Goal: Task Accomplishment & Management: Use online tool/utility

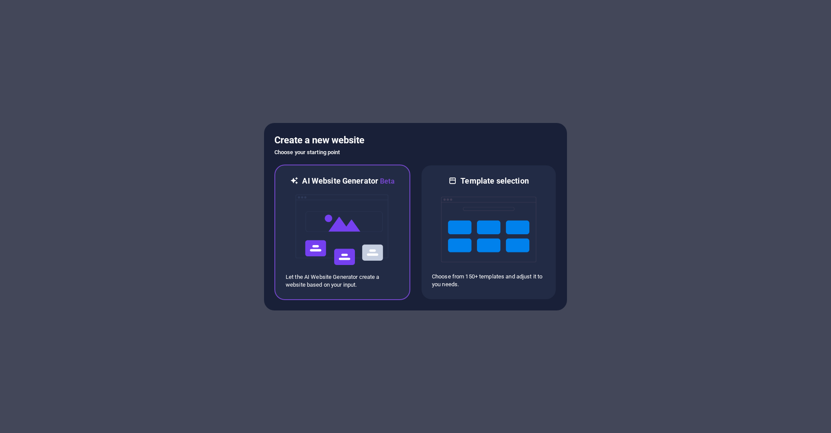
click at [352, 199] on img at bounding box center [342, 229] width 95 height 87
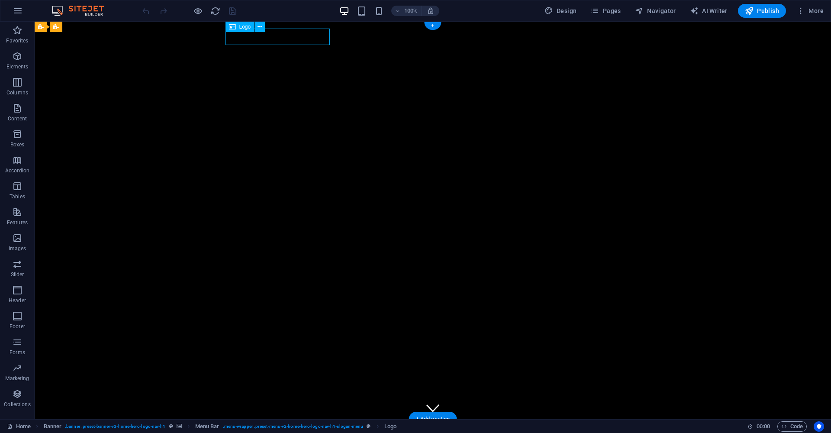
click at [320, 426] on div "[DOMAIN_NAME]" at bounding box center [432, 434] width 408 height 17
click at [294, 426] on div "[DOMAIN_NAME]" at bounding box center [432, 434] width 408 height 17
click at [309, 426] on div "[DOMAIN_NAME]" at bounding box center [432, 434] width 408 height 17
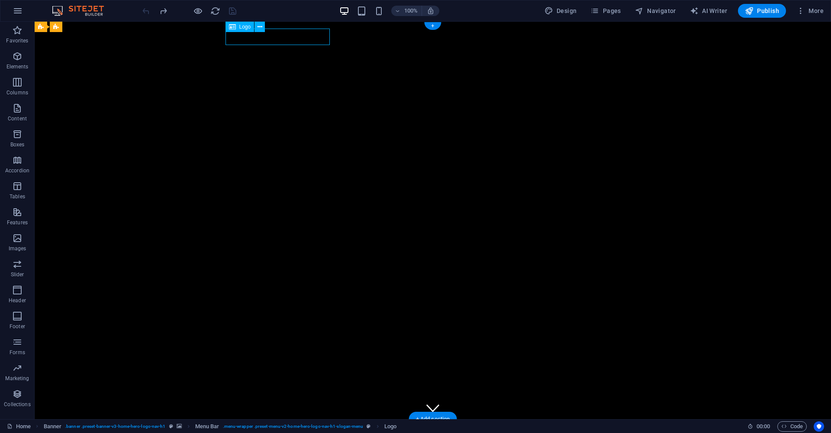
click at [309, 426] on div "[DOMAIN_NAME]" at bounding box center [432, 434] width 408 height 17
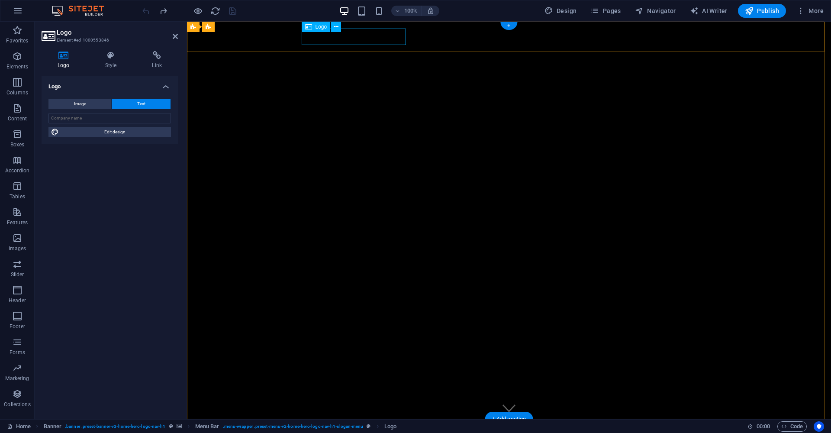
click at [320, 26] on span "Logo" at bounding box center [321, 26] width 12 height 5
click at [323, 26] on span "Logo" at bounding box center [321, 26] width 12 height 5
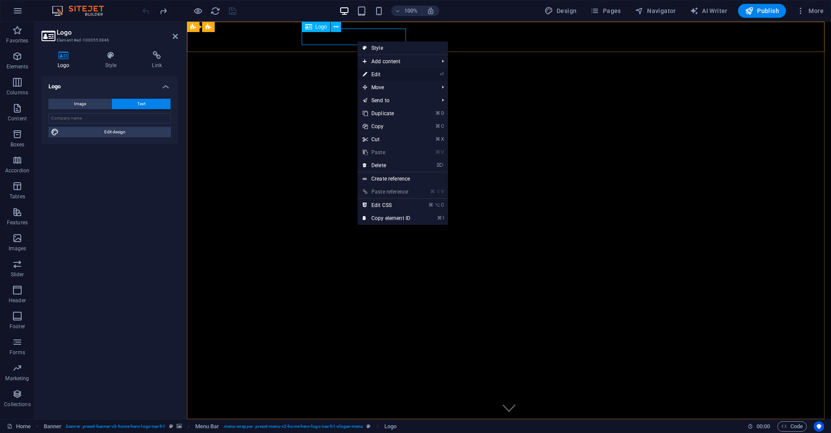
click at [389, 79] on link "⏎ Edit" at bounding box center [386, 74] width 58 height 13
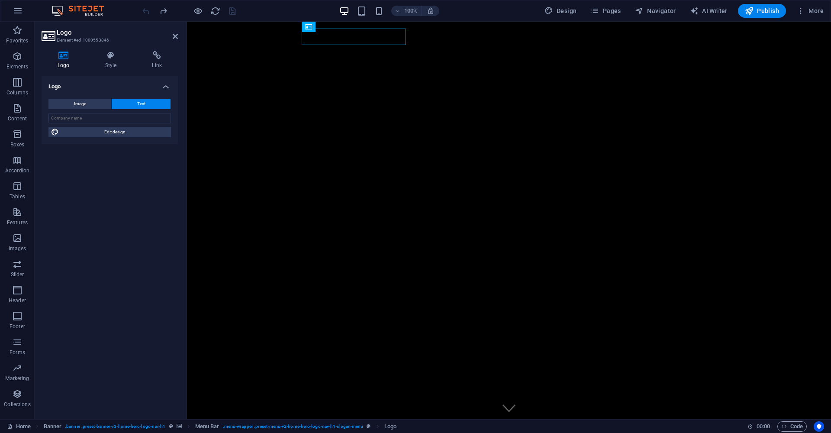
click at [348, 426] on div "[DOMAIN_NAME]" at bounding box center [509, 434] width 408 height 17
click at [98, 118] on input "text" at bounding box center [109, 118] width 122 height 10
type input "[PERSON_NAME]"
click at [112, 58] on icon at bounding box center [111, 55] width 44 height 9
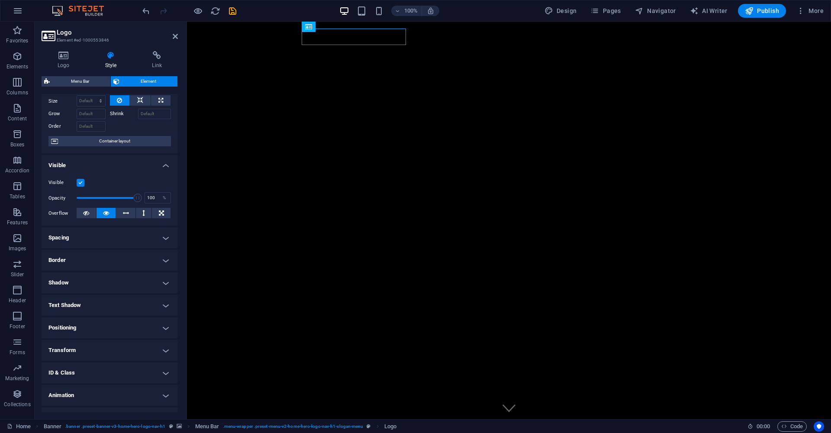
scroll to position [30, 0]
click at [81, 81] on span "Menu Bar" at bounding box center [79, 81] width 55 height 10
select select "rem"
select select "preset-menu-v2-home-hero-logo-nav-h1-slogan-menu"
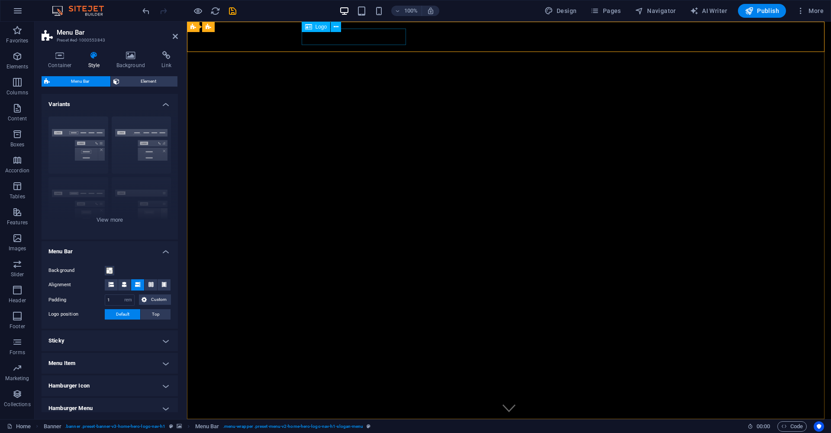
click at [344, 426] on div "[PERSON_NAME]" at bounding box center [509, 434] width 408 height 17
click at [337, 29] on icon at bounding box center [336, 26] width 5 height 9
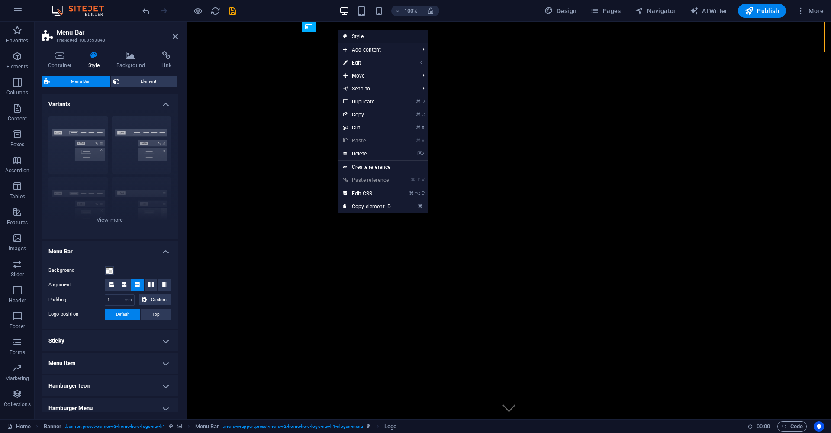
click at [363, 38] on link "Style" at bounding box center [383, 36] width 90 height 13
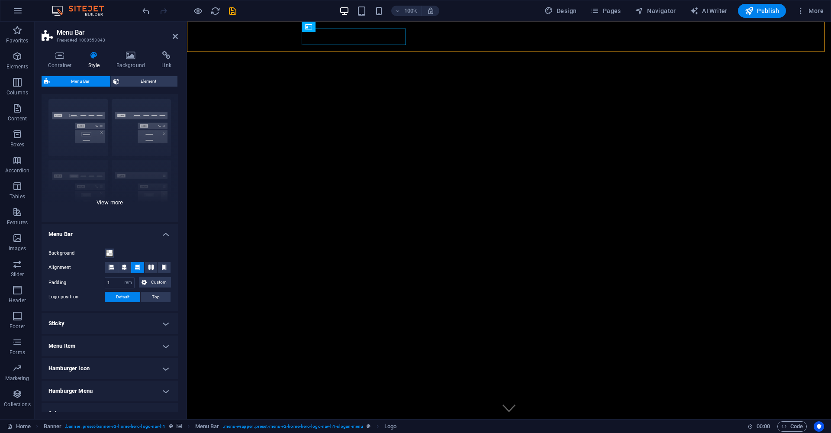
scroll to position [63, 0]
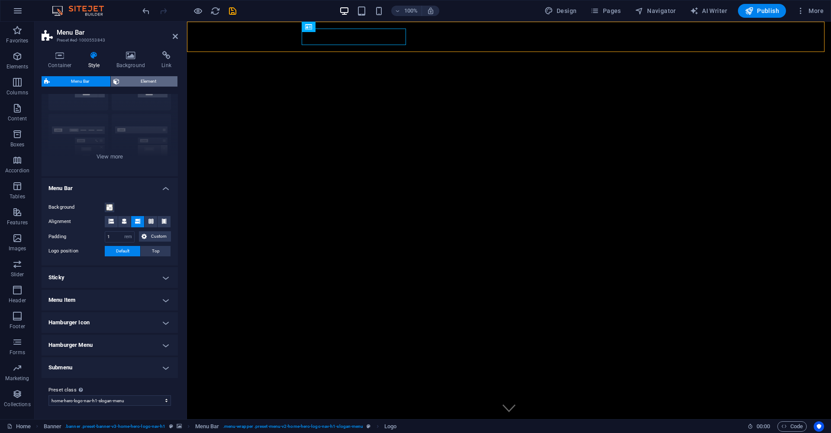
click at [140, 81] on span "Element" at bounding box center [148, 81] width 53 height 10
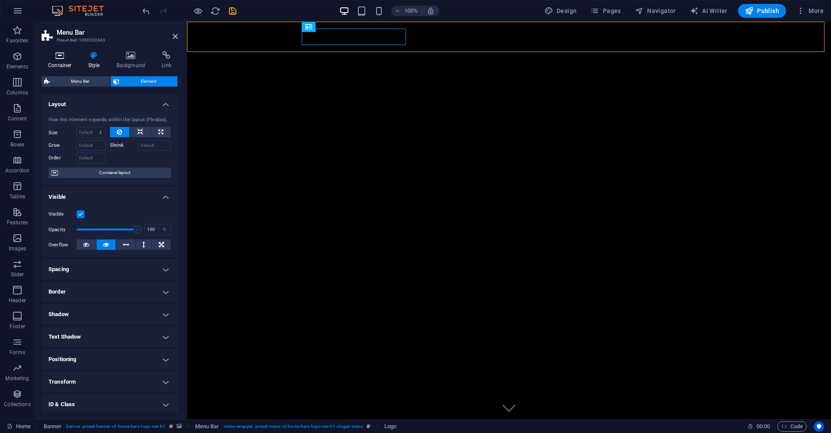
click at [59, 58] on icon at bounding box center [60, 55] width 37 height 9
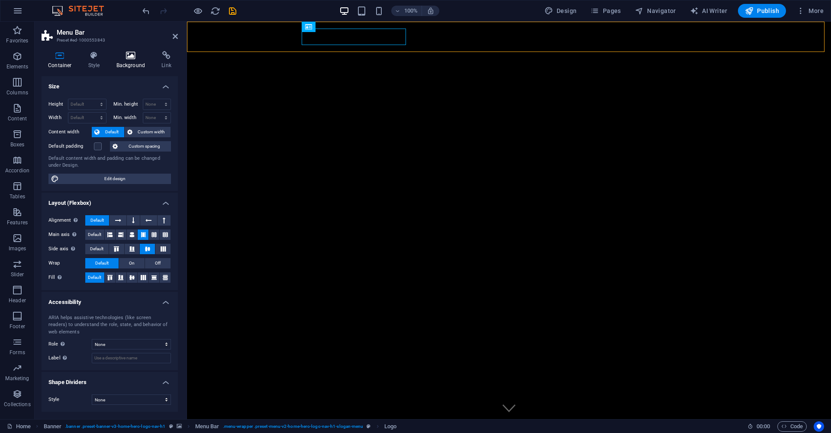
click at [121, 55] on icon at bounding box center [131, 55] width 42 height 9
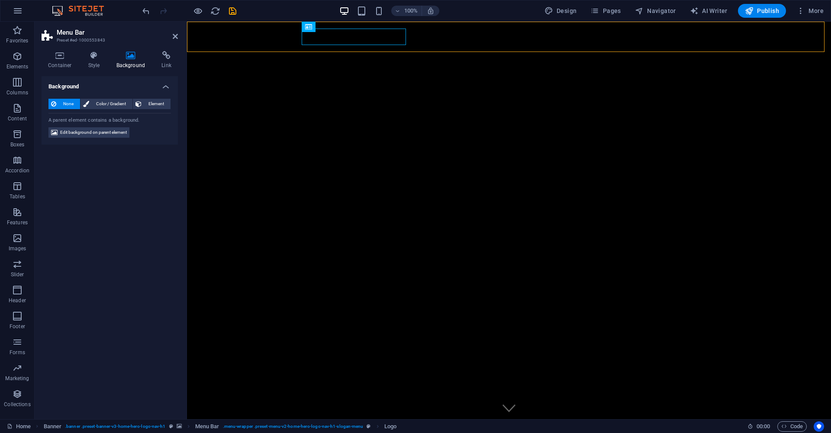
click at [286, 18] on div "100% Design Pages Navigator AI Writer Publish More" at bounding box center [415, 10] width 830 height 21
click at [271, 419] on div "Ghalib Dangor Home About Services Get Started Contact" at bounding box center [509, 440] width 644 height 42
click at [65, 65] on h4 "Container" at bounding box center [62, 60] width 40 height 18
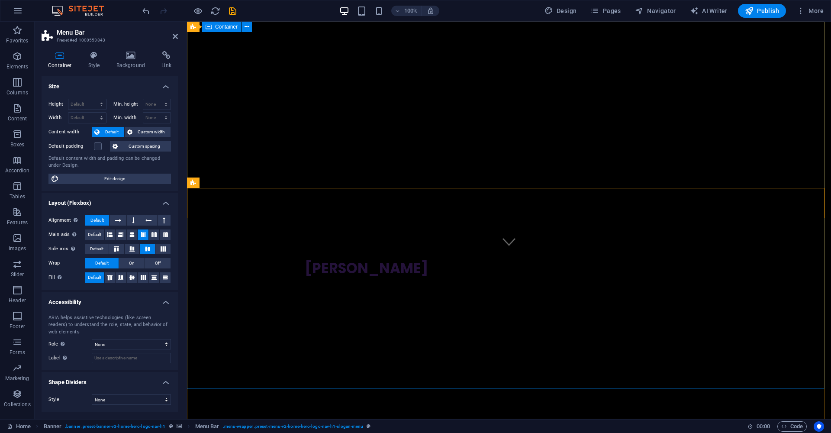
scroll to position [0, 0]
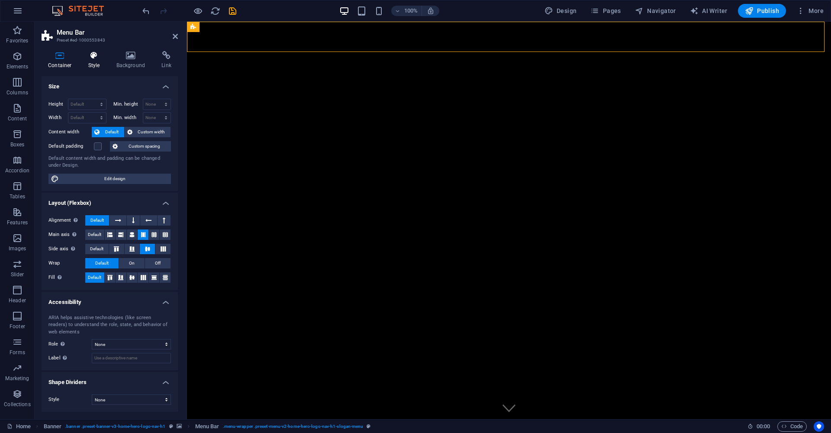
click at [89, 59] on icon at bounding box center [94, 55] width 25 height 9
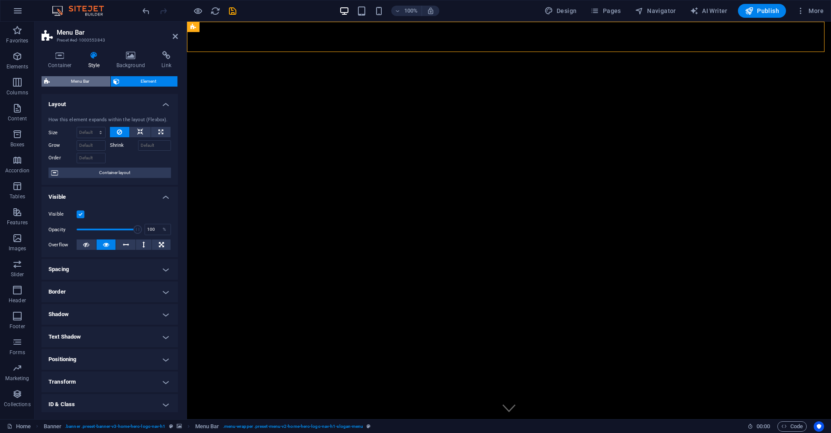
click at [91, 83] on span "Menu Bar" at bounding box center [79, 81] width 55 height 10
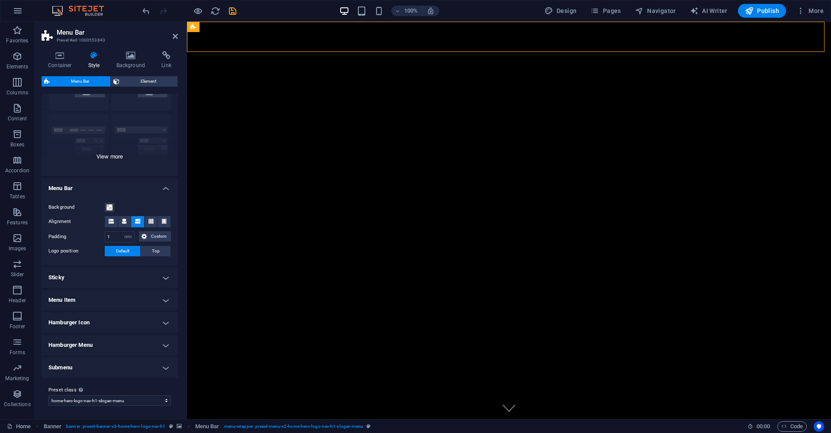
click at [106, 156] on div "Border Centered Default Fixed Loki Trigger Wide XXL" at bounding box center [110, 111] width 136 height 130
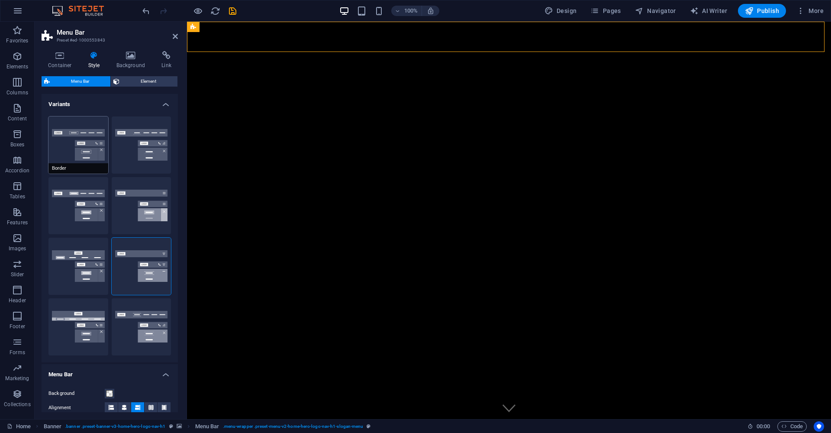
click at [82, 156] on button "Border" at bounding box center [78, 144] width 60 height 57
click at [142, 257] on button "Trigger" at bounding box center [142, 265] width 60 height 57
click at [335, 29] on icon at bounding box center [336, 26] width 5 height 9
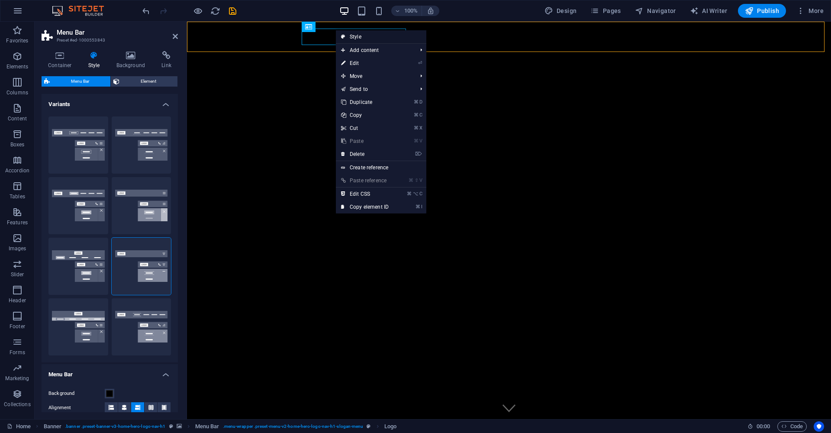
click at [344, 33] on icon at bounding box center [343, 36] width 4 height 13
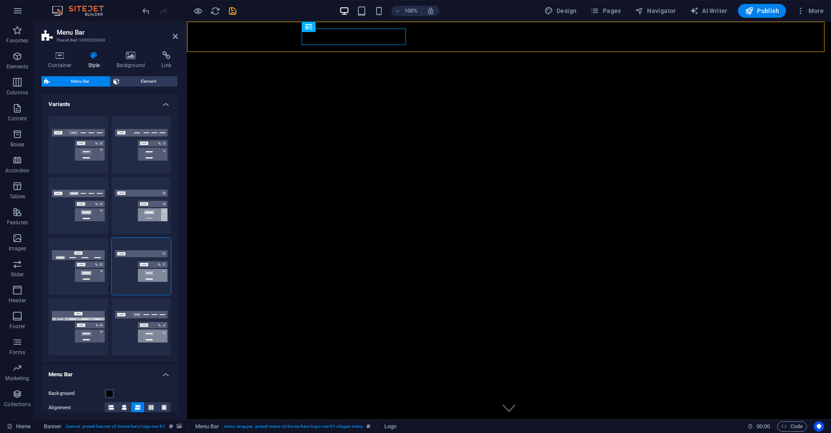
click at [92, 58] on icon at bounding box center [94, 55] width 25 height 9
type input "rgba(0, 0, 0, 0.01)"
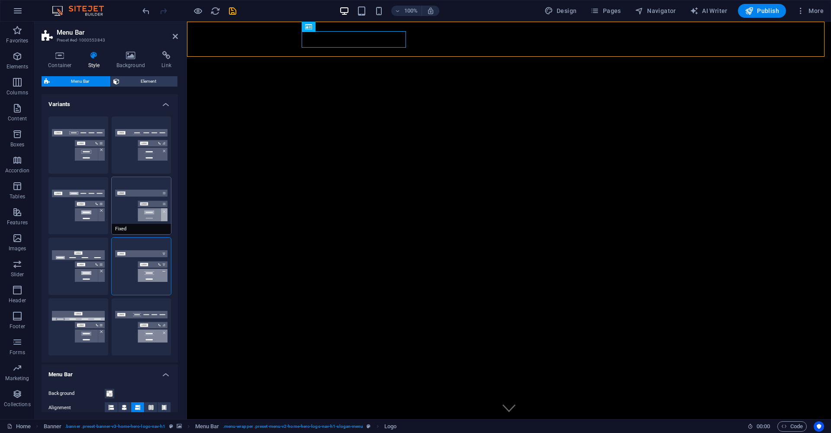
scroll to position [186, 0]
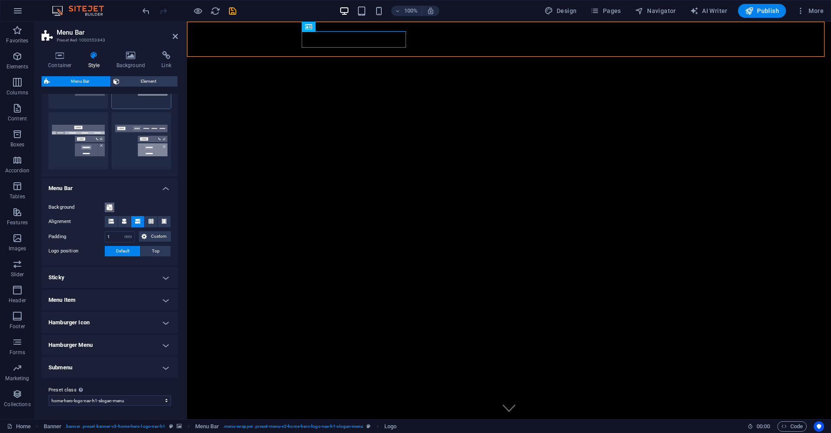
click at [107, 206] on span at bounding box center [109, 207] width 7 height 7
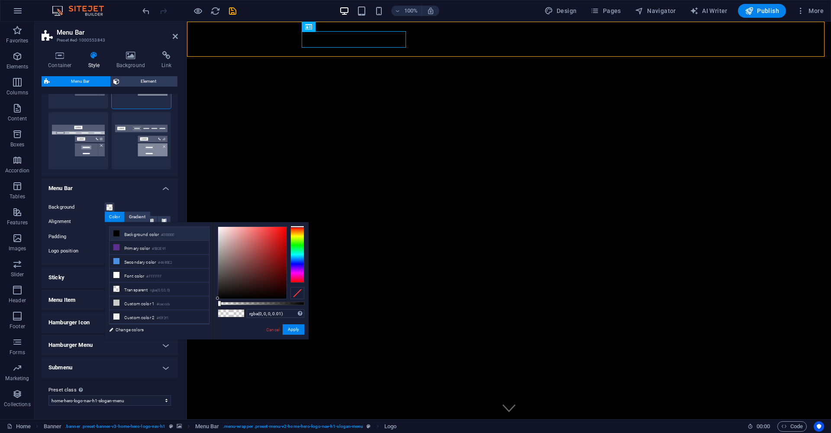
click at [150, 235] on li "Background color #000000" at bounding box center [158, 234] width 99 height 14
click at [118, 233] on icon at bounding box center [116, 233] width 6 height 6
click at [293, 330] on button "Apply" at bounding box center [293, 329] width 22 height 10
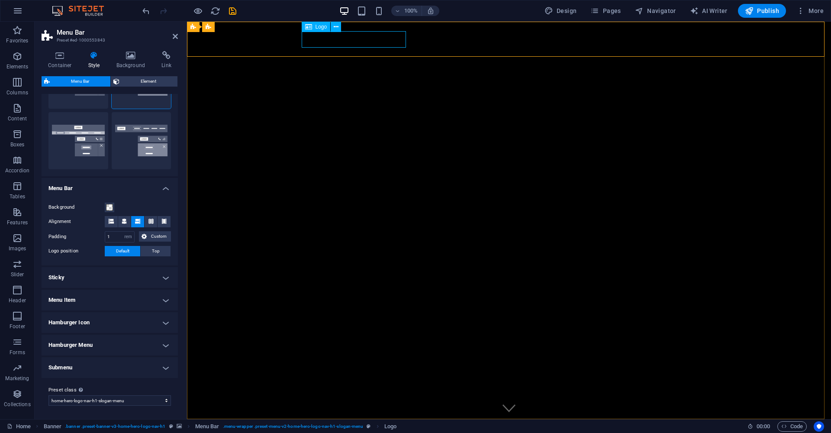
click at [343, 426] on div "[PERSON_NAME]" at bounding box center [509, 434] width 408 height 17
click at [108, 206] on span at bounding box center [109, 207] width 7 height 7
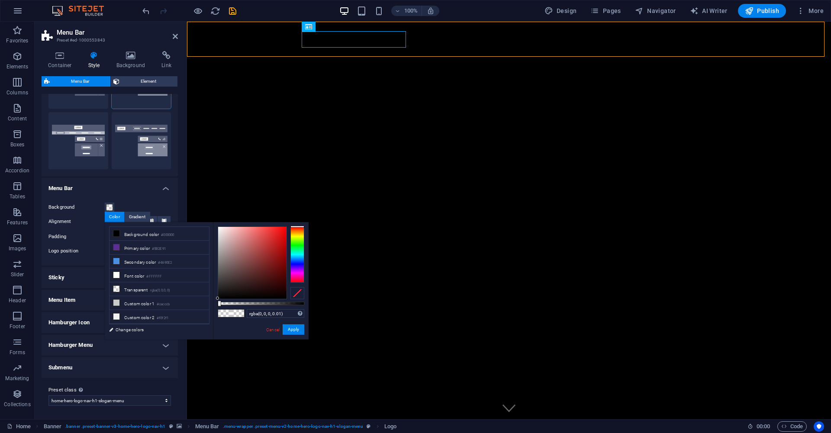
click at [148, 196] on div "Background Alignment Padding 1 px rem % vh vw Custom Custom 1 px rem % vh vw 1 …" at bounding box center [110, 229] width 140 height 72
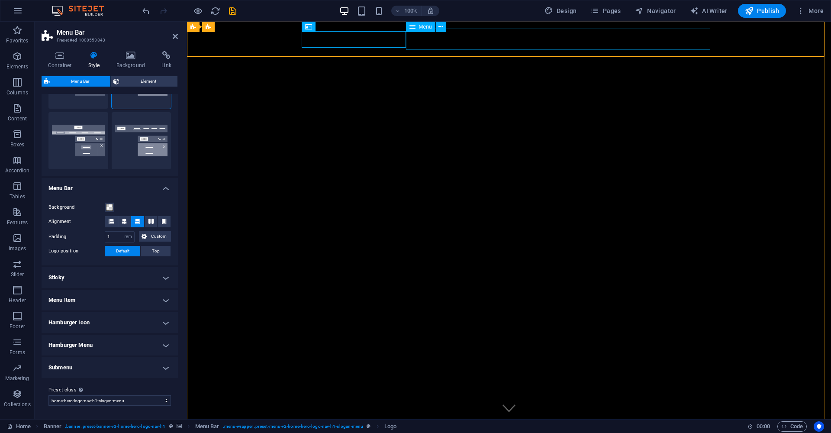
click at [437, 27] on button at bounding box center [441, 27] width 10 height 10
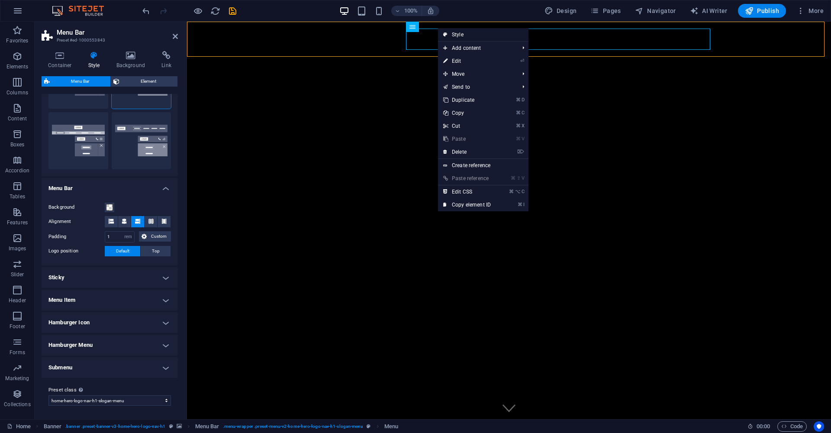
click at [452, 35] on link "Style" at bounding box center [483, 34] width 90 height 13
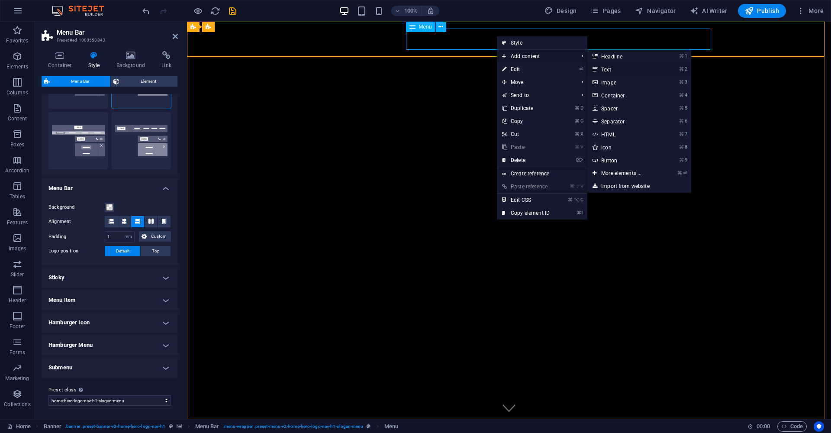
click at [615, 71] on link "⌘ 2 Text" at bounding box center [622, 69] width 71 height 13
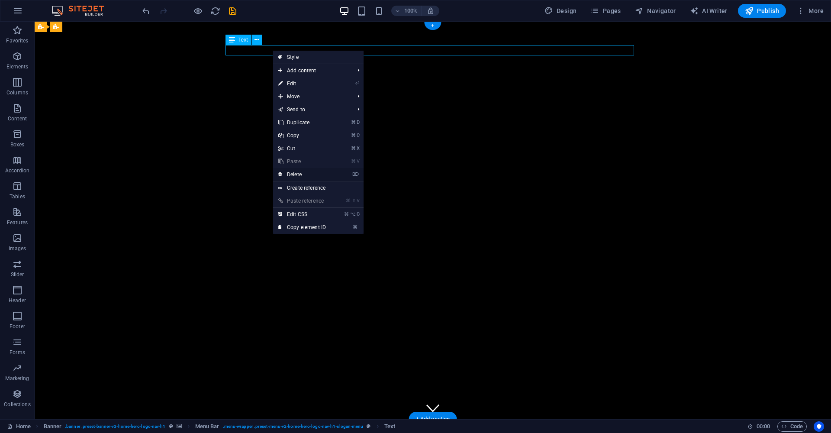
click at [292, 176] on link "⌦ Delete" at bounding box center [302, 174] width 58 height 13
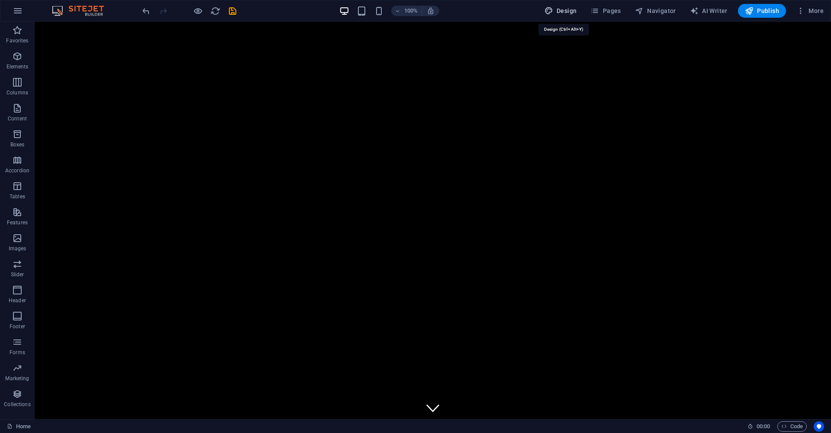
click at [553, 11] on icon "button" at bounding box center [548, 10] width 9 height 9
select select "px"
select select "200"
select select "px"
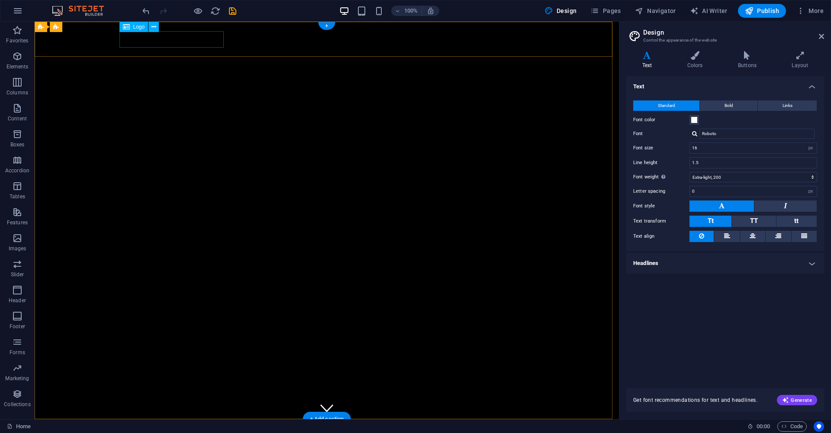
click at [166, 426] on div "[PERSON_NAME]" at bounding box center [326, 434] width 408 height 17
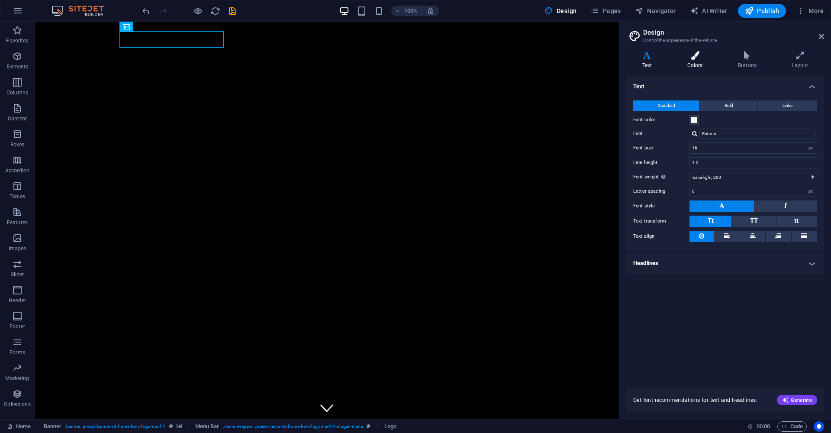
click at [692, 59] on icon at bounding box center [694, 55] width 47 height 9
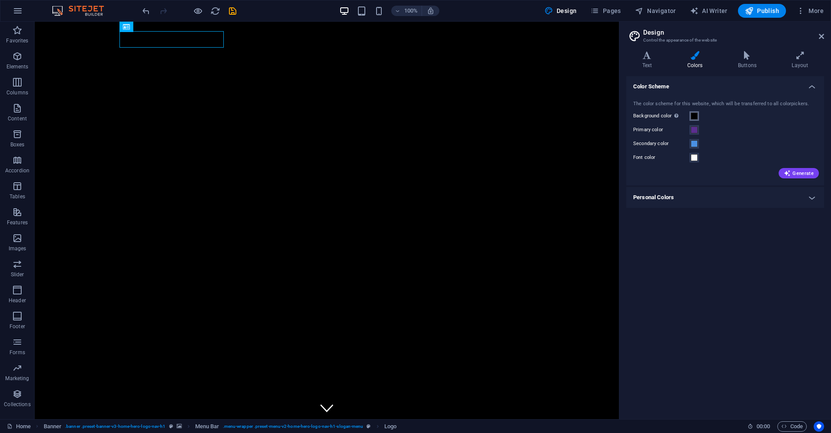
click at [691, 114] on span at bounding box center [693, 115] width 7 height 7
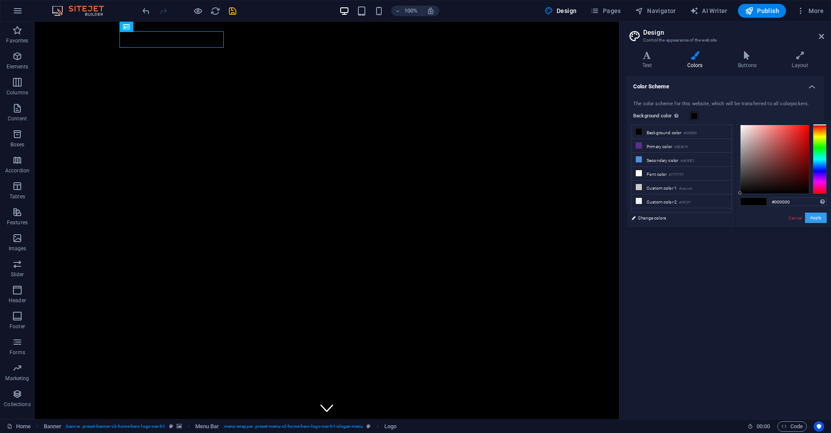
click at [818, 218] on button "Apply" at bounding box center [816, 217] width 22 height 10
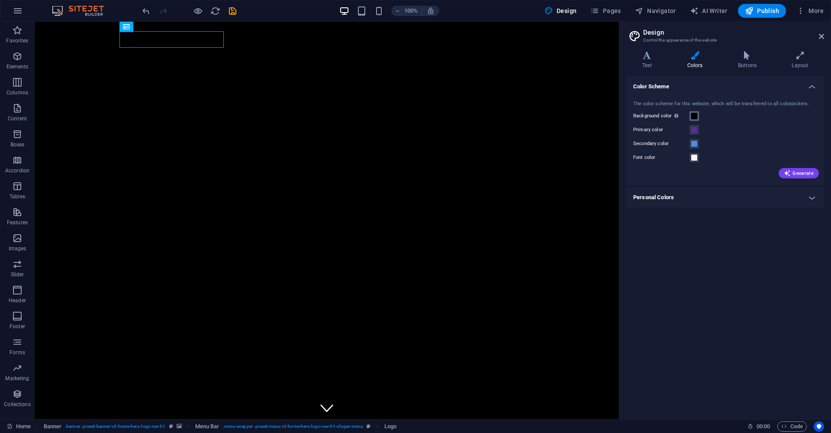
click at [696, 116] on span at bounding box center [693, 115] width 7 height 7
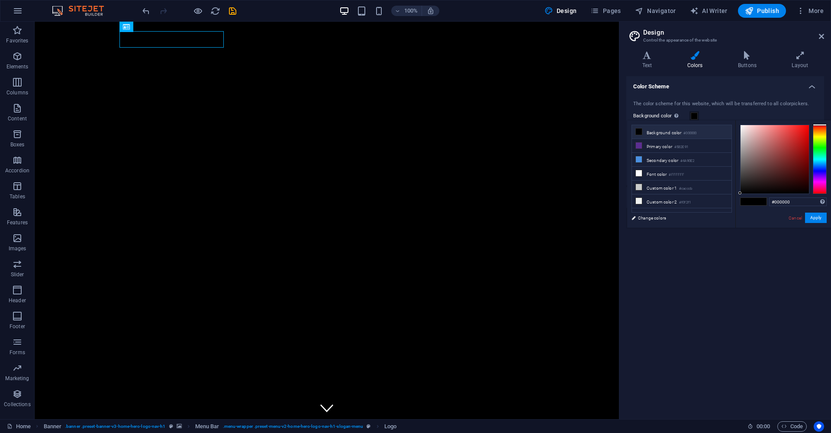
click at [670, 132] on li "Background color #000000" at bounding box center [681, 132] width 99 height 14
click at [645, 133] on li "Background color #000000" at bounding box center [681, 132] width 99 height 14
drag, startPoint x: 729, startPoint y: 138, endPoint x: 204, endPoint y: 45, distance: 533.8
click at [202, 426] on div "[PERSON_NAME]" at bounding box center [326, 434] width 408 height 17
click at [645, 216] on link "Change colors" at bounding box center [677, 217] width 100 height 11
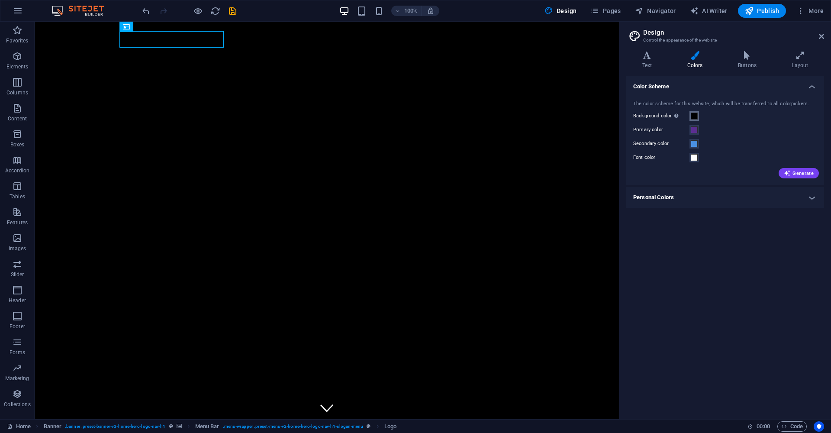
click at [693, 117] on span at bounding box center [693, 115] width 7 height 7
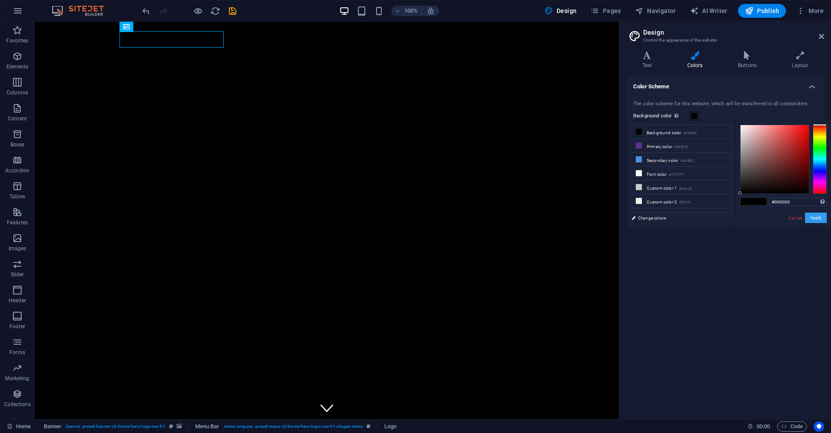
click at [817, 216] on button "Apply" at bounding box center [816, 217] width 22 height 10
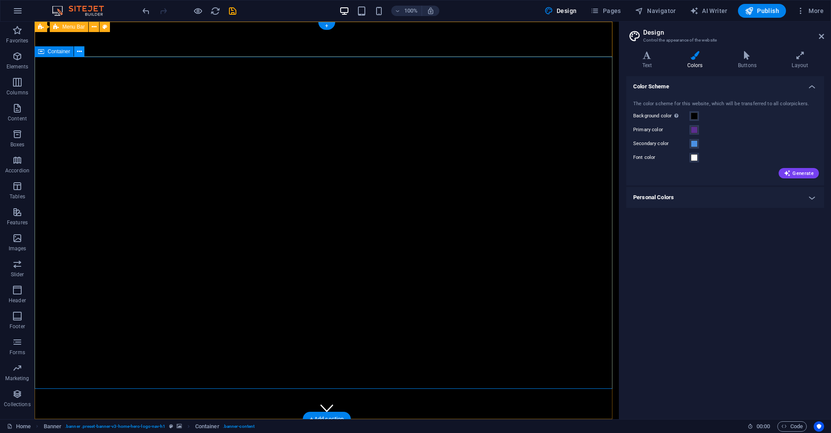
click at [76, 50] on button at bounding box center [79, 51] width 10 height 10
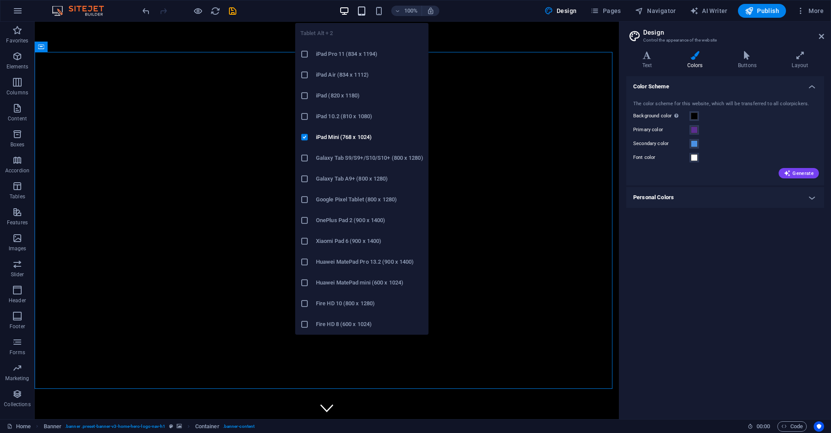
click at [366, 10] on icon "button" at bounding box center [361, 11] width 10 height 10
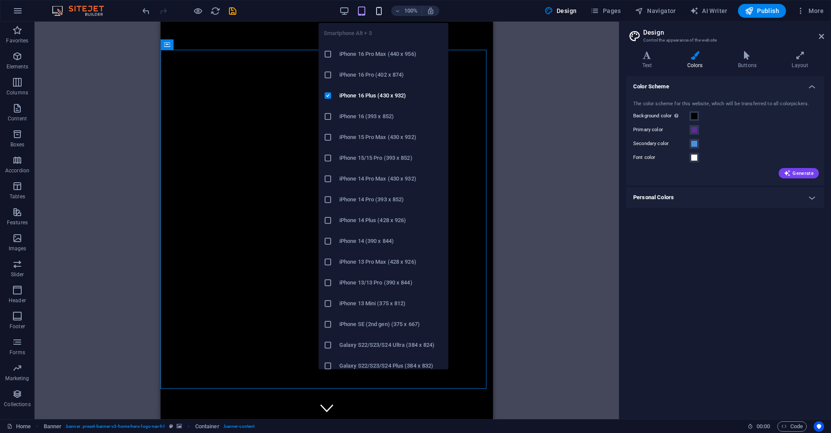
click at [381, 12] on icon "button" at bounding box center [379, 11] width 10 height 10
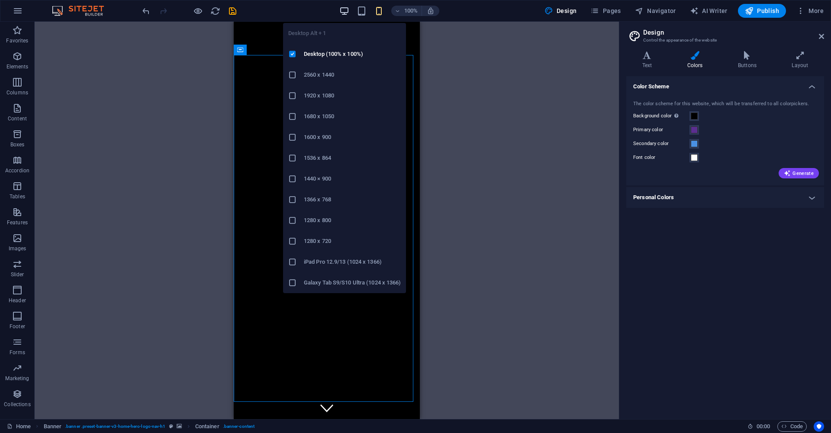
click at [342, 12] on icon "button" at bounding box center [344, 11] width 10 height 10
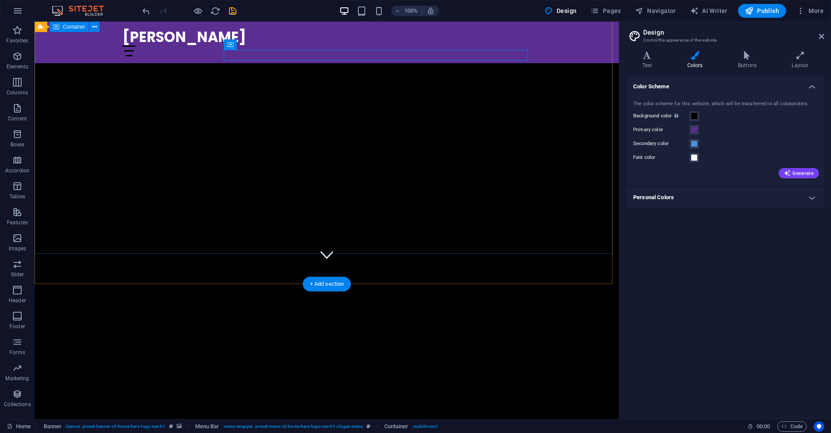
scroll to position [0, 0]
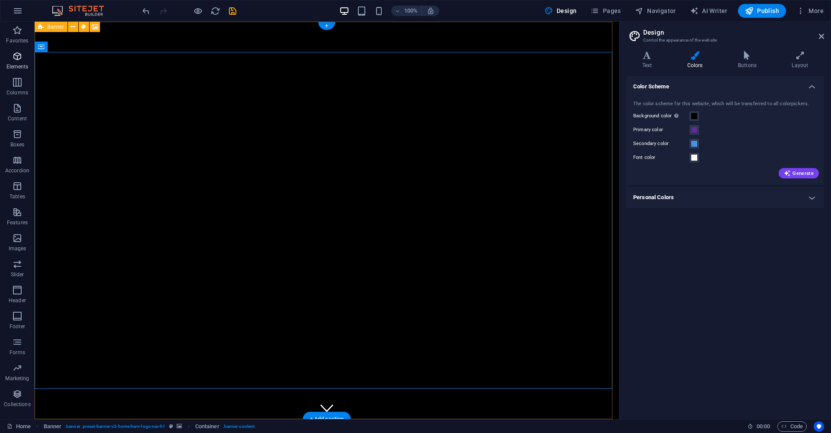
click at [13, 54] on icon "button" at bounding box center [17, 56] width 10 height 10
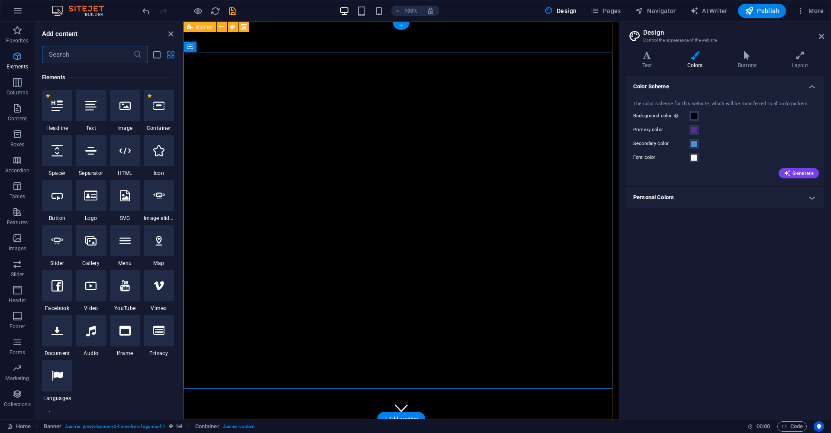
scroll to position [92, 0]
click at [119, 110] on div at bounding box center [125, 103] width 30 height 31
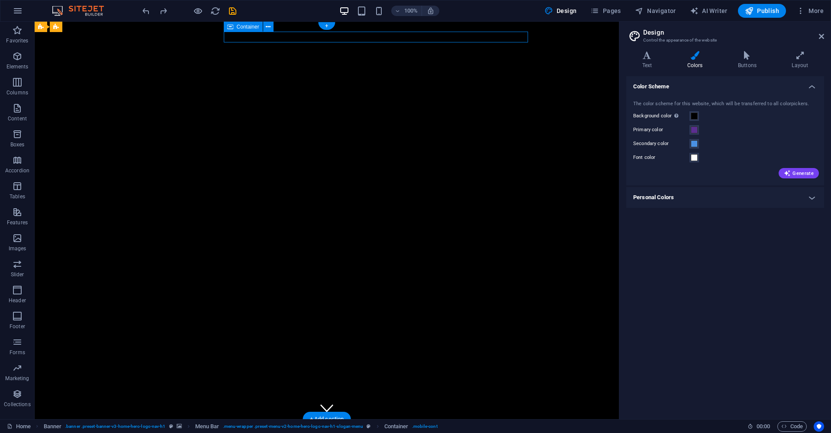
click at [690, 157] on button "Font color" at bounding box center [694, 158] width 10 height 10
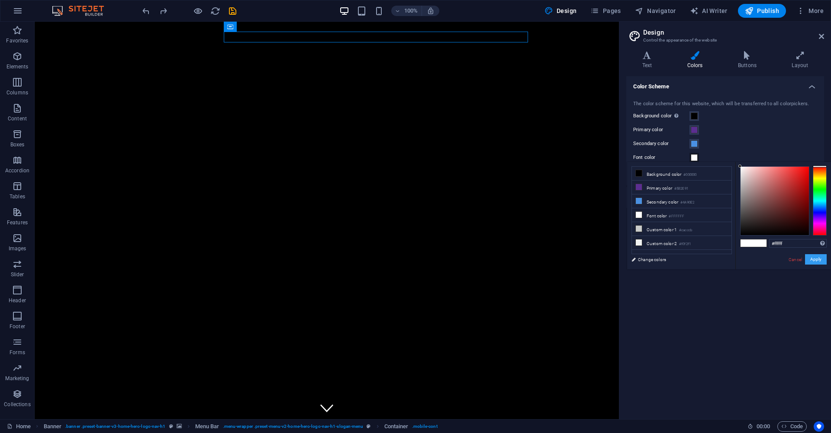
click at [818, 260] on button "Apply" at bounding box center [816, 259] width 22 height 10
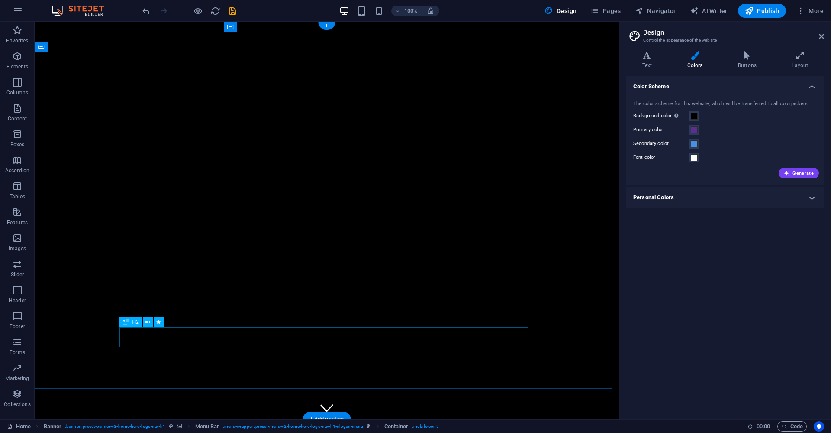
click at [266, 25] on icon at bounding box center [268, 26] width 5 height 9
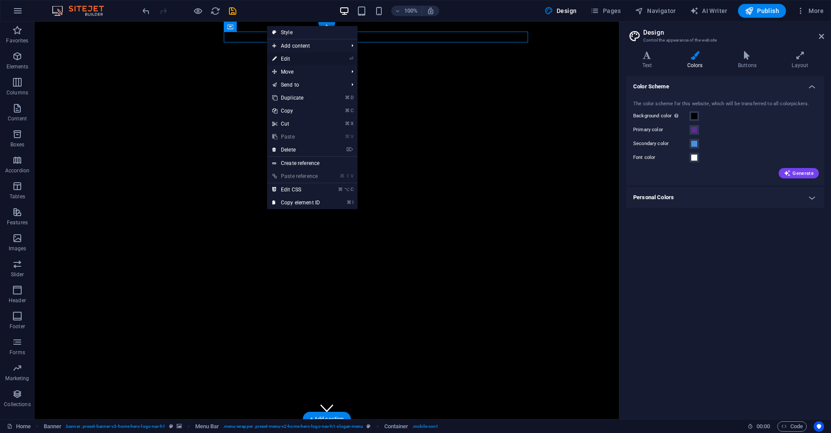
click at [292, 60] on link "⏎ Edit" at bounding box center [296, 58] width 58 height 13
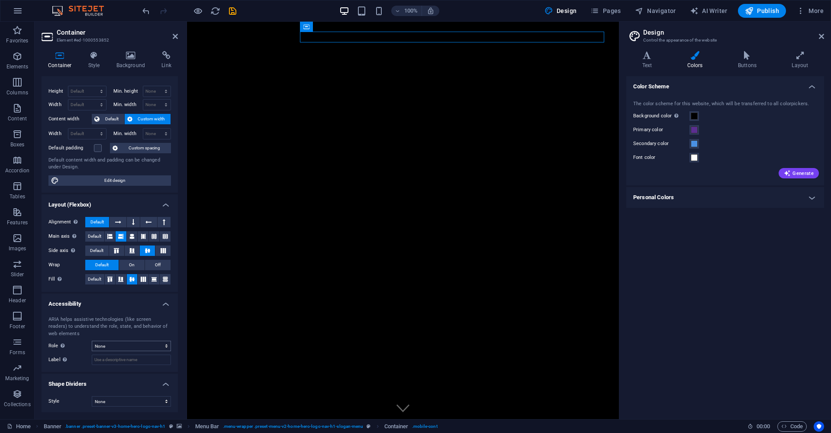
scroll to position [0, 0]
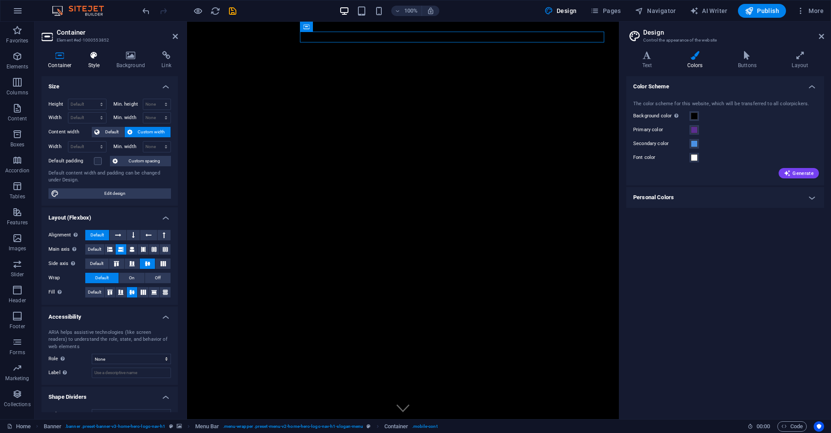
click at [86, 52] on icon at bounding box center [94, 55] width 25 height 9
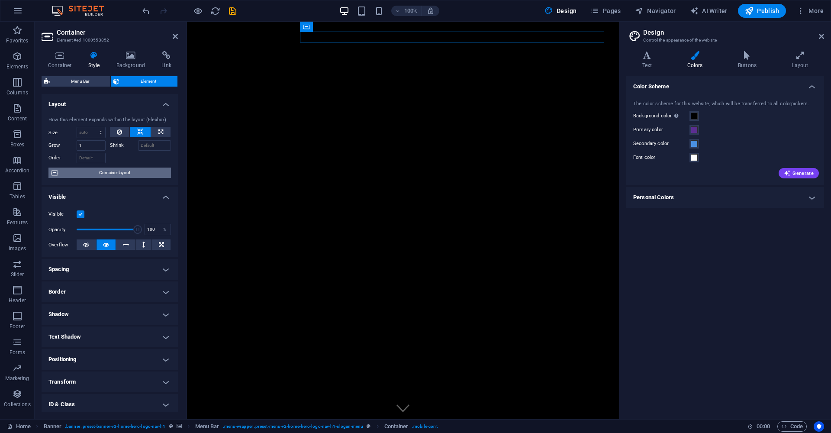
click at [103, 169] on span "Container layout" at bounding box center [115, 172] width 108 height 10
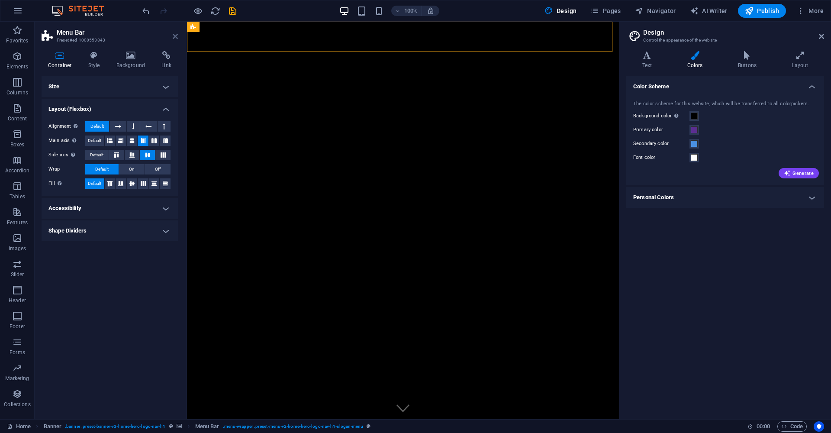
click at [175, 35] on icon at bounding box center [175, 36] width 5 height 7
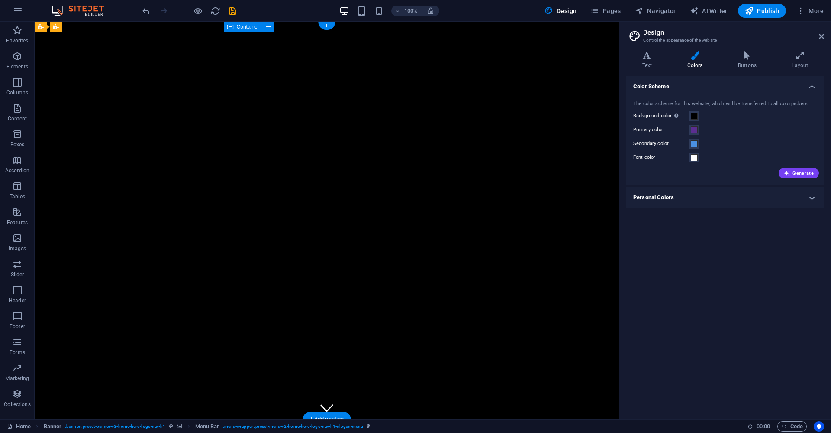
click at [266, 28] on icon at bounding box center [268, 26] width 5 height 9
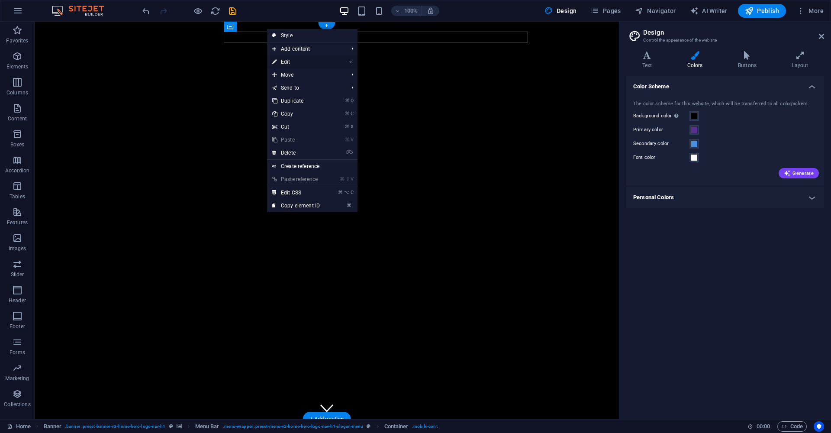
click at [307, 59] on link "⏎ Edit" at bounding box center [296, 61] width 58 height 13
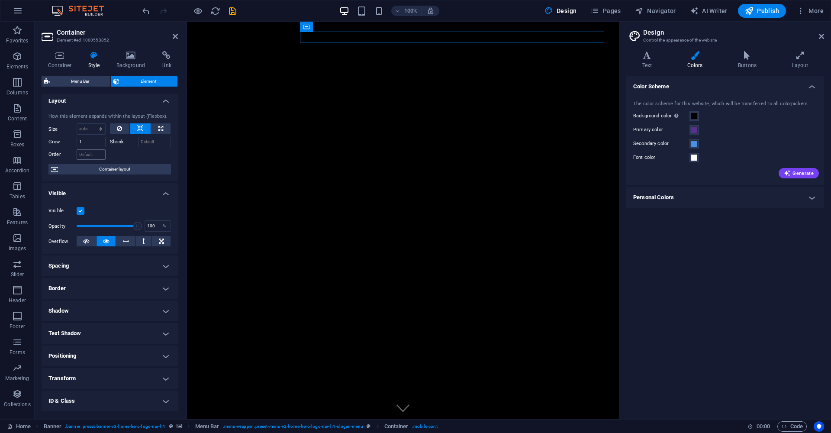
scroll to position [47, 0]
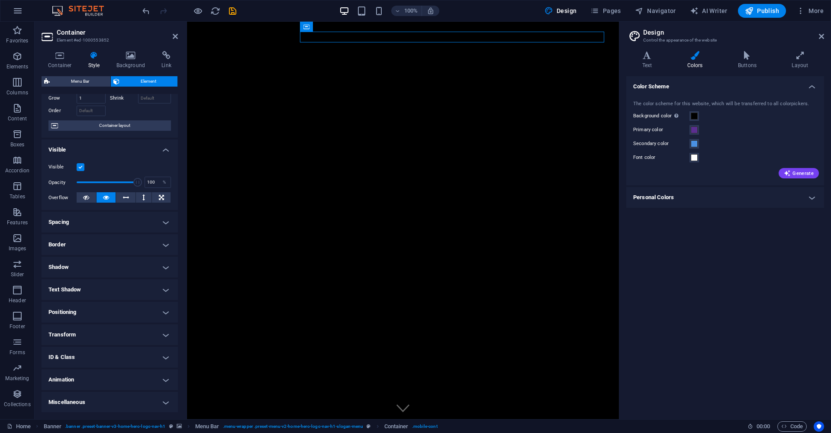
click at [154, 401] on h4 "Miscellaneous" at bounding box center [110, 401] width 136 height 21
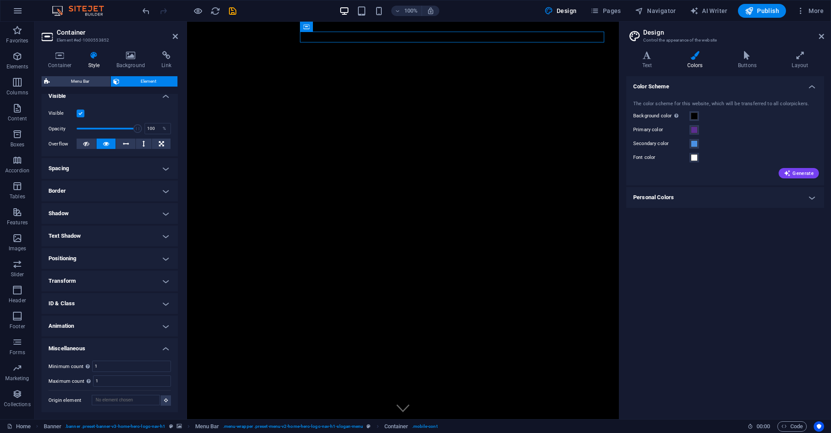
click at [148, 324] on h4 "Animation" at bounding box center [110, 325] width 136 height 21
click at [136, 220] on h4 "Shadow" at bounding box center [110, 213] width 136 height 21
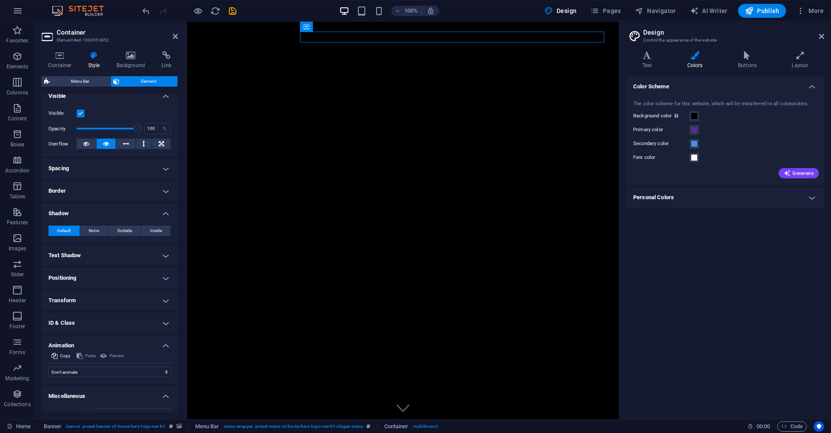
click at [137, 214] on h4 "Shadow" at bounding box center [110, 211] width 136 height 16
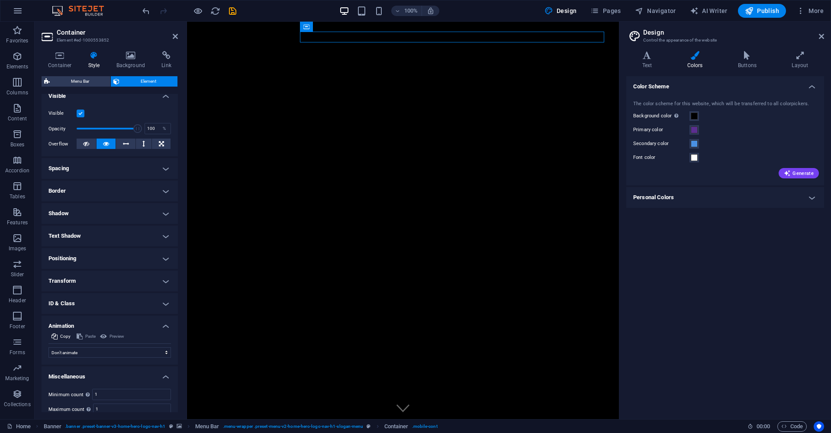
click at [140, 187] on h4 "Border" at bounding box center [110, 190] width 136 height 21
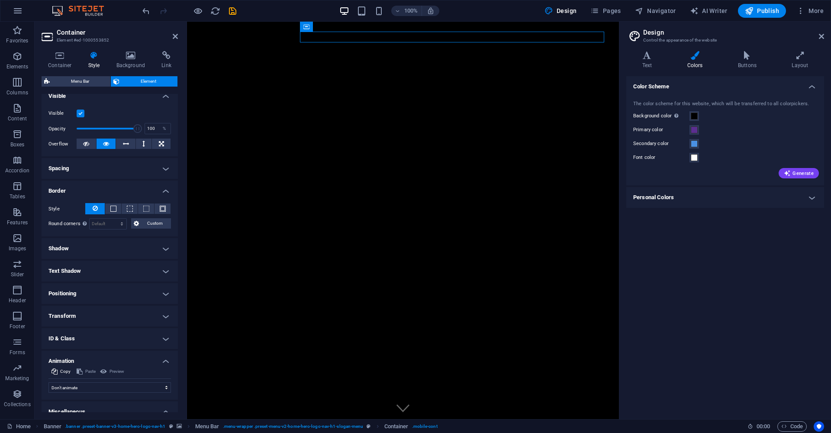
click at [144, 174] on h4 "Spacing" at bounding box center [110, 168] width 136 height 21
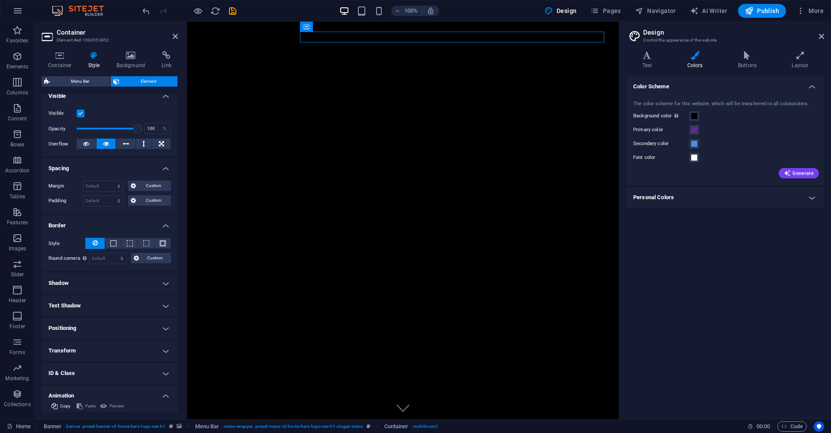
click at [144, 174] on div "Margin Default auto px % rem vw vh Custom Custom auto px % rem vw vh auto px % …" at bounding box center [110, 193] width 136 height 40
click at [156, 172] on h4 "Spacing" at bounding box center [110, 166] width 136 height 16
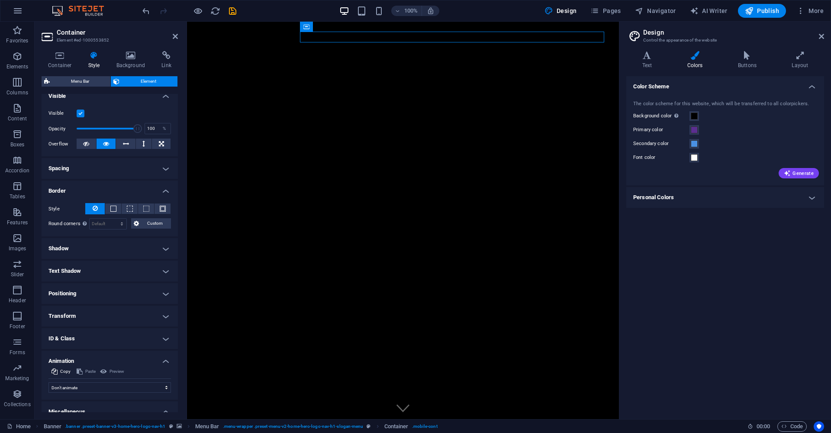
click at [160, 185] on h4 "Border" at bounding box center [110, 188] width 136 height 16
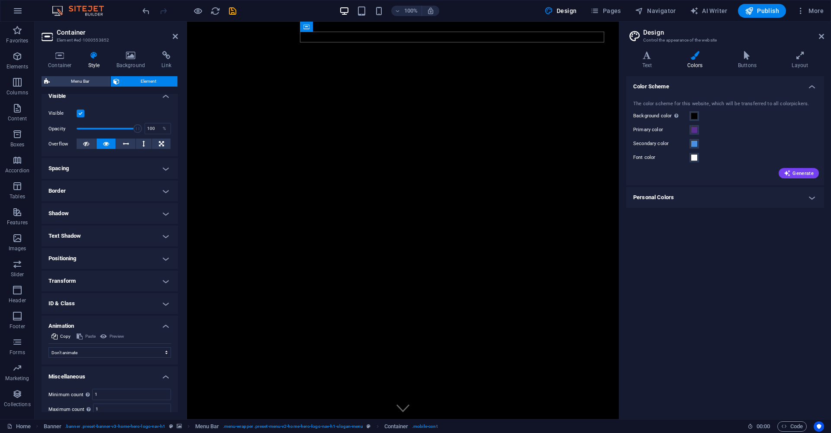
click at [695, 60] on h4 "Colors" at bounding box center [696, 60] width 51 height 18
click at [751, 59] on icon at bounding box center [747, 55] width 50 height 9
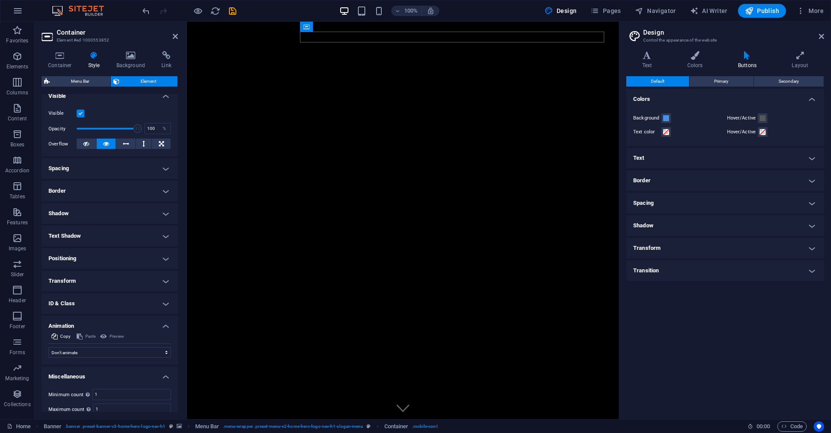
click at [677, 160] on h4 "Text" at bounding box center [725, 158] width 198 height 21
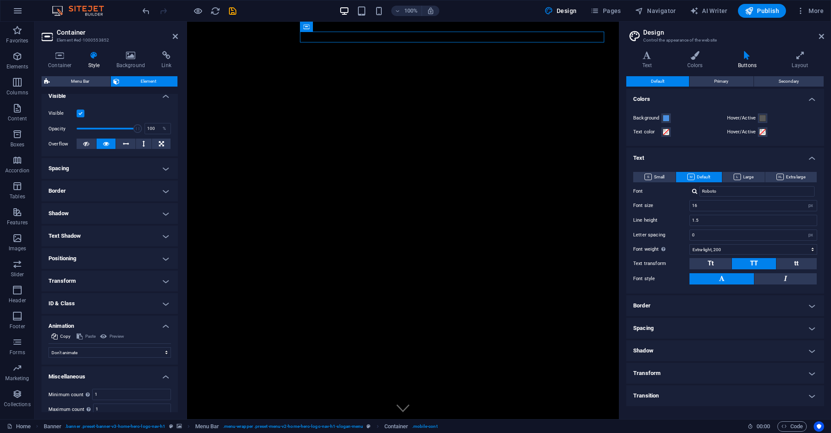
click at [649, 39] on h3 "Control the appearance of the website" at bounding box center [725, 40] width 164 height 8
click at [652, 61] on h4 "Text" at bounding box center [648, 60] width 45 height 18
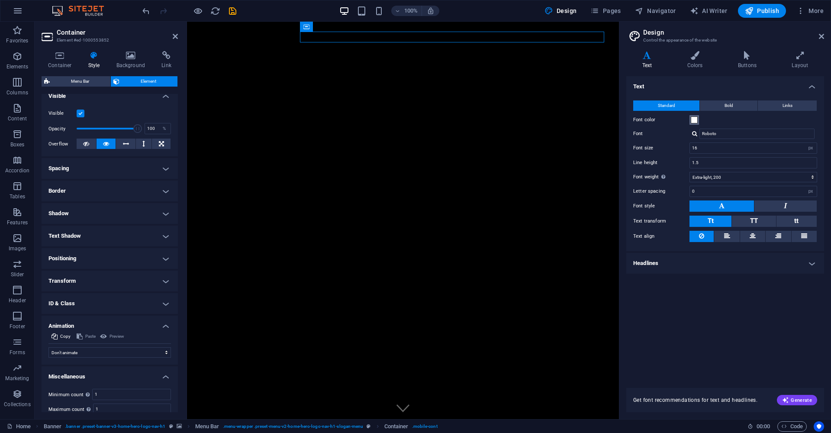
click at [696, 119] on span at bounding box center [693, 119] width 7 height 7
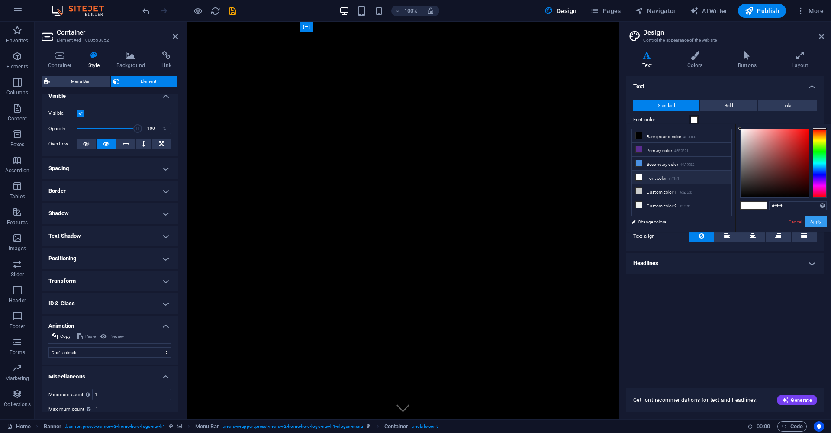
click at [818, 222] on button "Apply" at bounding box center [816, 221] width 22 height 10
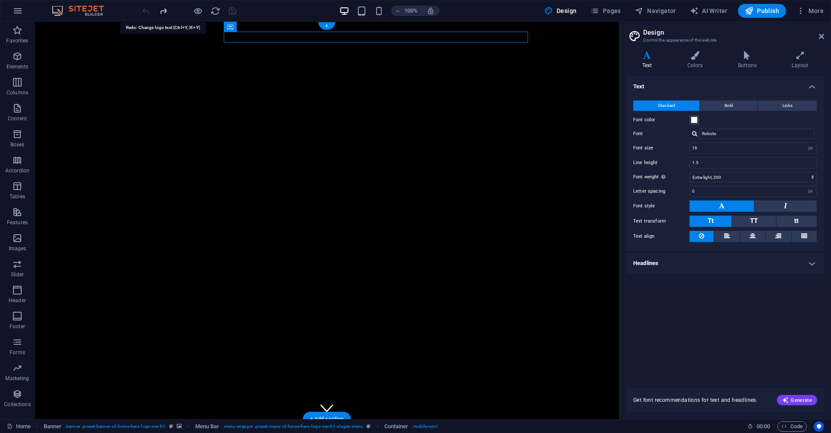
click at [163, 10] on icon "redo" at bounding box center [163, 11] width 10 height 10
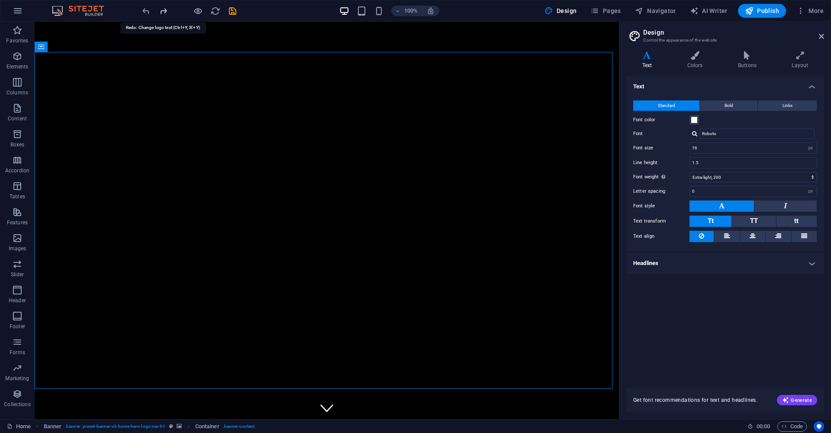
click at [166, 13] on icon "redo" at bounding box center [163, 11] width 10 height 10
click at [144, 11] on icon "undo" at bounding box center [146, 11] width 10 height 10
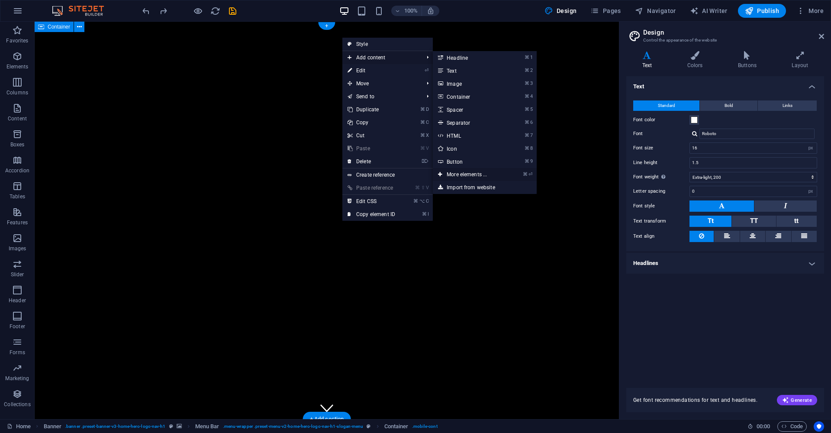
click at [459, 173] on link "⌘ ⏎ More elements ..." at bounding box center [468, 174] width 71 height 13
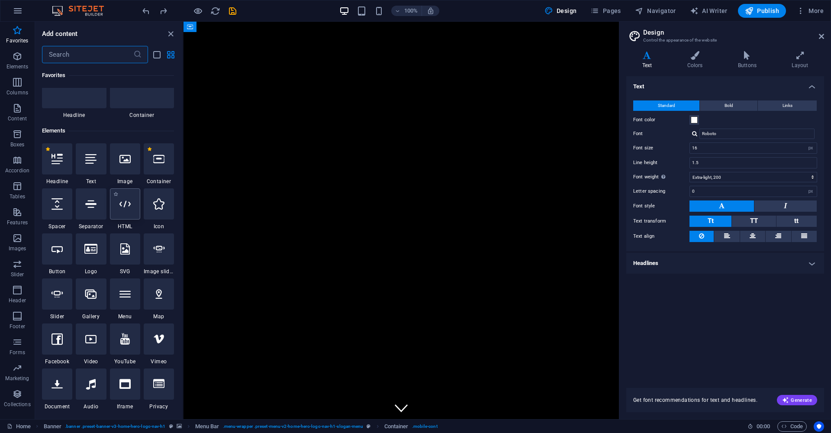
scroll to position [0, 0]
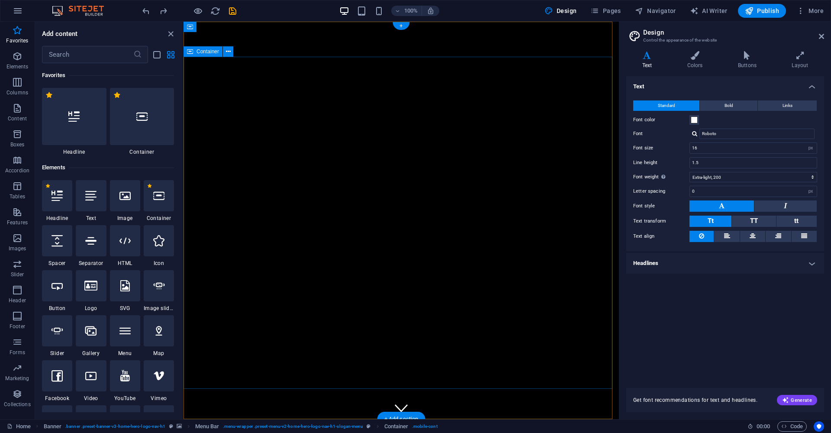
click at [168, 33] on icon "close panel" at bounding box center [171, 34] width 10 height 10
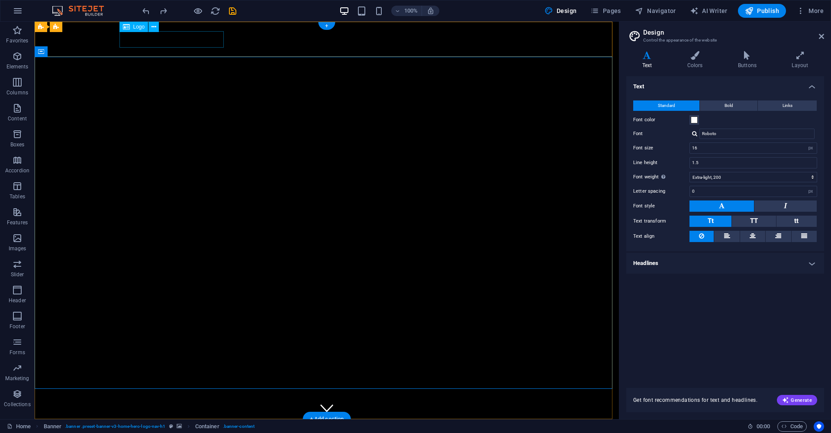
click at [196, 426] on div "[PERSON_NAME]" at bounding box center [326, 434] width 408 height 17
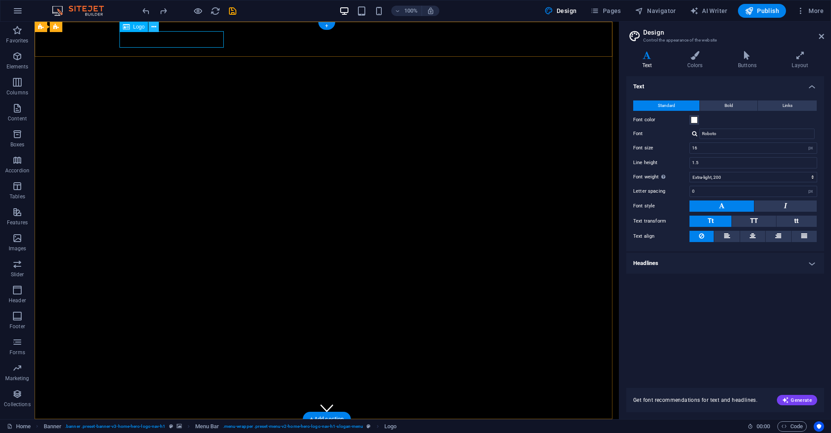
click at [151, 28] on icon at bounding box center [153, 26] width 5 height 9
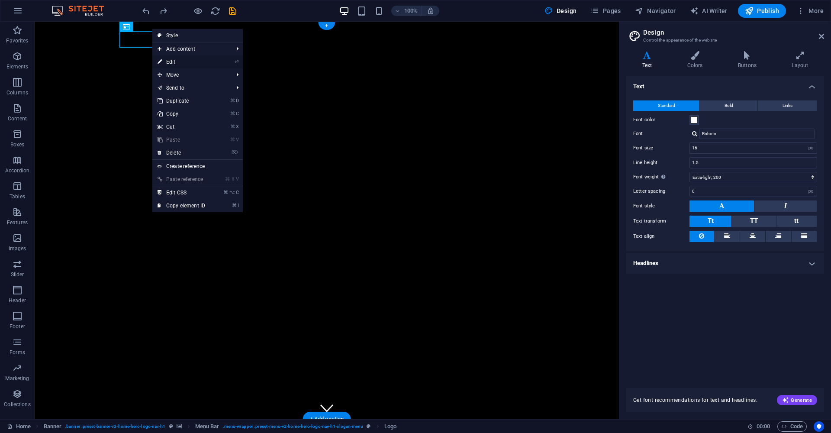
click at [191, 60] on link "⏎ Edit" at bounding box center [181, 61] width 58 height 13
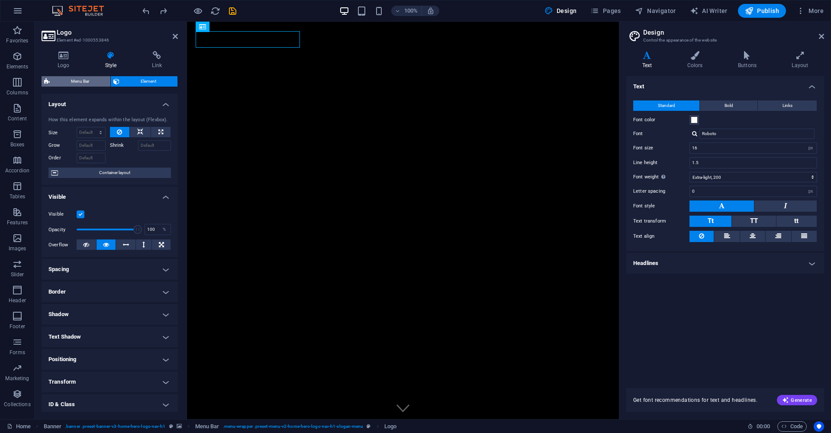
click at [102, 82] on span "Menu Bar" at bounding box center [79, 81] width 55 height 10
select select "rem"
select select "preset-menu-v2-home-hero-logo-nav-h1-slogan-menu"
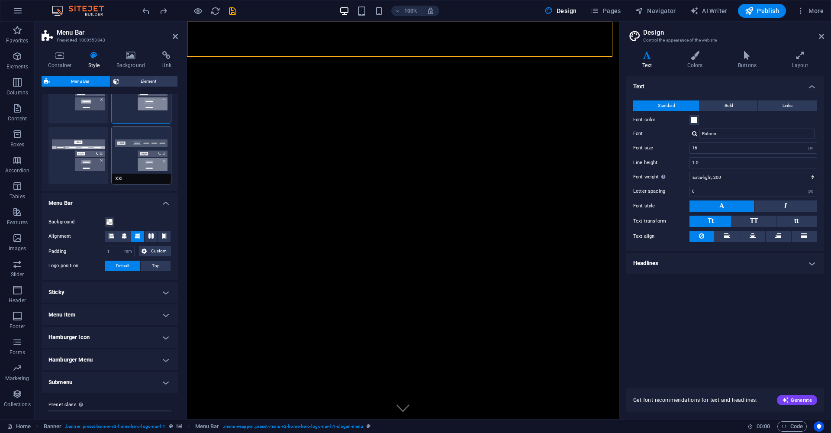
scroll to position [186, 0]
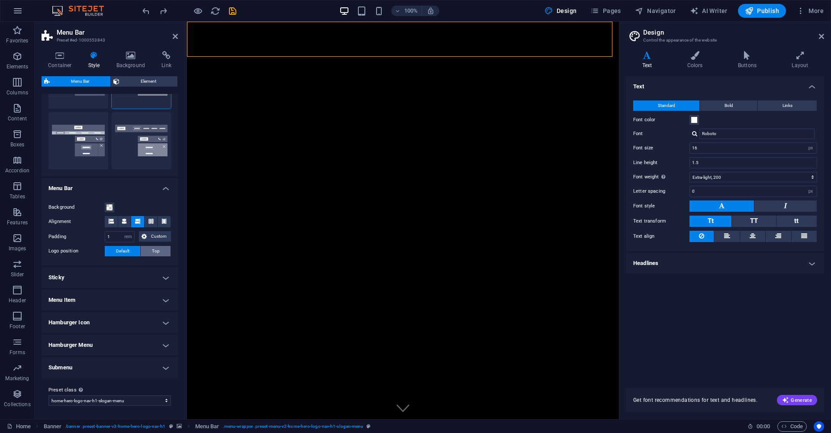
click at [160, 248] on button "Top" at bounding box center [156, 251] width 30 height 10
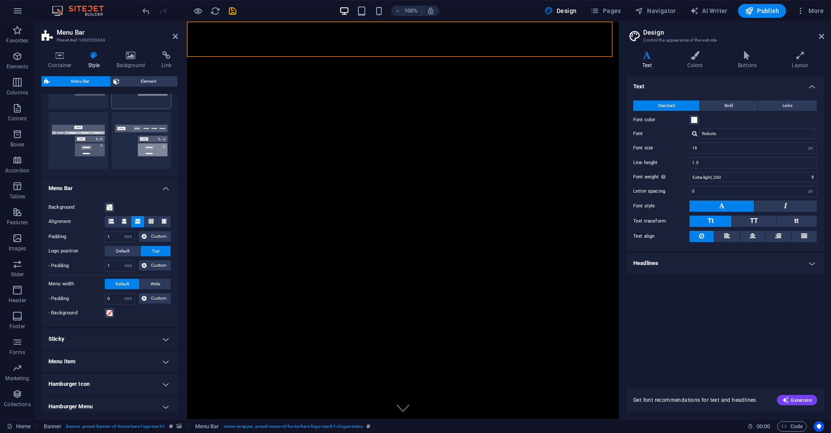
click at [136, 282] on button "Default" at bounding box center [122, 284] width 35 height 10
click at [133, 279] on button "Default" at bounding box center [122, 284] width 35 height 10
click at [122, 248] on span "Default" at bounding box center [122, 251] width 13 height 10
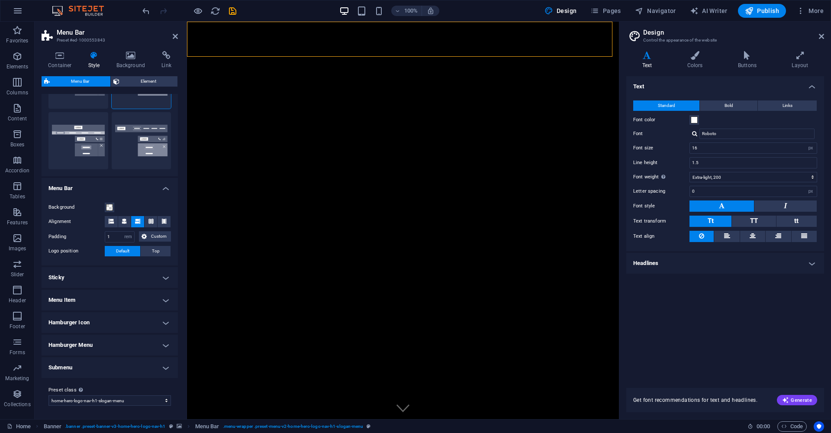
click at [159, 277] on h4 "Sticky" at bounding box center [110, 277] width 136 height 21
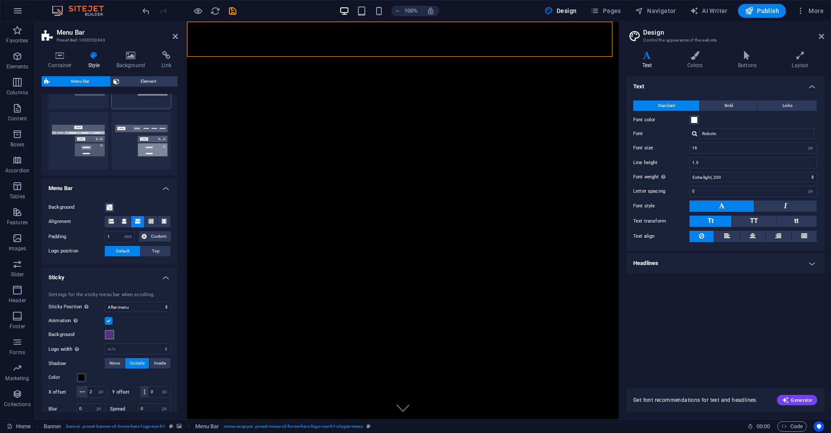
click at [111, 332] on span at bounding box center [109, 334] width 7 height 7
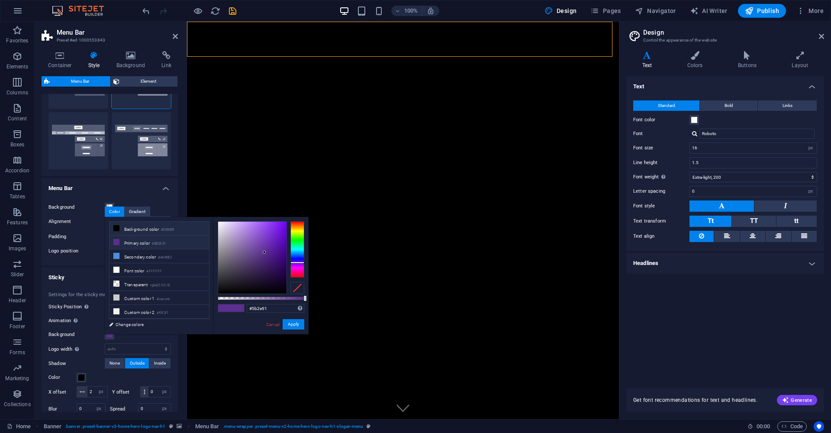
click at [131, 228] on li "Background color #000000" at bounding box center [158, 228] width 99 height 14
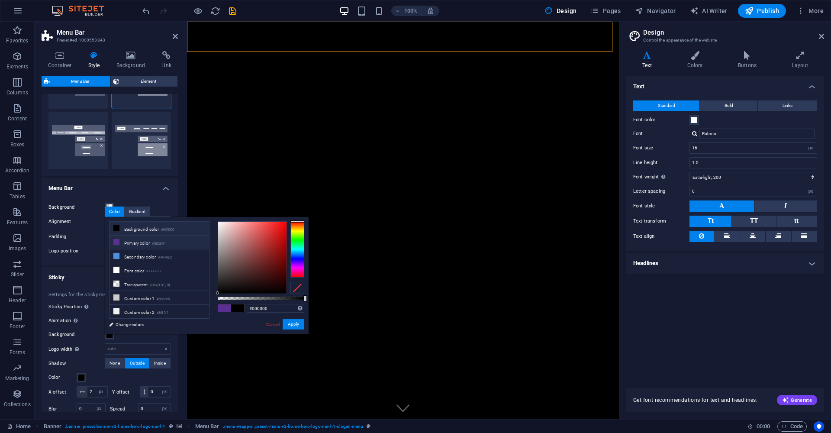
click at [125, 242] on li "Primary color #5B2E91" at bounding box center [158, 242] width 99 height 14
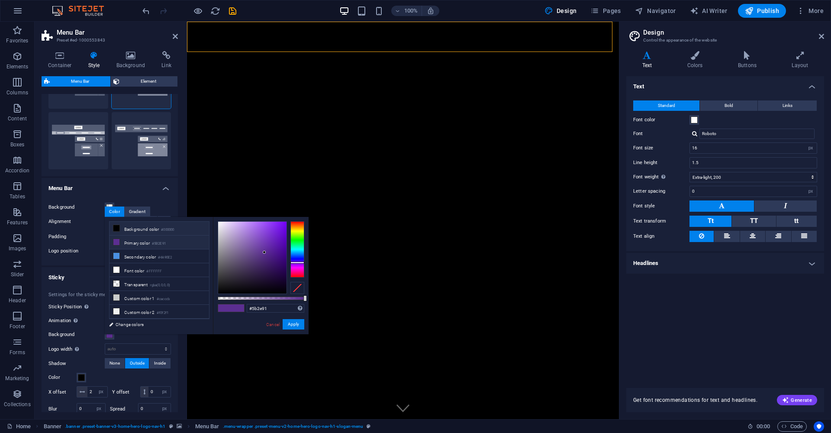
click at [125, 229] on li "Background color #000000" at bounding box center [158, 228] width 99 height 14
type input "#000000"
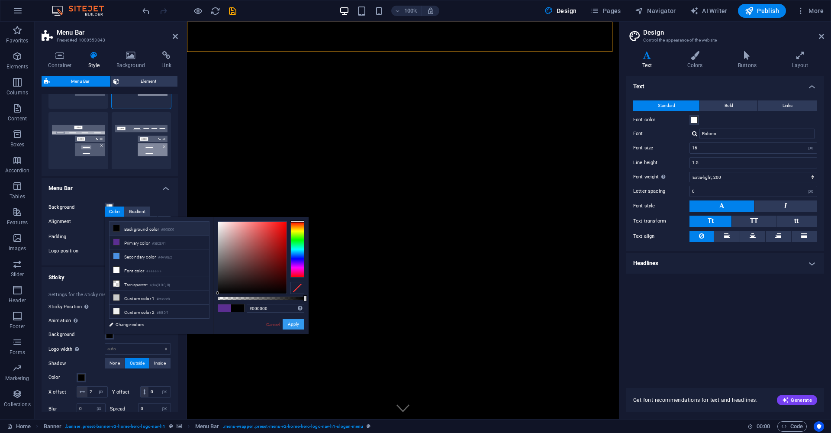
click at [294, 325] on button "Apply" at bounding box center [293, 324] width 22 height 10
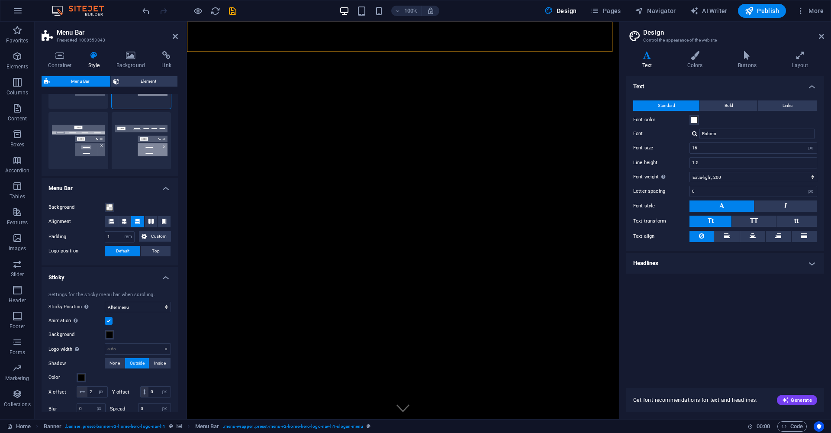
click at [109, 322] on label at bounding box center [109, 321] width 8 height 8
click at [0, 0] on input "Animation Sets a smooth transition when sticky menu appears" at bounding box center [0, 0] width 0 height 0
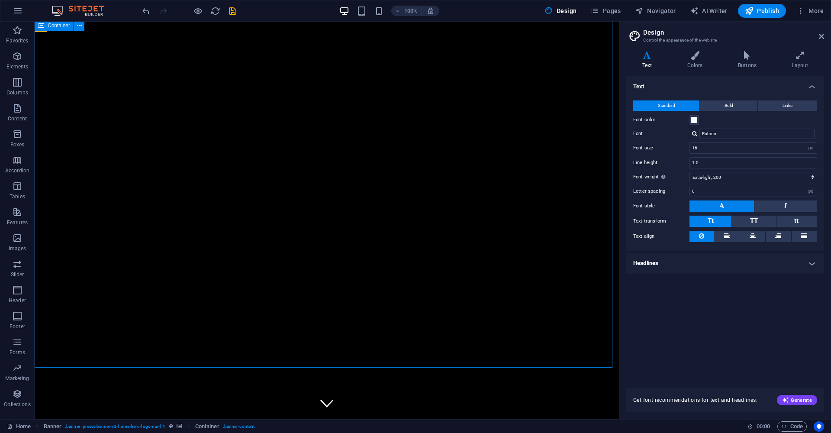
scroll to position [0, 0]
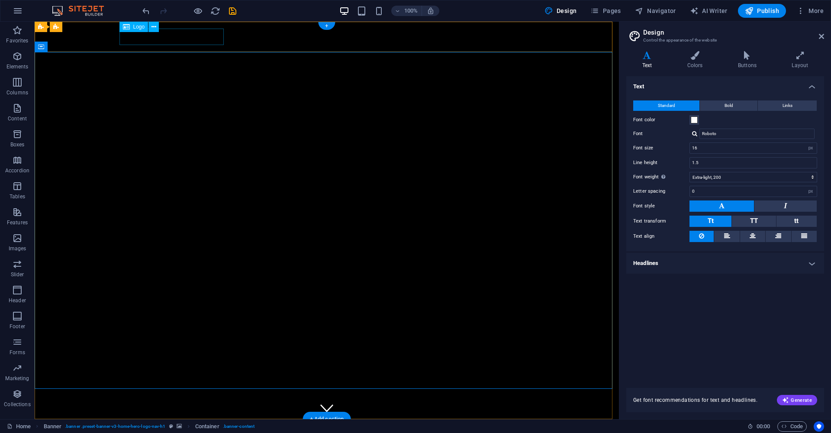
click at [189, 426] on div "[PERSON_NAME]" at bounding box center [326, 434] width 408 height 17
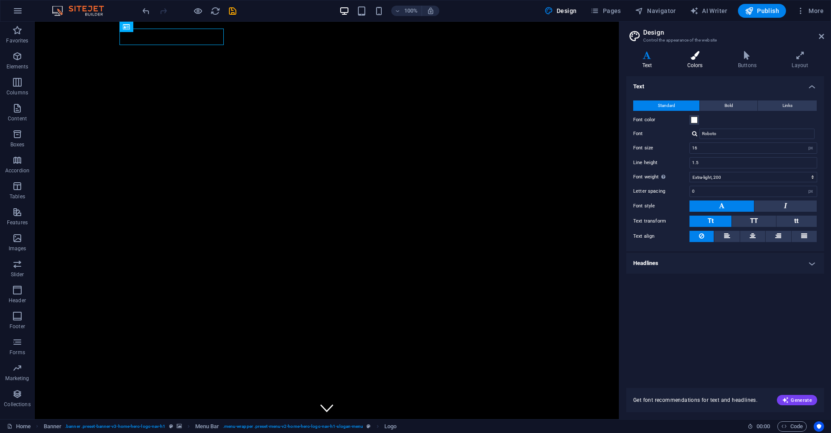
click at [692, 60] on h4 "Colors" at bounding box center [696, 60] width 51 height 18
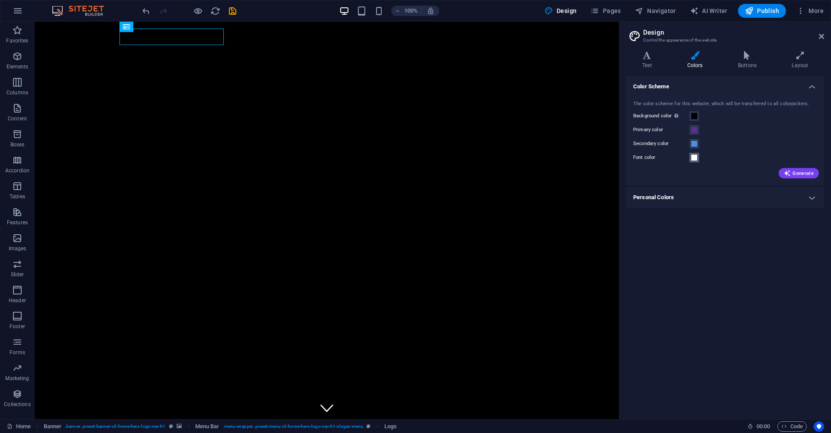
click at [695, 155] on span at bounding box center [693, 157] width 7 height 7
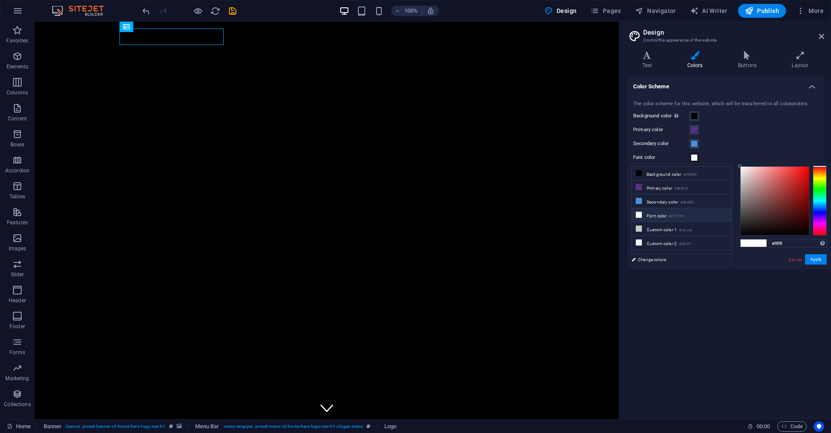
click at [673, 215] on small "#FFFFFF" at bounding box center [676, 216] width 16 height 6
click at [661, 214] on li "Font color #FFFFFF" at bounding box center [681, 215] width 99 height 14
click at [814, 260] on button "Apply" at bounding box center [816, 259] width 22 height 10
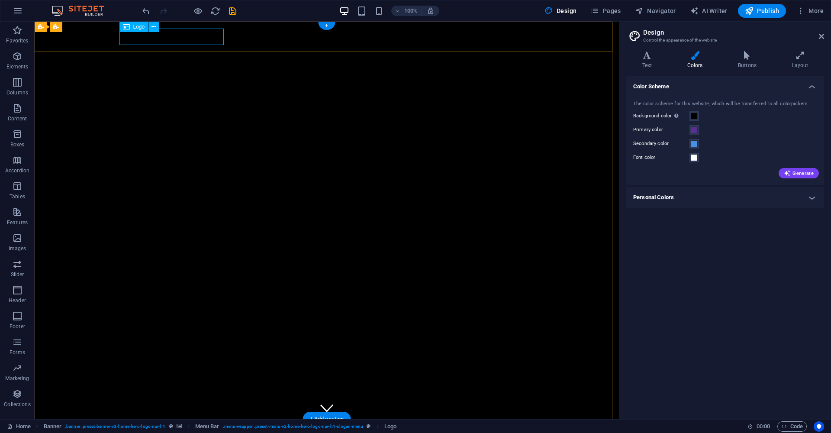
click at [219, 426] on div "[PERSON_NAME]" at bounding box center [326, 434] width 408 height 17
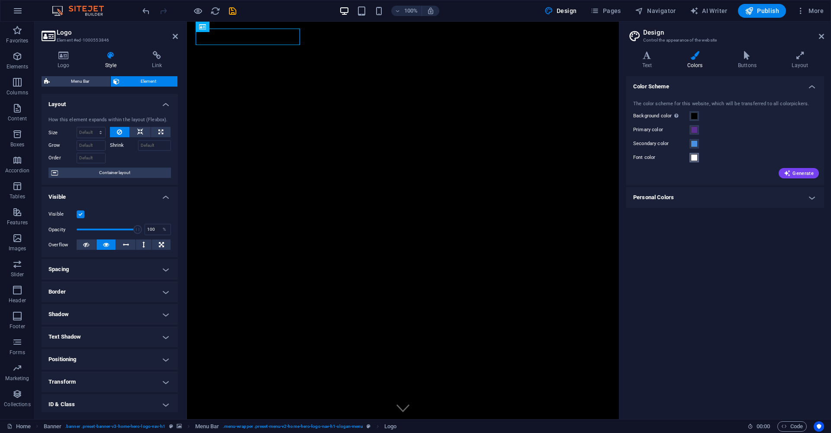
click at [691, 159] on span at bounding box center [693, 157] width 7 height 7
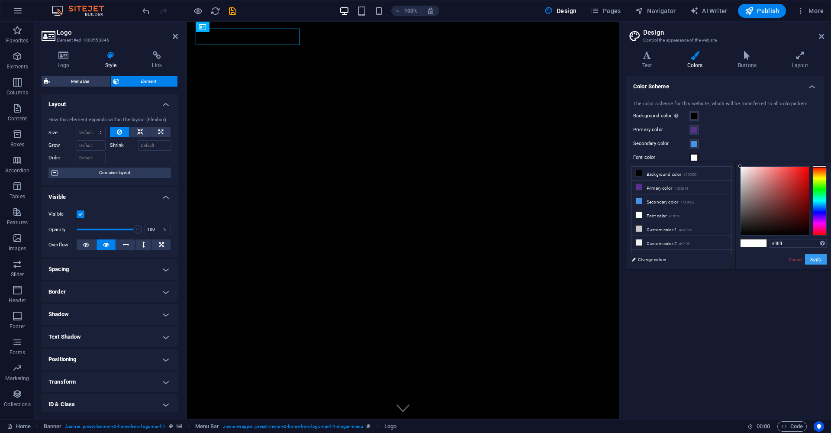
click at [820, 259] on button "Apply" at bounding box center [816, 259] width 22 height 10
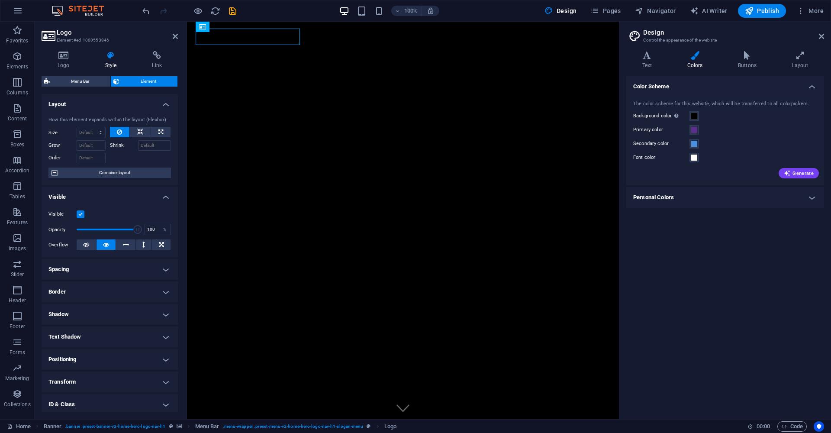
click at [793, 166] on div "Generate" at bounding box center [724, 171] width 187 height 14
click at [792, 173] on span "Generate" at bounding box center [798, 173] width 30 height 7
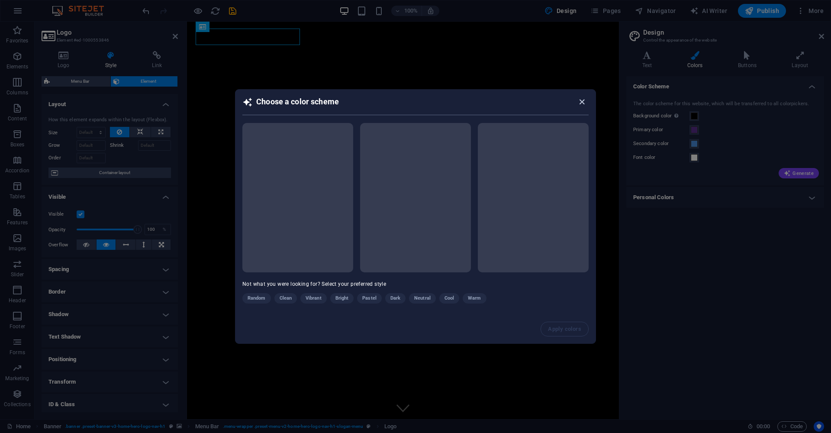
click at [583, 101] on icon "button" at bounding box center [582, 102] width 10 height 10
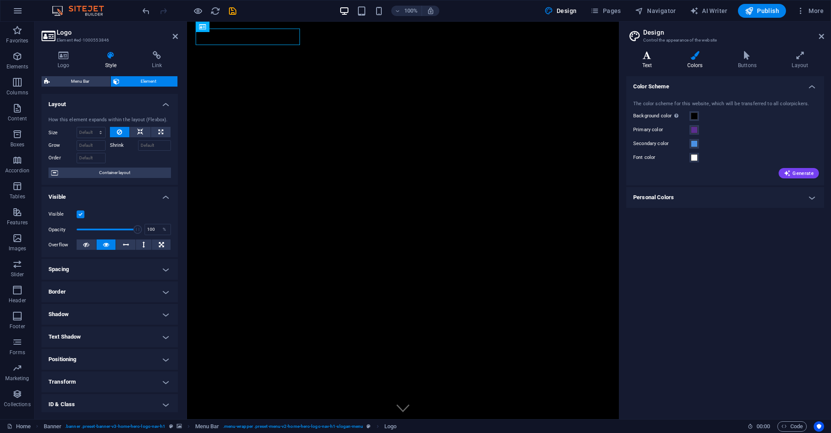
click at [645, 57] on icon at bounding box center [647, 55] width 42 height 9
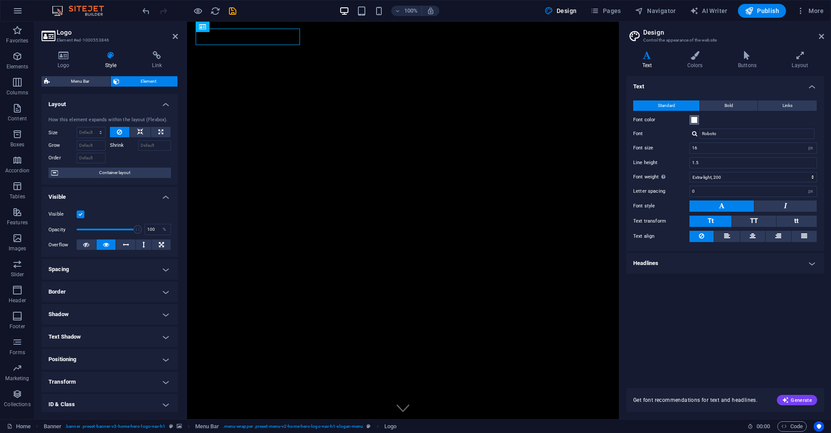
click at [694, 118] on span at bounding box center [693, 119] width 7 height 7
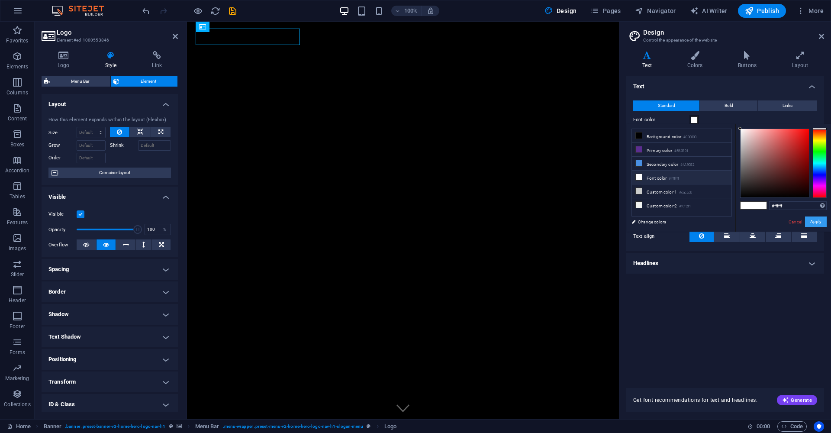
click at [815, 221] on button "Apply" at bounding box center [816, 221] width 22 height 10
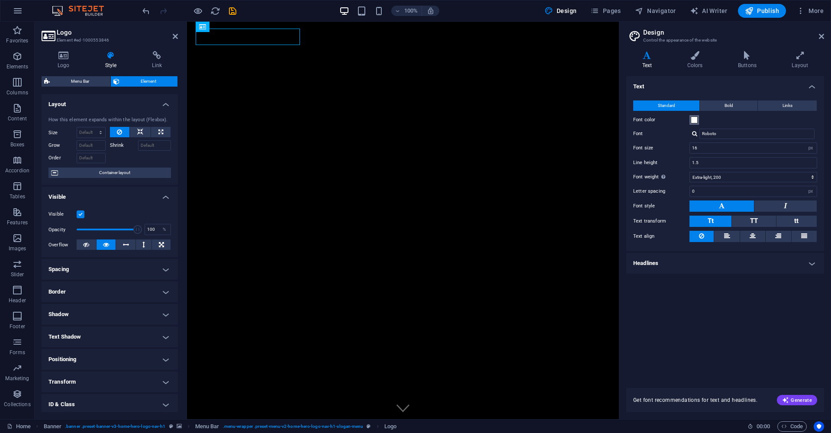
click at [690, 120] on button "Font color" at bounding box center [694, 120] width 10 height 10
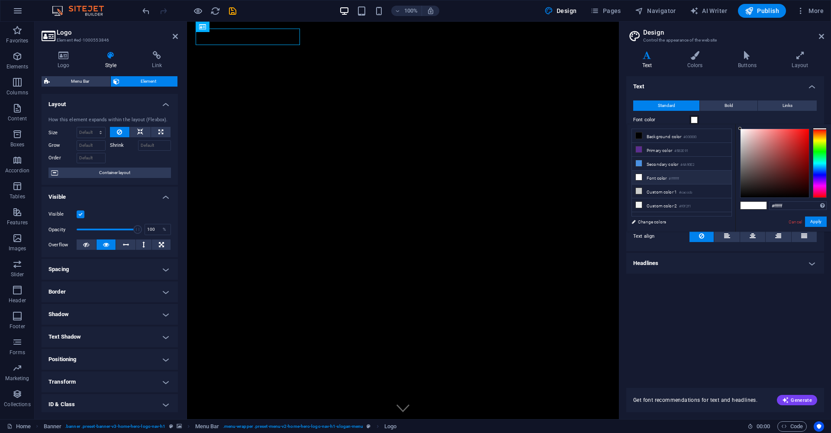
click at [745, 87] on h4 "Text" at bounding box center [725, 84] width 198 height 16
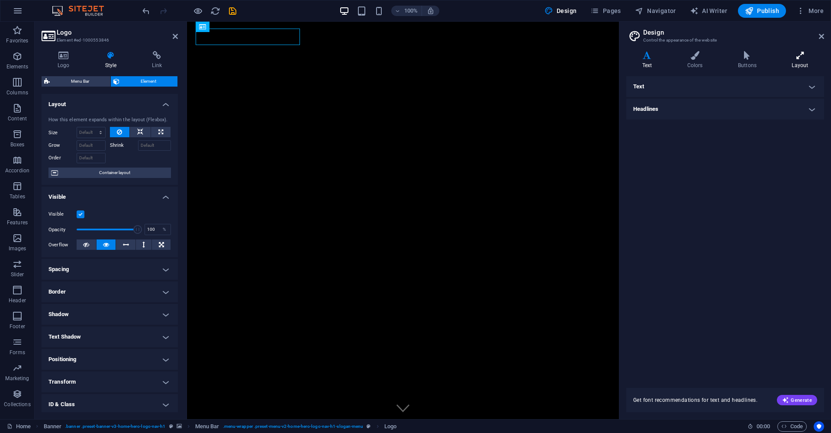
click at [788, 59] on icon at bounding box center [800, 55] width 48 height 9
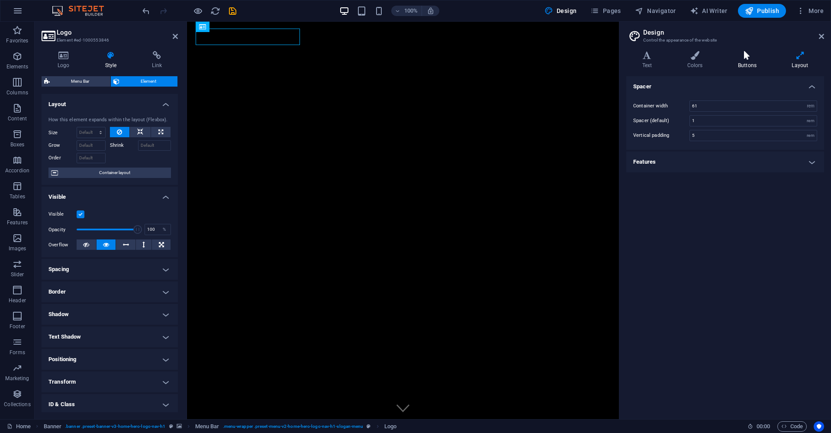
click at [756, 61] on h4 "Buttons" at bounding box center [749, 60] width 54 height 18
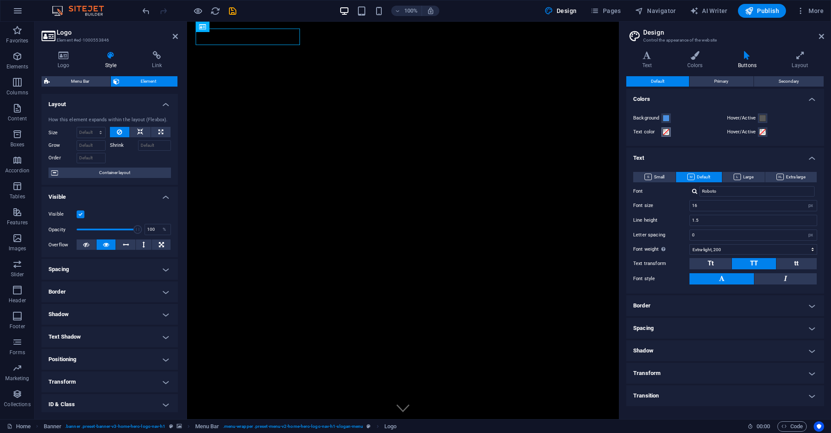
click at [664, 133] on span at bounding box center [665, 131] width 7 height 7
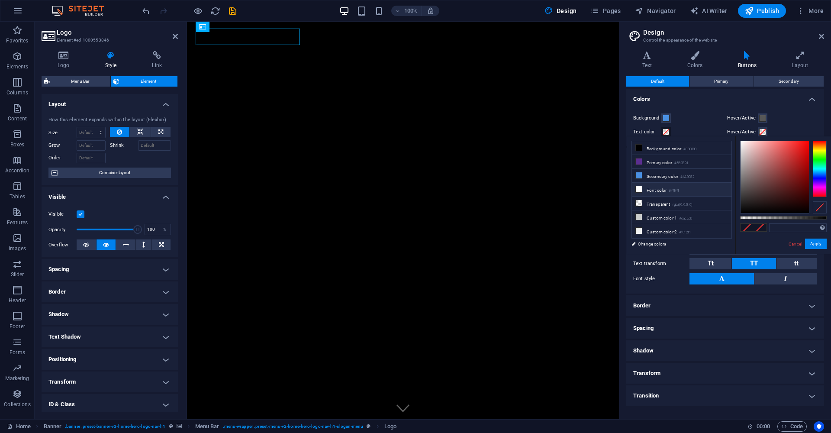
click at [661, 187] on li "Font color #ffffff" at bounding box center [681, 190] width 99 height 14
type input "#ffffff"
click at [821, 242] on button "Apply" at bounding box center [816, 243] width 22 height 10
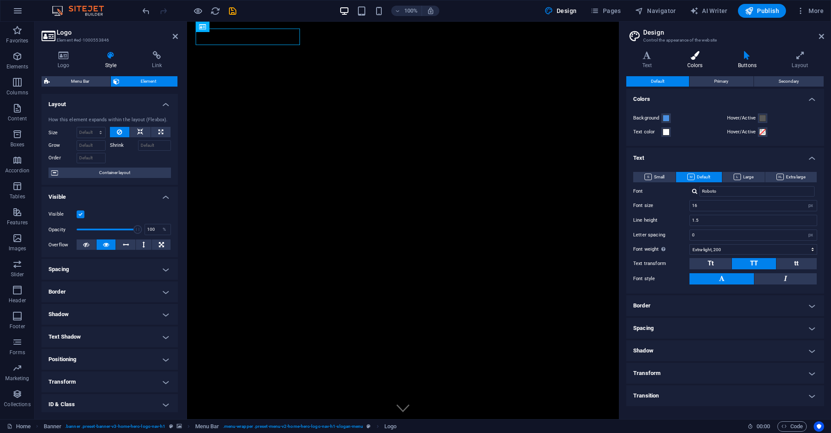
click at [691, 62] on h4 "Colors" at bounding box center [696, 60] width 51 height 18
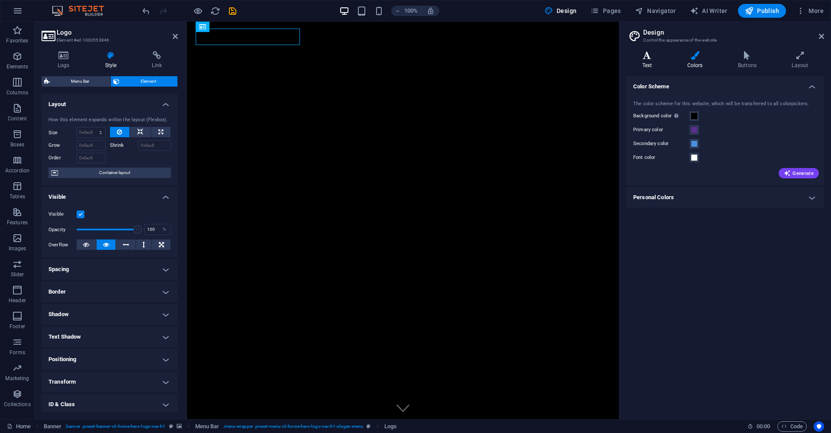
click at [648, 60] on h4 "Text" at bounding box center [648, 60] width 45 height 18
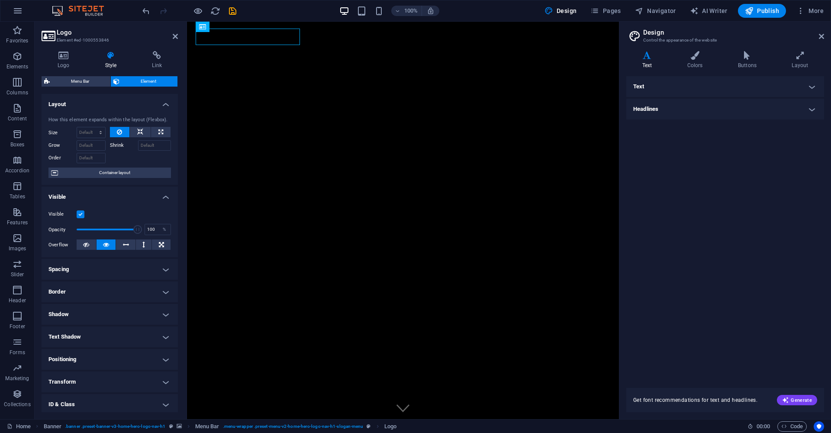
click at [663, 87] on h4 "Text" at bounding box center [725, 86] width 198 height 21
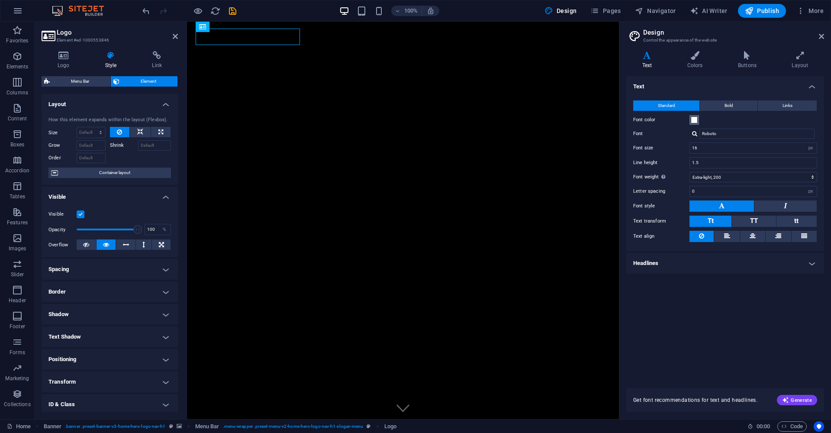
click at [692, 116] on span at bounding box center [693, 119] width 7 height 7
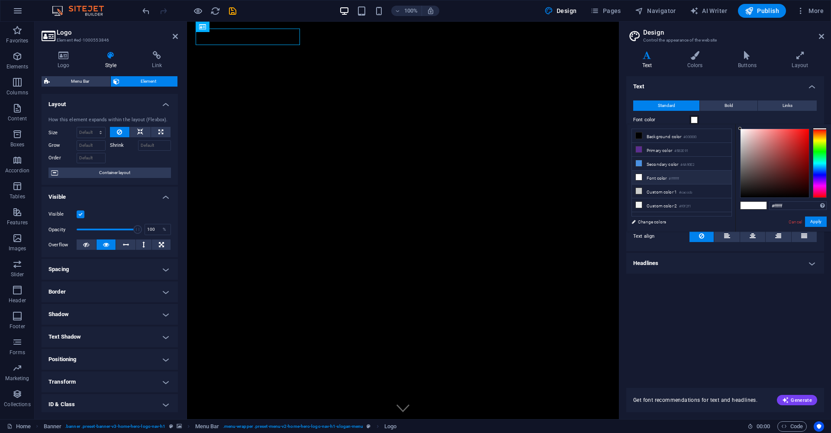
click at [692, 117] on span at bounding box center [693, 119] width 7 height 7
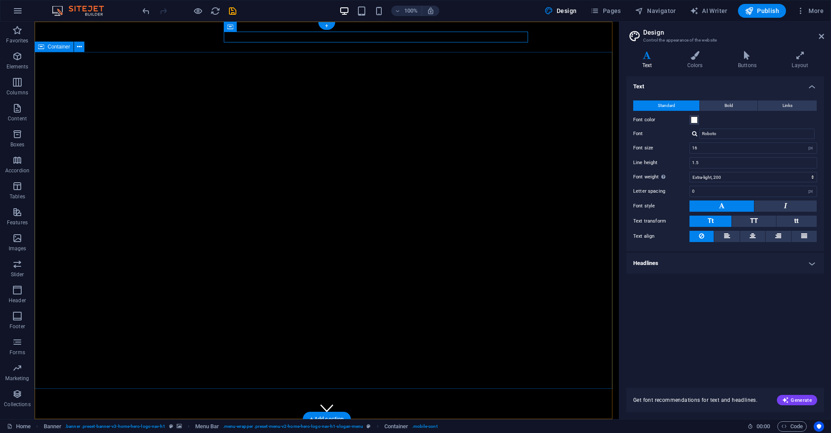
scroll to position [171, 0]
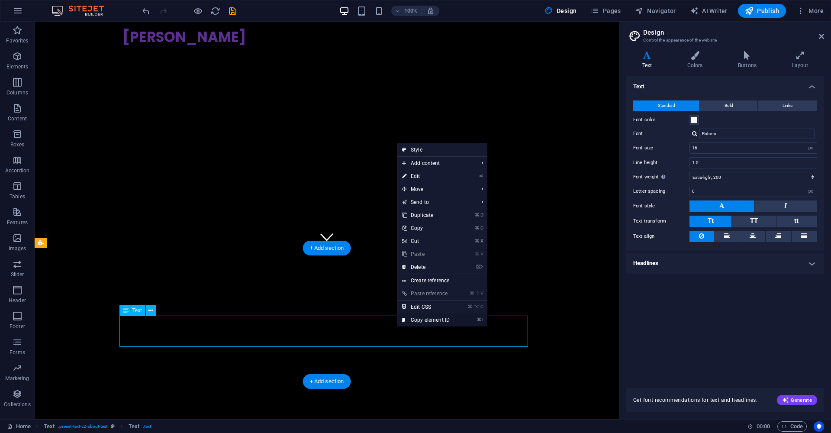
click at [442, 320] on link "⌘ I Copy element ID" at bounding box center [426, 319] width 58 height 13
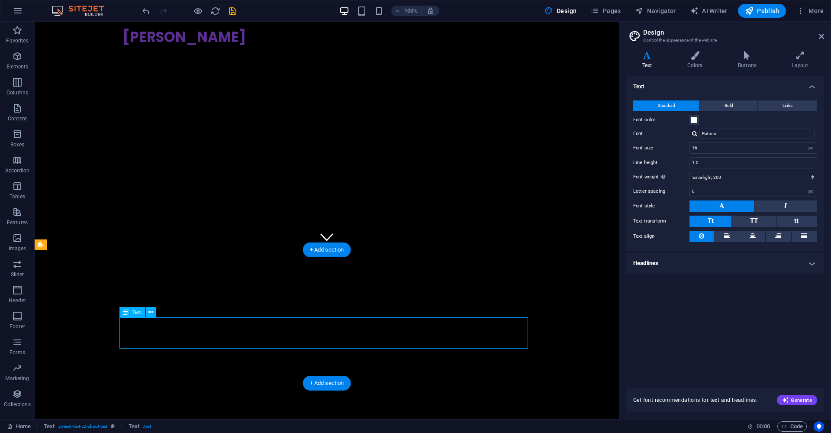
scroll to position [0, 0]
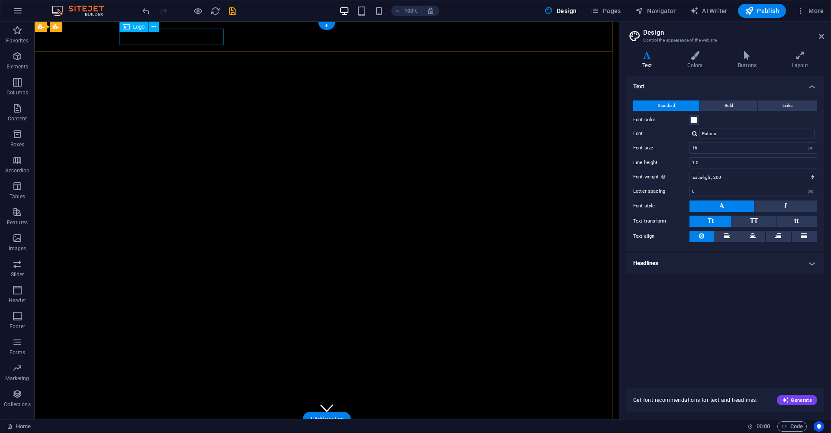
click at [179, 426] on div "[PERSON_NAME]" at bounding box center [326, 434] width 408 height 17
click at [181, 426] on div "[PERSON_NAME]" at bounding box center [326, 434] width 408 height 17
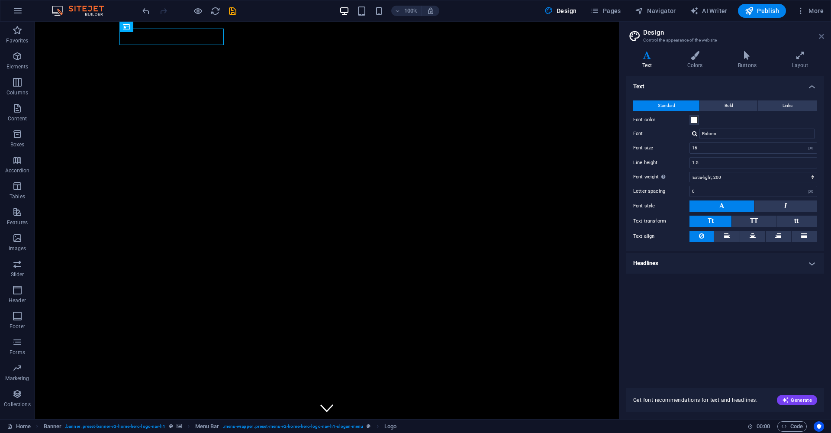
click at [821, 36] on icon at bounding box center [820, 36] width 5 height 7
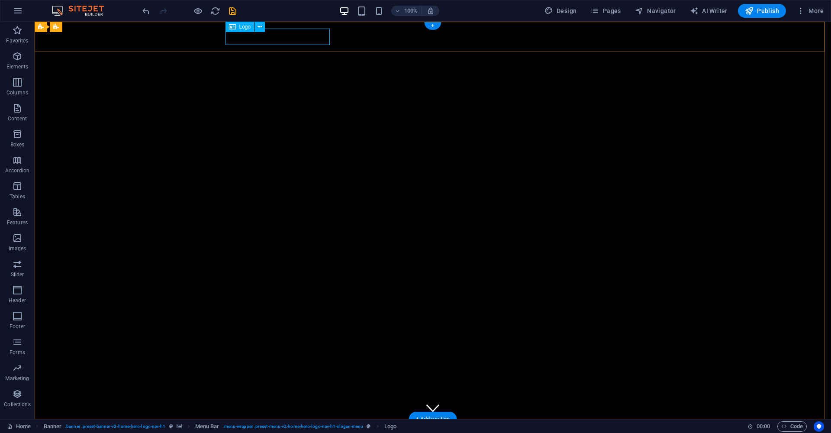
click at [245, 26] on span "Logo" at bounding box center [245, 26] width 12 height 5
click at [261, 29] on icon at bounding box center [259, 26] width 5 height 9
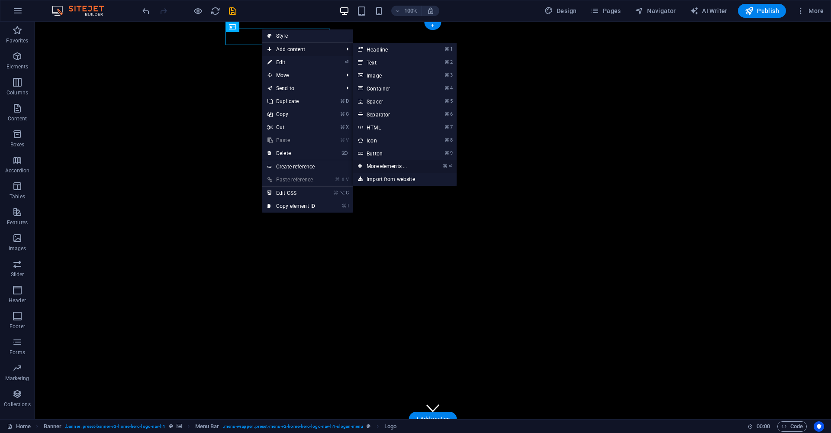
click at [390, 166] on link "⌘ ⏎ More elements ..." at bounding box center [388, 166] width 71 height 13
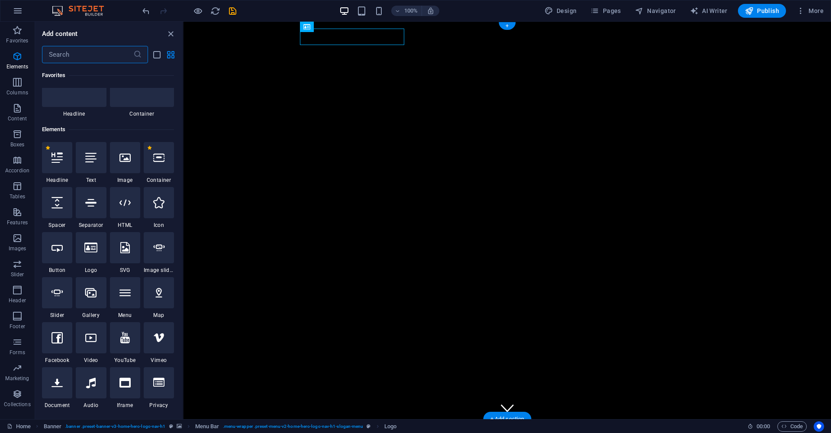
scroll to position [92, 0]
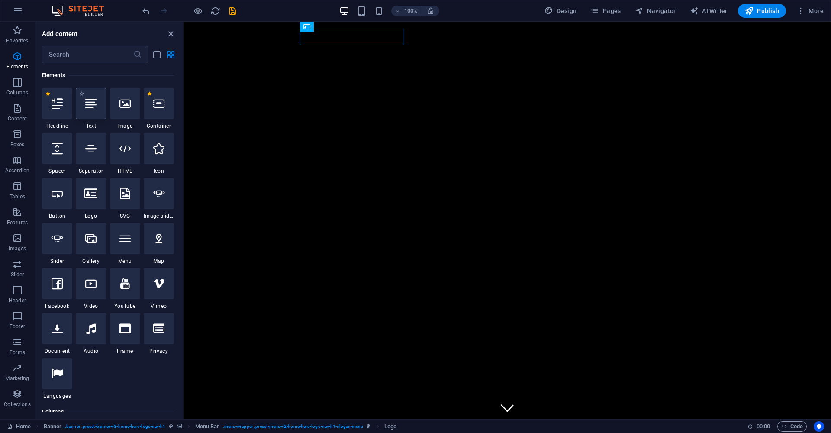
click at [85, 109] on div at bounding box center [91, 103] width 30 height 31
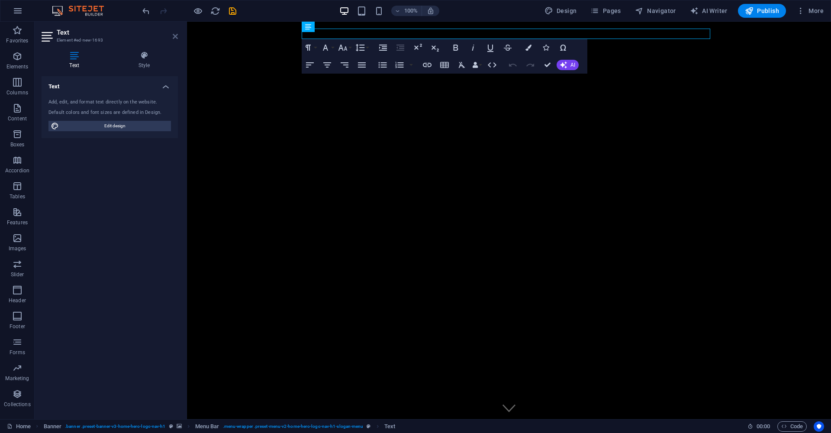
click at [173, 34] on icon at bounding box center [175, 36] width 5 height 7
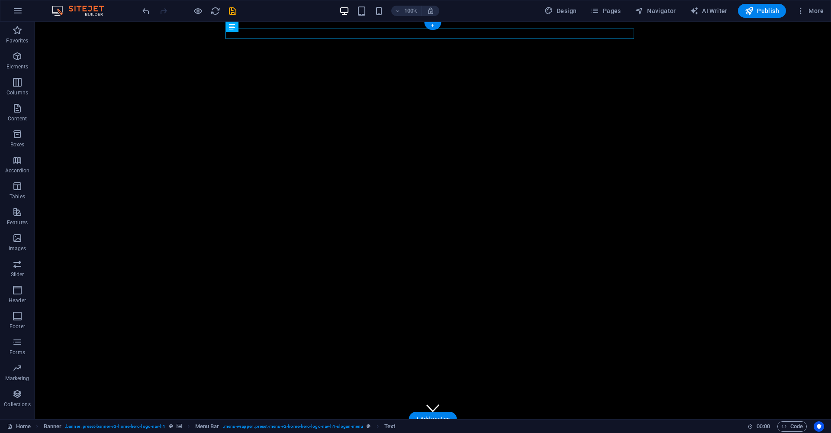
click at [298, 426] on div "New text element" at bounding box center [432, 431] width 408 height 10
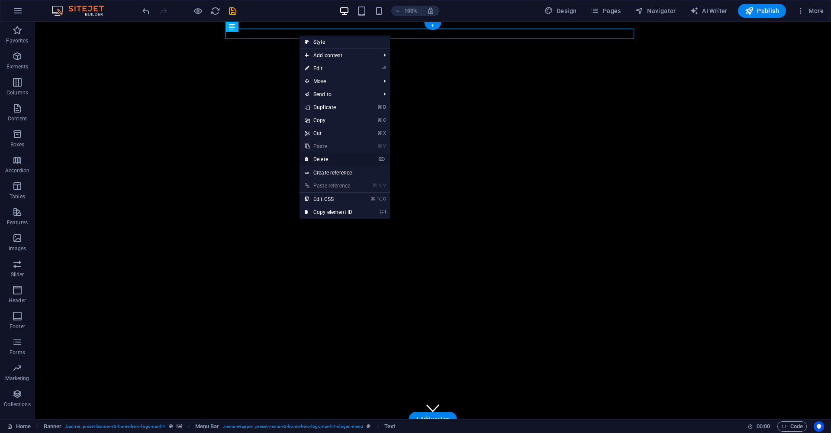
click at [324, 157] on link "⌦ Delete" at bounding box center [328, 159] width 58 height 13
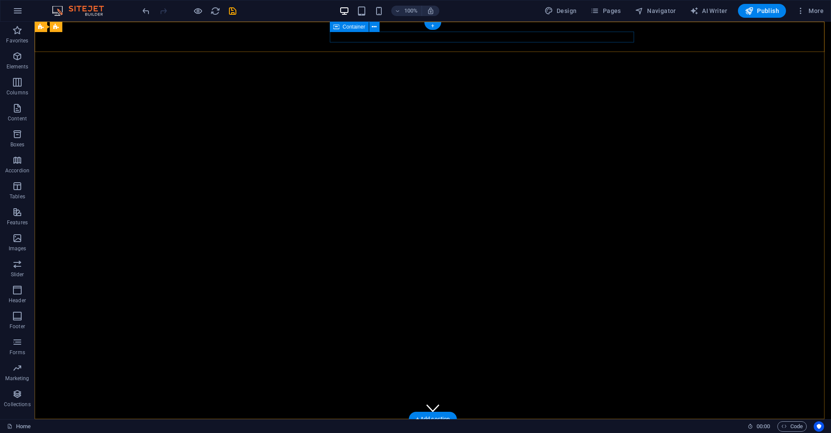
drag, startPoint x: 439, startPoint y: 37, endPoint x: 431, endPoint y: 33, distance: 9.1
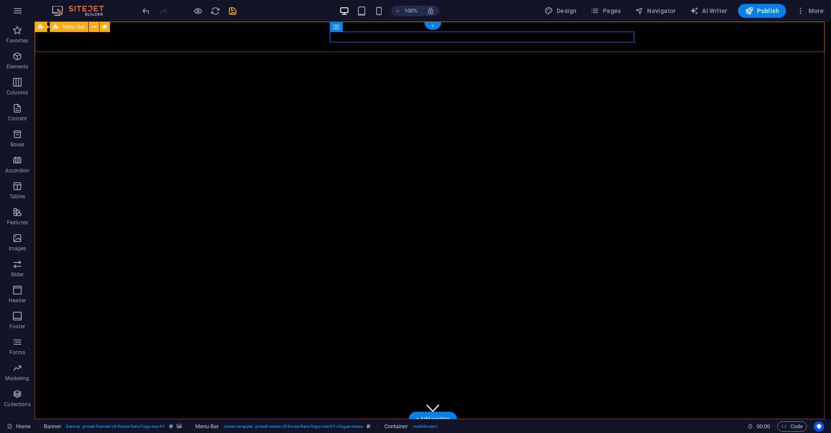
click at [437, 24] on div "+" at bounding box center [432, 26] width 17 height 8
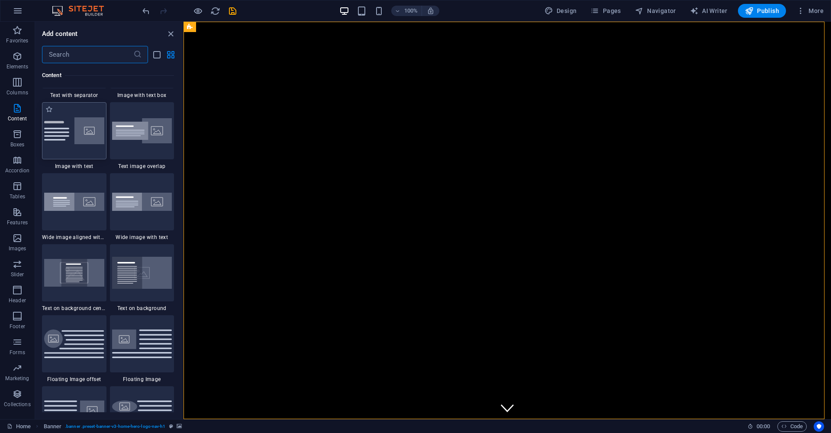
scroll to position [1360, 0]
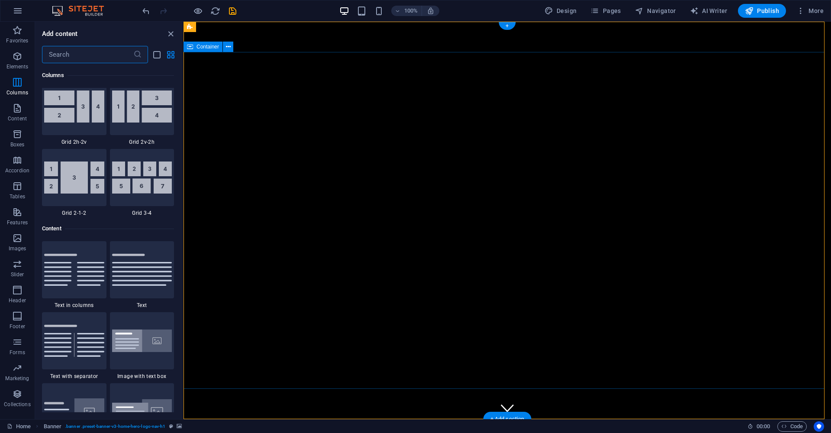
drag, startPoint x: 271, startPoint y: 209, endPoint x: 274, endPoint y: 205, distance: 4.9
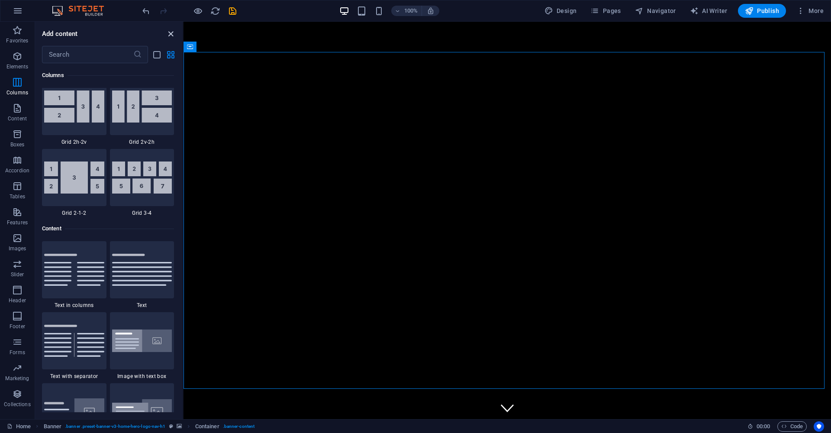
click at [172, 32] on icon "close panel" at bounding box center [171, 34] width 10 height 10
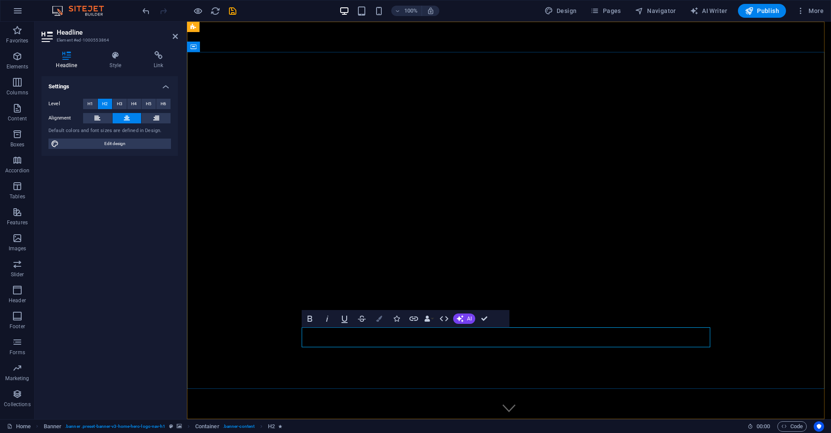
click at [376, 321] on icon "button" at bounding box center [379, 318] width 6 height 6
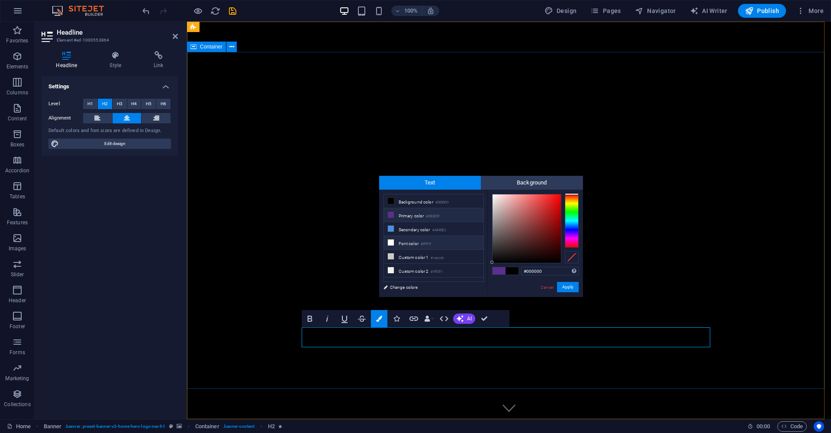
click at [398, 247] on li "Font color #ffffff" at bounding box center [433, 243] width 99 height 14
type input "#ffffff"
click at [566, 288] on button "Apply" at bounding box center [568, 287] width 22 height 10
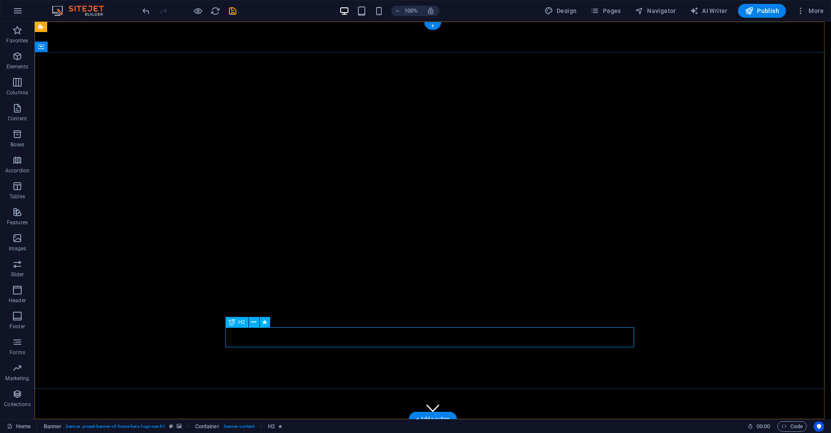
click at [250, 323] on button at bounding box center [254, 322] width 10 height 10
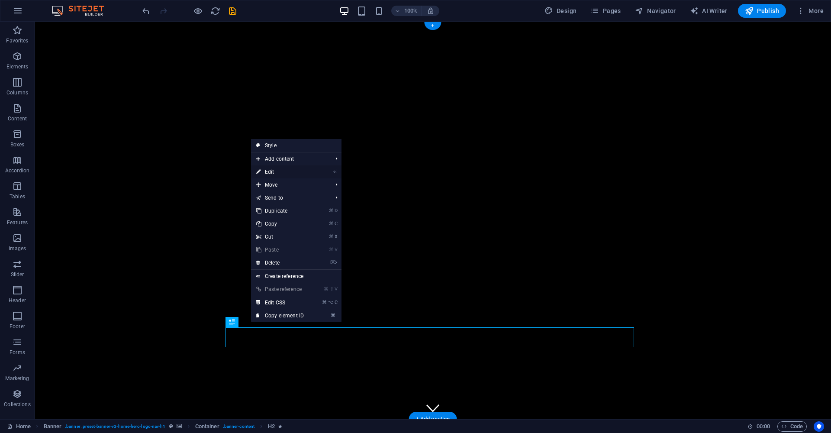
click at [294, 169] on link "⏎ Edit" at bounding box center [280, 171] width 58 height 13
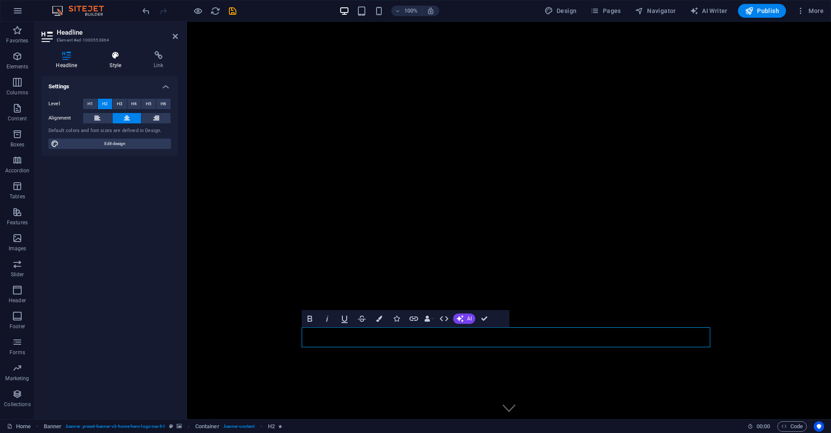
click at [118, 63] on h4 "Style" at bounding box center [117, 60] width 44 height 18
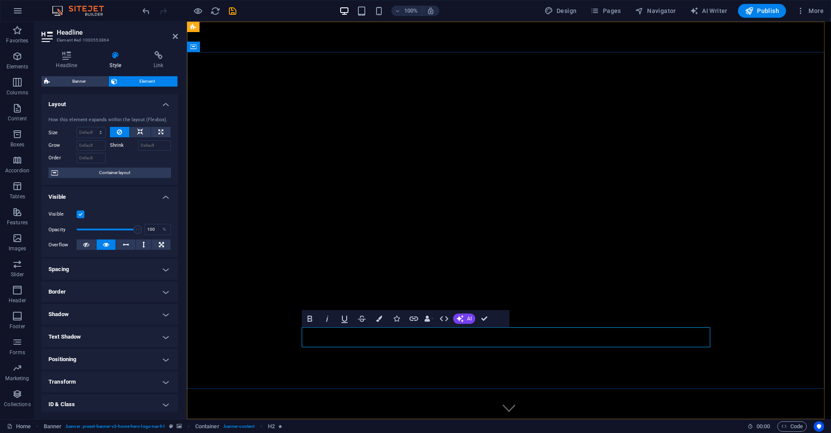
drag, startPoint x: 324, startPoint y: 333, endPoint x: 693, endPoint y: 337, distance: 369.4
click at [385, 316] on button "Colors" at bounding box center [379, 318] width 16 height 17
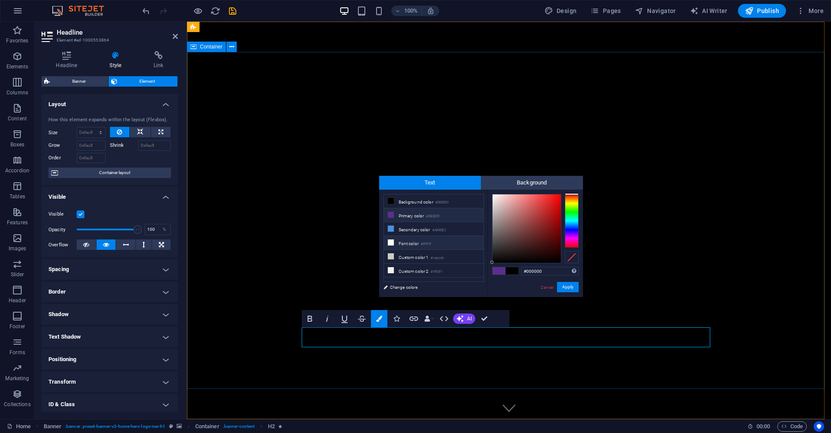
click at [411, 244] on li "Font color #ffffff" at bounding box center [433, 243] width 99 height 14
type input "#ffffff"
click at [573, 286] on button "Apply" at bounding box center [568, 287] width 22 height 10
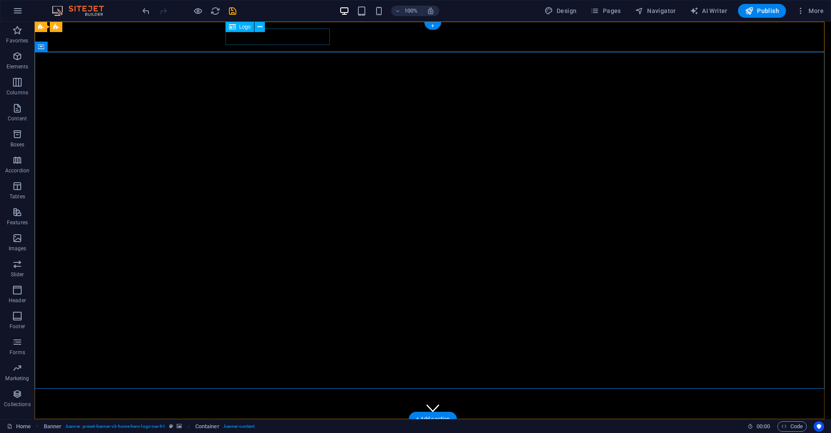
click at [284, 426] on div "[PERSON_NAME]" at bounding box center [432, 434] width 408 height 17
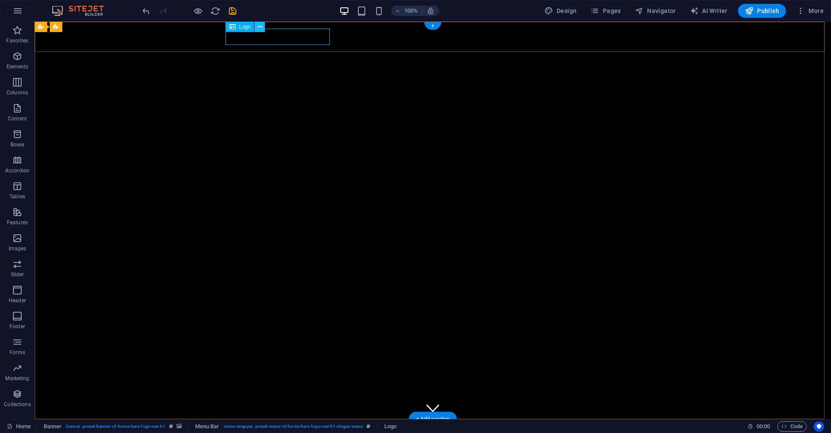
click at [260, 29] on icon at bounding box center [259, 26] width 5 height 9
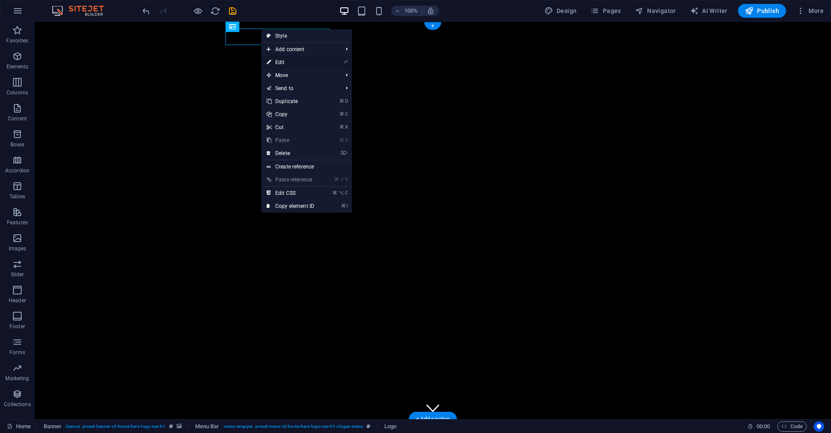
click at [289, 64] on link "⏎ Edit" at bounding box center [290, 62] width 58 height 13
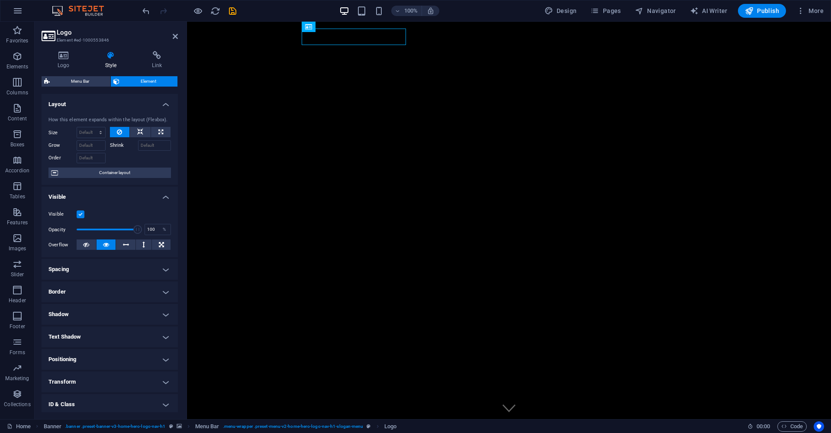
click at [162, 194] on h4 "Visible" at bounding box center [110, 194] width 136 height 16
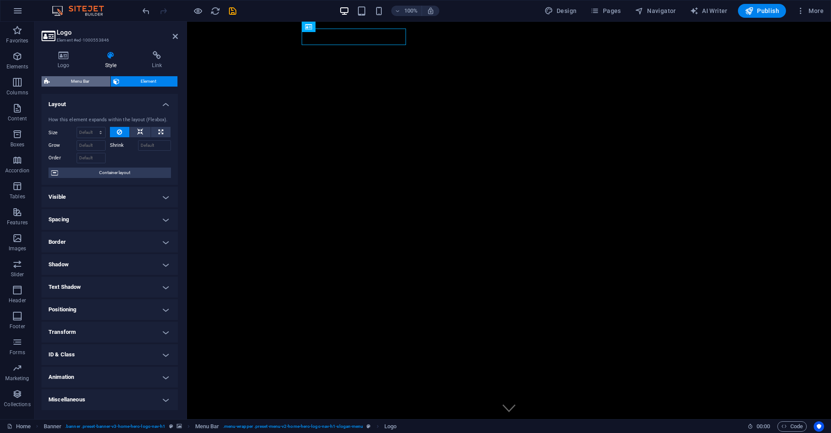
click at [81, 80] on span "Menu Bar" at bounding box center [79, 81] width 55 height 10
select select "rem"
select select "sticky_menu"
select select "px"
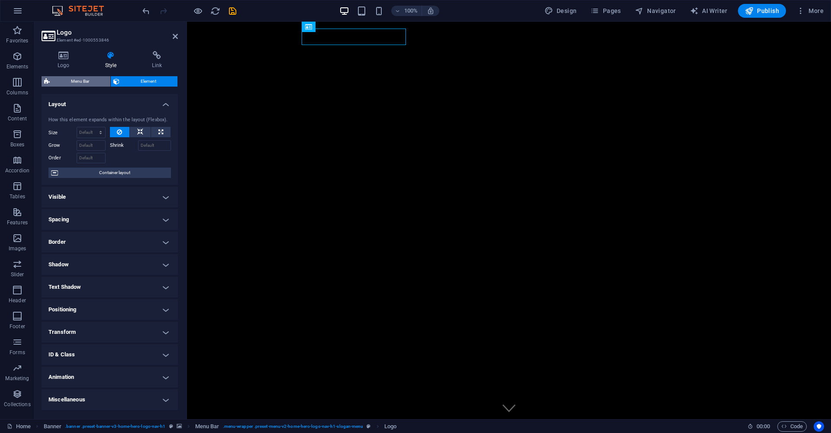
select select "px"
select select "preset-menu-v2-home-hero-logo-nav-h1-slogan-menu"
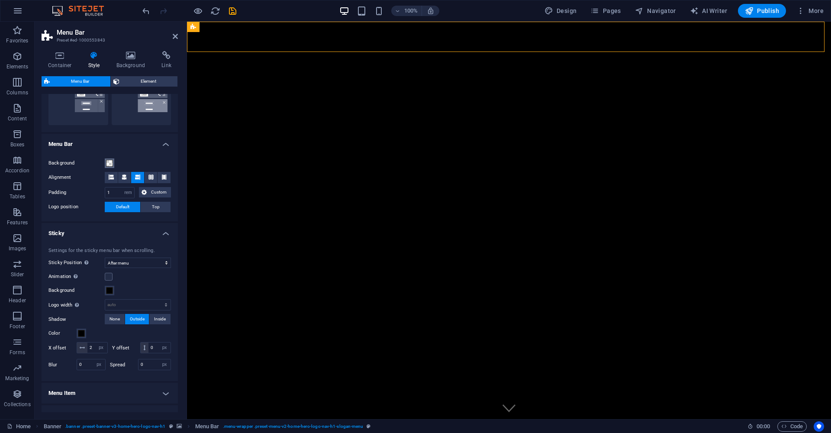
scroll to position [323, 0]
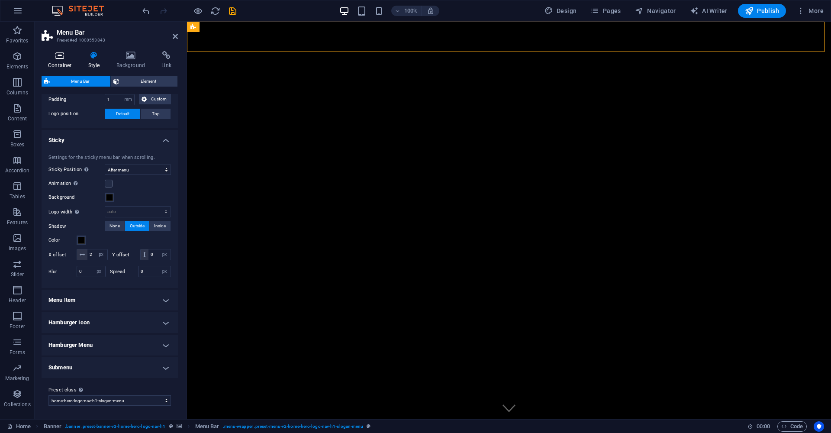
click at [65, 62] on h4 "Container" at bounding box center [62, 60] width 40 height 18
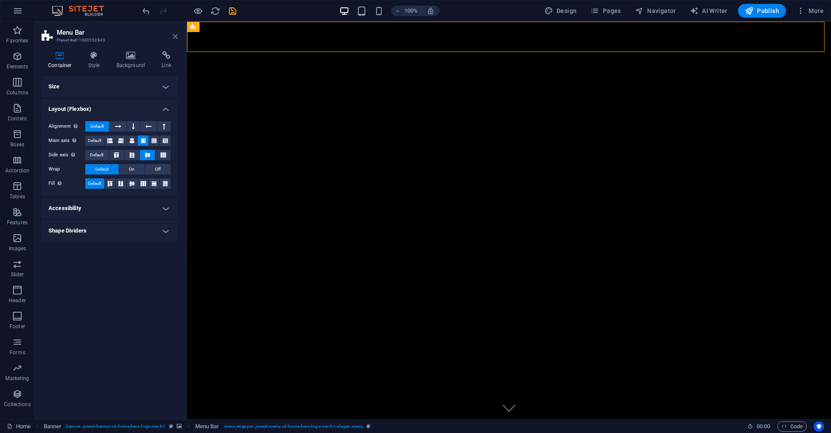
click at [176, 36] on icon at bounding box center [175, 36] width 5 height 7
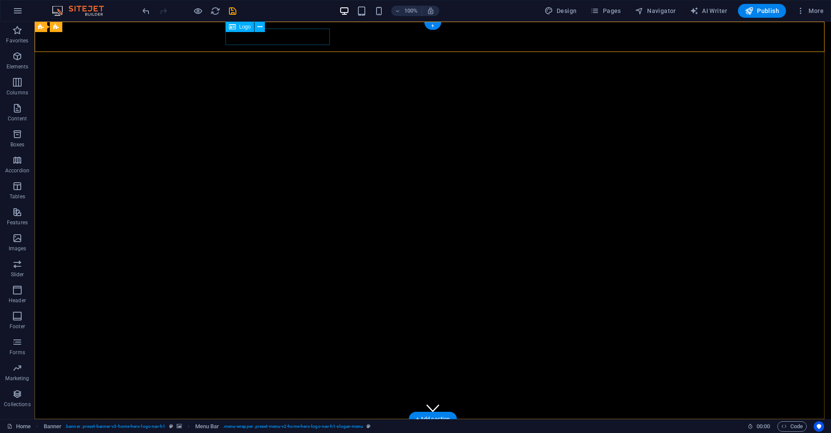
click at [280, 426] on div "[PERSON_NAME]" at bounding box center [432, 434] width 408 height 17
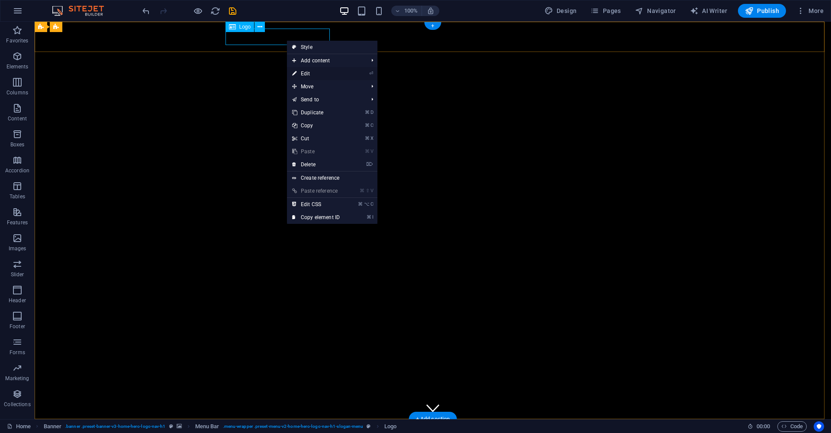
click at [317, 73] on link "⏎ Edit" at bounding box center [316, 73] width 58 height 13
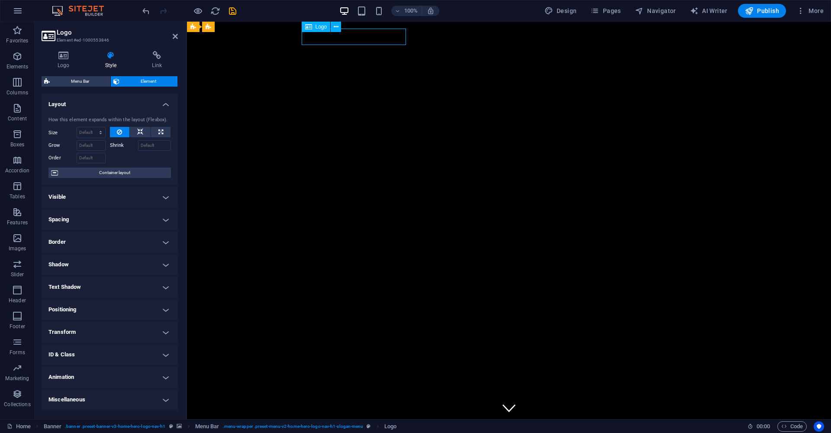
drag, startPoint x: 302, startPoint y: 36, endPoint x: 356, endPoint y: 38, distance: 53.7
click at [355, 426] on div "[PERSON_NAME]" at bounding box center [509, 434] width 408 height 17
drag, startPoint x: 444, startPoint y: 168, endPoint x: 597, endPoint y: 167, distance: 153.1
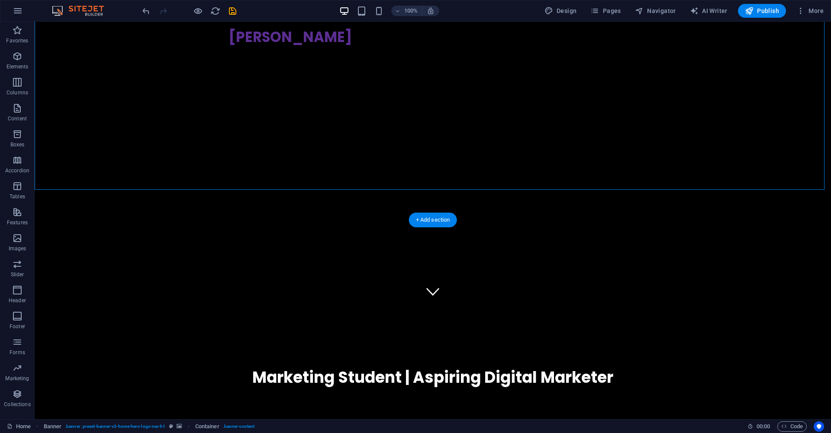
scroll to position [276, 0]
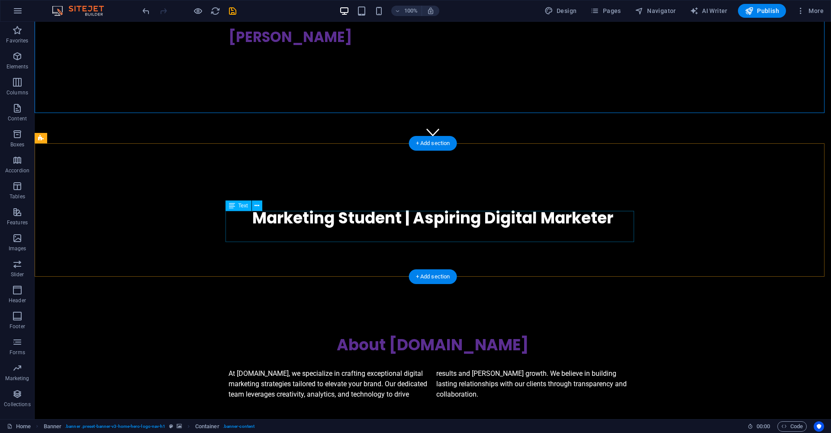
click at [495, 368] on div "At gdangor.co.za, we specialize in crafting exceptional digital marketing strat…" at bounding box center [432, 383] width 408 height 31
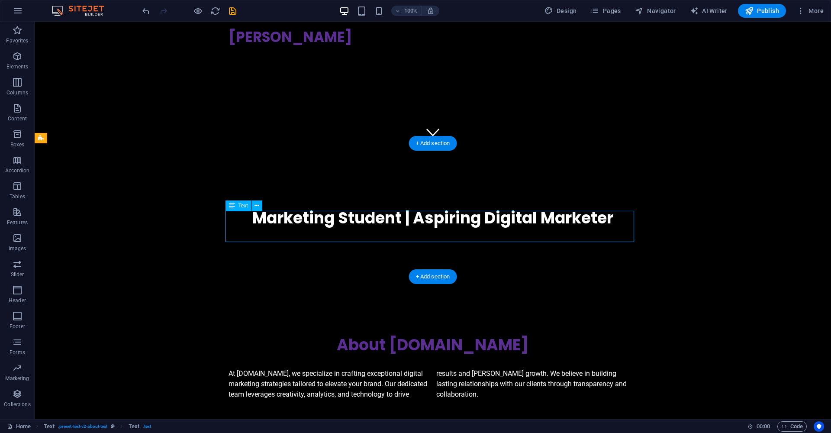
click at [474, 368] on div "At gdangor.co.za, we specialize in crafting exceptional digital marketing strat…" at bounding box center [432, 383] width 408 height 31
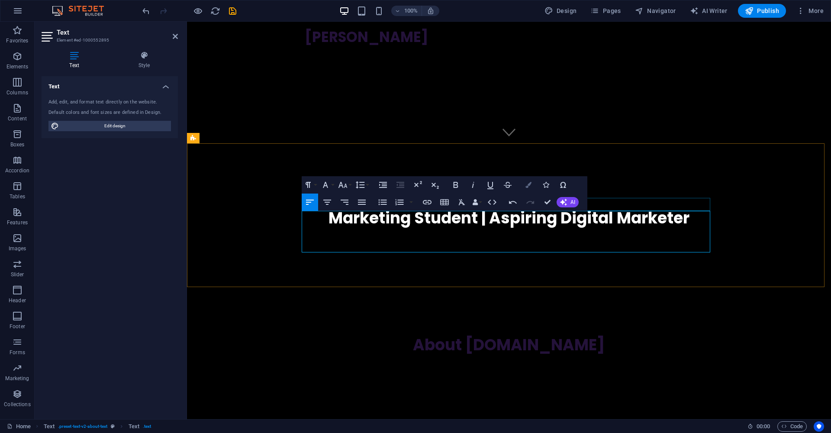
click at [528, 183] on icon "button" at bounding box center [528, 185] width 6 height 6
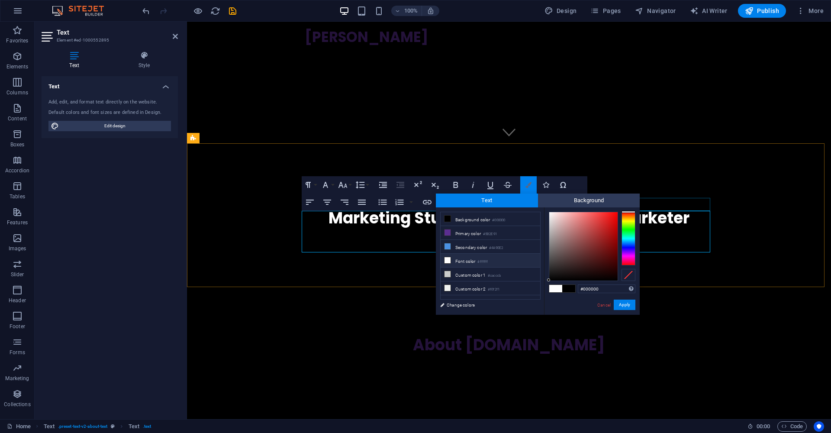
click at [528, 183] on icon "button" at bounding box center [528, 185] width 6 height 6
click at [398, 369] on span ""I’m [PERSON_NAME], a passionate Marketing student based in [GEOGRAPHIC_DATA], …" at bounding box center [508, 388] width 407 height 39
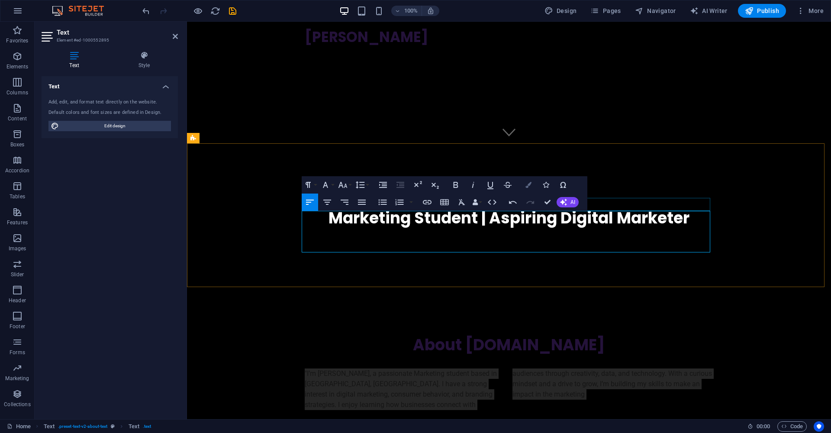
click at [527, 181] on button "Colors" at bounding box center [528, 184] width 16 height 17
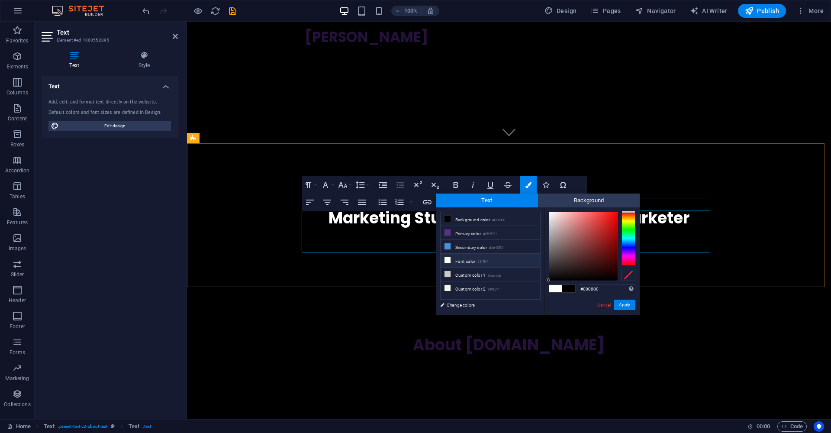
click at [495, 260] on li "Font color #ffffff" at bounding box center [489, 260] width 99 height 14
type input "#ffffff"
click at [631, 302] on button "Apply" at bounding box center [624, 304] width 22 height 10
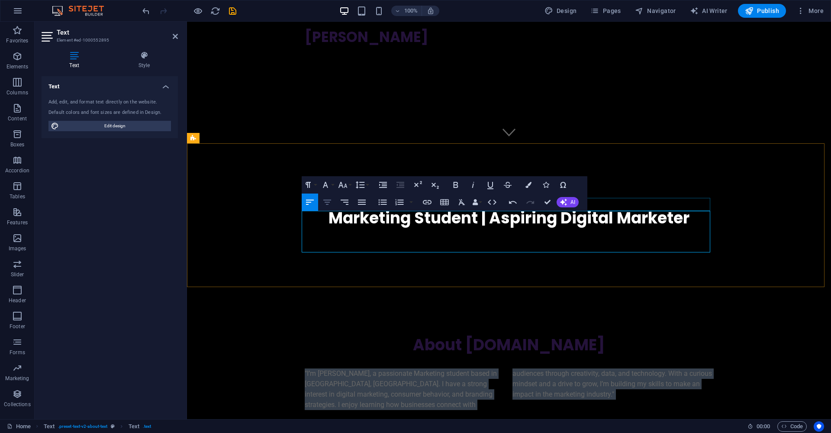
click at [330, 202] on icon "button" at bounding box center [327, 202] width 10 height 10
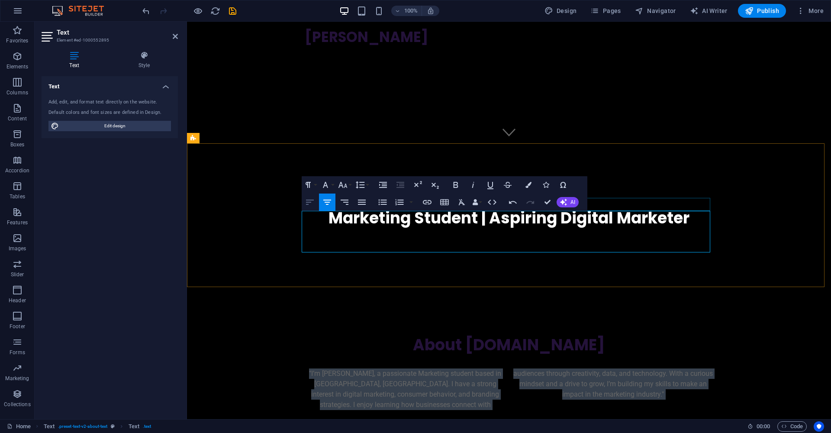
click at [310, 202] on icon "button" at bounding box center [310, 201] width 8 height 5
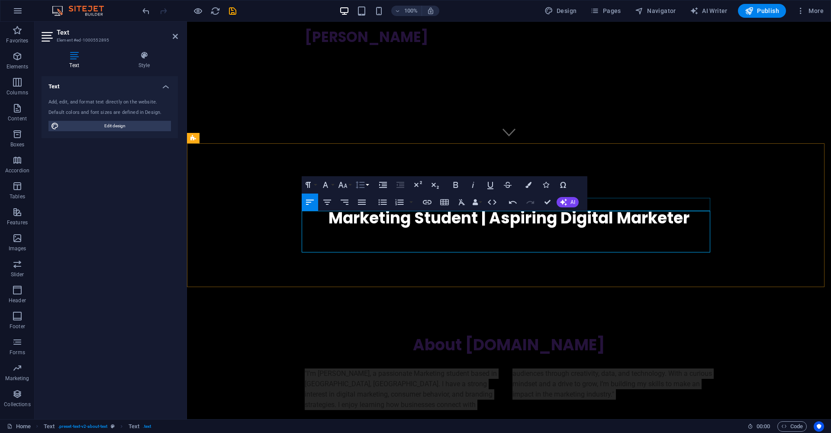
click at [359, 186] on icon "button" at bounding box center [360, 185] width 10 height 10
click at [359, 185] on icon "button" at bounding box center [359, 184] width 9 height 7
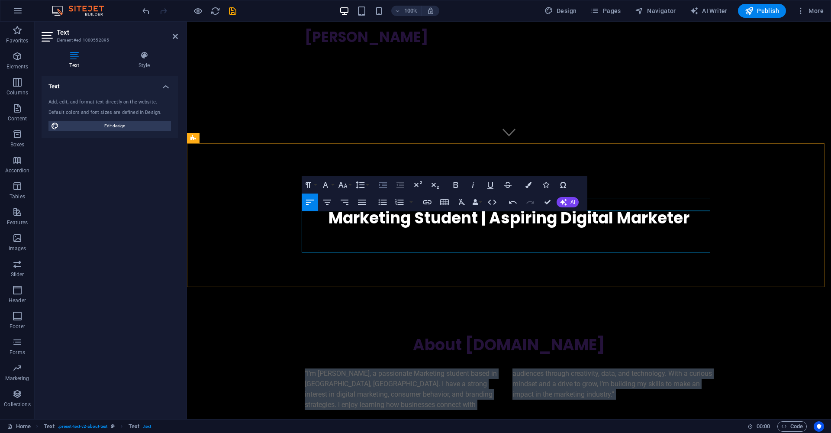
click at [383, 184] on icon "button" at bounding box center [383, 185] width 8 height 6
click at [559, 300] on div "About gdangor.co.za "I’m Ghalib Dangor, a passionate Marketing student based in…" at bounding box center [509, 372] width 644 height 144
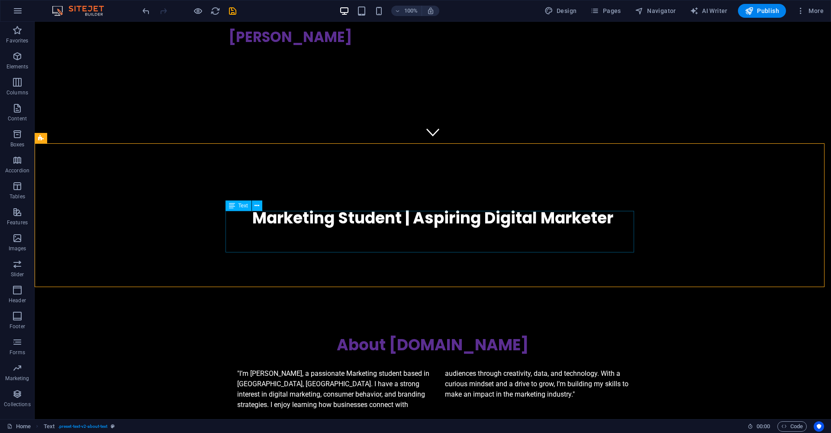
click at [529, 368] on div ""I’m [PERSON_NAME], a passionate Marketing student based in [GEOGRAPHIC_DATA], …" at bounding box center [432, 389] width 408 height 42
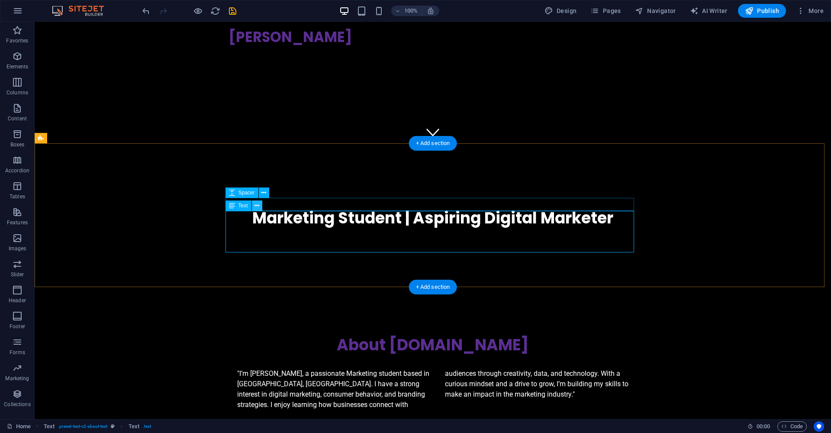
click at [257, 208] on icon at bounding box center [256, 205] width 5 height 9
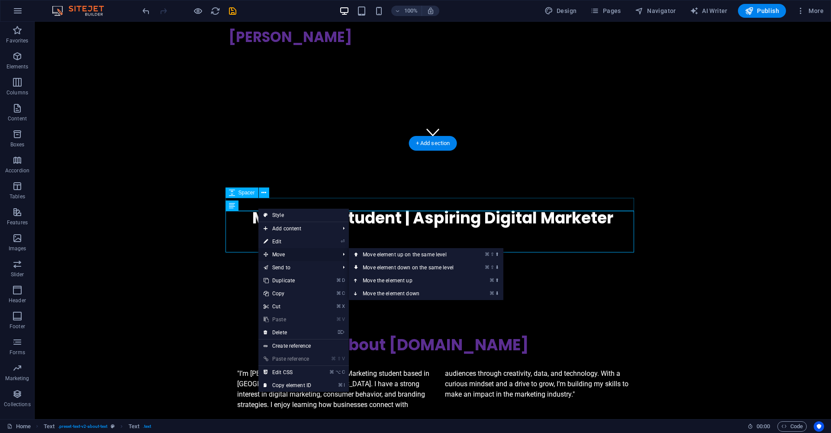
click at [284, 252] on span "Move" at bounding box center [296, 254] width 77 height 13
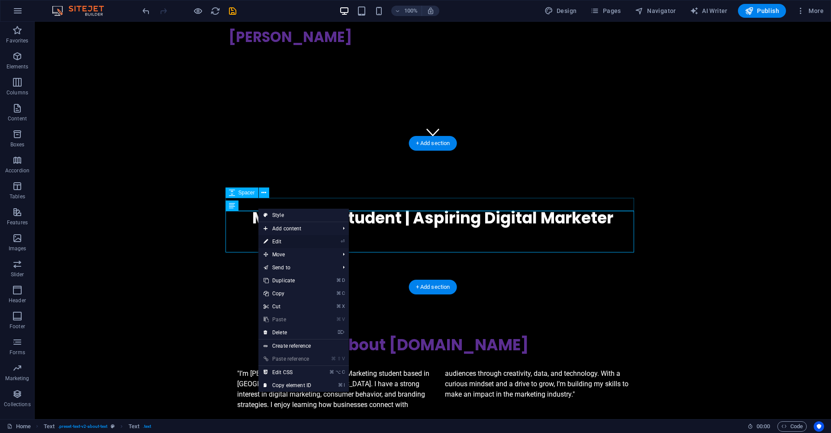
click at [282, 242] on link "⏎ Edit" at bounding box center [287, 241] width 58 height 13
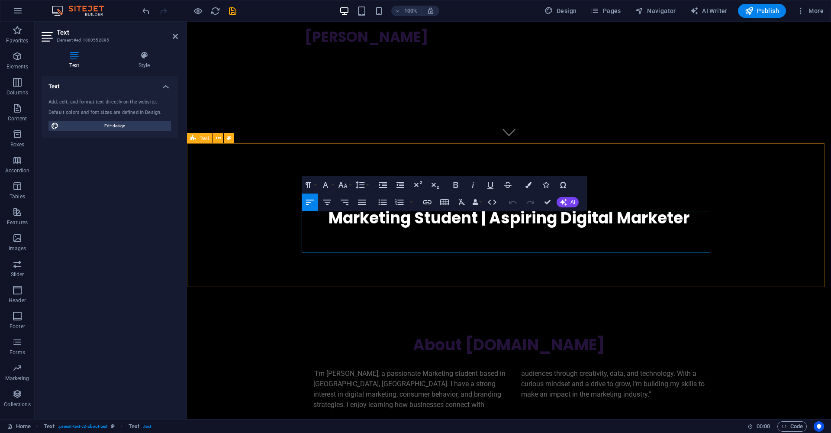
drag, startPoint x: 623, startPoint y: 253, endPoint x: 772, endPoint y: 258, distance: 148.9
click at [772, 300] on div "About gdangor.co.za "I’m Ghalib Dangor, a passionate Marketing student based in…" at bounding box center [509, 372] width 644 height 144
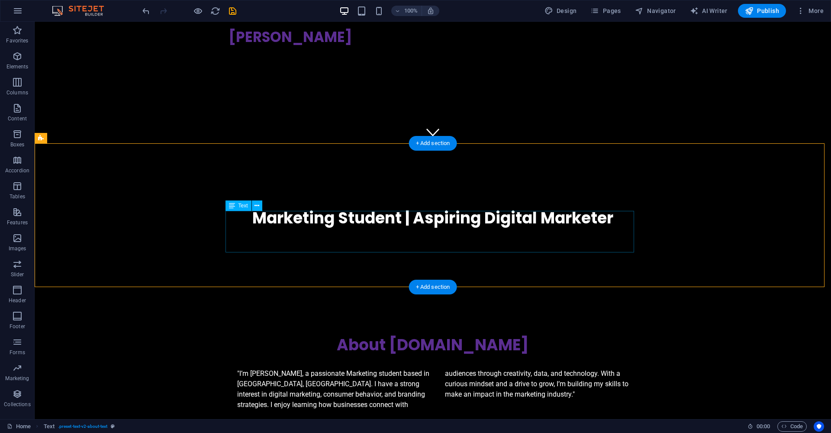
click at [516, 368] on div ""I’m [PERSON_NAME], a passionate Marketing student based in [GEOGRAPHIC_DATA], …" at bounding box center [432, 389] width 408 height 42
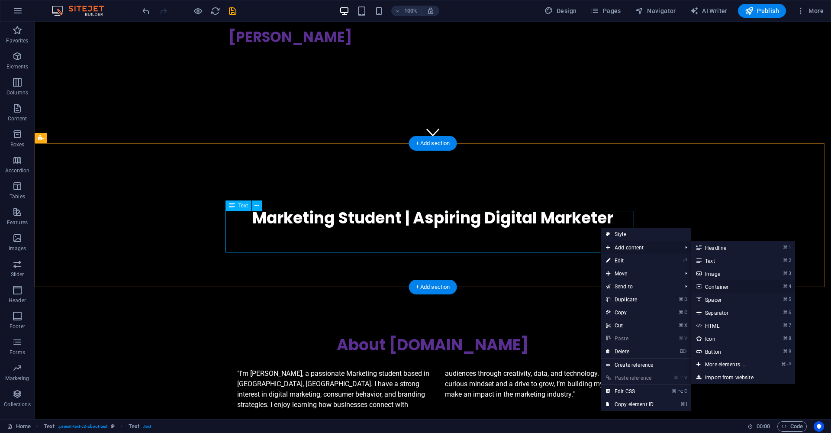
click at [722, 290] on link "⌘ 4 Container" at bounding box center [726, 286] width 71 height 13
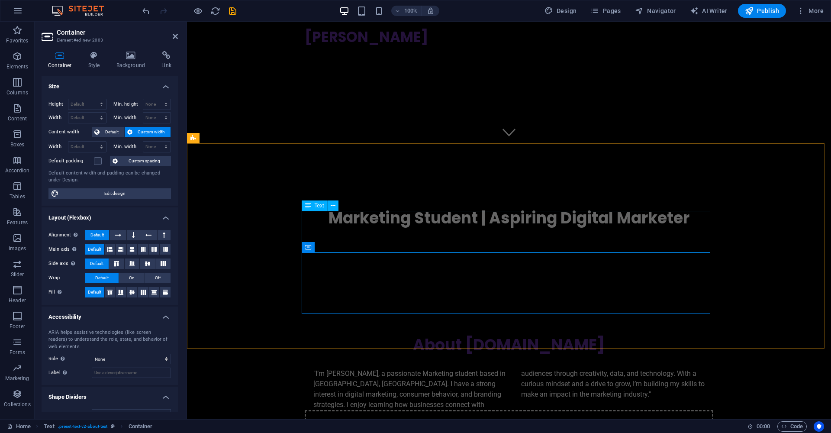
click at [477, 368] on div ""I’m [PERSON_NAME], a passionate Marketing student based in [GEOGRAPHIC_DATA], …" at bounding box center [509, 389] width 408 height 42
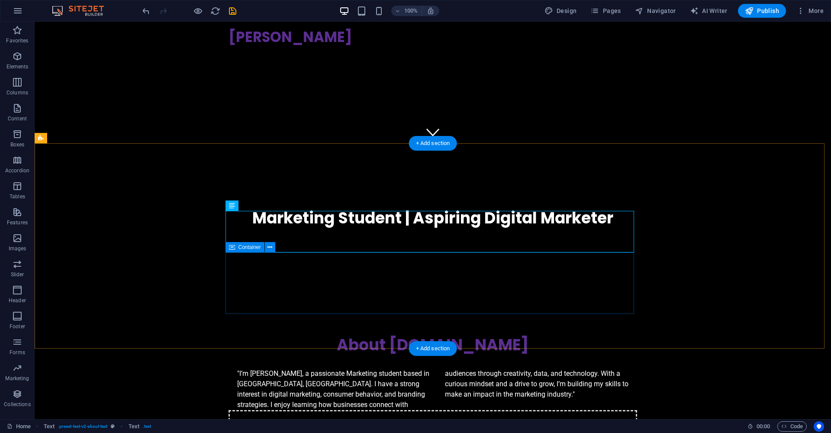
click at [425, 410] on div "Drop content here or Add elements Paste clipboard" at bounding box center [432, 440] width 408 height 61
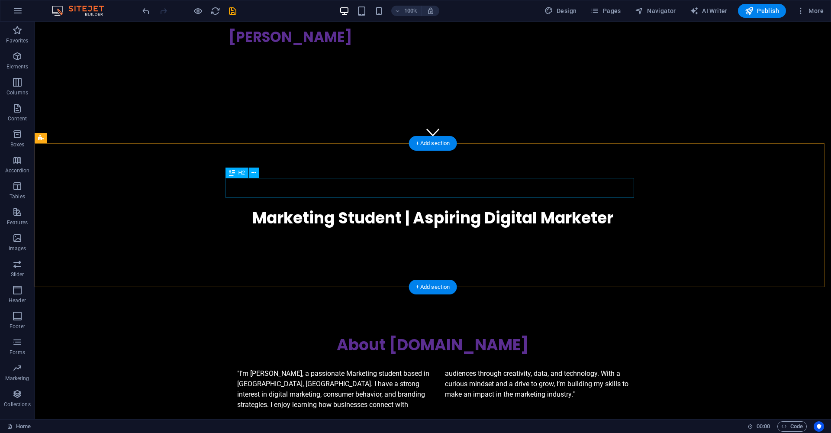
click at [511, 335] on div "About gdangor.co.za" at bounding box center [432, 345] width 408 height 20
click at [510, 335] on div "About gdangor.co.za" at bounding box center [432, 345] width 408 height 20
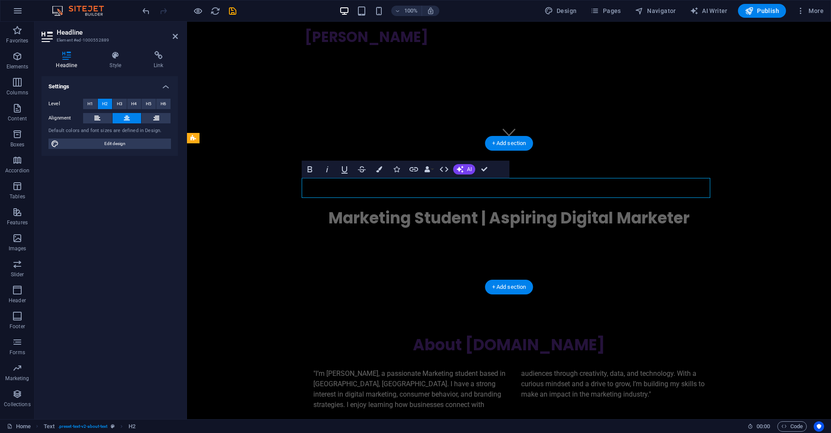
click at [523, 335] on h2 "About gdangor.co.za" at bounding box center [509, 345] width 408 height 20
drag, startPoint x: 590, startPoint y: 189, endPoint x: 476, endPoint y: 190, distance: 114.6
click at [476, 335] on h2 "About gdangor.co.za" at bounding box center [509, 345] width 408 height 20
click at [500, 335] on h2 "About Ghalib" at bounding box center [509, 345] width 408 height 20
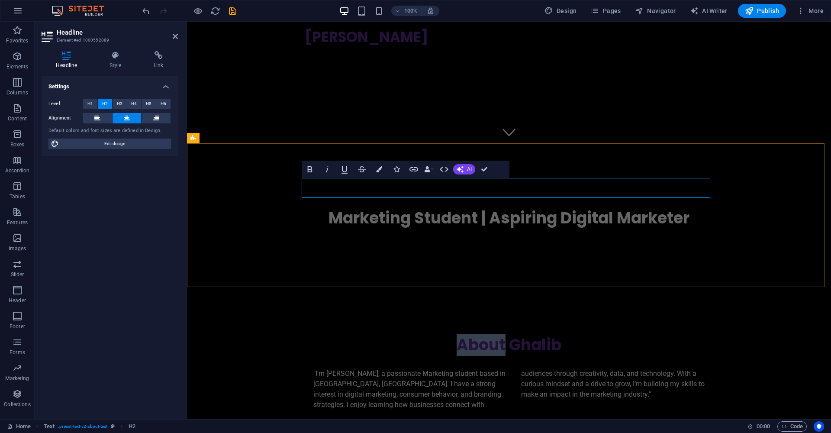
drag, startPoint x: 501, startPoint y: 189, endPoint x: 451, endPoint y: 187, distance: 49.8
click at [451, 335] on h2 "About Ghalib" at bounding box center [509, 345] width 408 height 20
click at [375, 168] on button "Colors" at bounding box center [379, 168] width 16 height 17
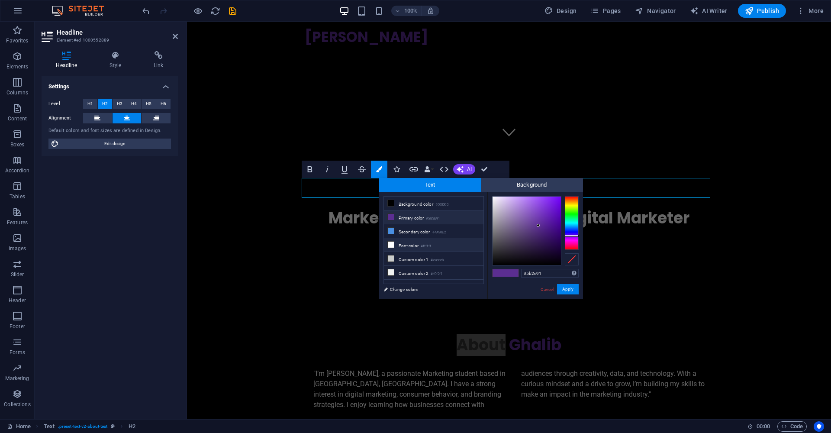
click at [411, 243] on li "Font color #ffffff" at bounding box center [433, 245] width 99 height 14
type input "#ffffff"
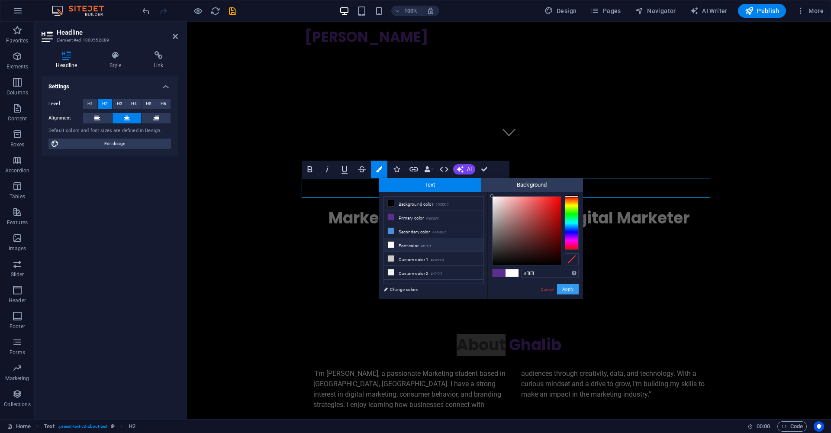
click at [576, 287] on button "Apply" at bounding box center [568, 289] width 22 height 10
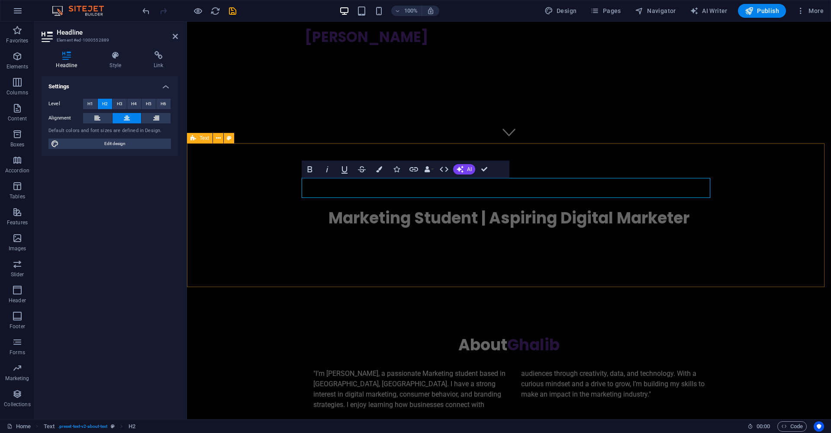
click at [577, 300] on div "About Ghalib "I’m Ghalib Dangor, a passionate Marketing student based in Johann…" at bounding box center [509, 372] width 644 height 144
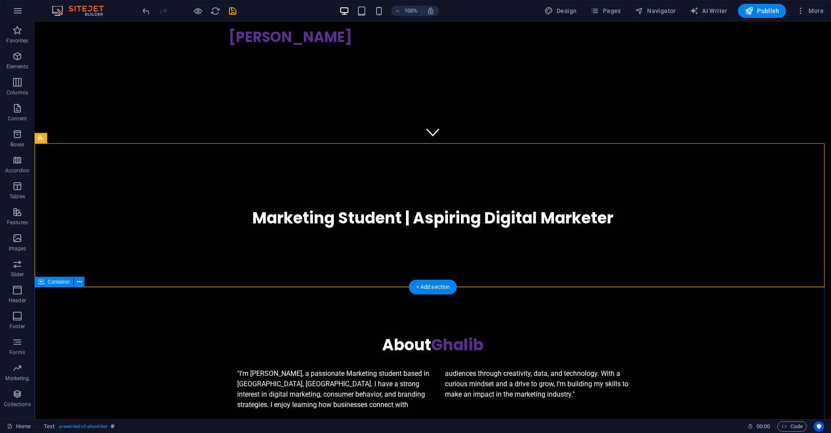
click at [468, 368] on div ""I’m [PERSON_NAME], a passionate Marketing student based in [GEOGRAPHIC_DATA], …" at bounding box center [432, 389] width 408 height 42
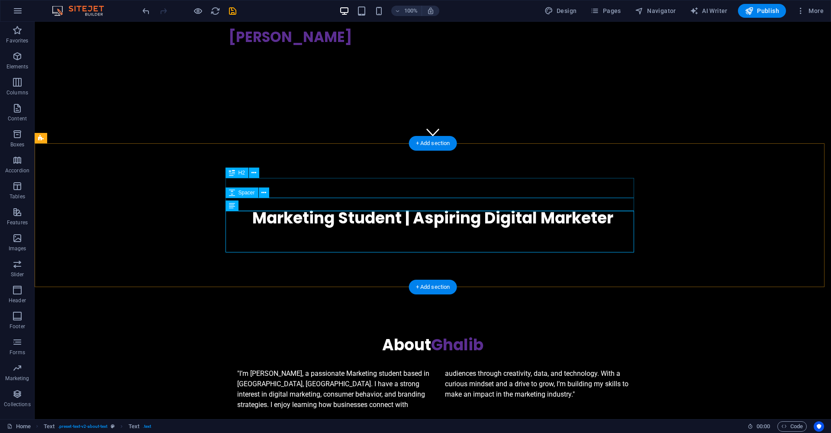
click at [249, 193] on span "Spacer" at bounding box center [246, 192] width 16 height 5
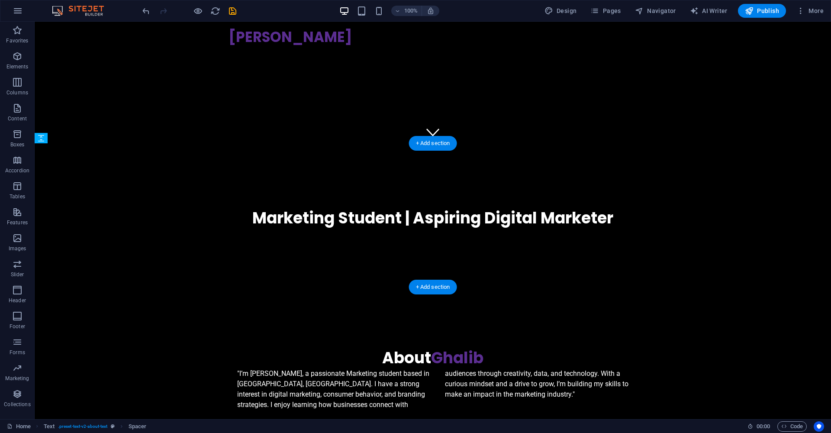
drag, startPoint x: 283, startPoint y: 215, endPoint x: 246, endPoint y: 204, distance: 38.7
drag, startPoint x: 279, startPoint y: 193, endPoint x: 242, endPoint y: 197, distance: 37.0
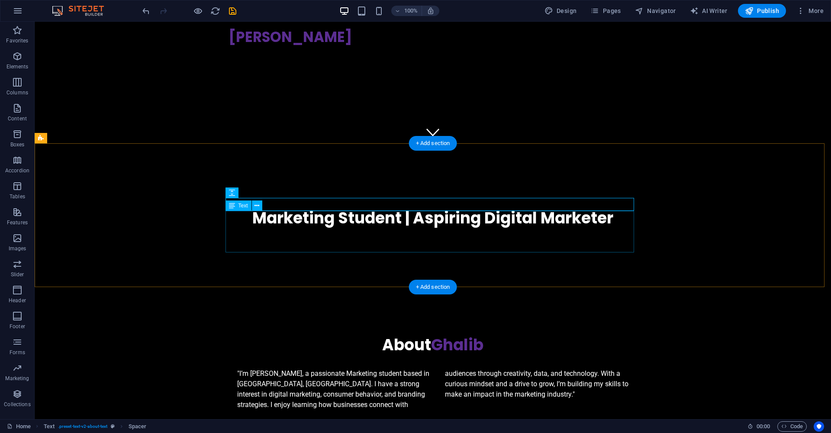
click at [323, 368] on div ""I’m [PERSON_NAME], a passionate Marketing student based in [GEOGRAPHIC_DATA], …" at bounding box center [432, 389] width 408 height 42
click at [253, 209] on button at bounding box center [257, 205] width 10 height 10
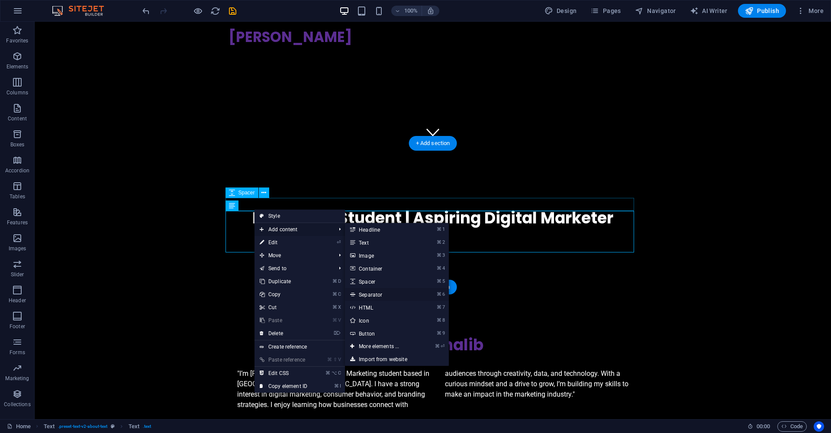
click at [385, 295] on link "⌘ 6 Separator" at bounding box center [380, 294] width 71 height 13
select select "%"
select select "px"
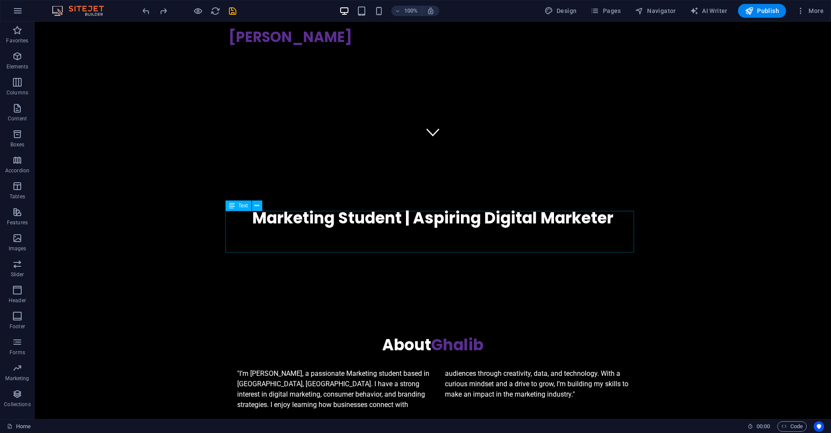
drag, startPoint x: 371, startPoint y: 240, endPoint x: 377, endPoint y: 240, distance: 6.1
click at [371, 368] on div ""I’m [PERSON_NAME], a passionate Marketing student based in [GEOGRAPHIC_DATA], …" at bounding box center [432, 389] width 408 height 42
click at [432, 368] on div ""I’m [PERSON_NAME], a passionate Marketing student based in [GEOGRAPHIC_DATA], …" at bounding box center [432, 389] width 408 height 42
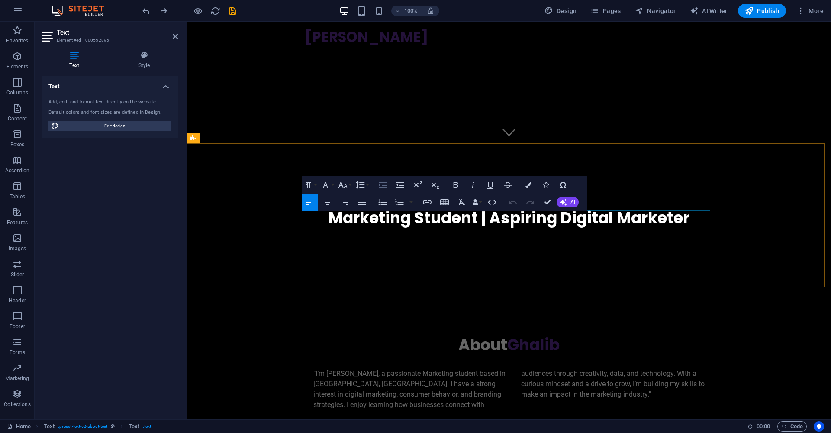
click at [375, 188] on button "Increase Indent" at bounding box center [383, 184] width 16 height 17
click at [384, 186] on icon "button" at bounding box center [383, 185] width 10 height 10
click at [385, 183] on icon "button" at bounding box center [383, 185] width 8 height 6
click at [395, 183] on icon "button" at bounding box center [400, 185] width 10 height 10
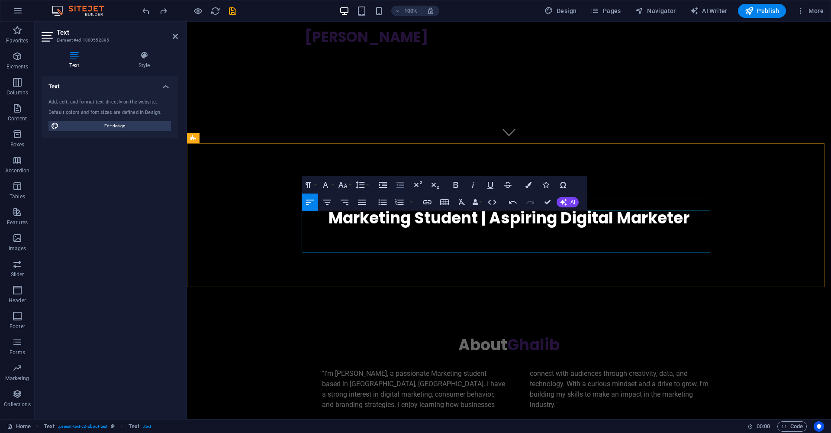
click at [395, 183] on icon "button" at bounding box center [400, 185] width 10 height 10
click at [358, 185] on icon "button" at bounding box center [360, 185] width 10 height 10
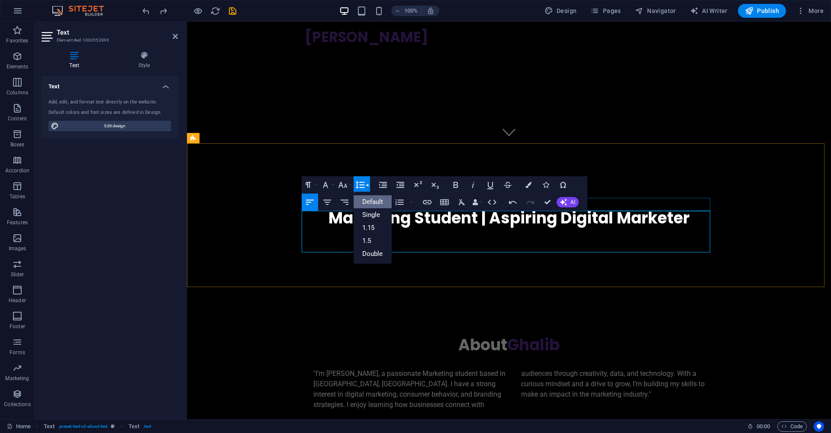
click at [358, 185] on icon "button" at bounding box center [360, 185] width 10 height 10
click at [492, 205] on icon "button" at bounding box center [492, 202] width 10 height 10
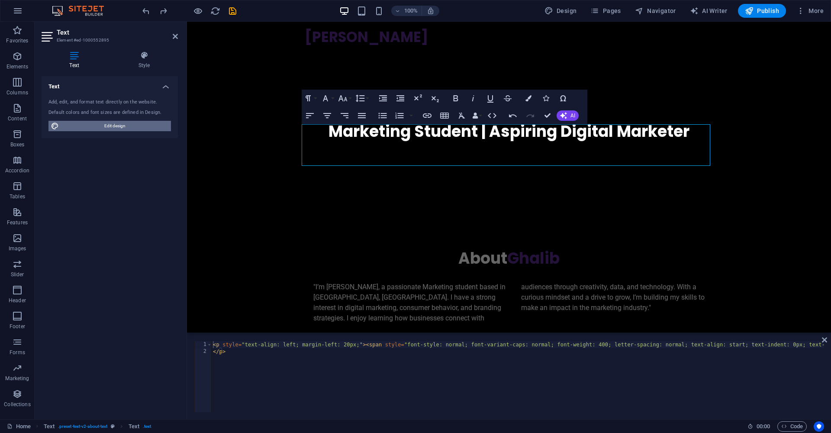
click at [92, 127] on span "Edit design" at bounding box center [114, 126] width 107 height 10
select select "px"
select select "200"
select select "px"
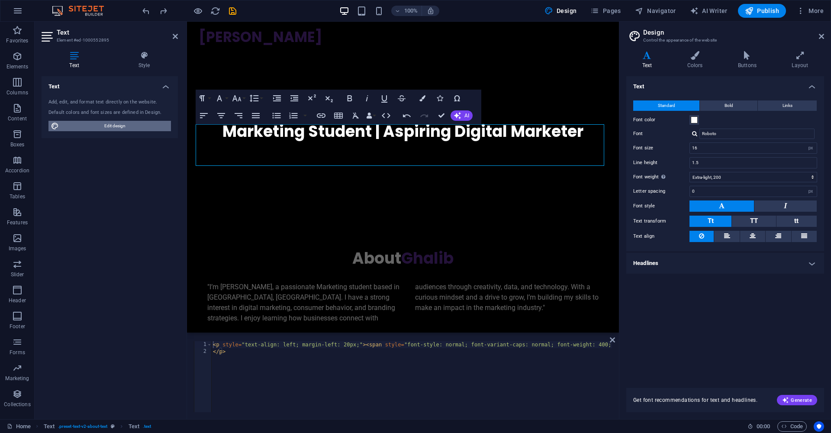
click at [96, 127] on span "Edit design" at bounding box center [114, 126] width 107 height 10
click at [798, 64] on h4 "Layout" at bounding box center [800, 60] width 48 height 18
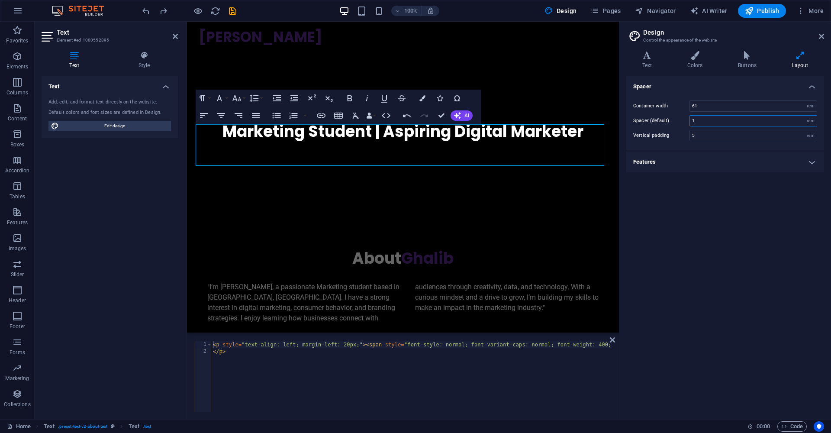
click at [706, 121] on input "1" at bounding box center [753, 120] width 127 height 10
type input "0"
click at [546, 282] on div ""I’m [PERSON_NAME], a passionate Marketing student based in [GEOGRAPHIC_DATA], …" at bounding box center [403, 303] width 408 height 42
click at [411, 282] on div ""I’m [PERSON_NAME], a passionate Marketing student based in [GEOGRAPHIC_DATA], …" at bounding box center [403, 303] width 408 height 42
click at [407, 282] on div ""I’m [PERSON_NAME], a passionate Marketing student based in [GEOGRAPHIC_DATA], …" at bounding box center [403, 303] width 408 height 42
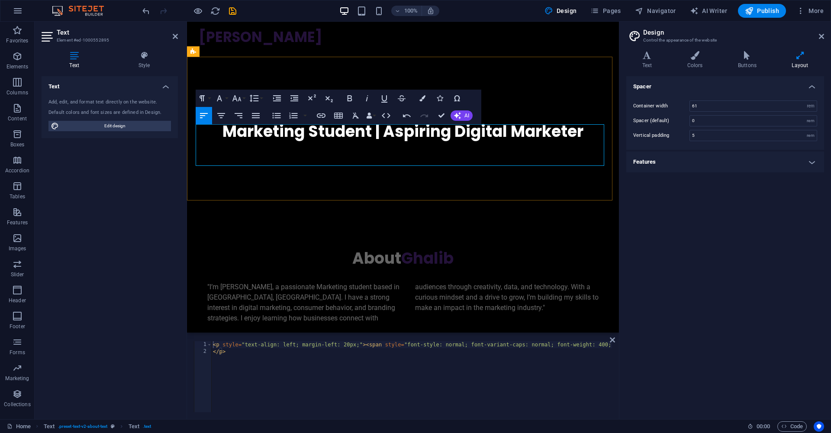
click at [408, 282] on div ""I’m [PERSON_NAME], a passionate Marketing student based in [GEOGRAPHIC_DATA], …" at bounding box center [403, 303] width 408 height 42
click at [822, 40] on link at bounding box center [820, 36] width 5 height 7
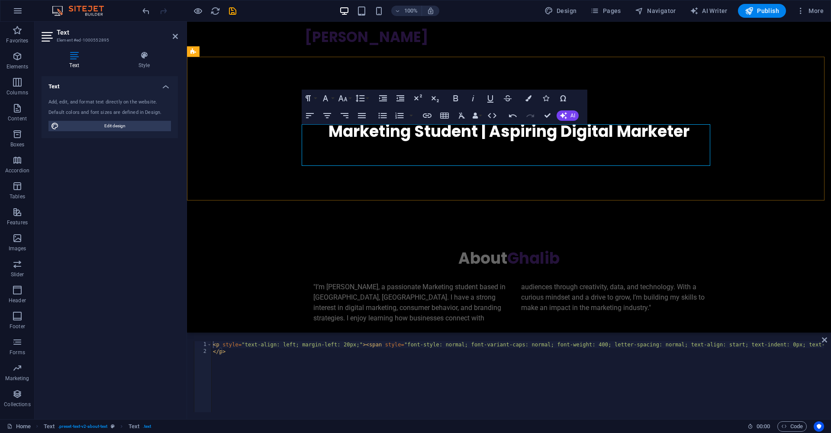
click at [520, 282] on span ""I’m [PERSON_NAME], a passionate Marketing student based in [GEOGRAPHIC_DATA], …" at bounding box center [508, 301] width 391 height 39
click at [514, 282] on div ""I’m [PERSON_NAME], a passionate Marketing student based in [GEOGRAPHIC_DATA], …" at bounding box center [509, 303] width 408 height 42
click at [515, 282] on div ""I’m [PERSON_NAME], a passionate Marketing student based in [GEOGRAPHIC_DATA], …" at bounding box center [509, 303] width 408 height 42
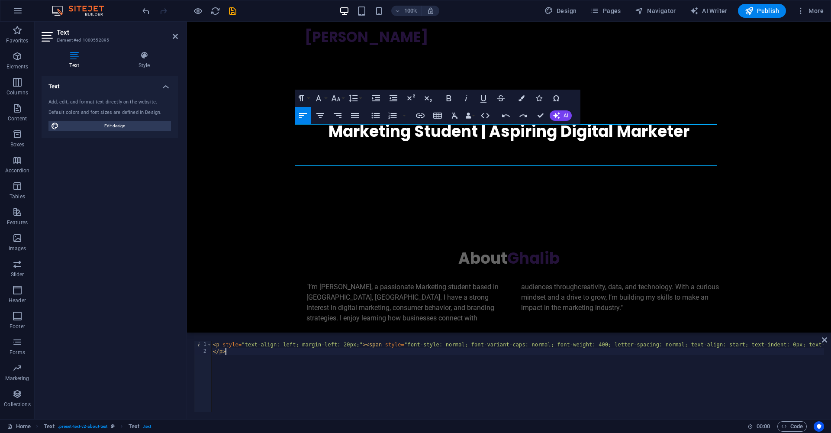
drag, startPoint x: 794, startPoint y: 368, endPoint x: 766, endPoint y: 372, distance: 27.9
type textarea "</p>"
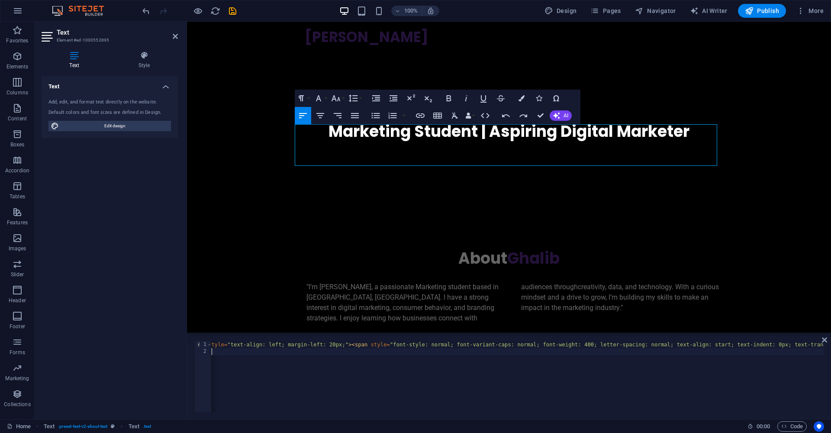
click at [500, 282] on p ""I’m Ghalib Dangor, a passionate Marketing student based in Johannesburg, South…" at bounding box center [513, 303] width 414 height 42
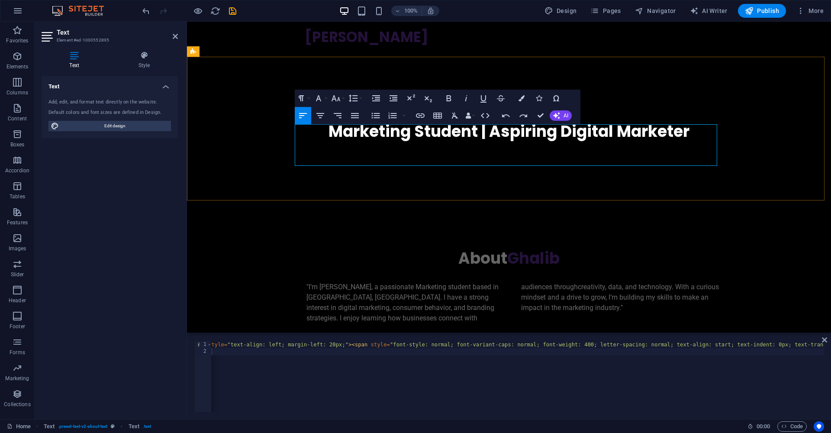
click at [513, 282] on div ""I’m Ghalib Dangor, a passionate Marketing student based in Johannesburg, South…" at bounding box center [509, 303] width 422 height 42
click at [559, 116] on icon "button" at bounding box center [556, 115] width 7 height 7
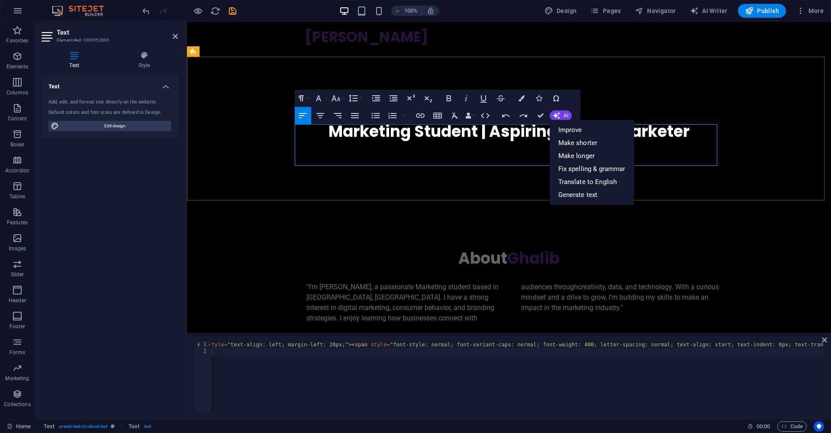
click at [513, 282] on div ""I’m Ghalib Dangor, a passionate Marketing student based in Johannesburg, South…" at bounding box center [509, 303] width 422 height 42
click at [775, 214] on div "About Ghalib "I’m Ghalib Dangor, a passionate Marketing student based in Johann…" at bounding box center [509, 286] width 644 height 144
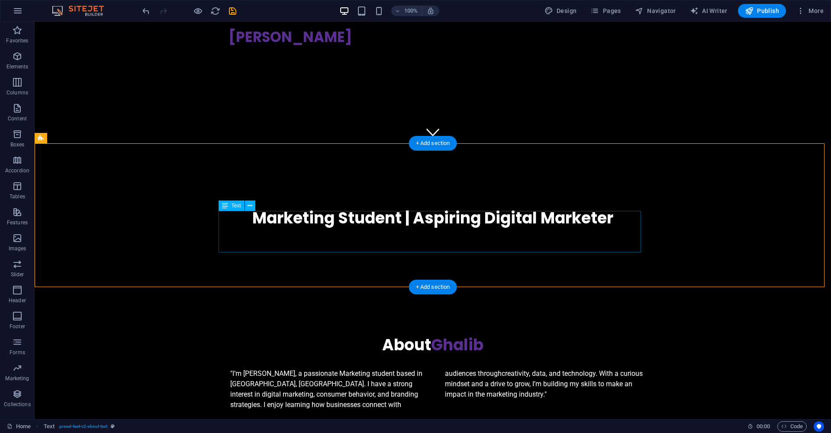
click at [432, 368] on div ""I’m Ghalib Dangor, a passionate Marketing student based in Johannesburg, South…" at bounding box center [432, 389] width 422 height 42
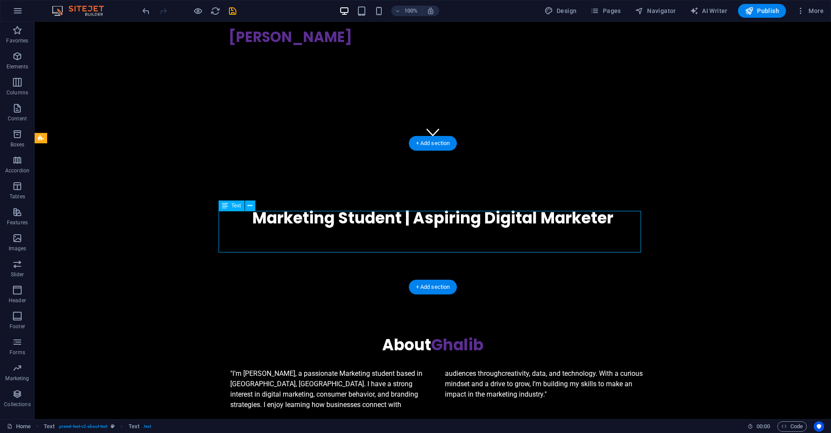
click at [505, 368] on div ""I’m Ghalib Dangor, a passionate Marketing student based in Johannesburg, South…" at bounding box center [432, 389] width 422 height 42
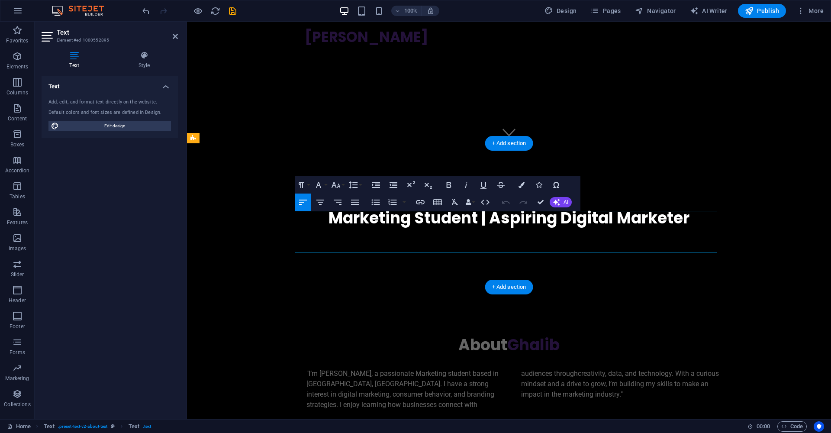
click at [583, 368] on p ""I’m Ghalib Dangor, a passionate Marketing student based in Johannesburg, South…" at bounding box center [513, 389] width 414 height 42
click at [495, 368] on p ""I’m Ghalib Dangor, a passionate Marketing student based in Johannesburg, South…" at bounding box center [513, 389] width 414 height 42
click at [526, 368] on div ""I’m Ghalib Dangor, a passionate Marketing student based in Johannesburg, South…" at bounding box center [509, 389] width 422 height 42
click at [529, 368] on div ""I’m Ghalib Dangor, a passionate Marketing student based in Johannesburg, South…" at bounding box center [509, 389] width 422 height 42
click at [596, 368] on p ""I’m Ghalib Dangor, a passionate Marketing student based in Johannesburg, South…" at bounding box center [513, 389] width 414 height 42
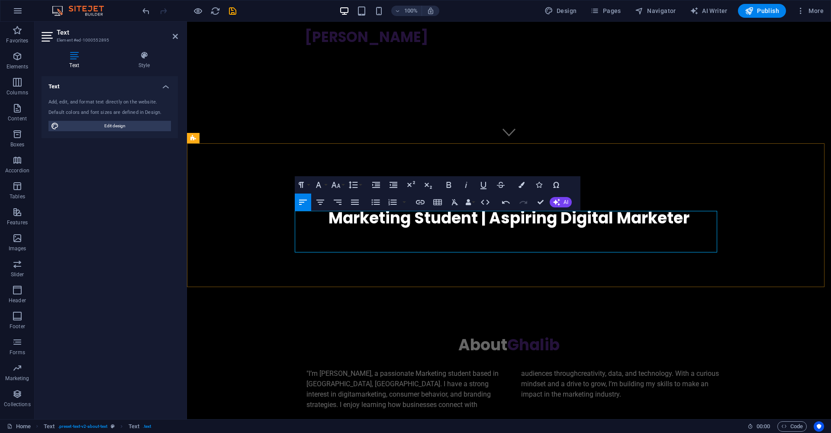
click at [587, 369] on span "creativity, data, and technology. With a curious mindset and a drive to grow, I…" at bounding box center [620, 383] width 198 height 29
click at [645, 369] on span "creativity, data, and technology. With a curious mindset and a drive to grow, I…" at bounding box center [620, 383] width 198 height 29
click at [773, 300] on div "About Ghalib "I’m Ghalib Dangor, a passionate Marketing student based in Johann…" at bounding box center [509, 372] width 644 height 144
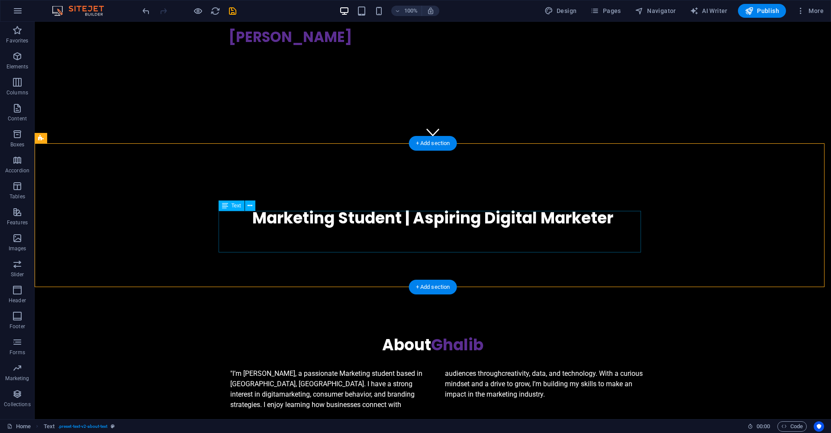
click at [566, 368] on div ""I’m Ghalib Dangor, a passionate Marketing student based in Johannesburg, South…" at bounding box center [432, 389] width 422 height 42
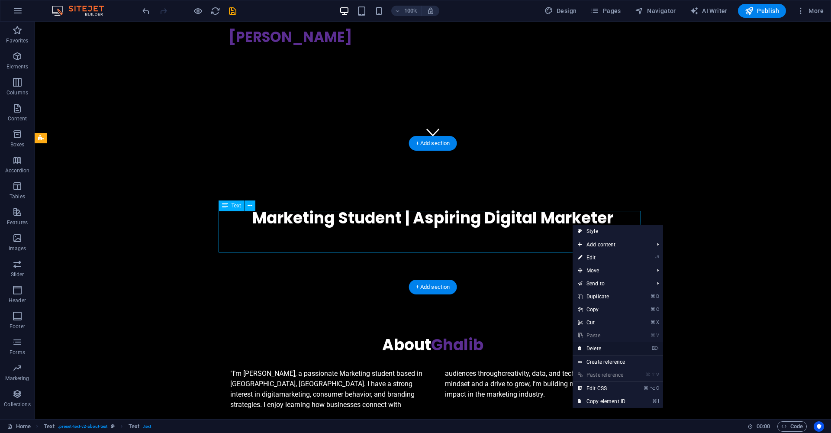
click at [621, 346] on link "⌦ Delete" at bounding box center [601, 348] width 58 height 13
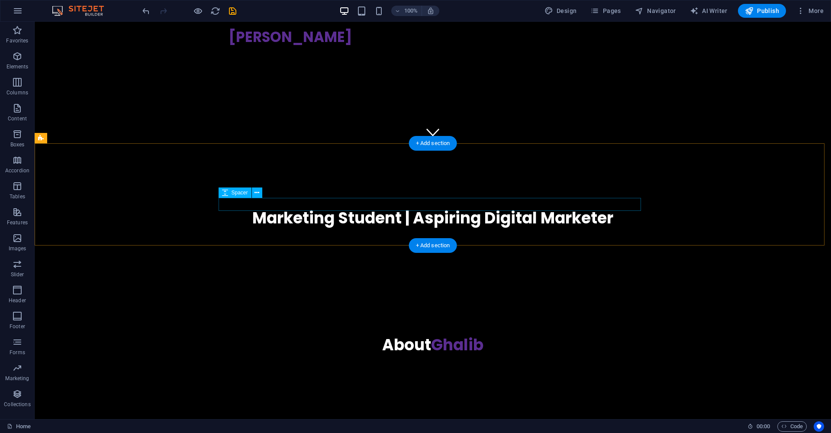
click at [475, 355] on div at bounding box center [432, 361] width 422 height 13
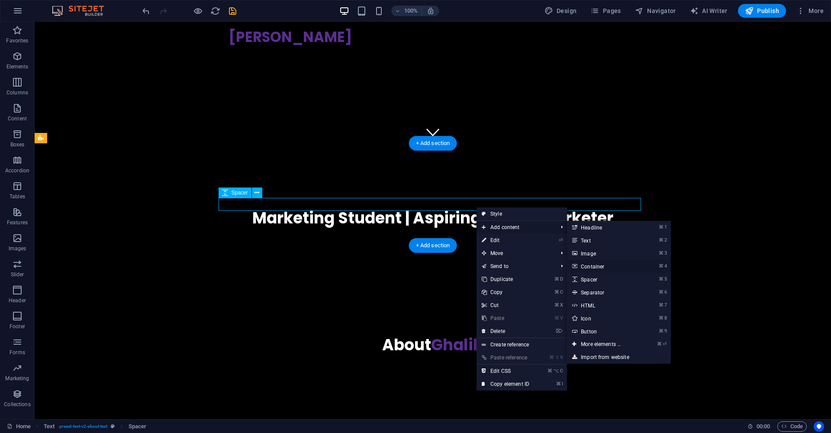
click at [610, 266] on link "⌘ 4 Container" at bounding box center [602, 266] width 71 height 13
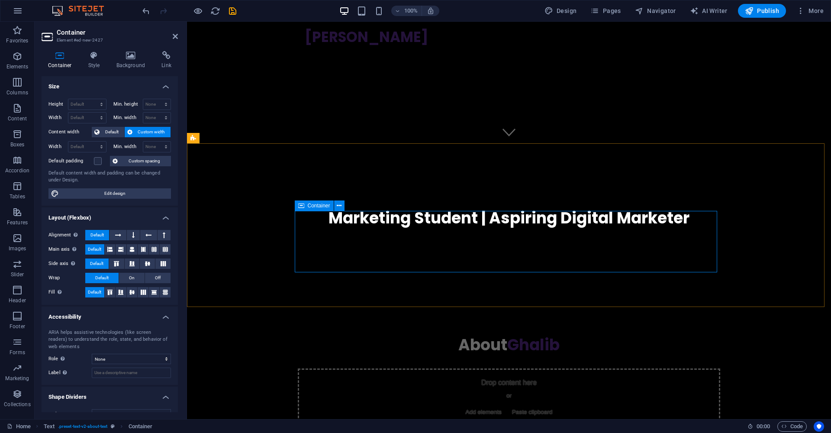
click at [503, 368] on div "Drop content here or Add elements Paste clipboard" at bounding box center [509, 398] width 422 height 61
click at [507, 368] on div "Drop content here or Add elements Paste clipboard" at bounding box center [509, 398] width 422 height 61
click at [18, 106] on icon "button" at bounding box center [17, 108] width 10 height 10
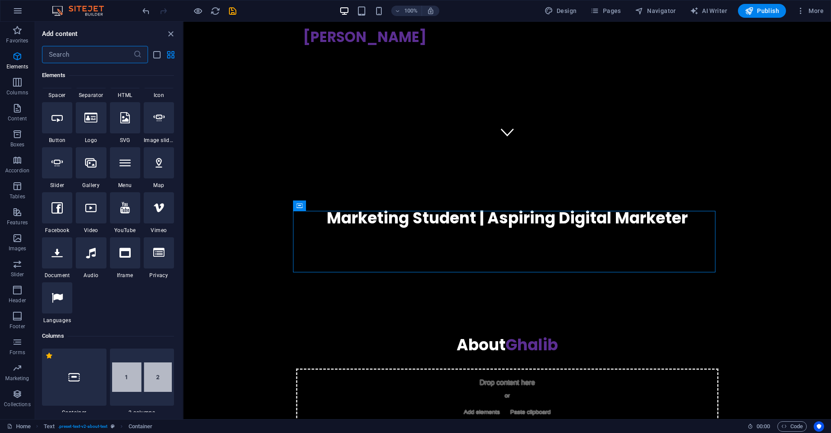
scroll to position [0, 0]
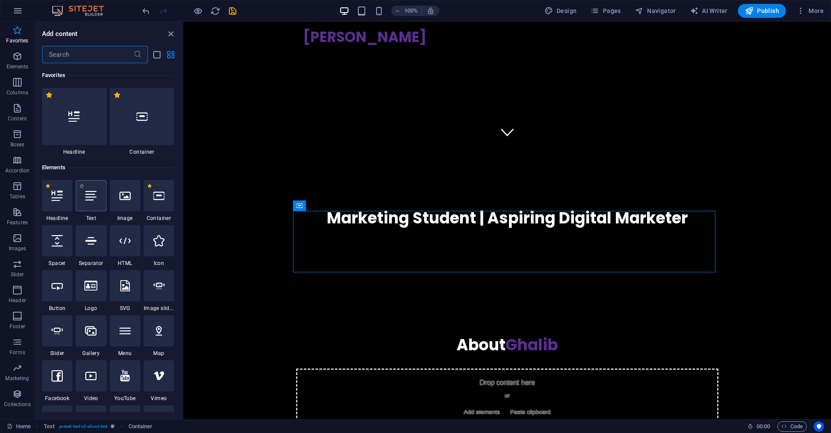
click at [91, 196] on icon at bounding box center [90, 195] width 11 height 11
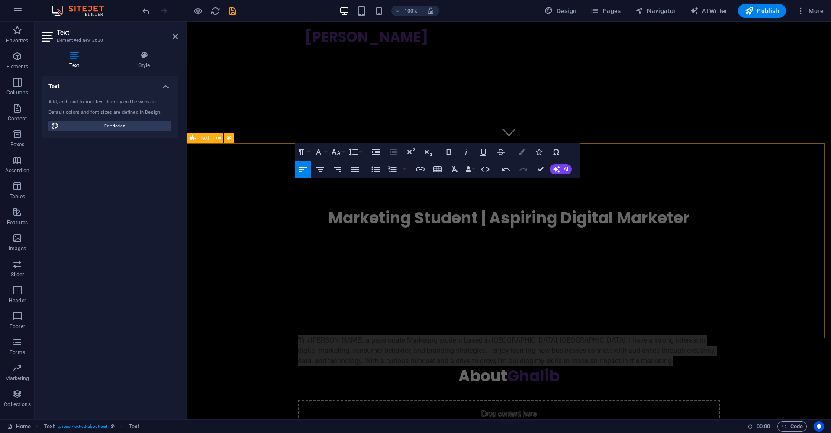
click at [526, 154] on button "Colors" at bounding box center [521, 151] width 16 height 17
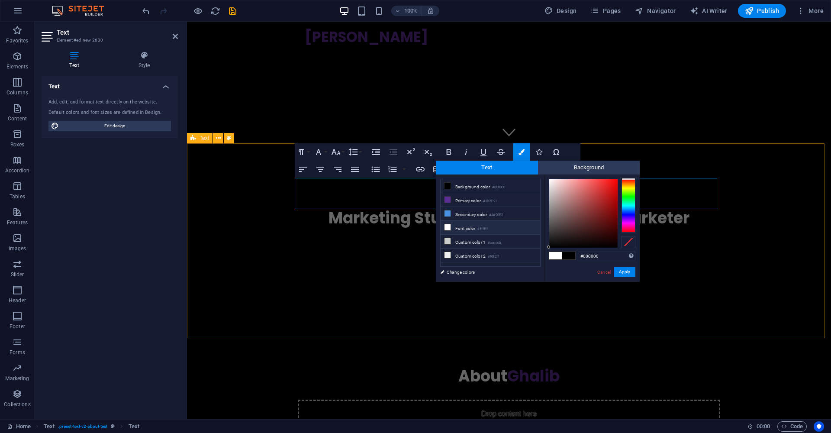
drag, startPoint x: 494, startPoint y: 228, endPoint x: 509, endPoint y: 234, distance: 16.4
click at [494, 228] on li "Font color #ffffff" at bounding box center [489, 228] width 99 height 14
type input "#ffffff"
click at [630, 271] on button "Apply" at bounding box center [624, 271] width 22 height 10
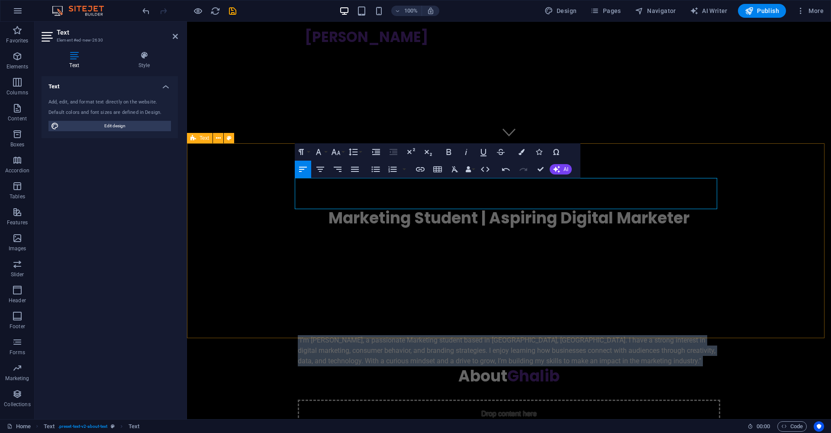
click at [745, 300] on div ""I’m Ghalib Dangor, a passionate Marketing student based in Johannesburg, South…" at bounding box center [509, 397] width 644 height 195
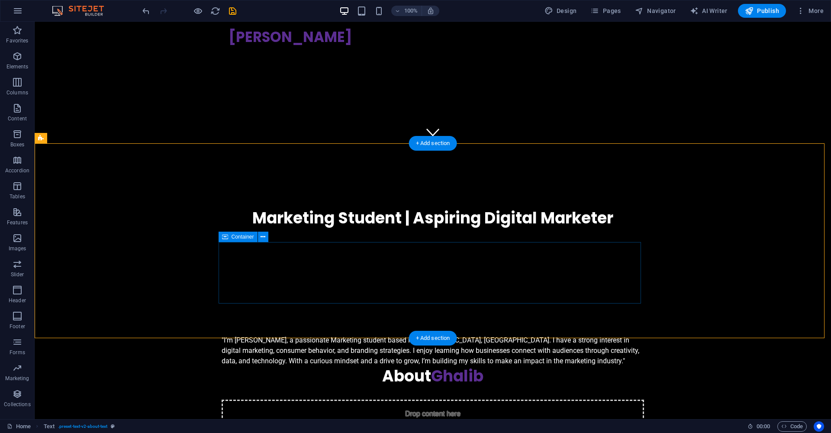
click at [522, 399] on div "Drop content here or Add elements Paste clipboard" at bounding box center [432, 429] width 422 height 61
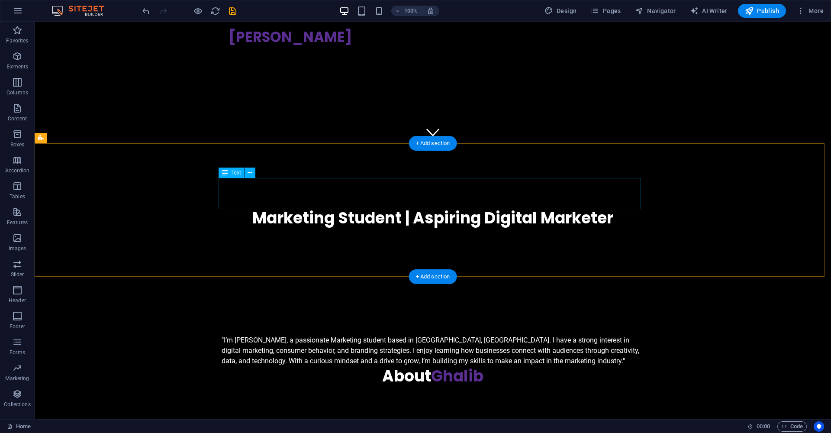
click at [425, 335] on div ""I’m [PERSON_NAME], a passionate Marketing student based in [GEOGRAPHIC_DATA], …" at bounding box center [432, 350] width 422 height 31
click at [251, 174] on icon at bounding box center [249, 172] width 5 height 9
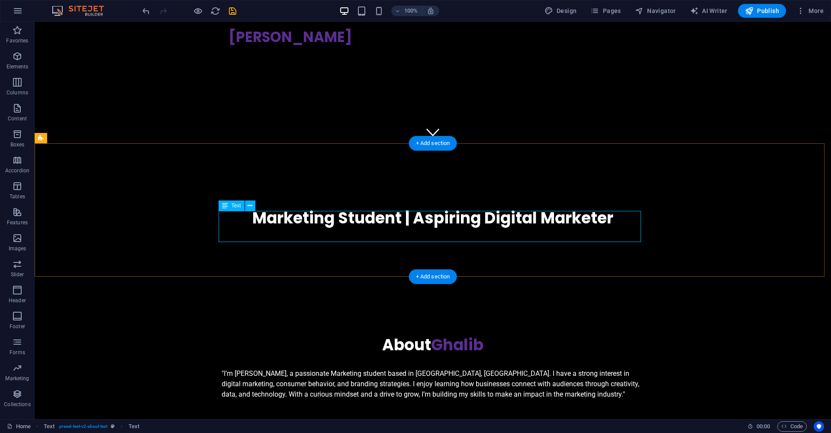
click at [360, 368] on div ""I’m [PERSON_NAME], a passionate Marketing student based in [GEOGRAPHIC_DATA], …" at bounding box center [432, 383] width 422 height 31
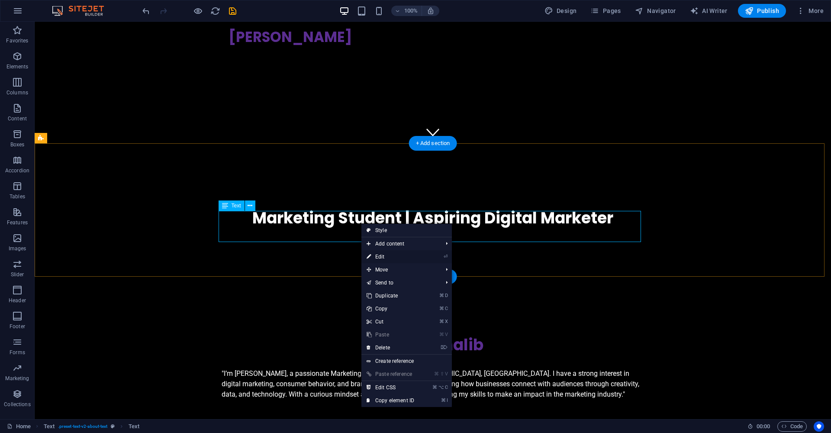
click at [391, 256] on link "⏎ Edit" at bounding box center [390, 256] width 58 height 13
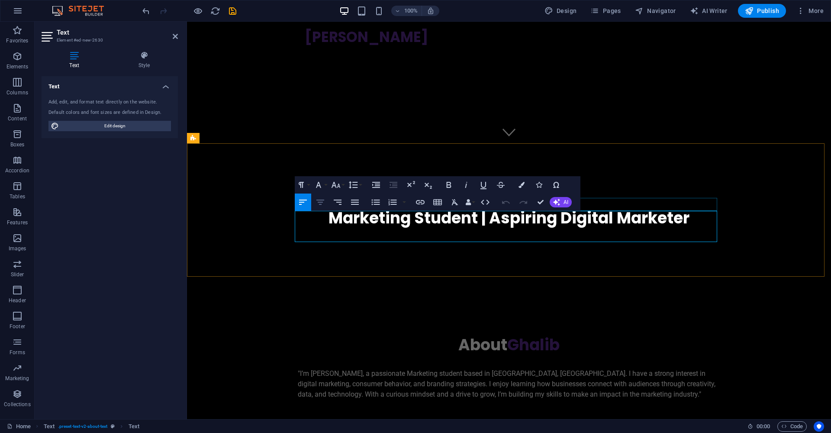
click at [325, 199] on button "Align Center" at bounding box center [320, 201] width 16 height 17
click at [736, 300] on div "About Ghalib "I’m Ghalib Dangor, a passionate Marketing student based in Johann…" at bounding box center [509, 367] width 644 height 134
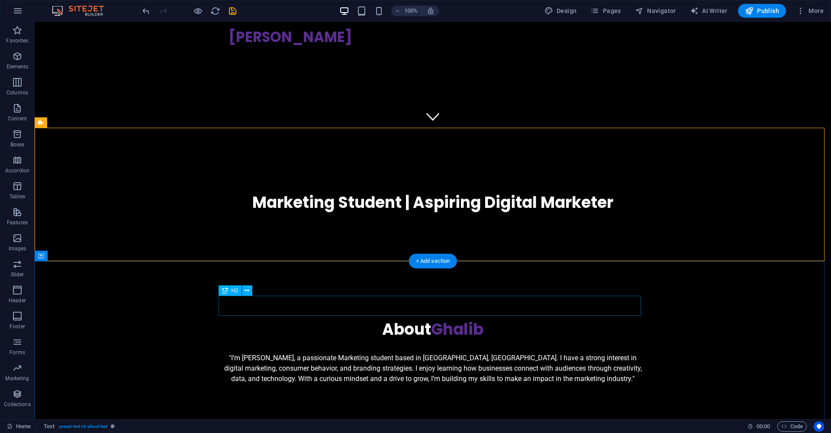
scroll to position [304, 0]
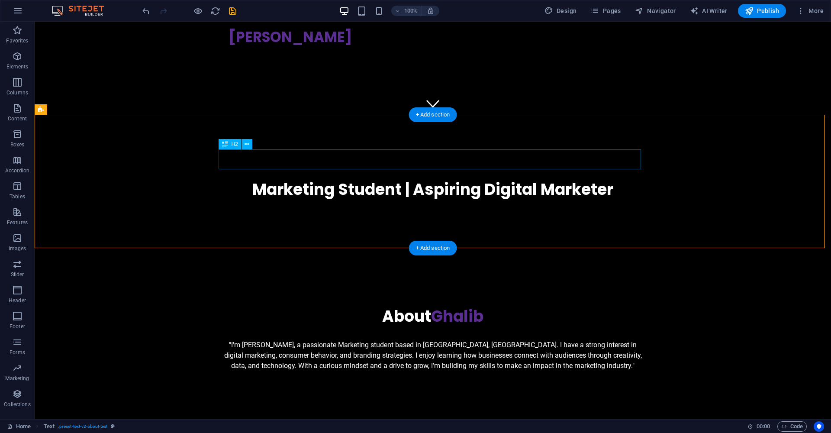
click at [471, 306] on div "About Ghalib" at bounding box center [432, 316] width 422 height 20
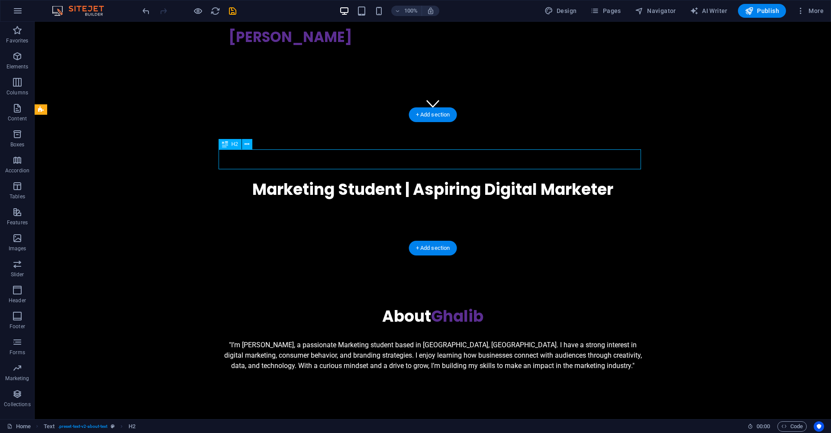
click at [479, 306] on div "About Ghalib" at bounding box center [432, 316] width 422 height 20
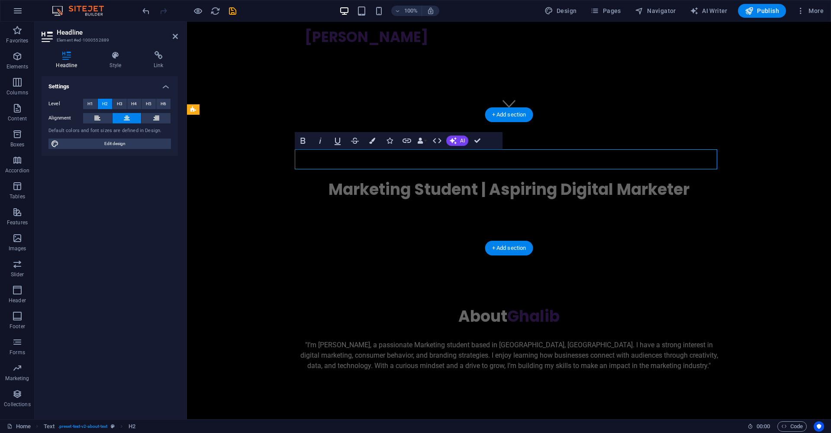
click at [542, 306] on h2 "About Ghalib" at bounding box center [509, 316] width 422 height 20
click at [558, 306] on h2 "About Ghalib" at bounding box center [509, 316] width 422 height 20
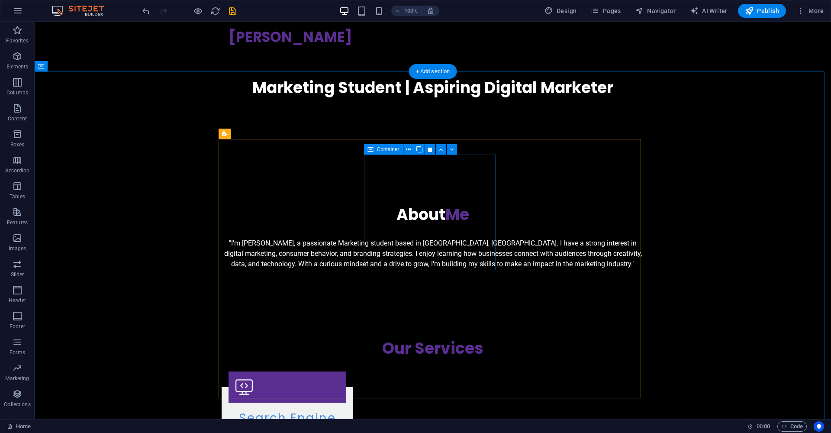
scroll to position [481, 0]
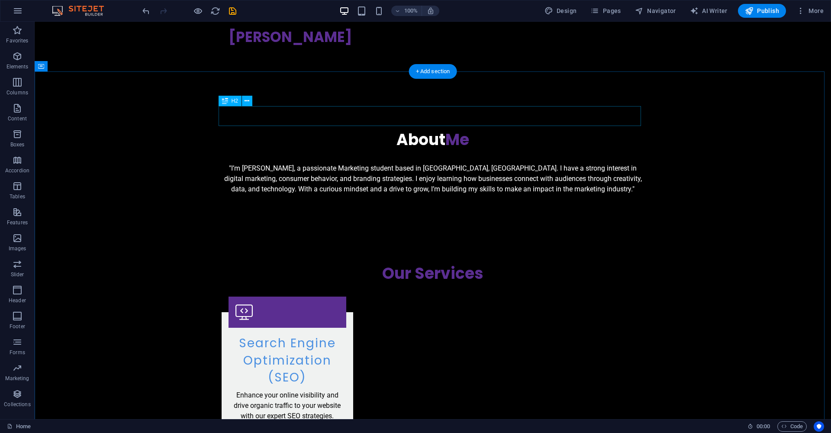
click at [453, 263] on div "Our Services" at bounding box center [432, 273] width 422 height 20
click at [482, 263] on div "Our Services" at bounding box center [432, 273] width 422 height 20
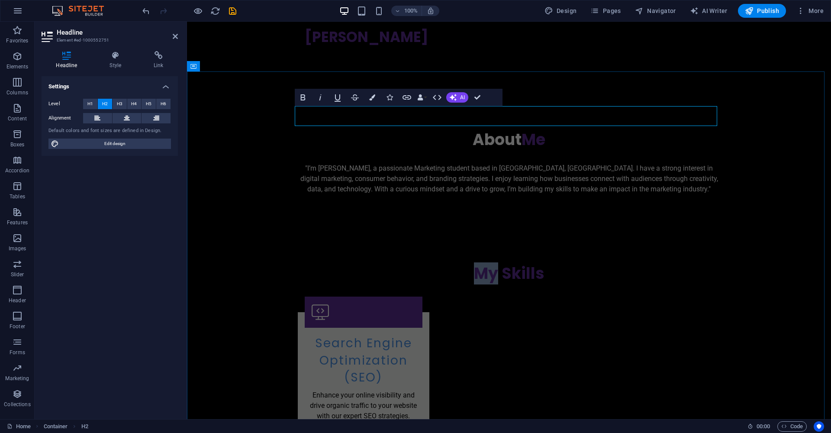
drag, startPoint x: 496, startPoint y: 117, endPoint x: 472, endPoint y: 119, distance: 24.3
click at [472, 263] on h2 "My Skills" at bounding box center [509, 273] width 422 height 20
click at [366, 99] on button "Colors" at bounding box center [372, 97] width 16 height 17
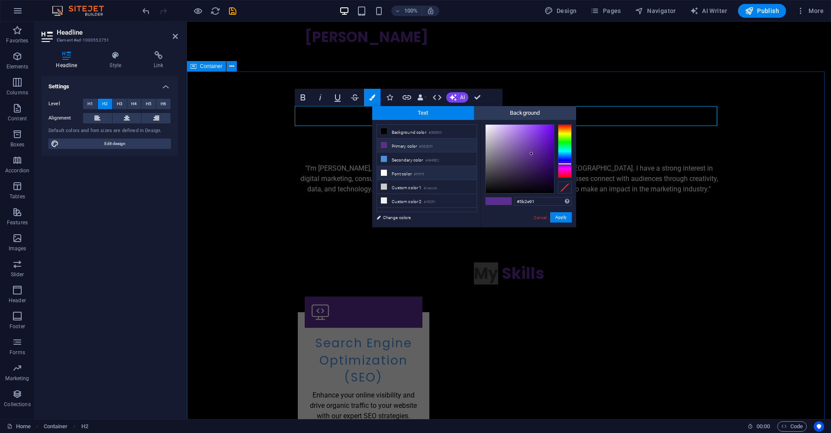
click at [404, 175] on li "Font color #ffffff" at bounding box center [426, 173] width 99 height 14
type input "#ffffff"
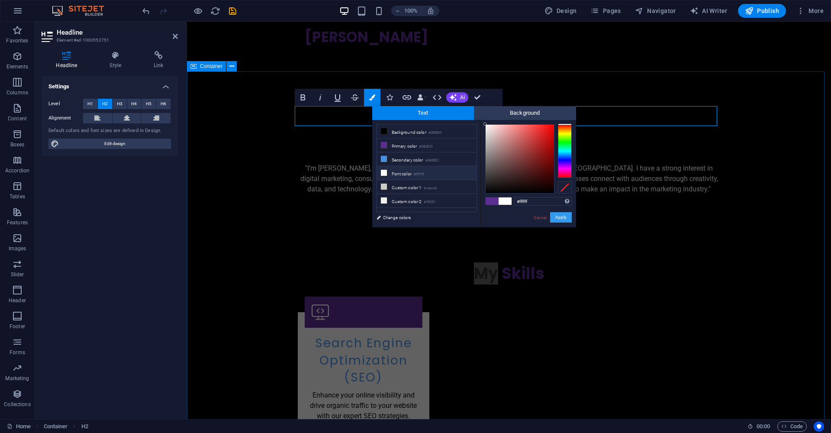
click at [562, 218] on button "Apply" at bounding box center [561, 217] width 22 height 10
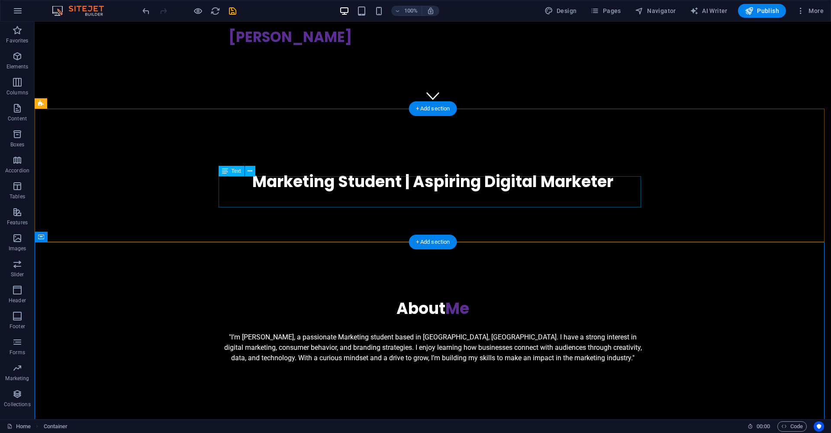
scroll to position [389, 0]
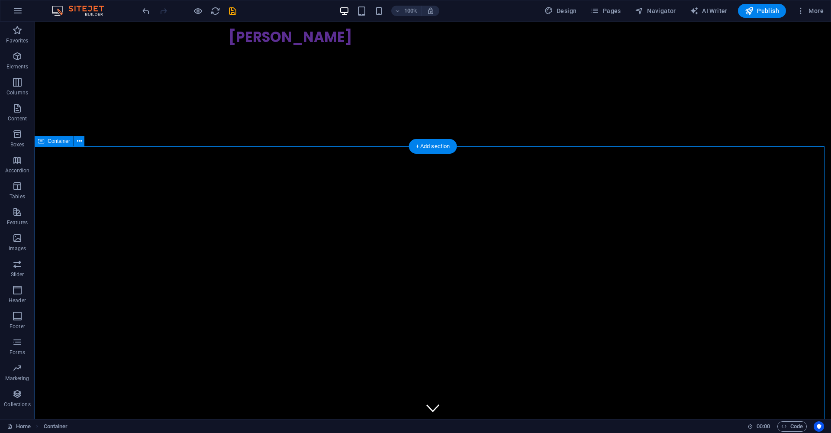
scroll to position [448, 0]
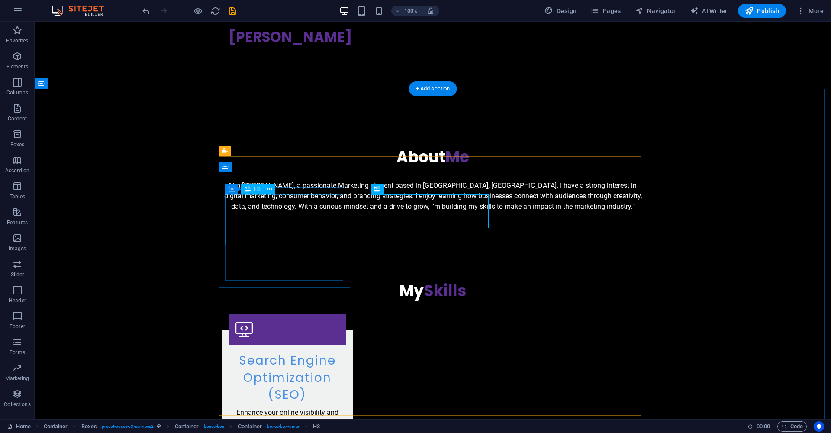
click at [299, 352] on div "Search Engine Optimization (SEO)" at bounding box center [287, 377] width 118 height 51
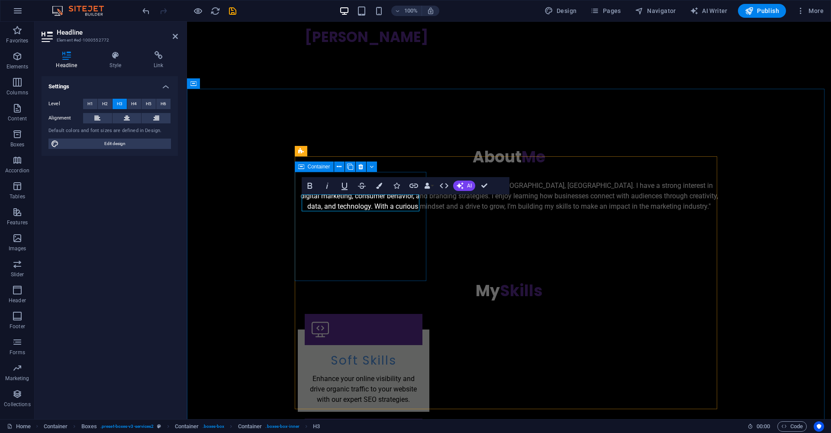
click at [373, 329] on div "Soft Skills Enhance your online visibility and drive organic traffic to your we…" at bounding box center [364, 370] width 132 height 82
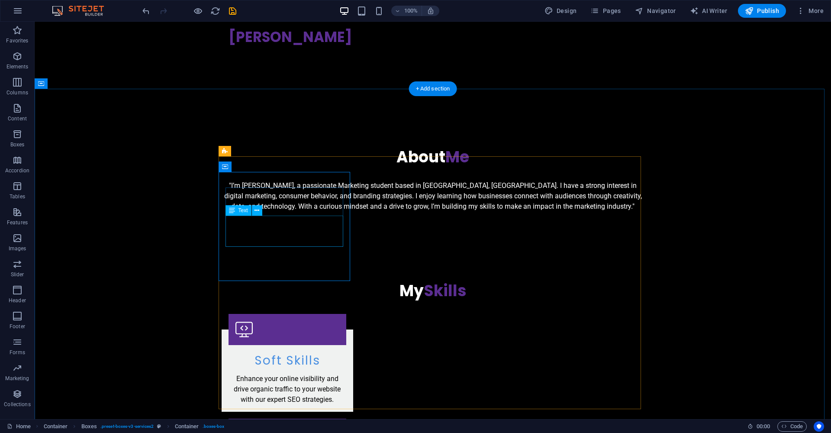
click at [298, 373] on div "Enhance your online visibility and drive organic traffic to your website with o…" at bounding box center [287, 388] width 118 height 31
click at [314, 373] on div "Enhance your online visibility and drive organic traffic to your website with o…" at bounding box center [287, 388] width 118 height 31
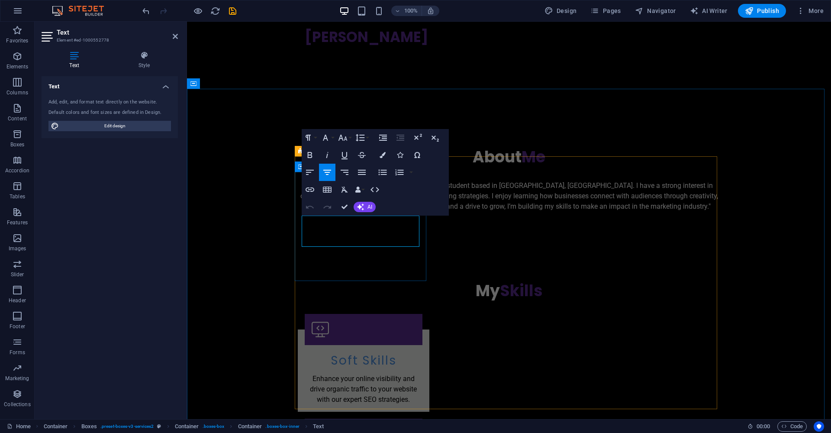
click at [381, 373] on p "Enhance your online visibility and drive organic traffic to your website with o…" at bounding box center [364, 388] width 118 height 31
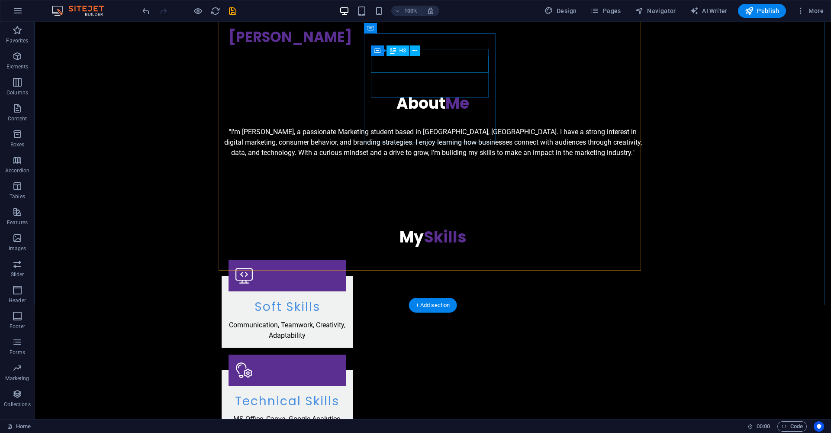
scroll to position [690, 0]
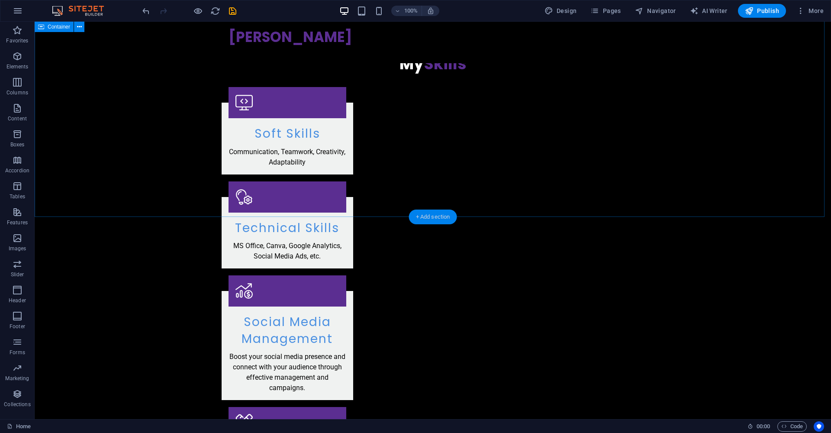
click at [435, 218] on div "+ Add section" at bounding box center [433, 216] width 48 height 15
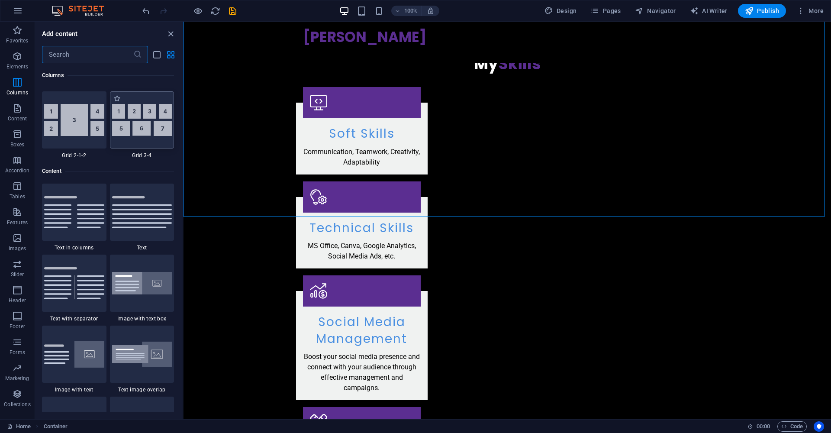
scroll to position [1499, 0]
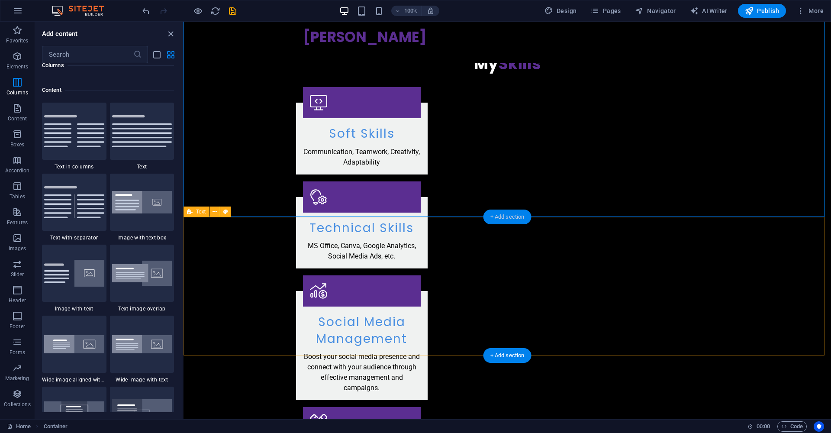
click at [508, 217] on div "+ Add section" at bounding box center [507, 216] width 48 height 15
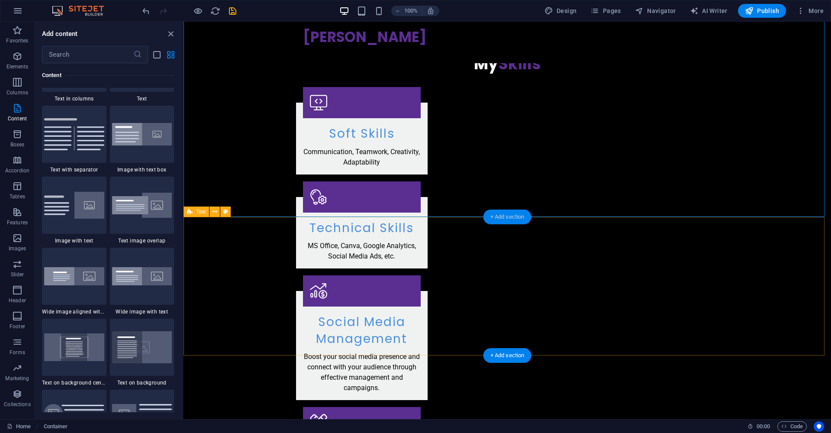
scroll to position [1571, 0]
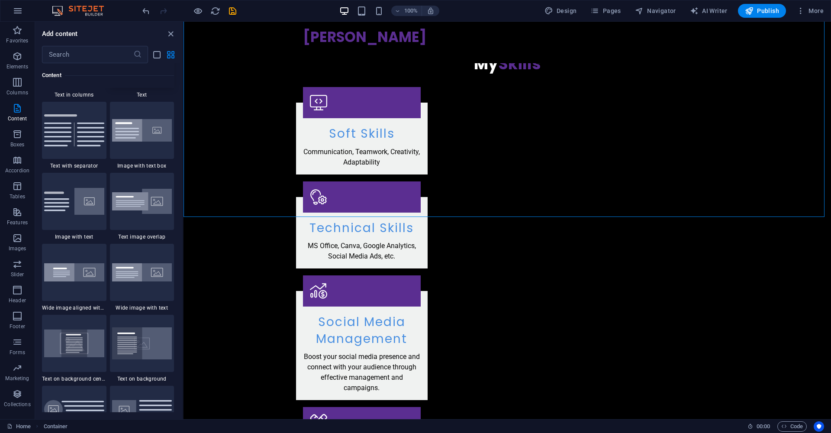
click at [140, 75] on img at bounding box center [142, 59] width 60 height 32
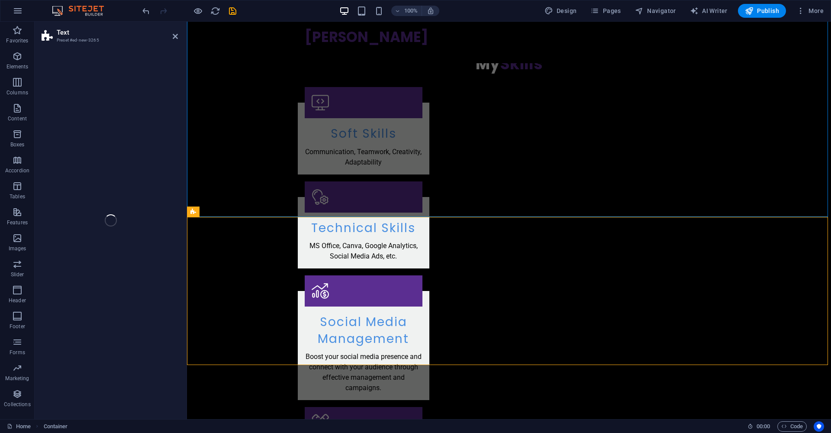
select select "preset-text-v2-default"
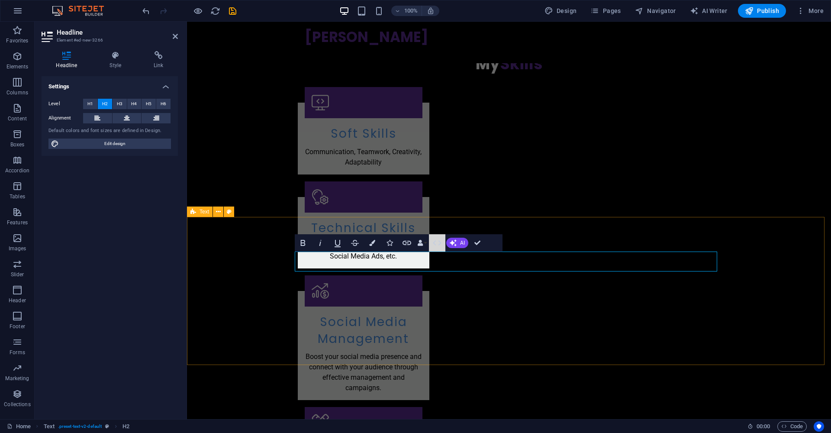
click at [439, 244] on icon "button" at bounding box center [437, 242] width 10 height 10
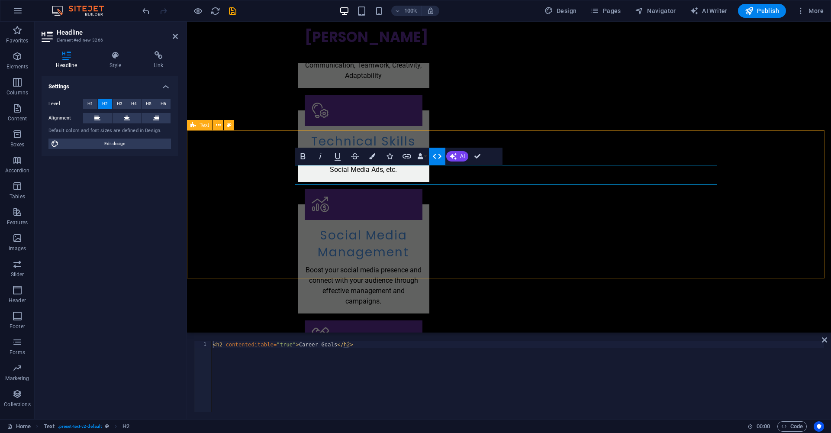
click at [436, 158] on icon "button" at bounding box center [437, 156] width 10 height 10
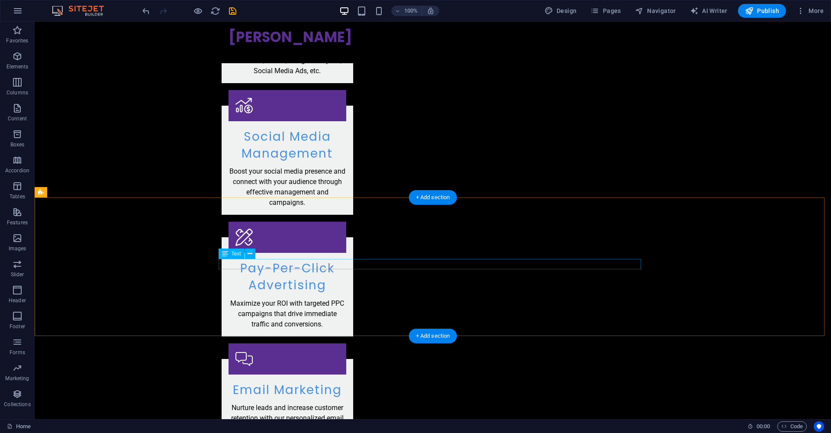
scroll to position [716, 0]
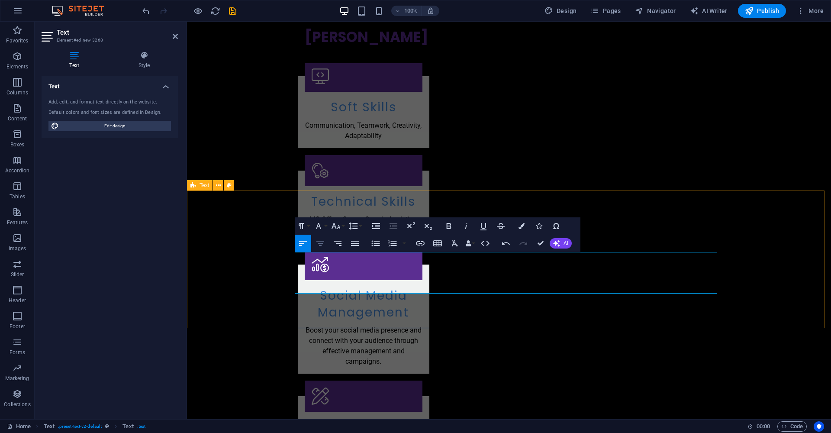
click at [324, 244] on icon "button" at bounding box center [320, 243] width 10 height 10
click at [524, 224] on button "Colors" at bounding box center [521, 225] width 16 height 17
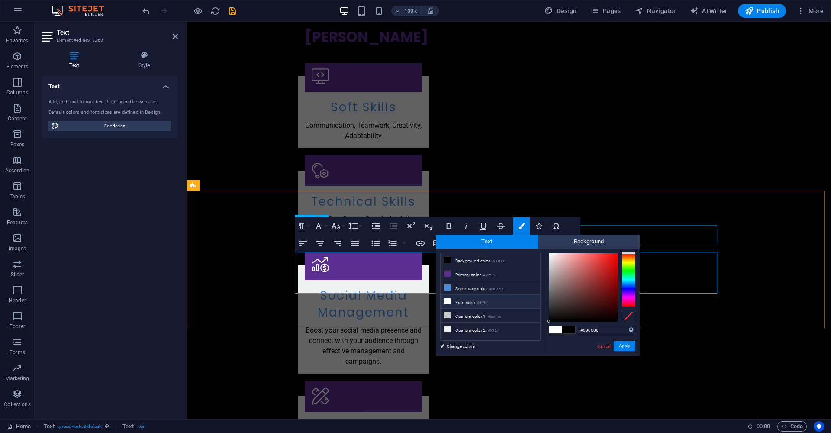
click at [497, 304] on li "Font color #ffffff" at bounding box center [489, 302] width 99 height 14
type input "#ffffff"
click at [628, 346] on button "Apply" at bounding box center [624, 345] width 22 height 10
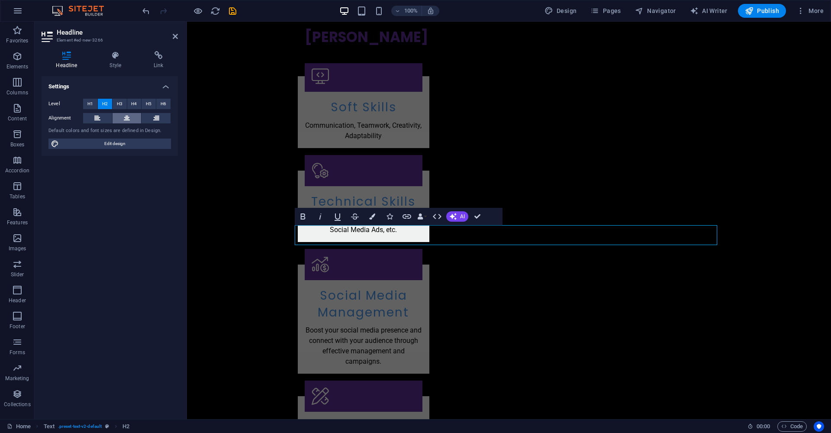
click at [121, 116] on button at bounding box center [126, 118] width 29 height 10
drag, startPoint x: 510, startPoint y: 234, endPoint x: 444, endPoint y: 237, distance: 65.4
click at [376, 215] on button "Colors" at bounding box center [372, 216] width 16 height 17
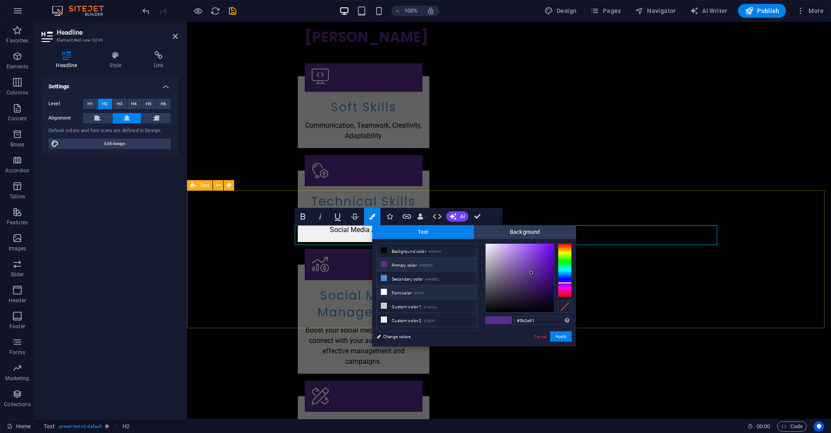
click at [411, 292] on li "Font color #ffffff" at bounding box center [426, 292] width 99 height 14
type input "#ffffff"
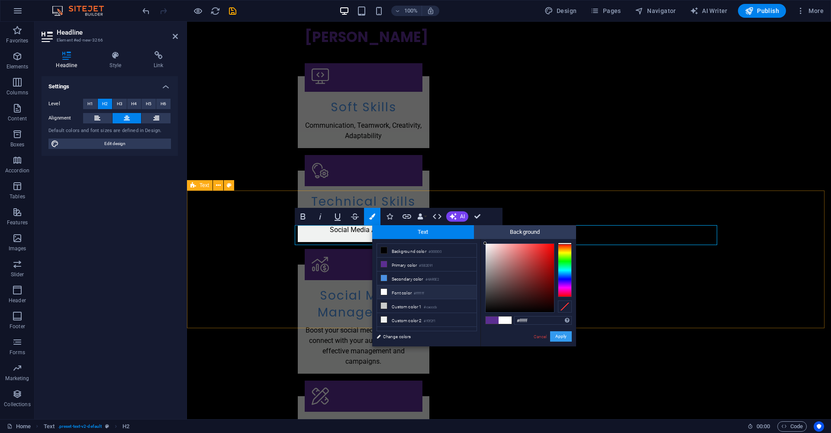
click at [564, 336] on button "Apply" at bounding box center [561, 336] width 22 height 10
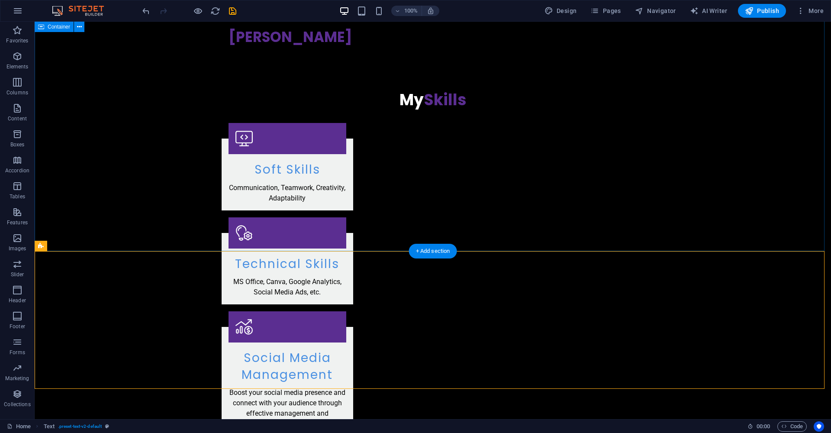
scroll to position [659, 0]
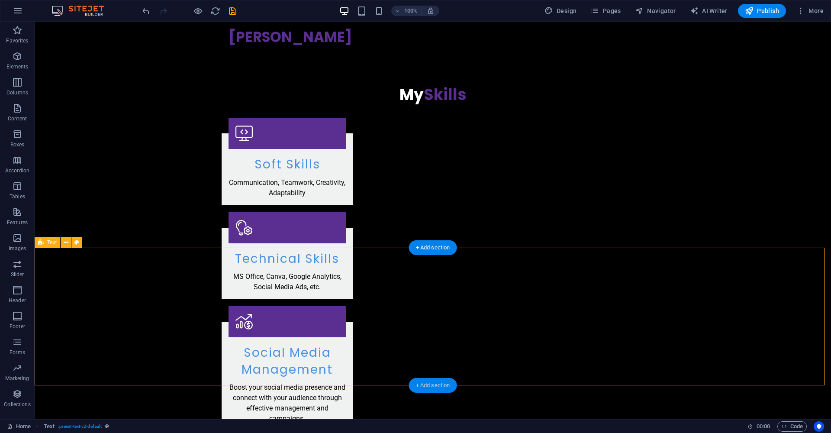
click at [448, 384] on div "+ Add section" at bounding box center [433, 385] width 48 height 15
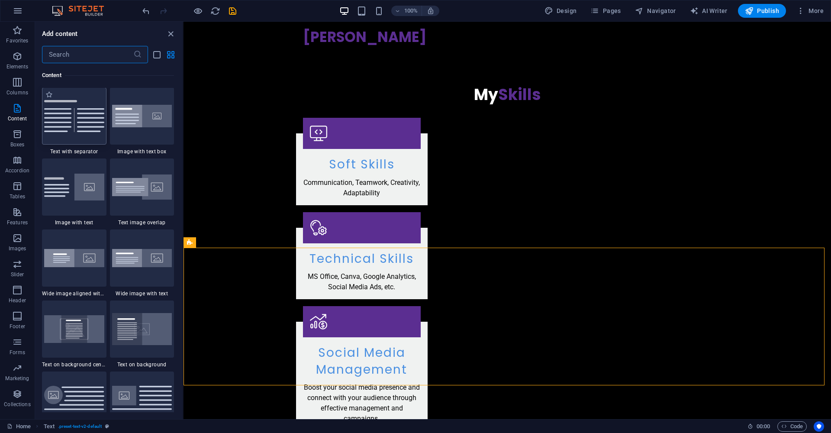
scroll to position [1587, 0]
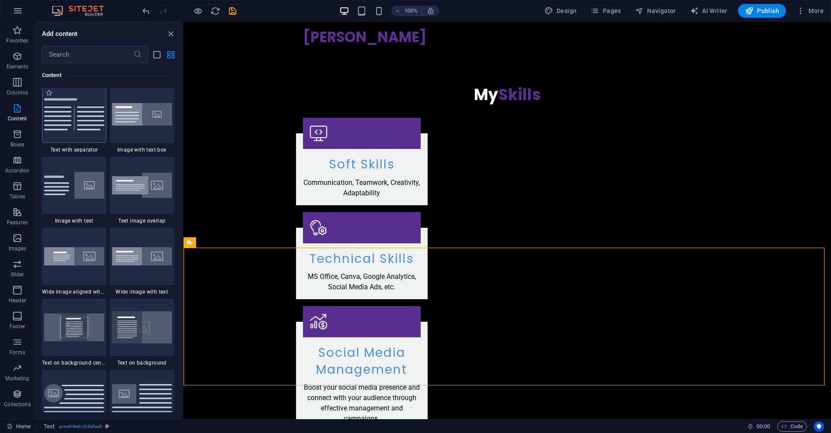
click at [92, 130] on img at bounding box center [74, 114] width 60 height 32
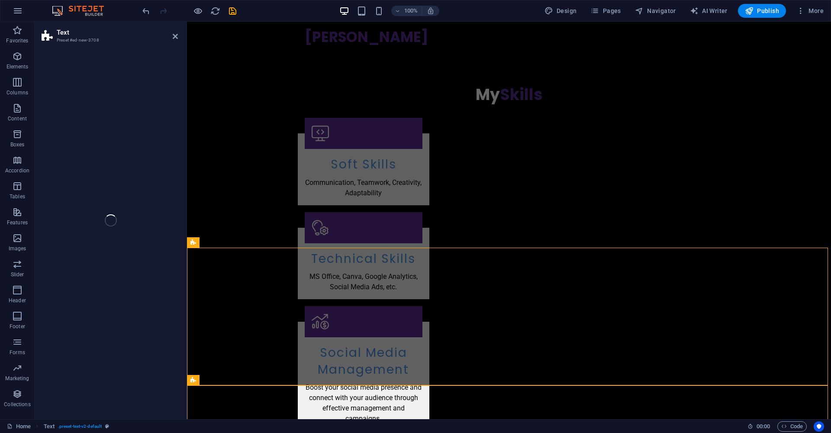
select select "rem"
select select "px"
select select "preset-text-v2-separator"
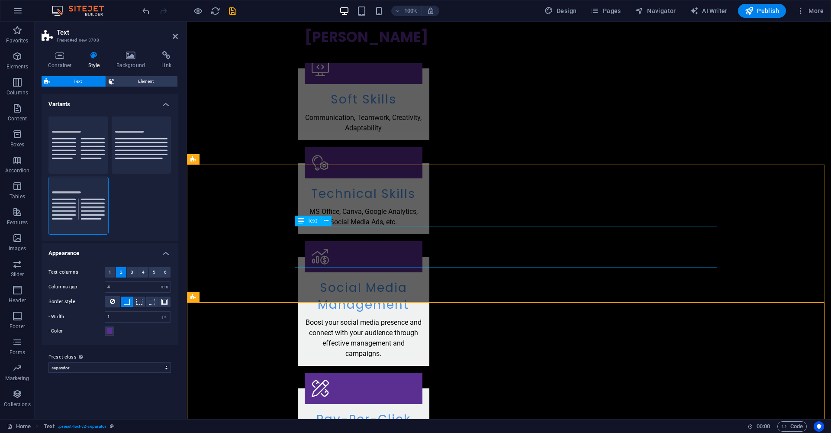
scroll to position [803, 0]
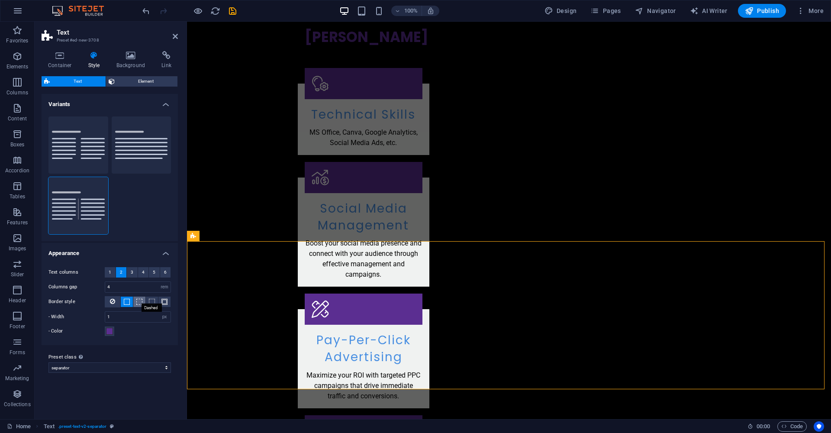
click at [142, 298] on span at bounding box center [139, 301] width 6 height 6
click at [127, 300] on span at bounding box center [127, 301] width 6 height 6
click at [167, 331] on div "- Color" at bounding box center [109, 331] width 122 height 10
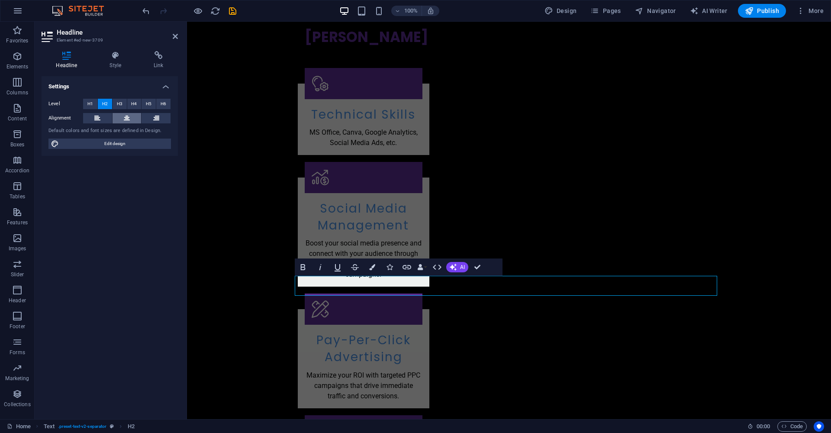
click at [137, 119] on button at bounding box center [126, 118] width 29 height 10
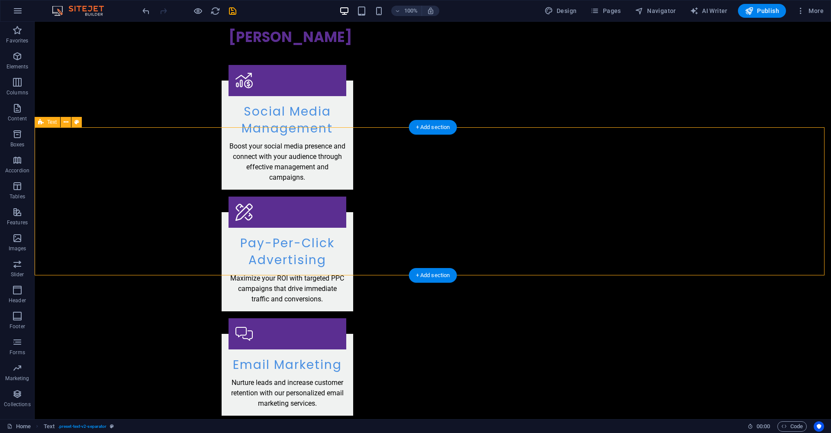
scroll to position [917, 0]
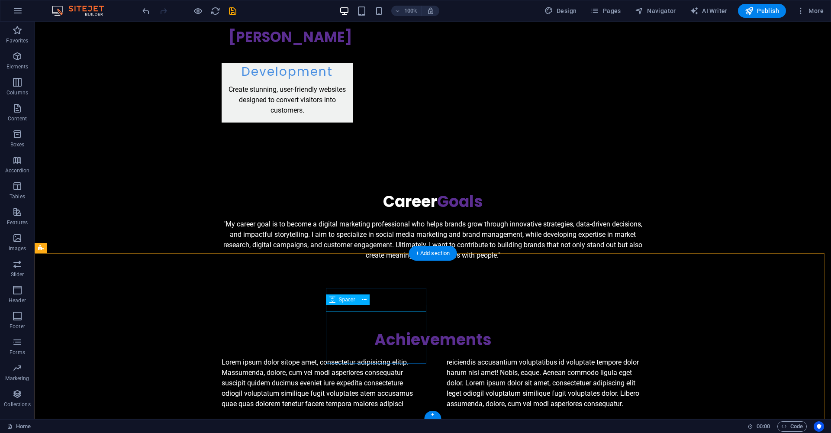
scroll to position [1320, 0]
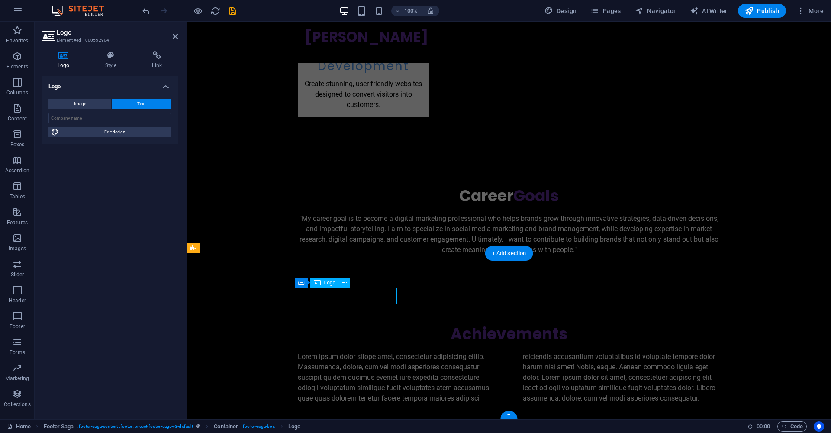
click at [127, 121] on input "text" at bounding box center [109, 118] width 122 height 10
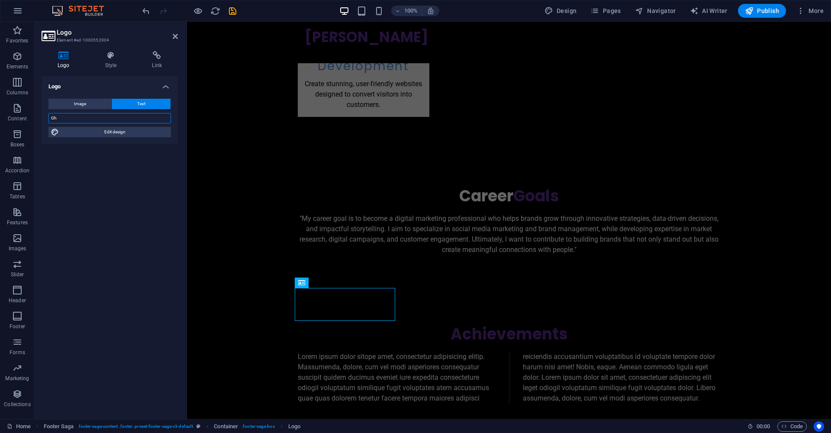
type input "G"
type input "G.Dangor"
click at [176, 37] on icon at bounding box center [175, 36] width 5 height 7
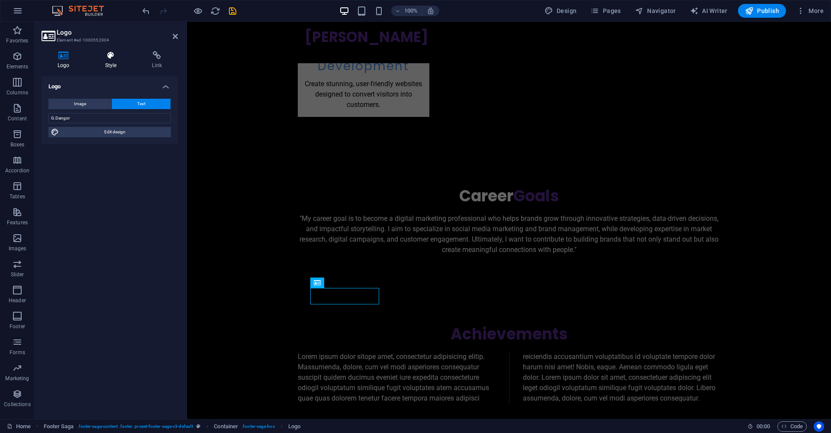
click at [106, 68] on h4 "Style" at bounding box center [112, 60] width 47 height 18
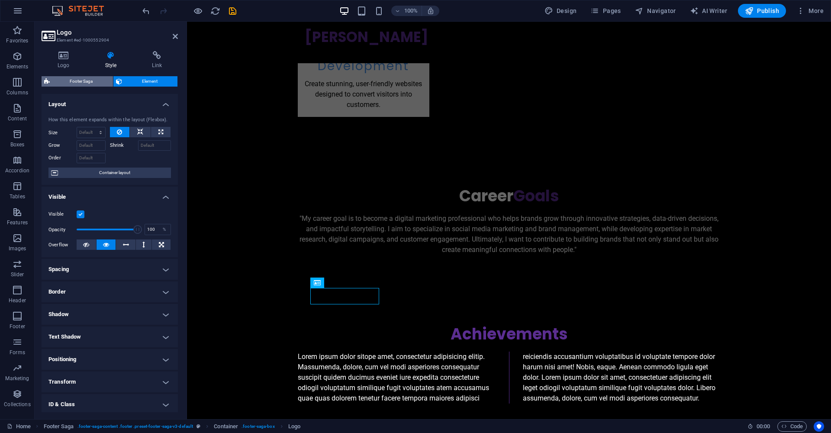
click at [88, 82] on span "Footer Saga" at bounding box center [81, 81] width 58 height 10
select select "footer"
select select "rem"
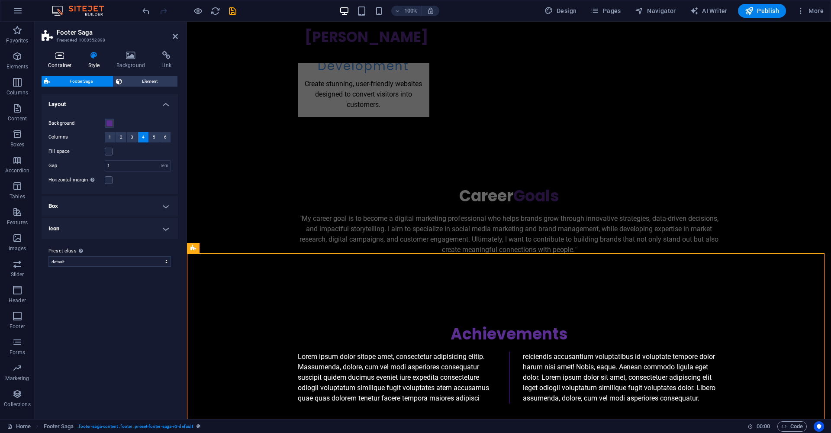
click at [64, 59] on icon at bounding box center [60, 55] width 37 height 9
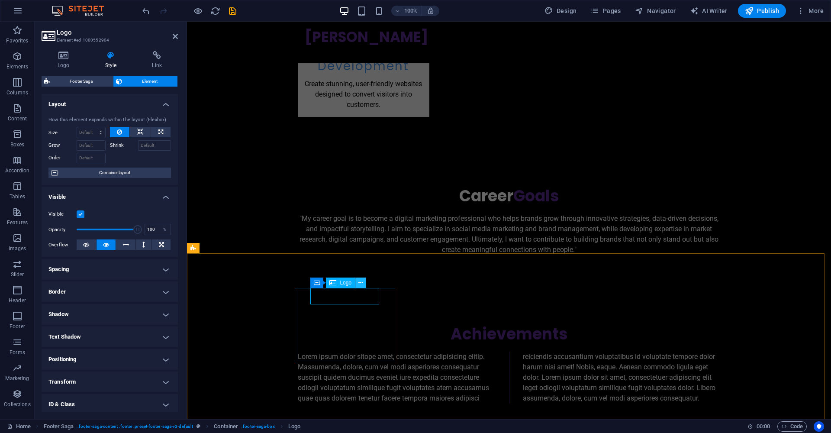
click at [356, 282] on button at bounding box center [360, 282] width 10 height 10
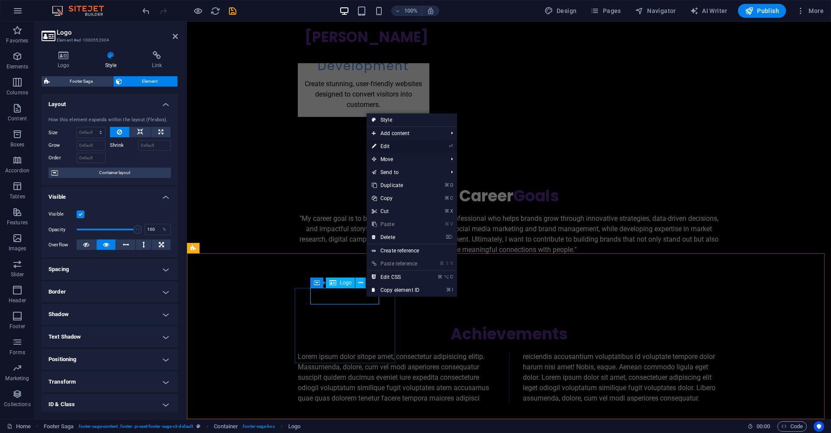
click at [395, 151] on link "⏎ Edit" at bounding box center [395, 146] width 58 height 13
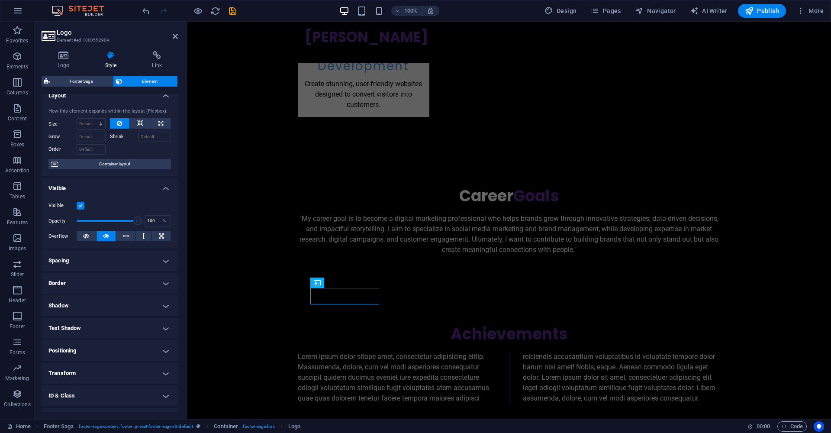
scroll to position [47, 0]
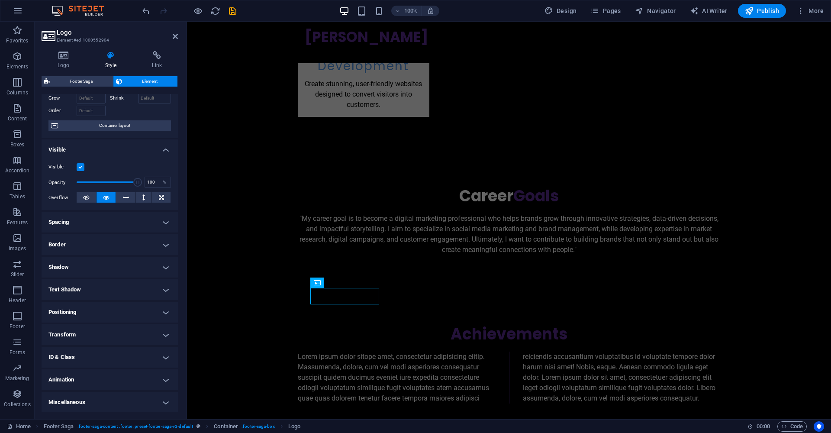
click at [130, 313] on h4 "Positioning" at bounding box center [110, 312] width 136 height 21
click at [134, 312] on h4 "Positioning" at bounding box center [110, 310] width 136 height 16
click at [130, 379] on h4 "Animation" at bounding box center [110, 379] width 136 height 21
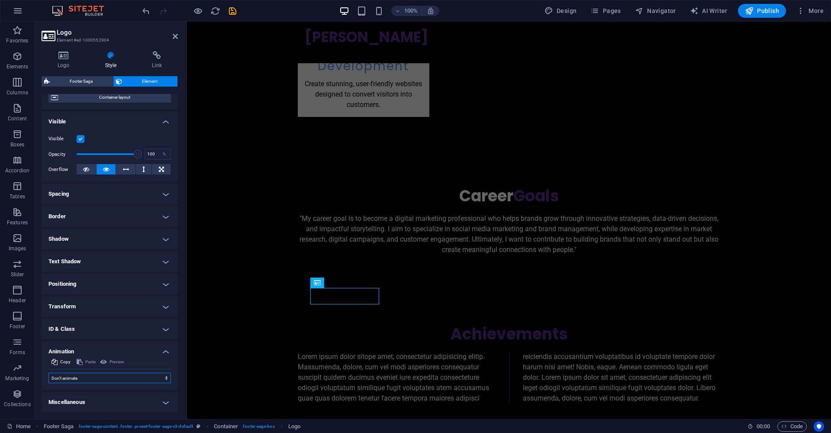
scroll to position [0, 0]
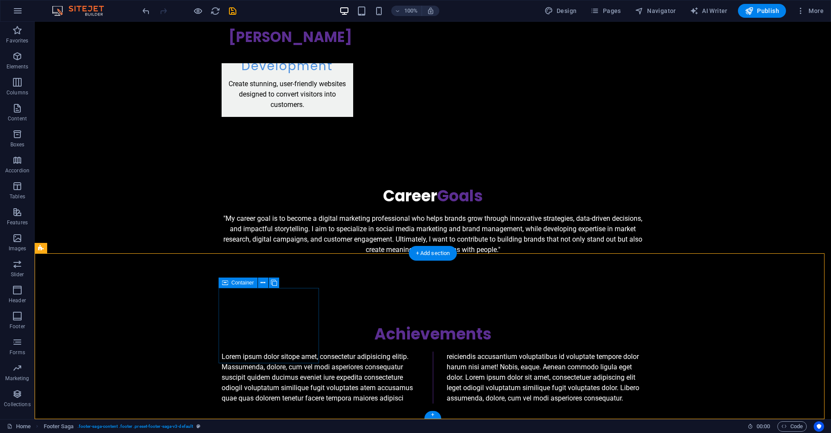
drag, startPoint x: 288, startPoint y: 281, endPoint x: 234, endPoint y: 284, distance: 53.3
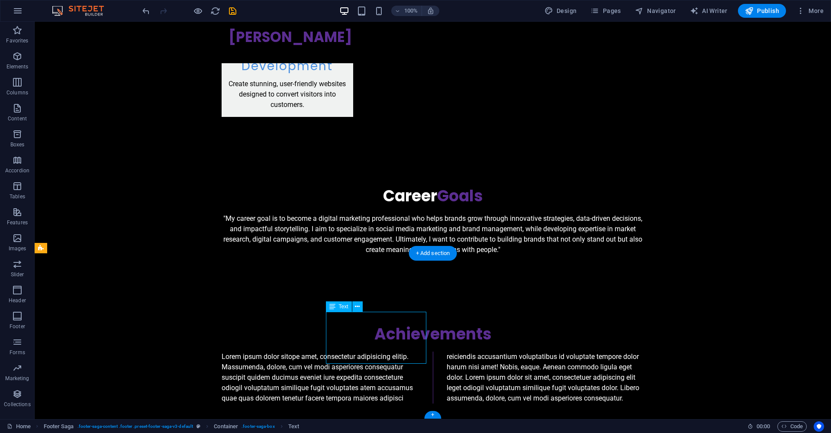
click at [480, 284] on button at bounding box center [477, 282] width 10 height 10
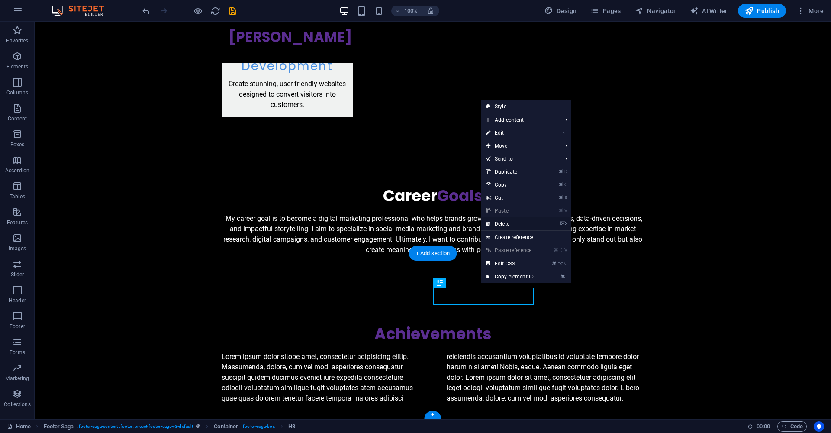
click at [504, 223] on link "⌦ Delete" at bounding box center [510, 223] width 58 height 13
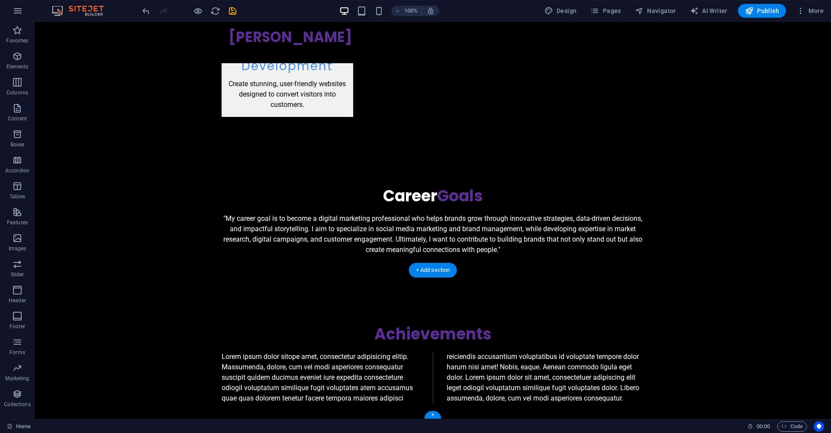
scroll to position [1303, 0]
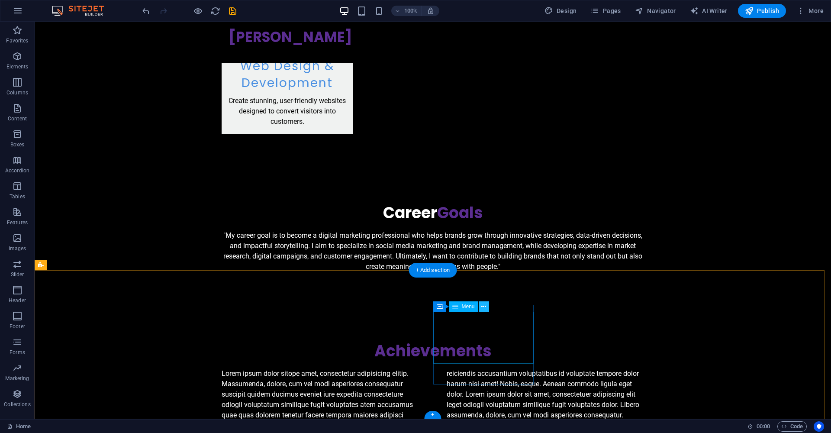
click at [484, 306] on icon at bounding box center [483, 306] width 5 height 9
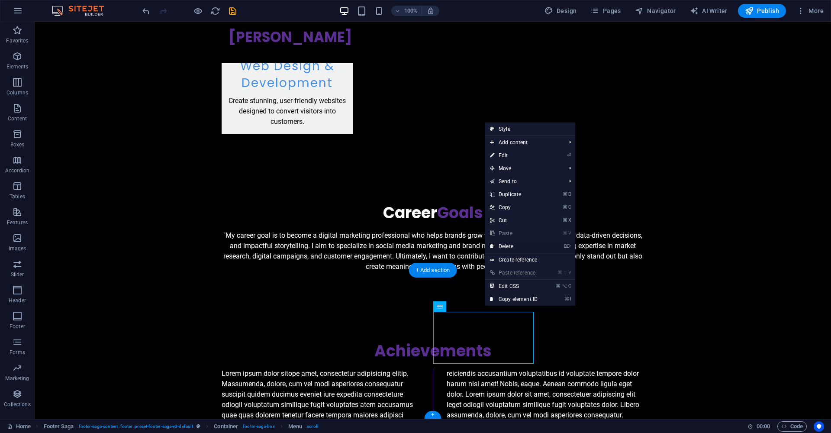
click at [510, 245] on link "⌦ Delete" at bounding box center [513, 246] width 58 height 13
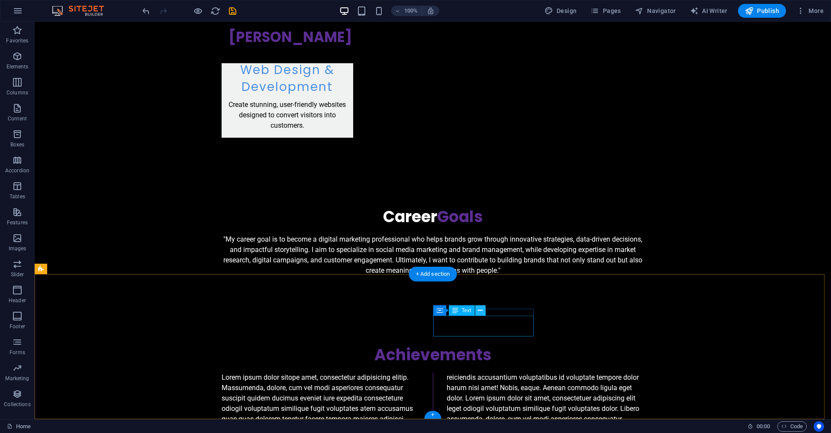
click at [478, 309] on icon at bounding box center [480, 310] width 5 height 9
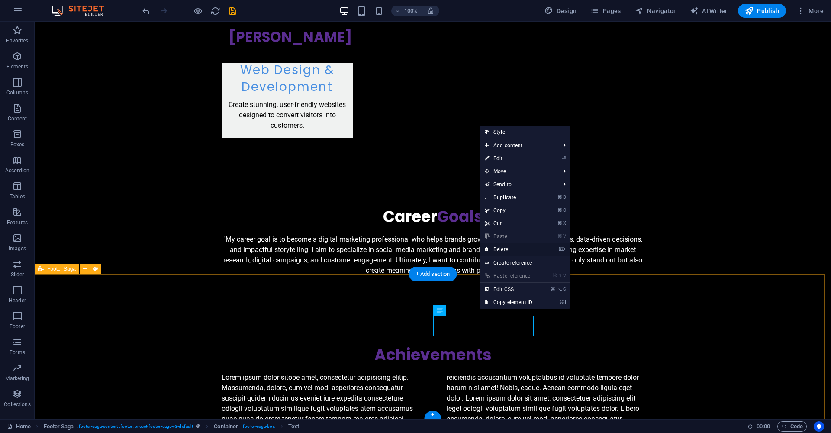
click at [499, 250] on link "⌦ Delete" at bounding box center [508, 249] width 58 height 13
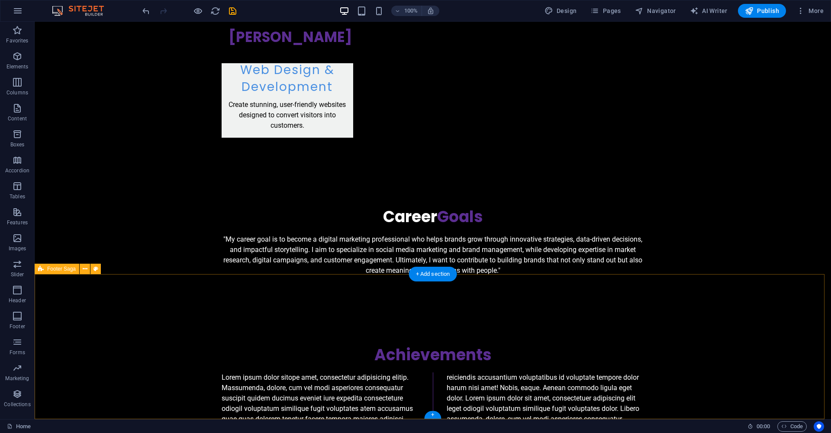
click at [597, 305] on icon at bounding box center [596, 303] width 6 height 9
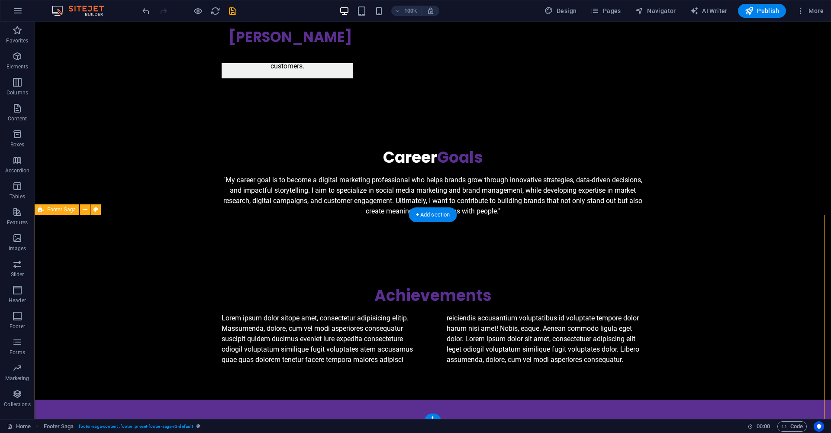
drag, startPoint x: 297, startPoint y: 352, endPoint x: 439, endPoint y: 289, distance: 155.4
click at [266, 326] on button at bounding box center [262, 326] width 10 height 10
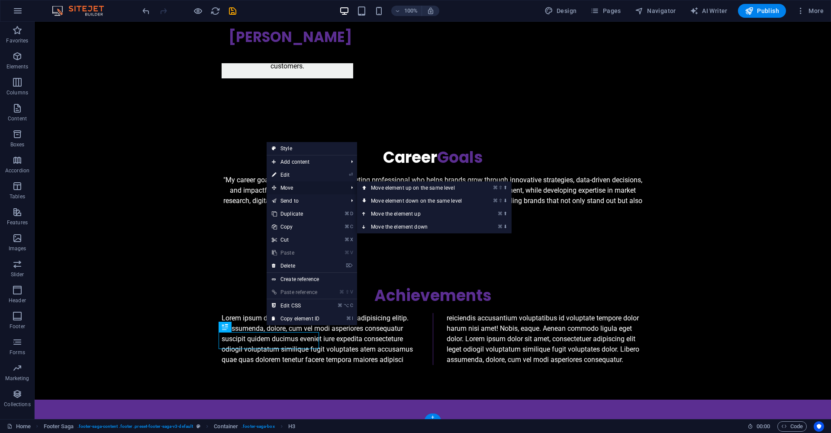
click at [305, 190] on span "Move" at bounding box center [304, 187] width 77 height 13
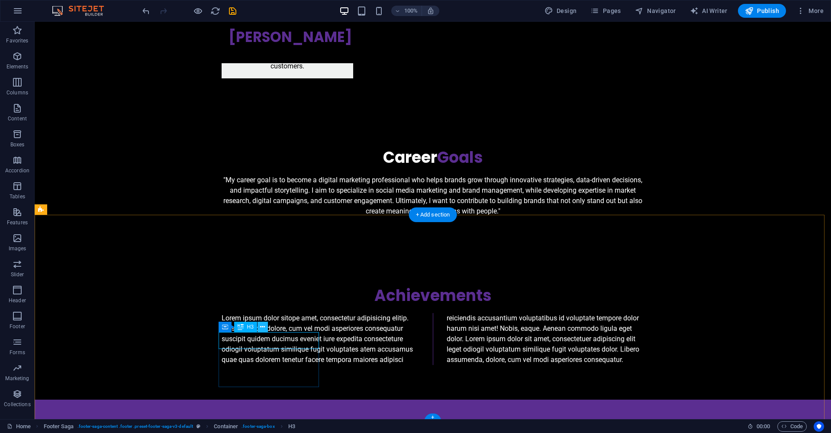
click at [263, 327] on icon at bounding box center [262, 326] width 5 height 9
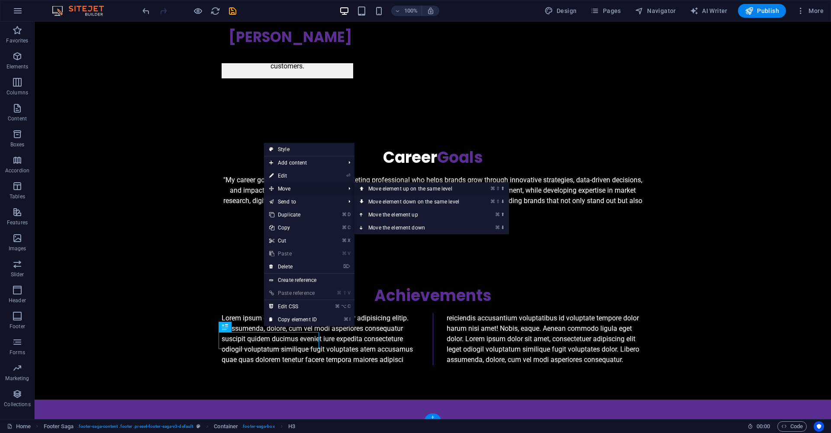
click at [366, 189] on link "⌘ ⇧ ⬆ Move element up on the same level" at bounding box center [415, 188] width 122 height 13
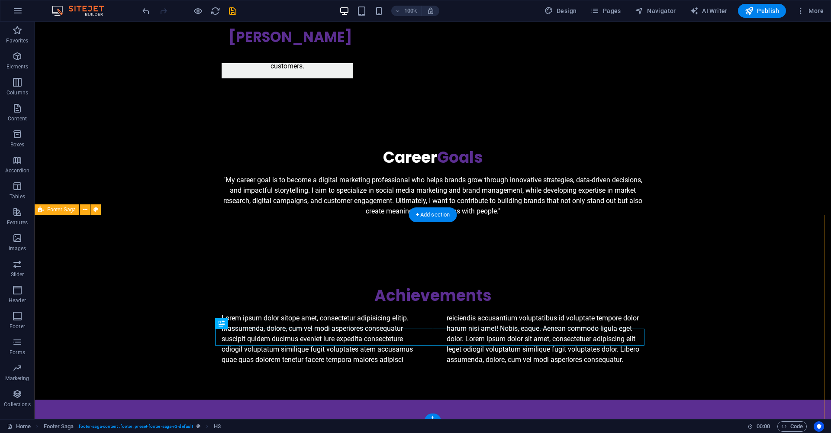
scroll to position [1344, 0]
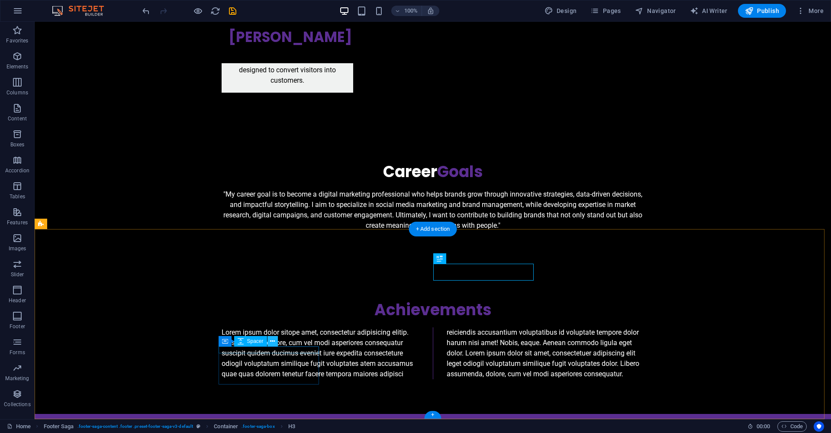
click at [273, 340] on icon at bounding box center [272, 341] width 5 height 9
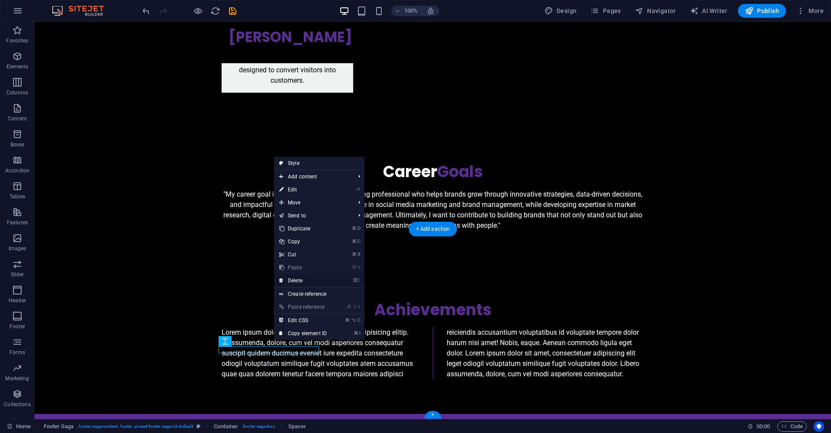
drag, startPoint x: 309, startPoint y: 281, endPoint x: 275, endPoint y: 259, distance: 41.0
click at [309, 281] on link "⌦ Delete" at bounding box center [303, 280] width 58 height 13
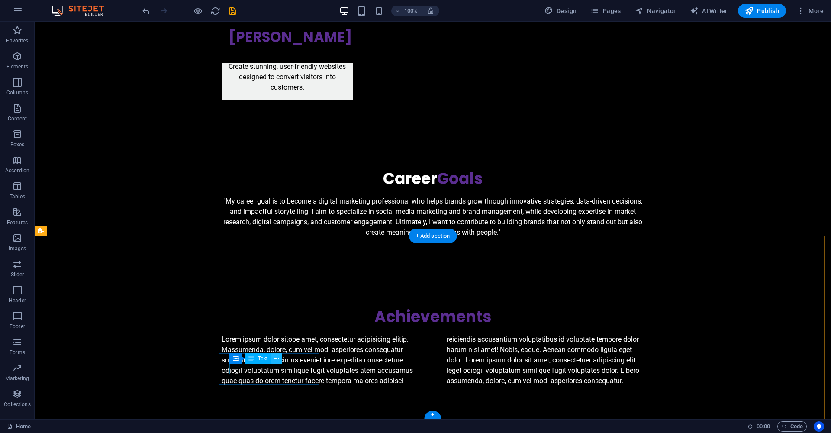
click at [278, 356] on icon at bounding box center [276, 358] width 5 height 9
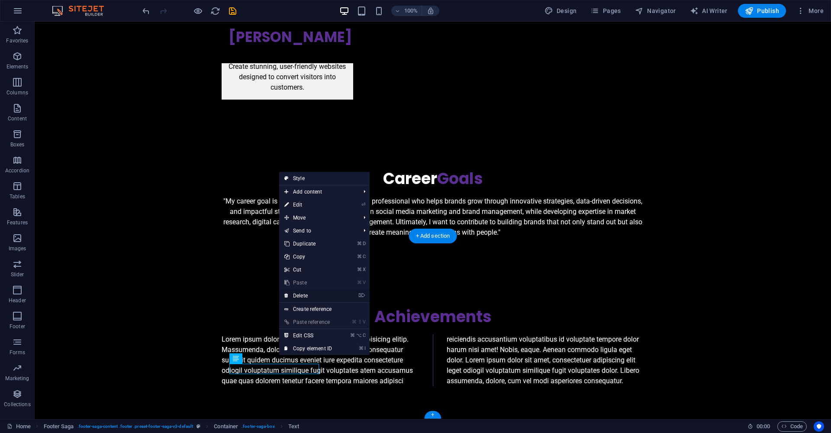
click at [319, 299] on link "⌦ Delete" at bounding box center [308, 295] width 58 height 13
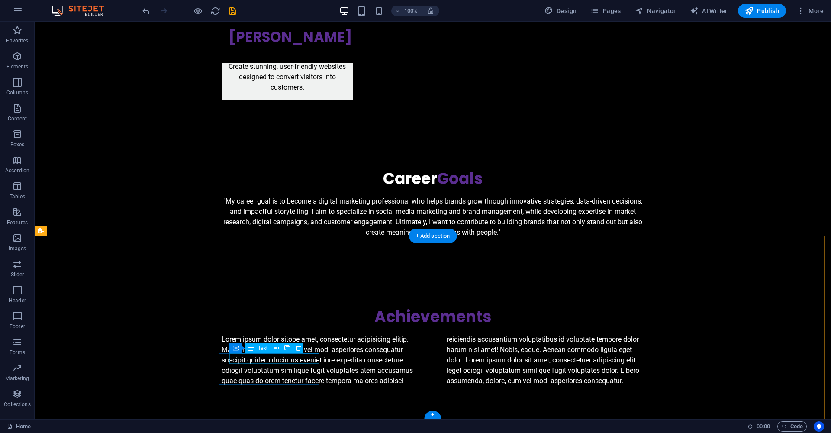
drag, startPoint x: 327, startPoint y: 390, endPoint x: 227, endPoint y: 361, distance: 104.9
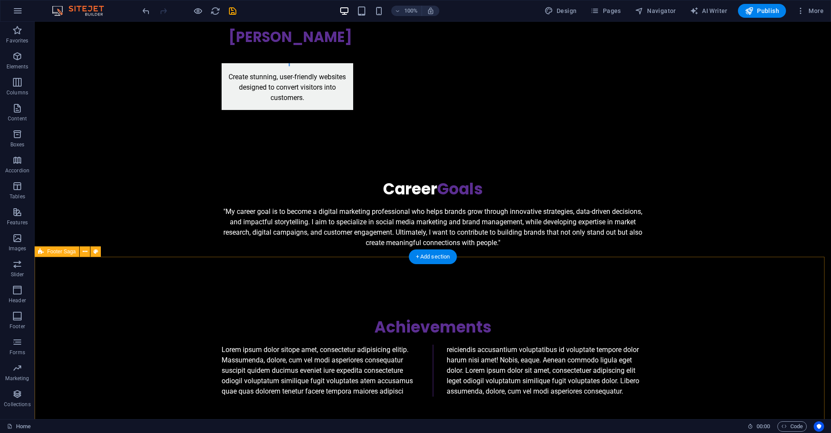
scroll to position [1316, 0]
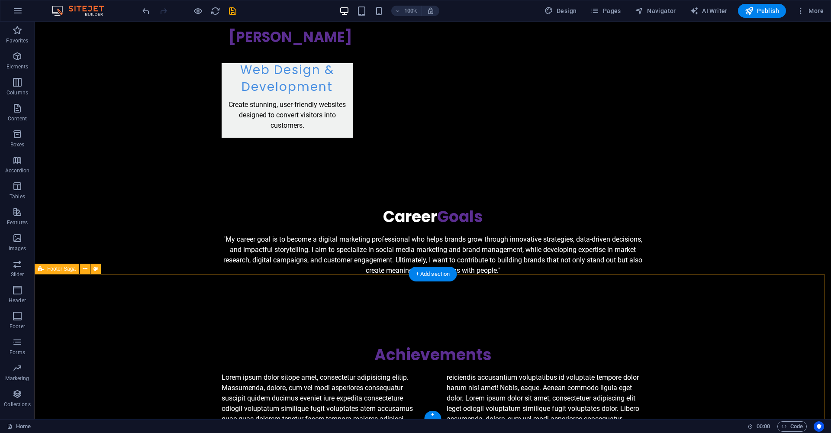
click at [587, 303] on icon at bounding box center [584, 303] width 5 height 9
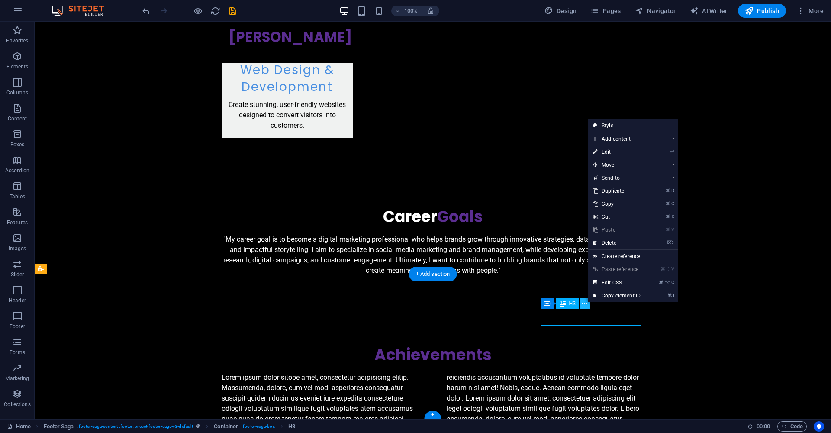
click at [587, 303] on icon at bounding box center [584, 303] width 5 height 9
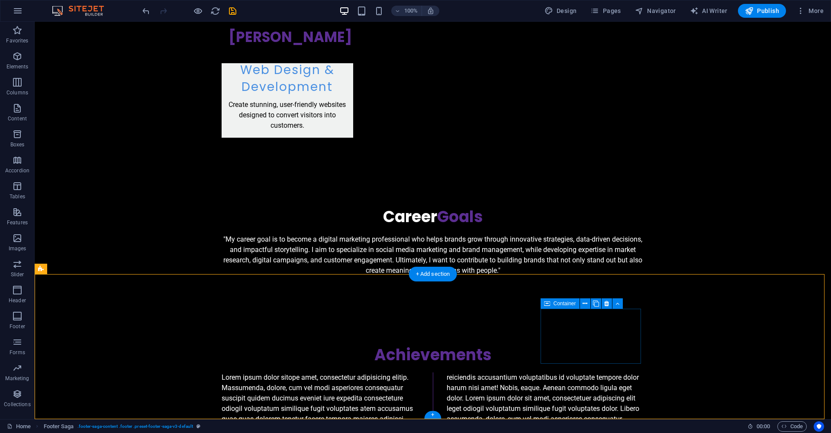
click at [548, 305] on icon at bounding box center [547, 303] width 6 height 10
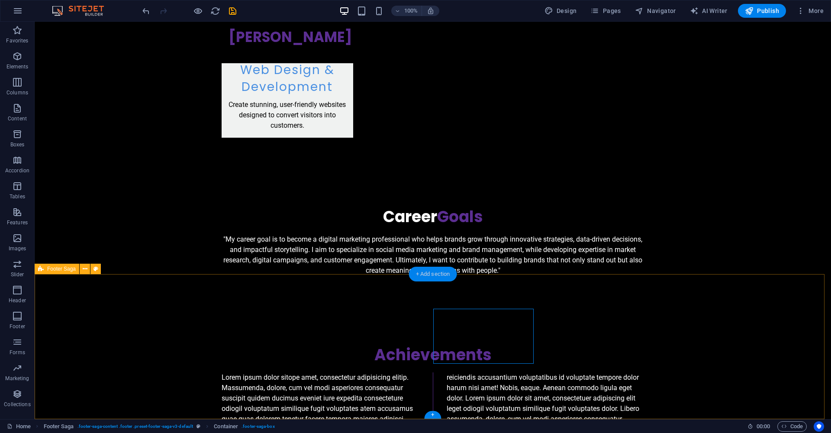
click at [446, 273] on div "+ Add section" at bounding box center [433, 273] width 48 height 15
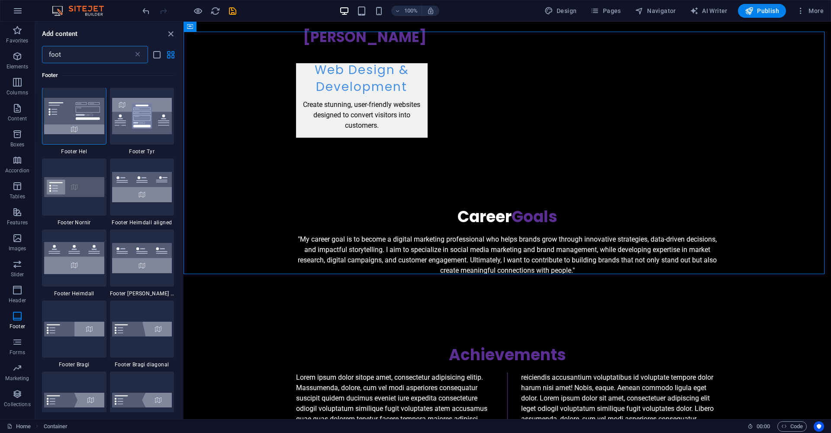
scroll to position [0, 0]
type input "footer"
click at [93, 130] on img at bounding box center [74, 116] width 60 height 36
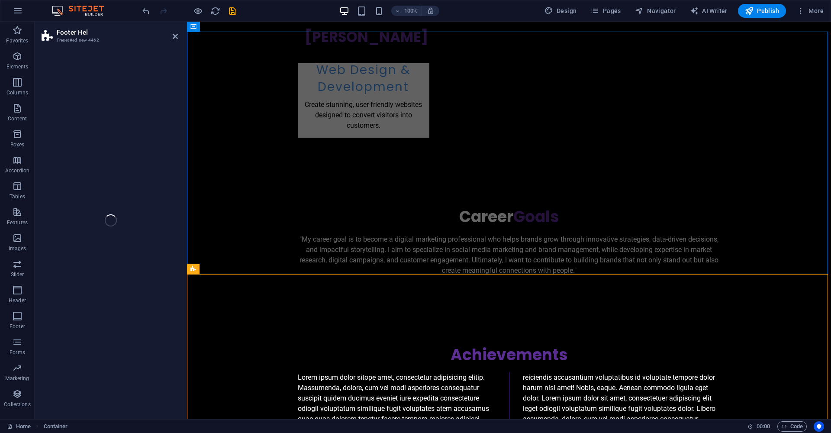
select select "%"
select select "rem"
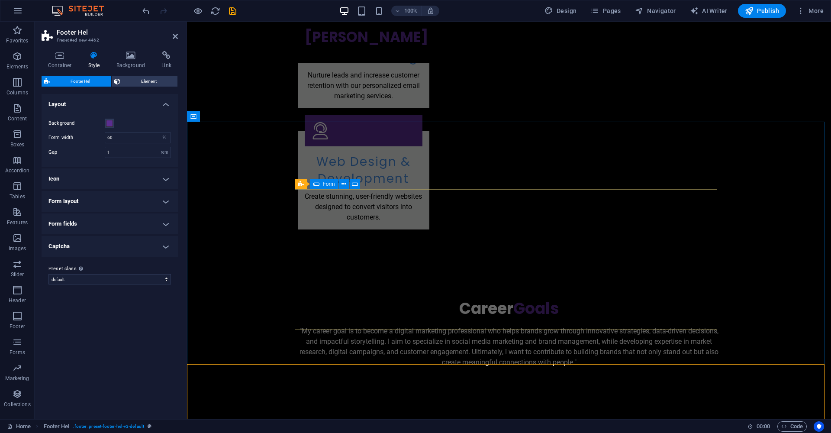
scroll to position [1191, 0]
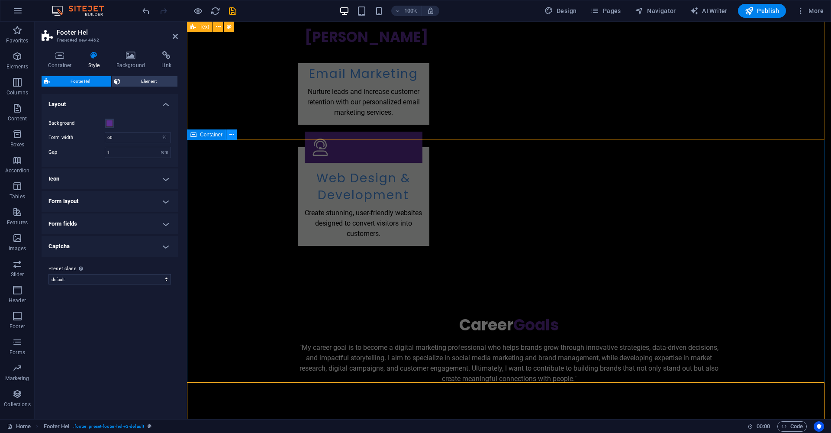
click at [231, 133] on icon at bounding box center [231, 134] width 5 height 9
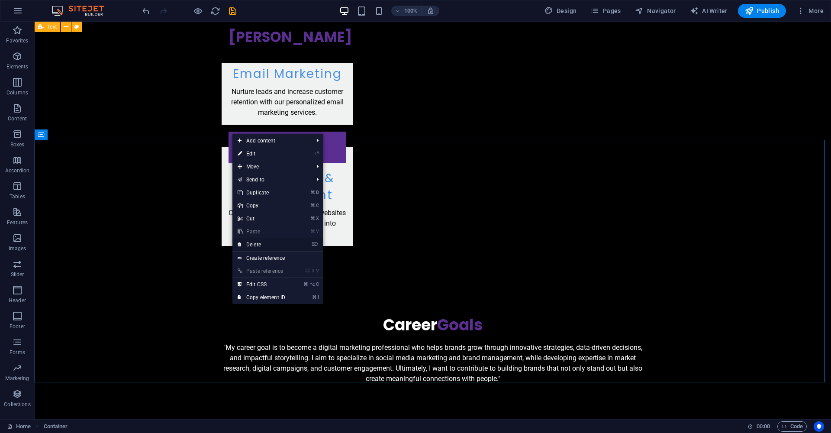
click at [266, 246] on link "⌦ Delete" at bounding box center [261, 244] width 58 height 13
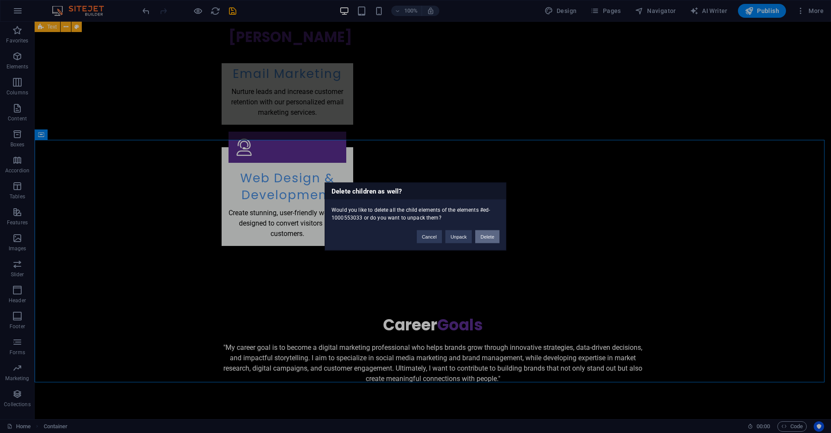
click at [479, 237] on button "Delete" at bounding box center [487, 236] width 24 height 13
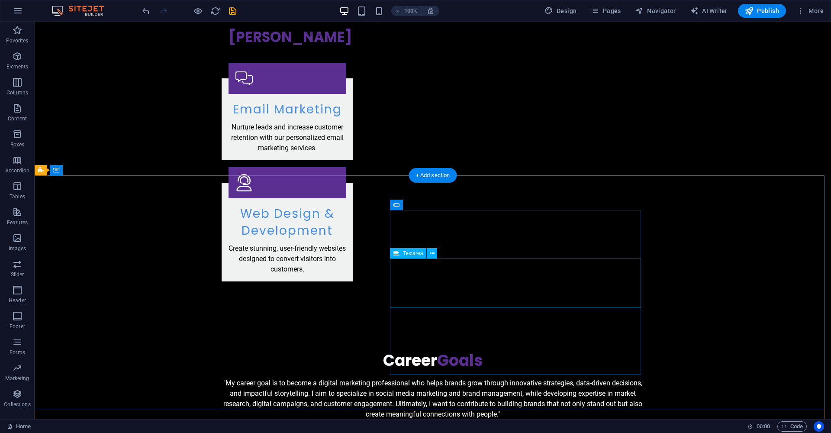
scroll to position [1446, 0]
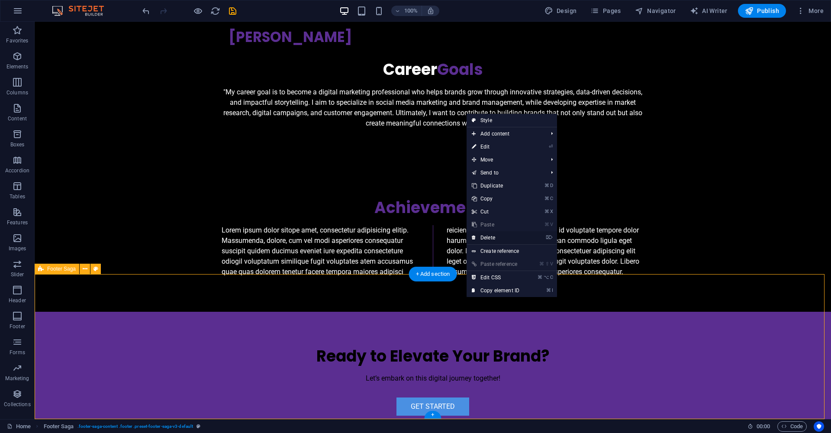
click at [484, 236] on link "⌦ Delete" at bounding box center [495, 237] width 58 height 13
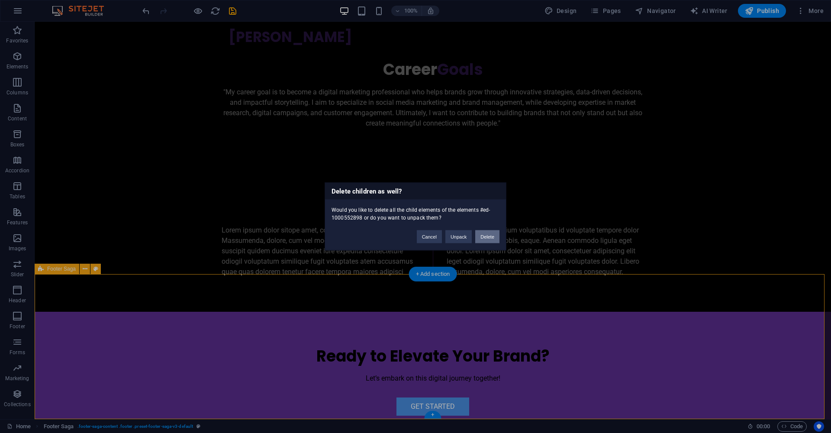
click at [482, 238] on button "Delete" at bounding box center [487, 236] width 24 height 13
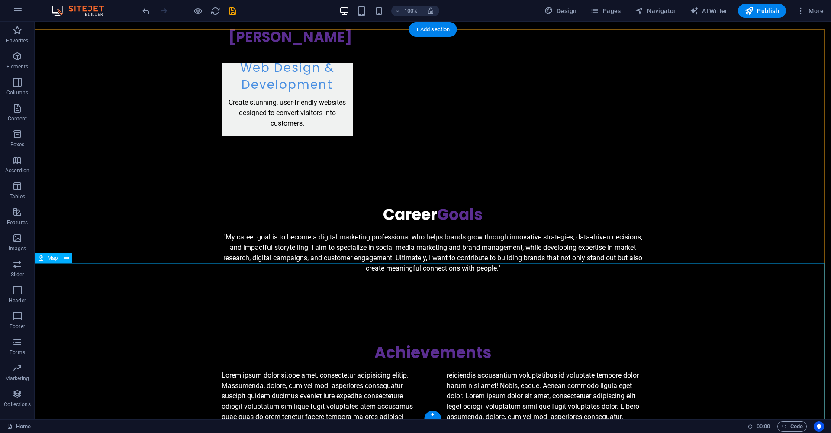
click at [67, 257] on icon at bounding box center [66, 257] width 5 height 9
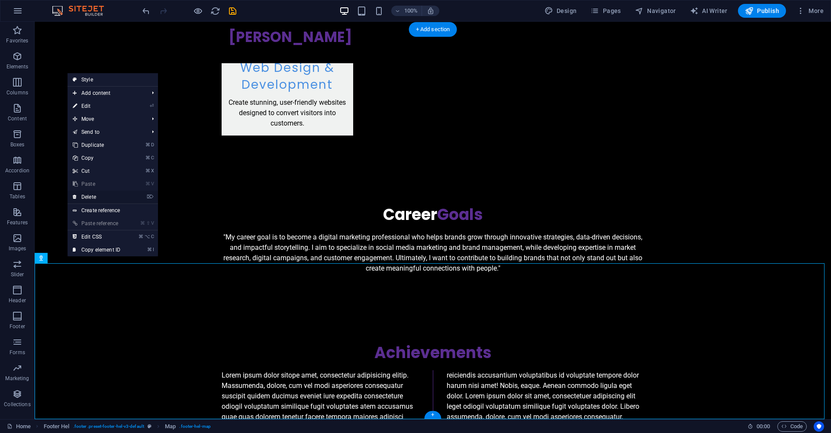
click at [96, 197] on link "⌦ Delete" at bounding box center [96, 196] width 58 height 13
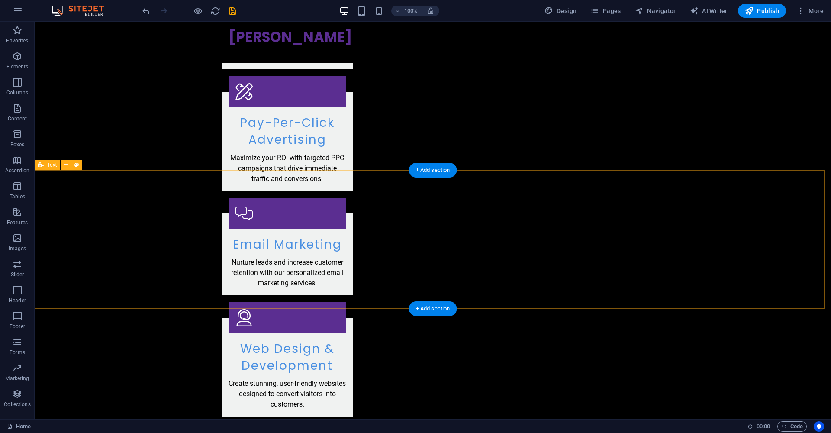
scroll to position [1081, 0]
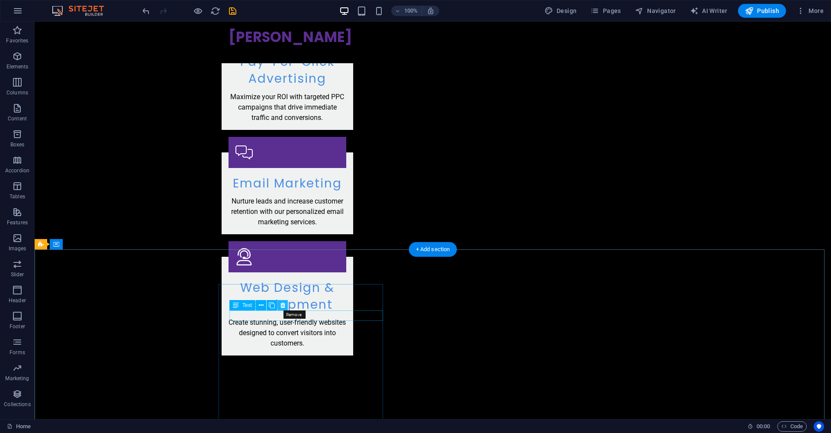
drag, startPoint x: 282, startPoint y: 302, endPoint x: 226, endPoint y: 286, distance: 58.2
click at [282, 302] on icon at bounding box center [282, 305] width 5 height 9
click at [271, 304] on icon at bounding box center [271, 305] width 5 height 9
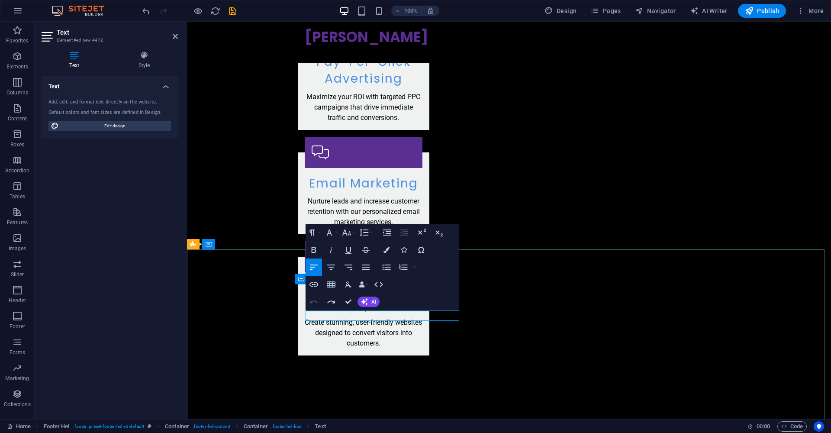
drag, startPoint x: 354, startPoint y: 316, endPoint x: 314, endPoint y: 317, distance: 39.8
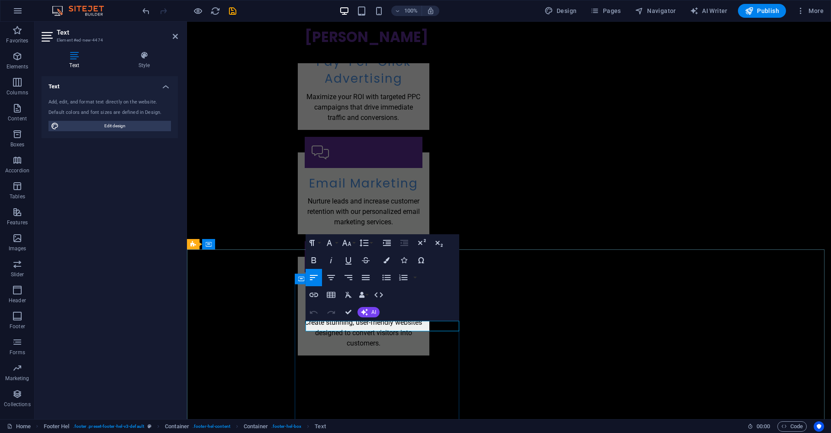
drag, startPoint x: 369, startPoint y: 324, endPoint x: 316, endPoint y: 324, distance: 52.8
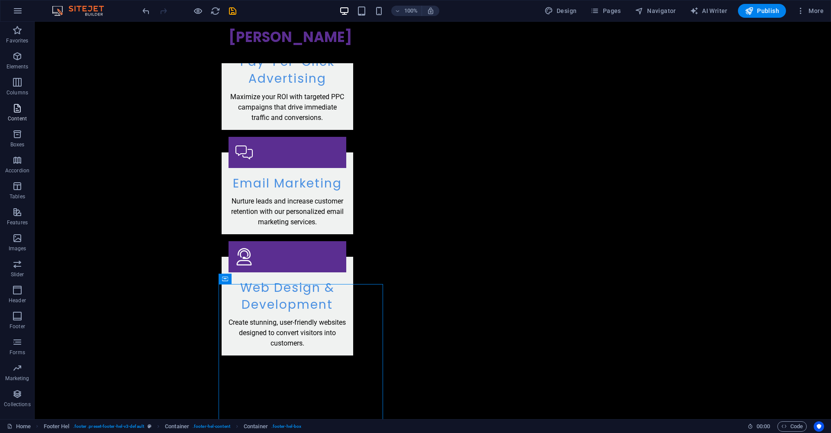
click at [13, 109] on icon "button" at bounding box center [17, 108] width 10 height 10
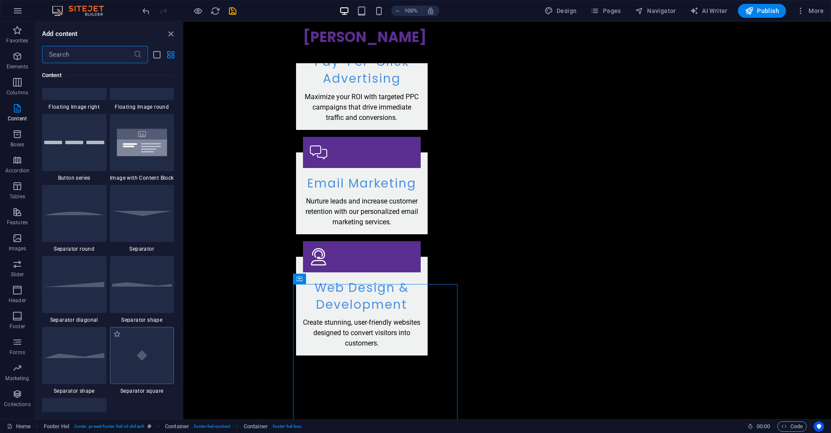
scroll to position [2166, 0]
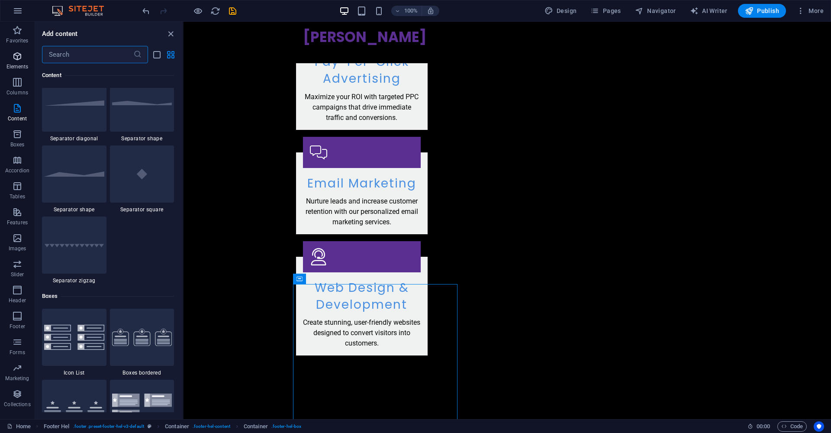
click at [19, 67] on p "Elements" at bounding box center [17, 66] width 22 height 7
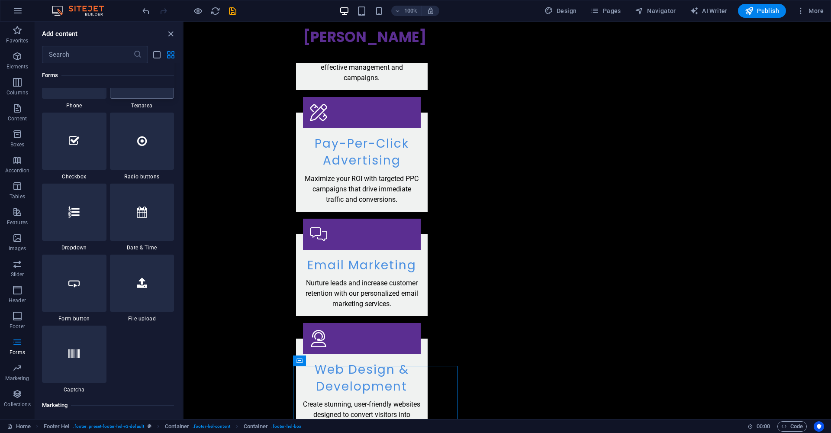
scroll to position [6782, 0]
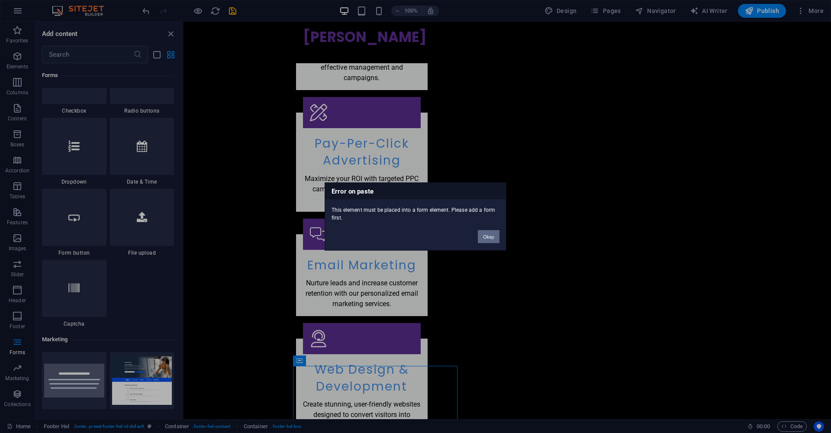
click at [488, 237] on button "Okay" at bounding box center [489, 236] width 22 height 13
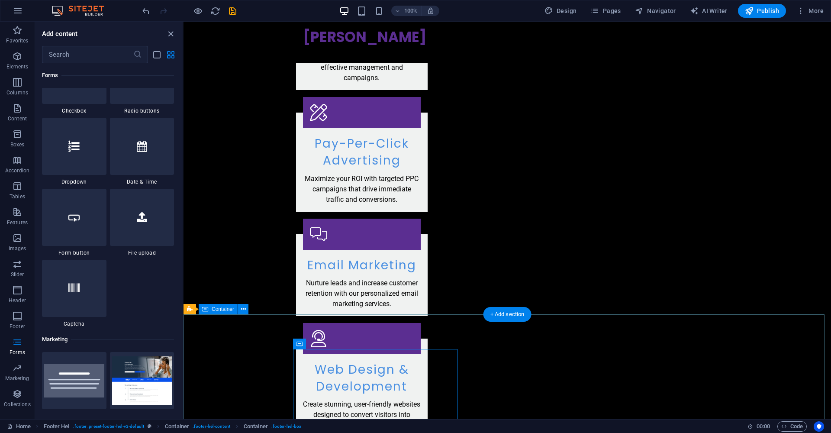
scroll to position [1073, 0]
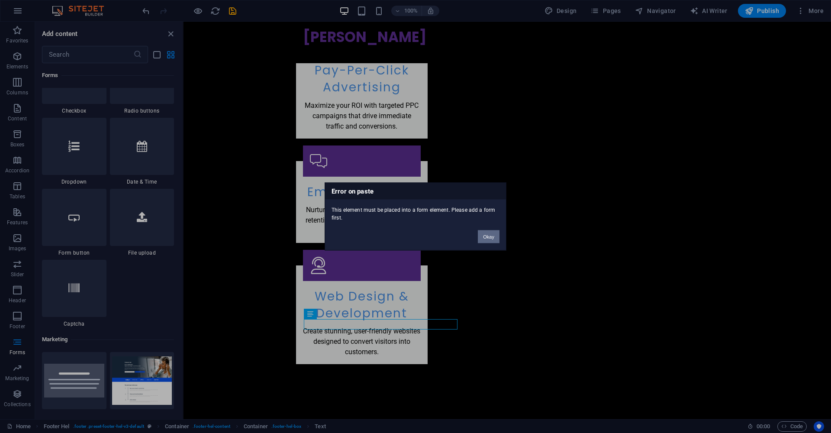
click at [486, 235] on button "Okay" at bounding box center [489, 236] width 22 height 13
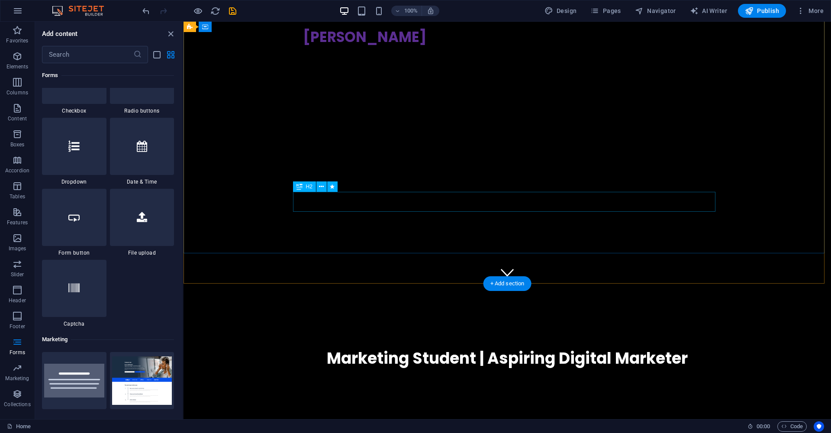
scroll to position [0, 0]
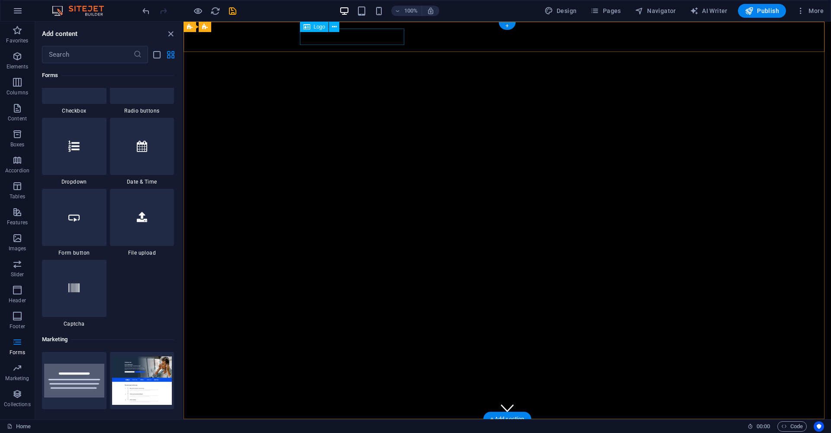
click at [375, 426] on div "[PERSON_NAME]" at bounding box center [507, 434] width 408 height 17
click at [371, 426] on div "[PERSON_NAME]" at bounding box center [507, 434] width 408 height 17
click at [333, 30] on icon at bounding box center [334, 26] width 5 height 9
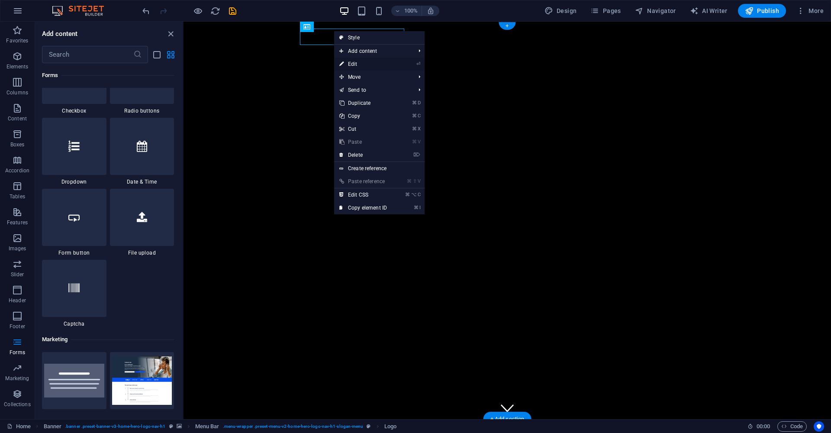
click at [347, 61] on link "⏎ Edit" at bounding box center [363, 64] width 58 height 13
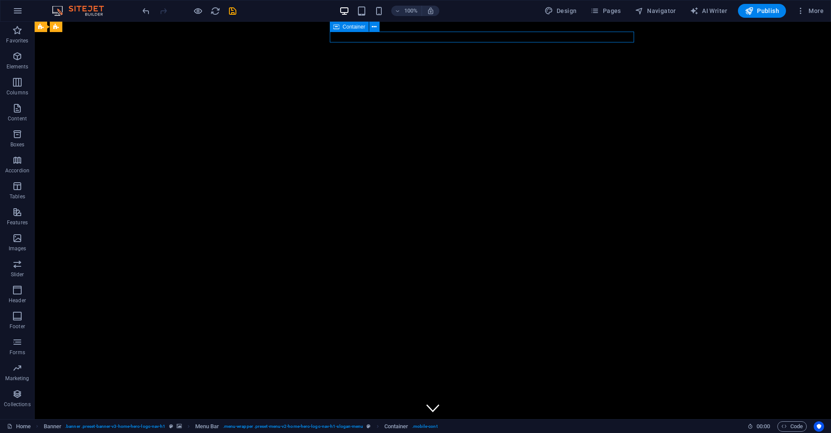
drag, startPoint x: 254, startPoint y: 37, endPoint x: 368, endPoint y: 40, distance: 114.3
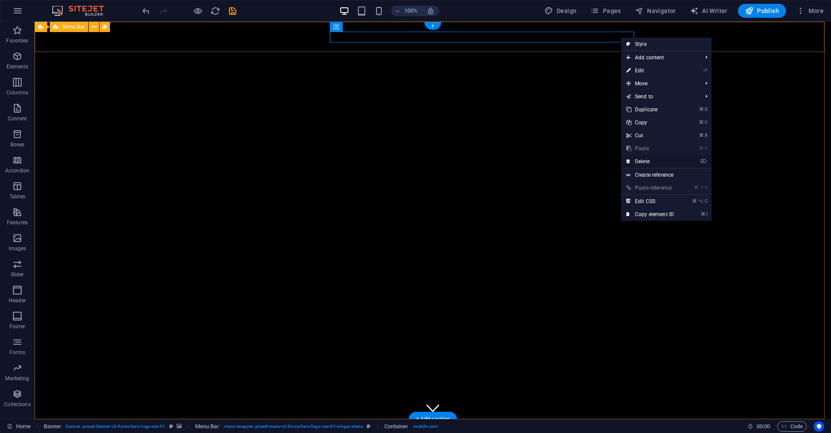
click at [654, 160] on link "⌦ Delete" at bounding box center [650, 161] width 58 height 13
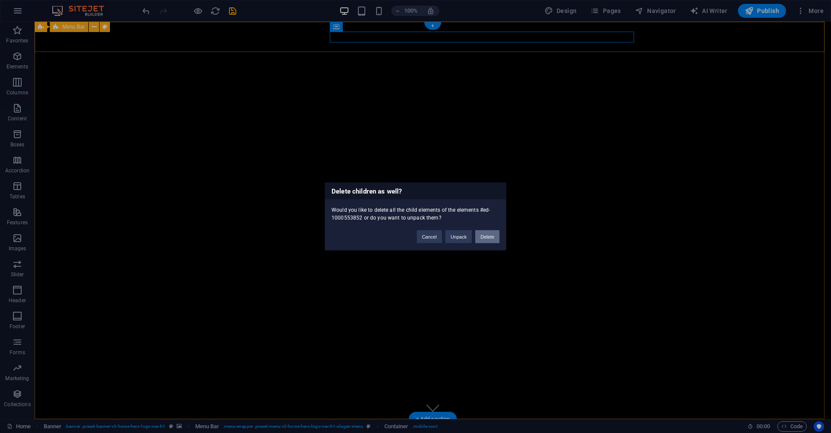
click at [491, 237] on button "Delete" at bounding box center [487, 236] width 24 height 13
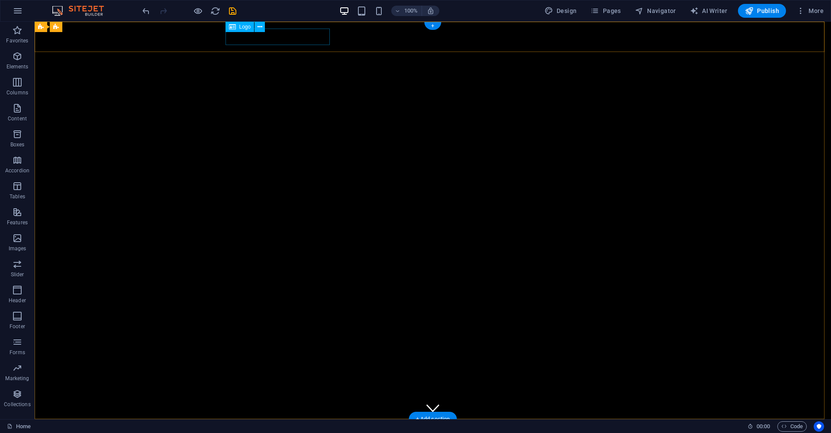
click at [305, 426] on div "[PERSON_NAME]" at bounding box center [432, 434] width 408 height 17
click at [308, 426] on div "[PERSON_NAME]" at bounding box center [432, 434] width 408 height 17
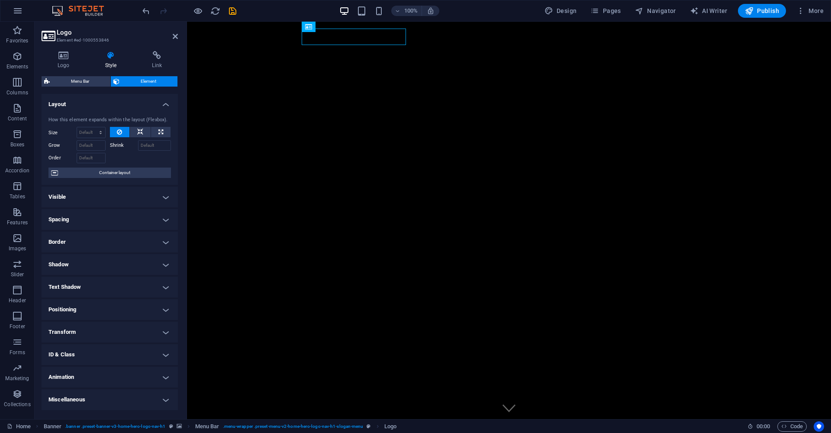
click at [115, 331] on h4 "Transform" at bounding box center [110, 331] width 136 height 21
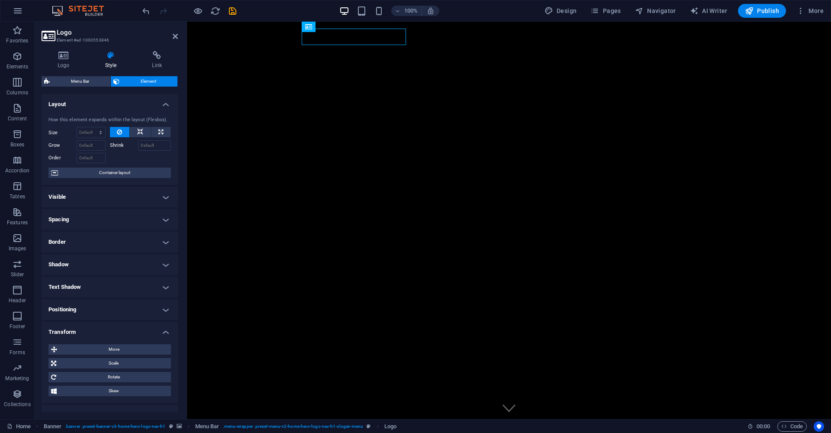
click at [132, 331] on h4 "Transform" at bounding box center [110, 329] width 136 height 16
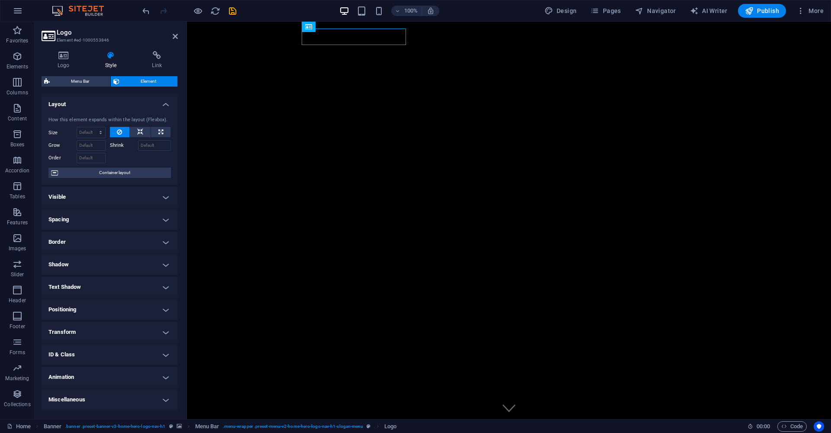
click at [147, 219] on h4 "Spacing" at bounding box center [110, 219] width 136 height 21
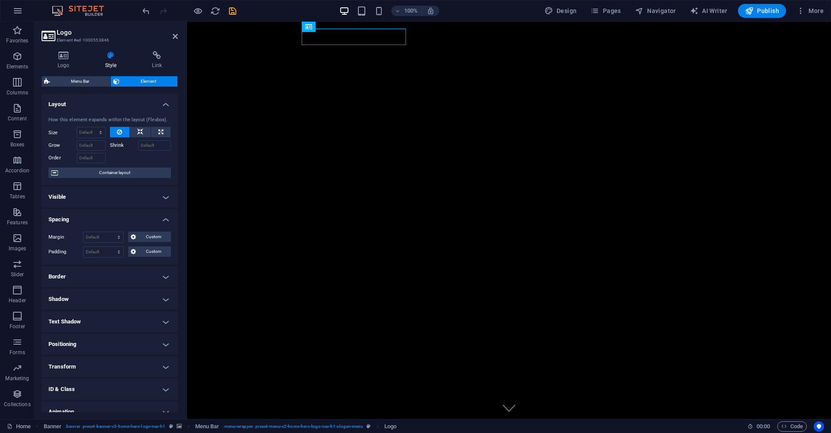
drag, startPoint x: 147, startPoint y: 219, endPoint x: 150, endPoint y: 215, distance: 5.3
click at [148, 218] on h4 "Spacing" at bounding box center [110, 217] width 136 height 16
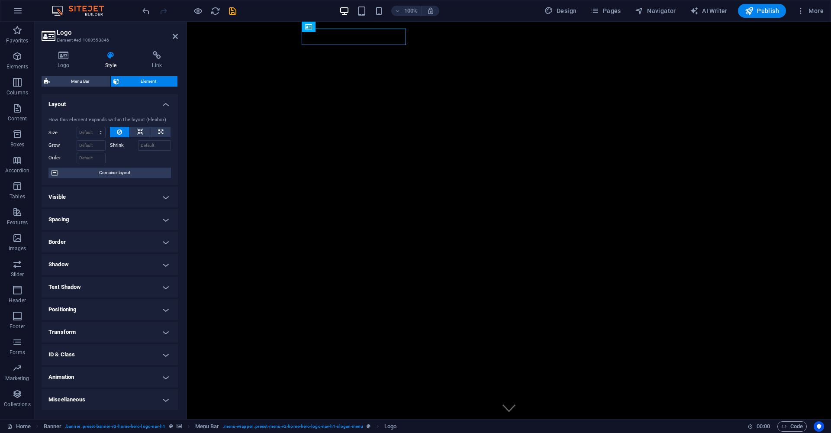
click at [148, 198] on h4 "Visible" at bounding box center [110, 196] width 136 height 21
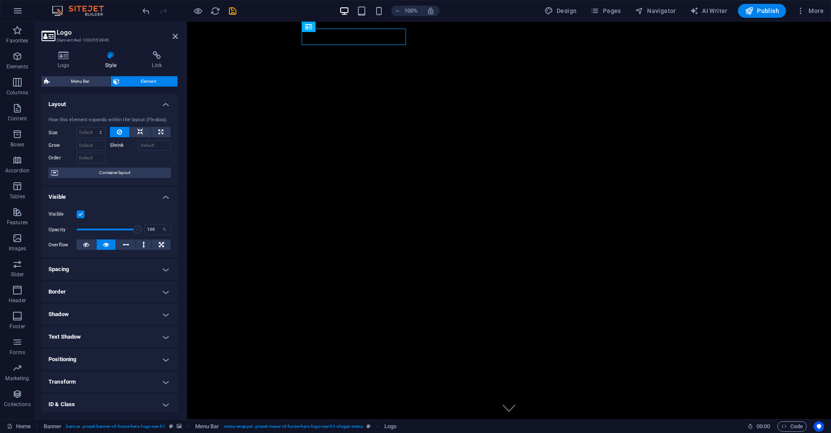
click at [154, 196] on h4 "Visible" at bounding box center [110, 194] width 136 height 16
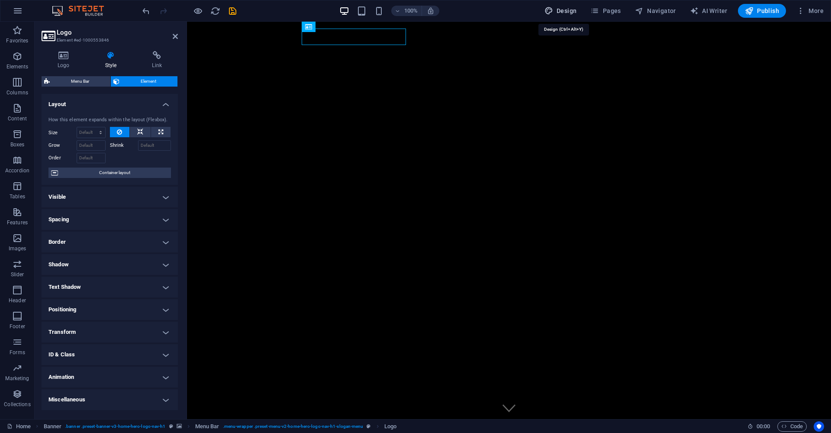
click at [571, 11] on span "Design" at bounding box center [560, 10] width 32 height 9
select select "rem"
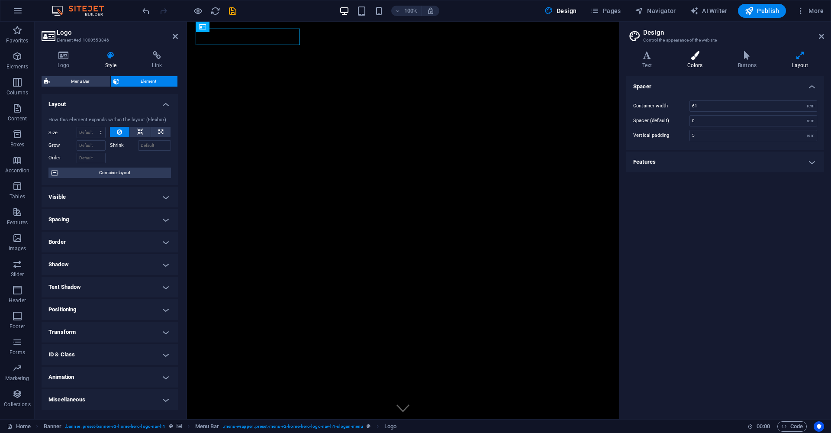
click at [688, 59] on icon at bounding box center [694, 55] width 47 height 9
click at [693, 159] on span at bounding box center [693, 157] width 7 height 7
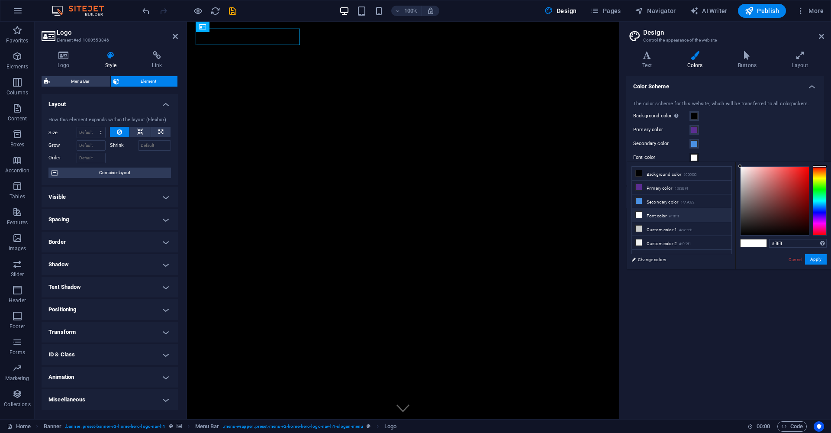
click at [668, 218] on li "Font color #ffffff" at bounding box center [681, 215] width 99 height 14
click at [821, 258] on button "Apply" at bounding box center [816, 259] width 22 height 10
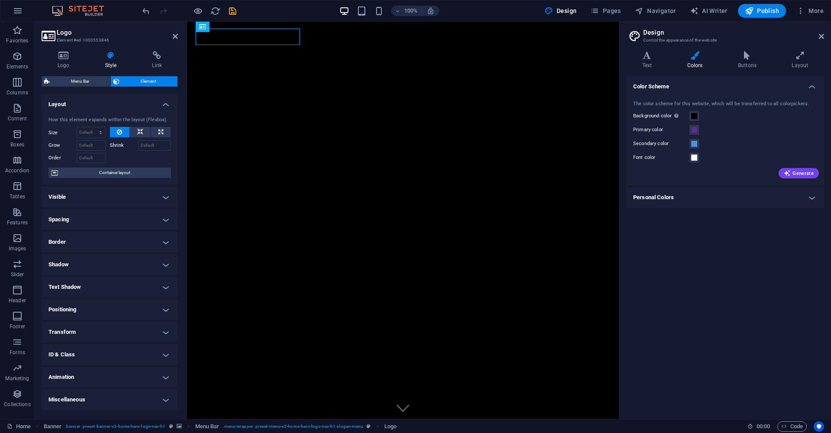
click at [261, 426] on div "[PERSON_NAME]" at bounding box center [403, 434] width 408 height 17
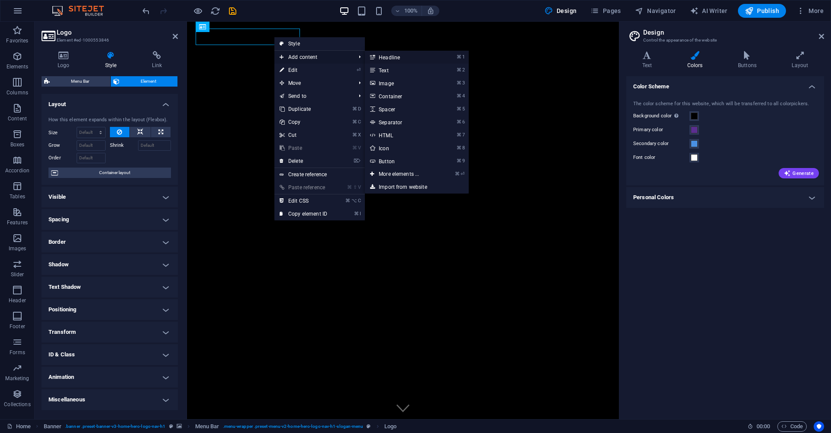
click at [385, 55] on link "⌘ 1 Headline" at bounding box center [400, 57] width 71 height 13
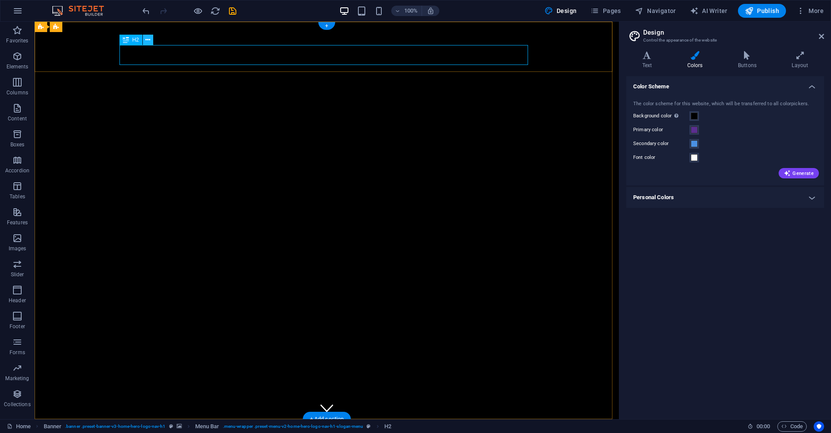
click at [148, 45] on button at bounding box center [148, 40] width 10 height 10
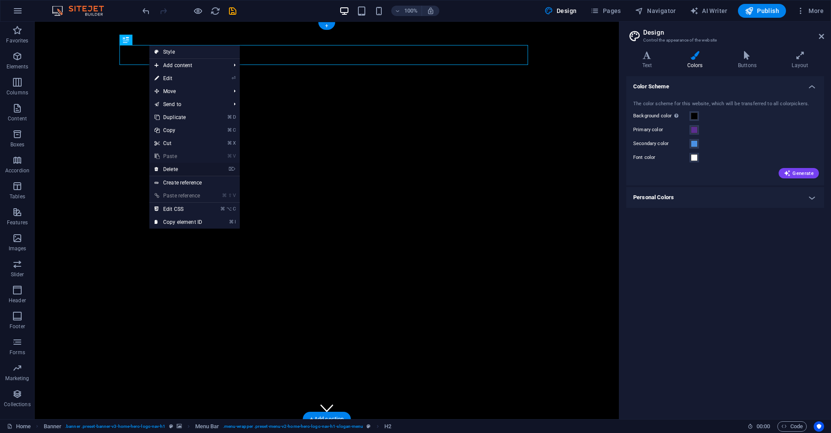
click at [189, 167] on link "⌦ Delete" at bounding box center [178, 169] width 58 height 13
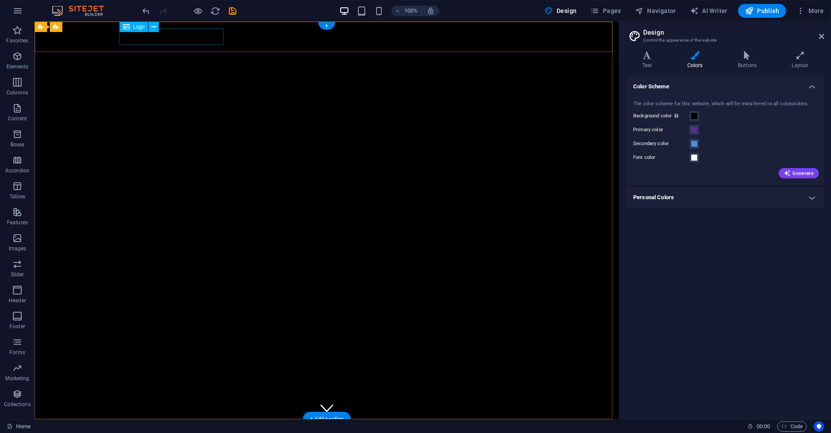
click at [133, 28] on div "Logo" at bounding box center [133, 27] width 29 height 10
click at [133, 28] on span "Logo" at bounding box center [139, 26] width 12 height 5
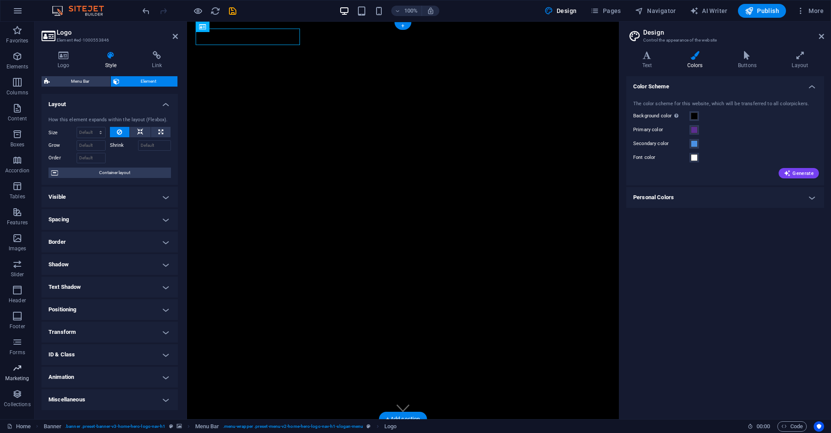
click at [17, 372] on icon "button" at bounding box center [17, 368] width 10 height 10
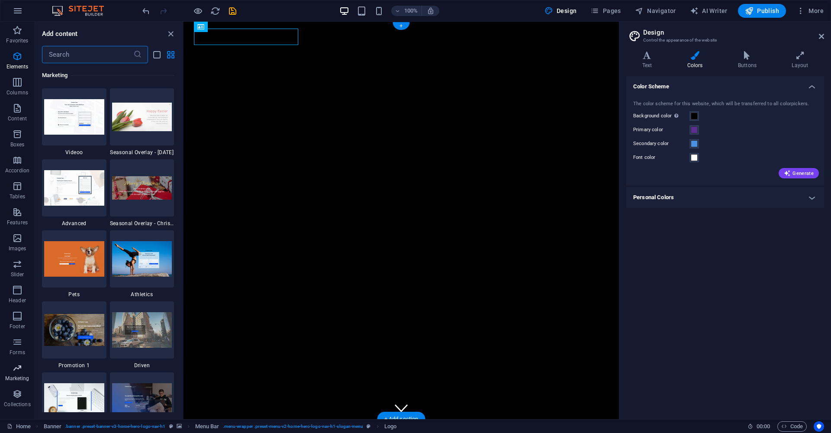
scroll to position [7260, 0]
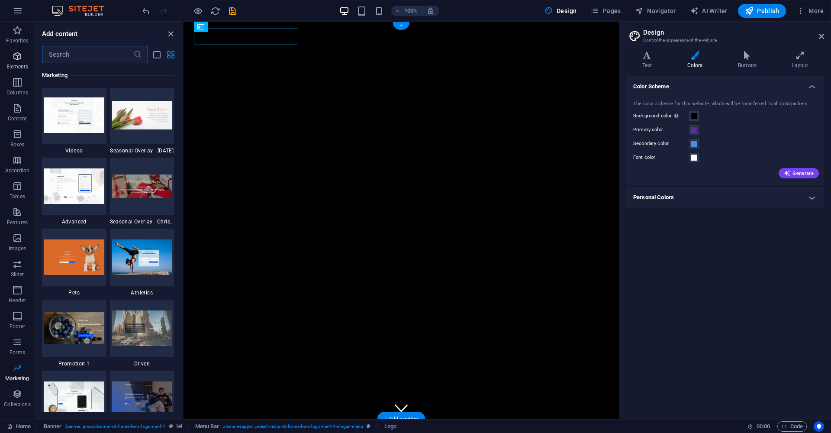
click at [14, 61] on icon "button" at bounding box center [17, 56] width 10 height 10
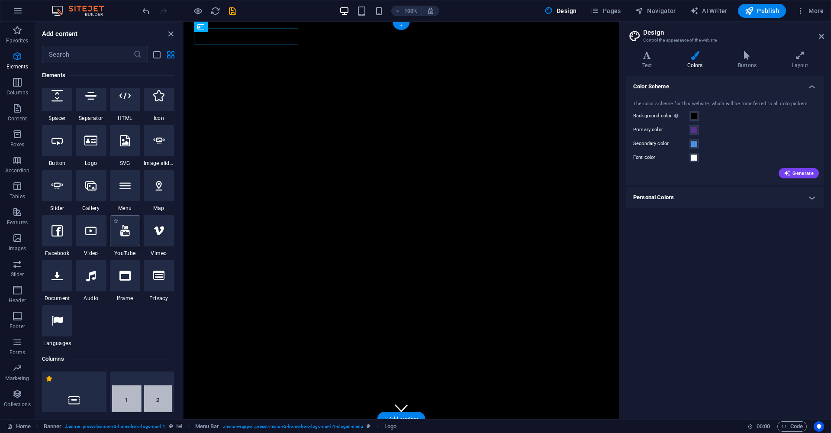
scroll to position [0, 0]
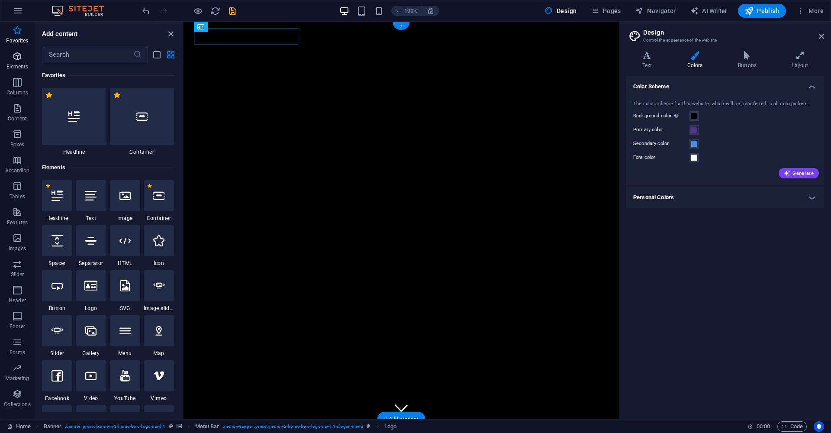
click at [16, 55] on icon "button" at bounding box center [17, 56] width 10 height 10
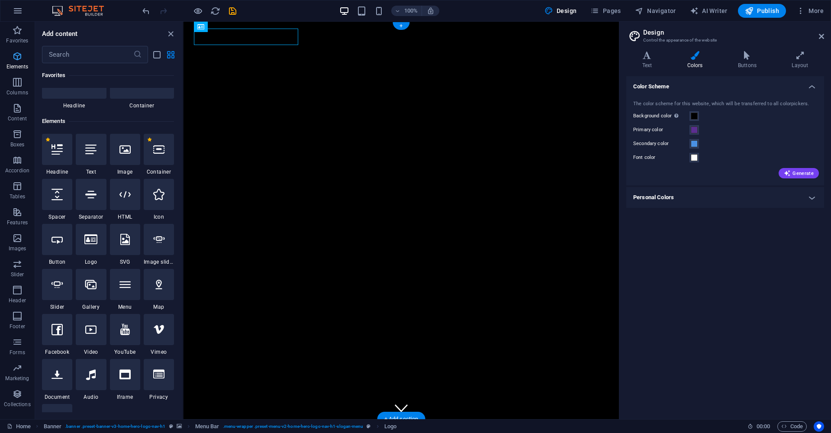
scroll to position [92, 0]
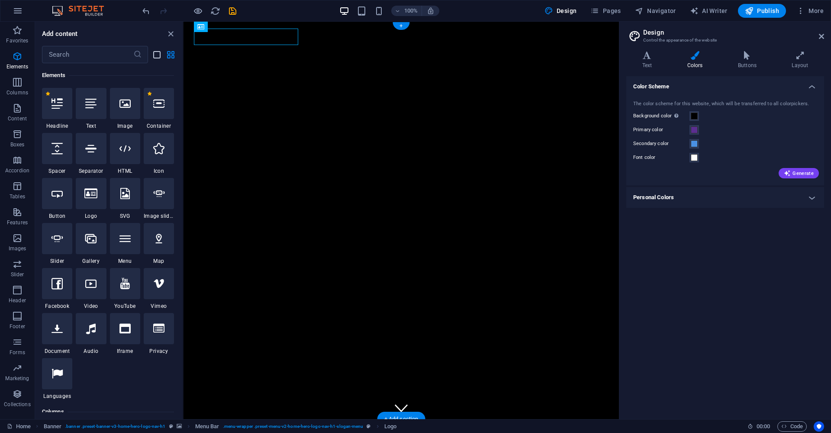
click at [158, 55] on icon "list-view" at bounding box center [157, 55] width 10 height 10
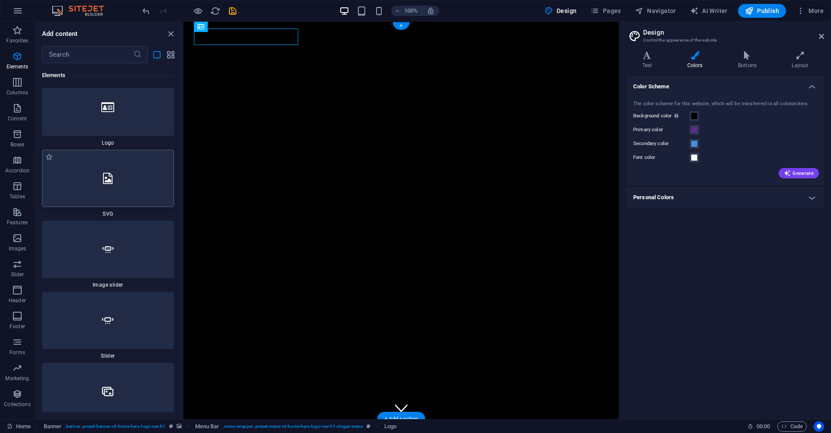
scroll to position [973, 0]
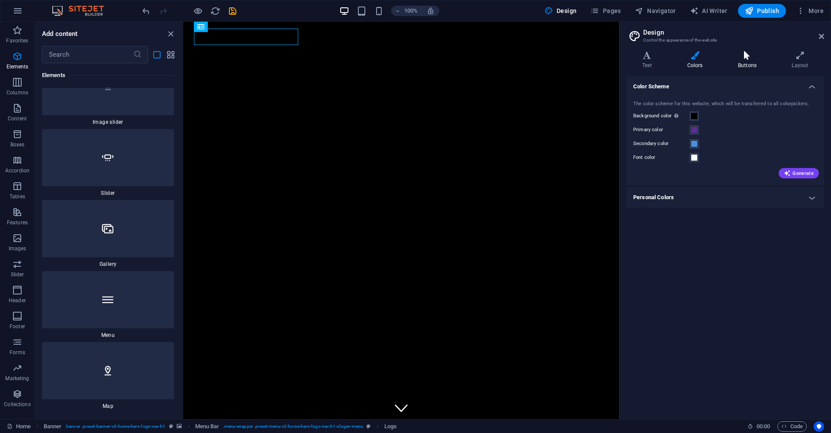
click at [747, 61] on h4 "Buttons" at bounding box center [749, 60] width 54 height 18
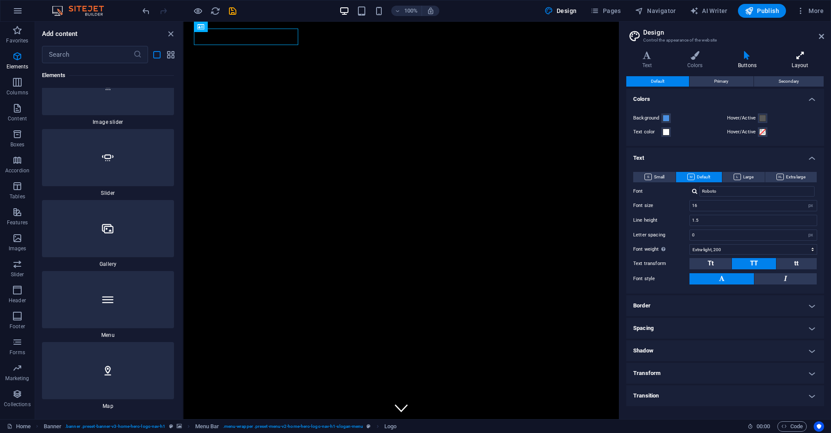
click at [803, 61] on h4 "Layout" at bounding box center [800, 60] width 48 height 18
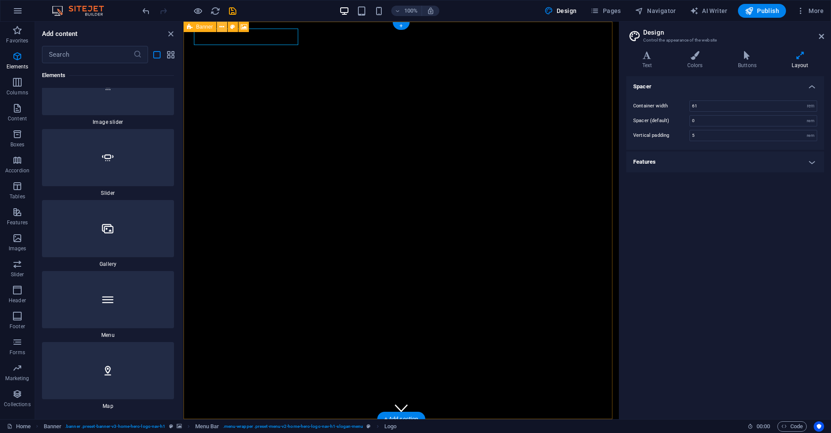
click at [222, 26] on icon at bounding box center [221, 26] width 5 height 9
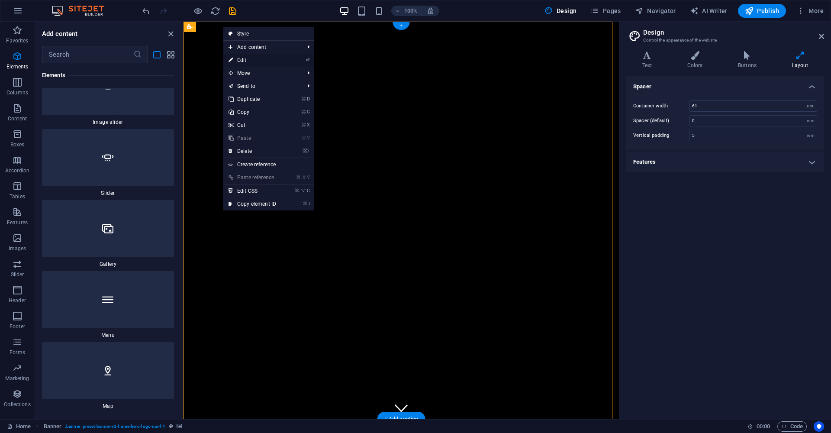
click at [253, 59] on link "⏎ Edit" at bounding box center [252, 60] width 58 height 13
select select "vh"
select select "header"
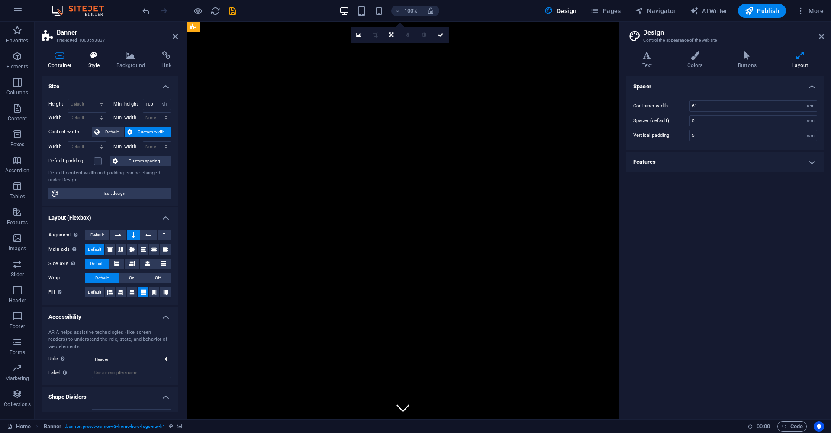
click at [91, 54] on icon at bounding box center [94, 55] width 25 height 9
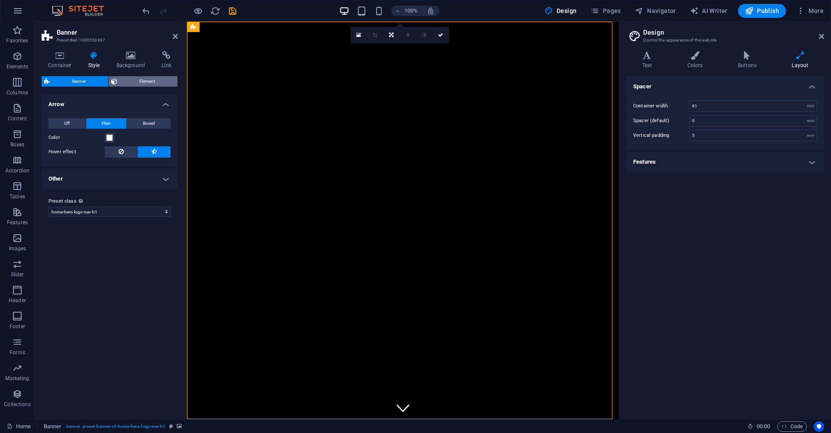
click at [129, 81] on span "Element" at bounding box center [147, 81] width 55 height 10
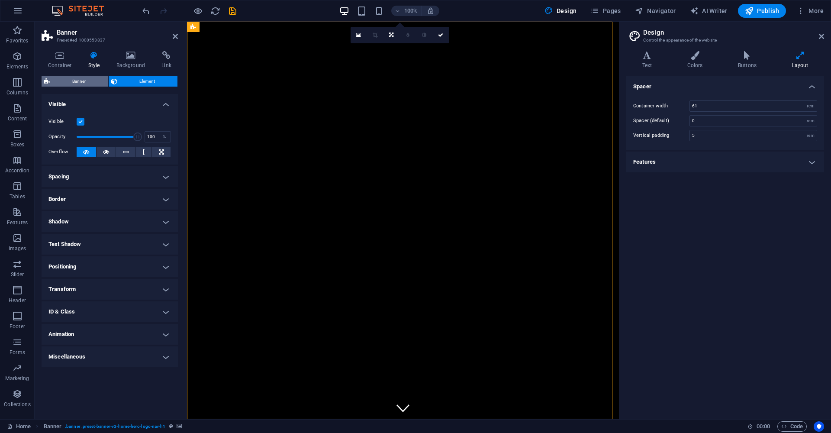
click at [78, 80] on span "Banner" at bounding box center [78, 81] width 53 height 10
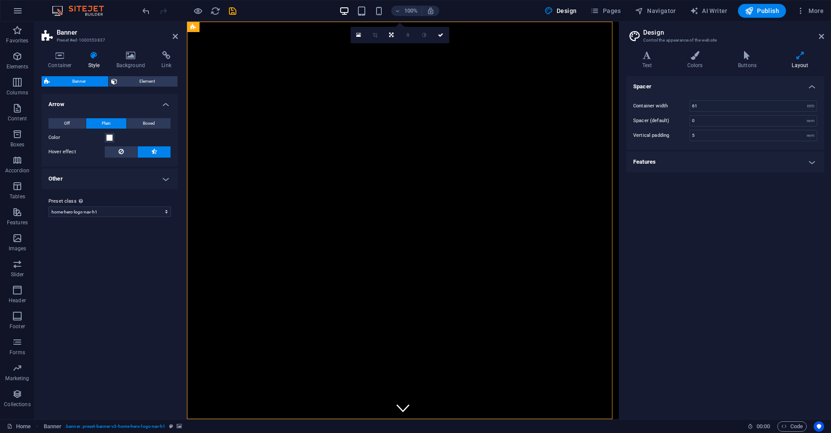
click at [42, 48] on div "Container Style Background Link Size Height Default px rem % vh vw Min. height …" at bounding box center [110, 231] width 150 height 375
click at [63, 54] on icon at bounding box center [60, 55] width 37 height 9
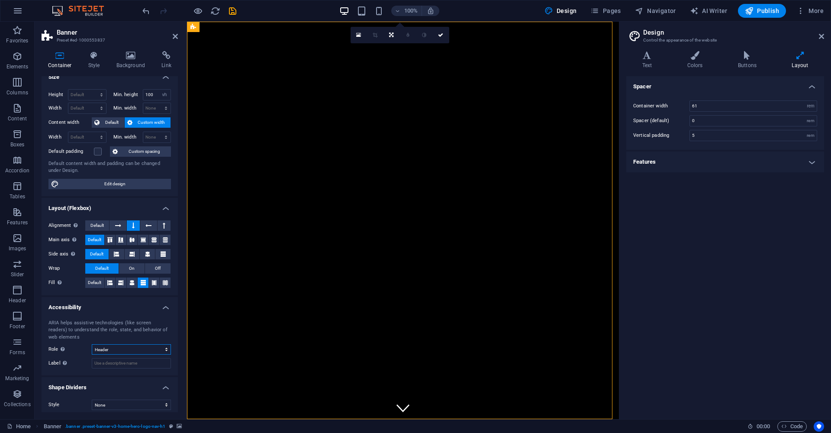
scroll to position [0, 0]
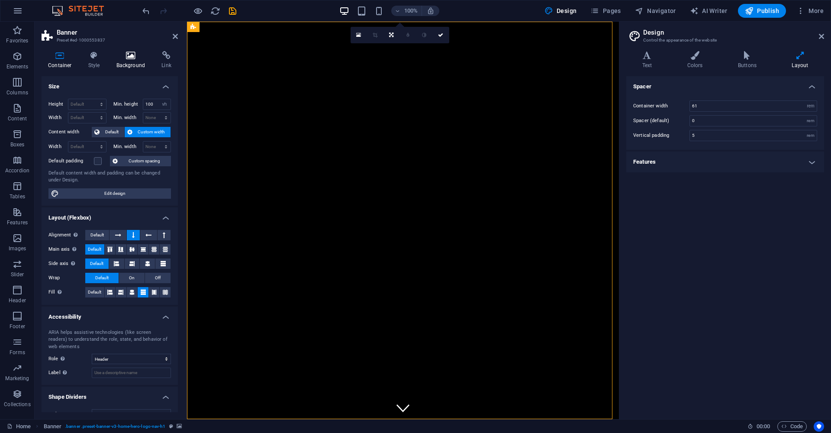
click at [137, 58] on icon at bounding box center [131, 55] width 42 height 9
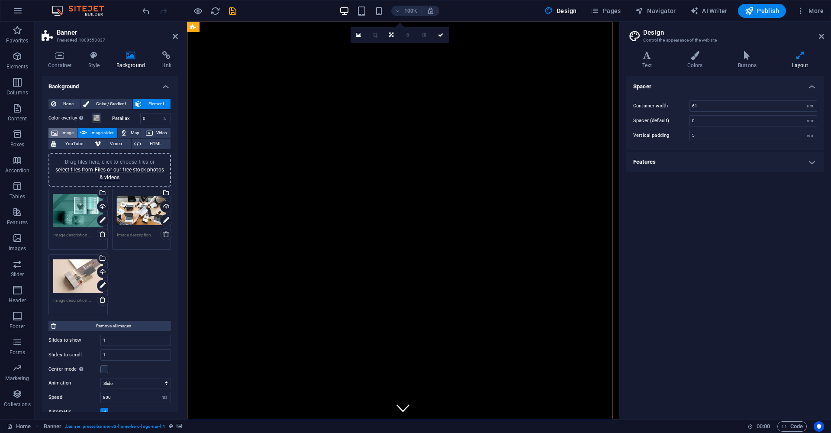
click at [64, 131] on span "Image" at bounding box center [68, 133] width 14 height 10
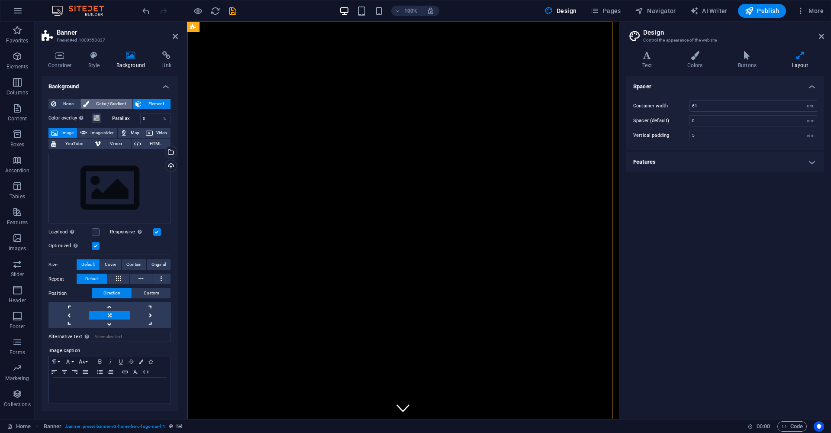
click at [114, 100] on span "Color / Gradient" at bounding box center [111, 104] width 38 height 10
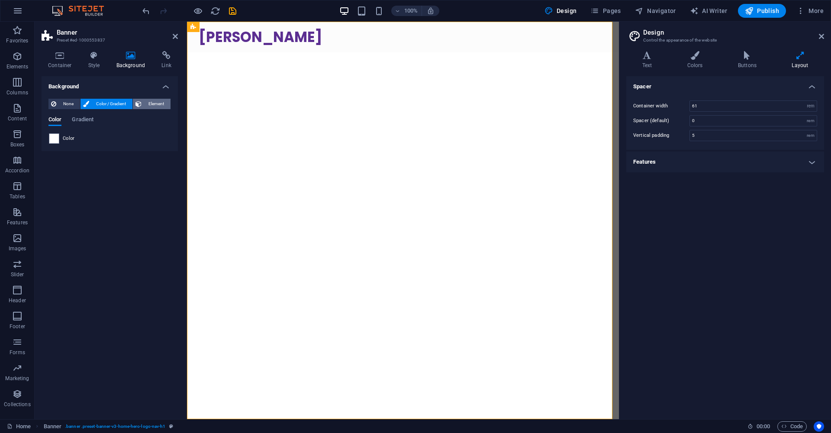
click at [151, 104] on span "Element" at bounding box center [156, 104] width 24 height 10
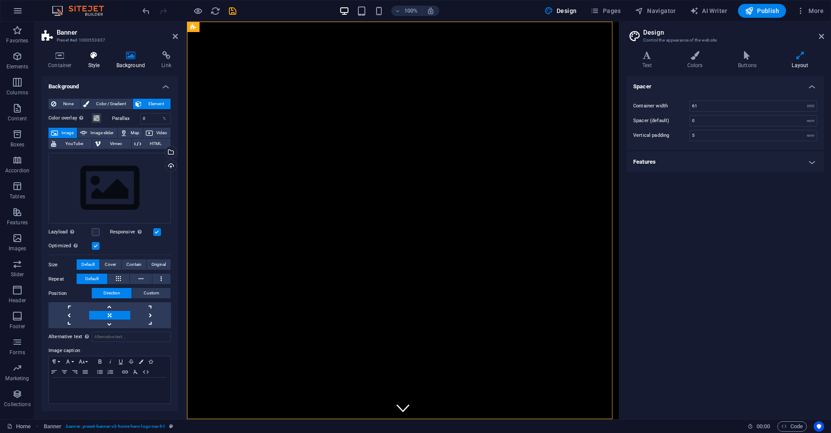
click at [93, 64] on h4 "Style" at bounding box center [96, 60] width 28 height 18
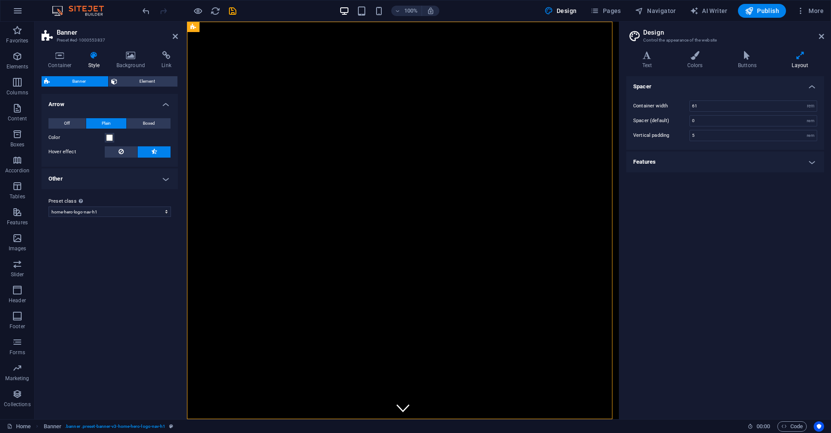
click at [109, 180] on h4 "Other" at bounding box center [110, 178] width 136 height 21
click at [109, 180] on h4 "Other" at bounding box center [110, 176] width 136 height 16
click at [149, 79] on span "Element" at bounding box center [147, 81] width 55 height 10
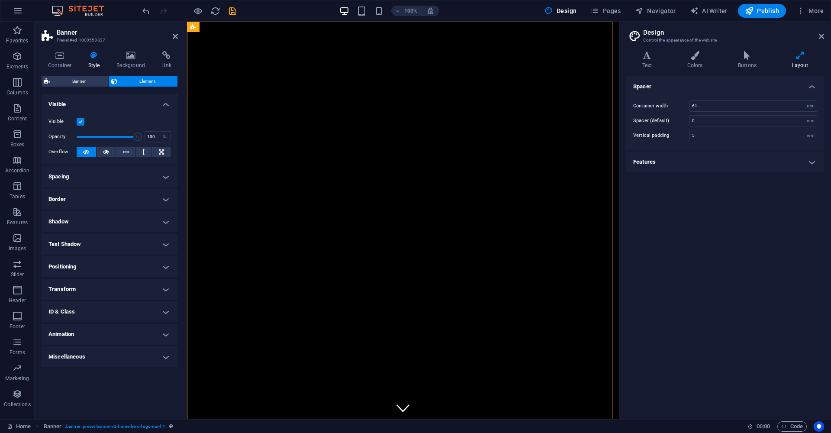
click at [158, 178] on h4 "Spacing" at bounding box center [110, 176] width 136 height 21
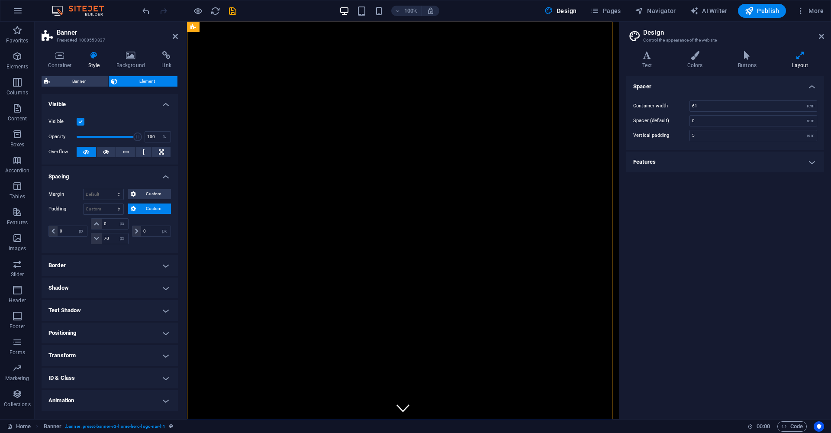
click at [159, 177] on h4 "Spacing" at bounding box center [110, 174] width 136 height 16
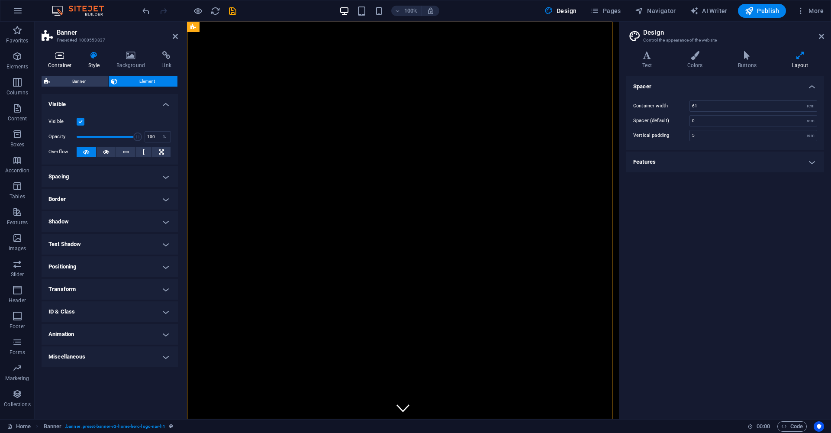
click at [67, 58] on icon at bounding box center [60, 55] width 37 height 9
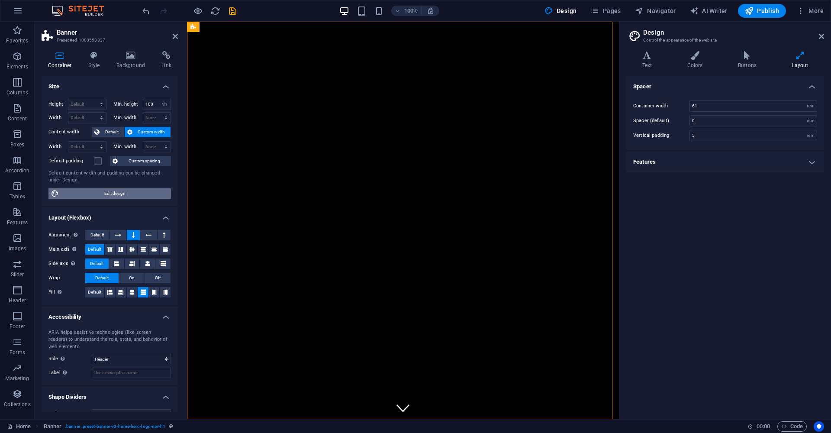
click at [151, 188] on span "Edit design" at bounding box center [114, 193] width 107 height 10
click at [277, 426] on div "[PERSON_NAME]" at bounding box center [403, 434] width 408 height 17
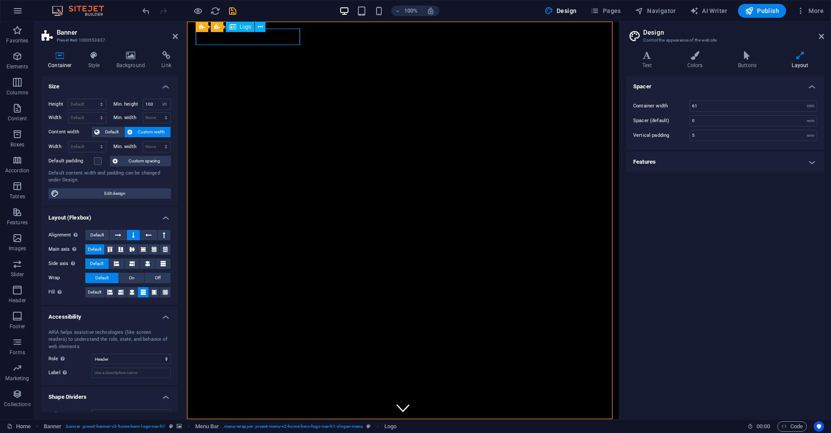
click at [280, 426] on div "[PERSON_NAME]" at bounding box center [403, 434] width 408 height 17
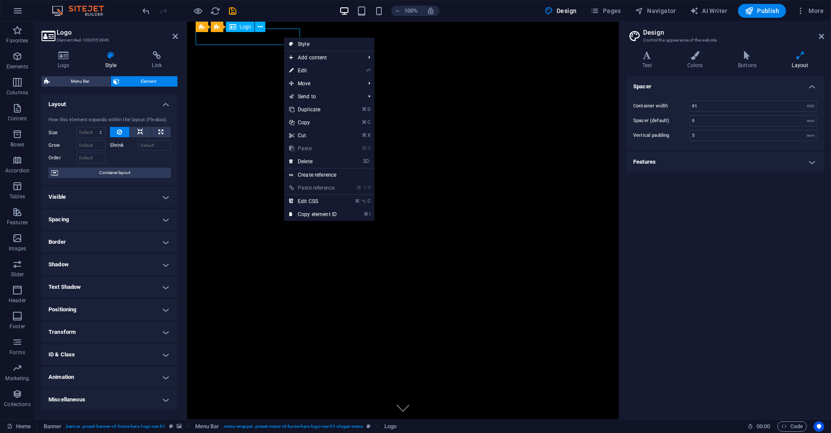
click at [273, 426] on div "[PERSON_NAME]" at bounding box center [403, 434] width 408 height 17
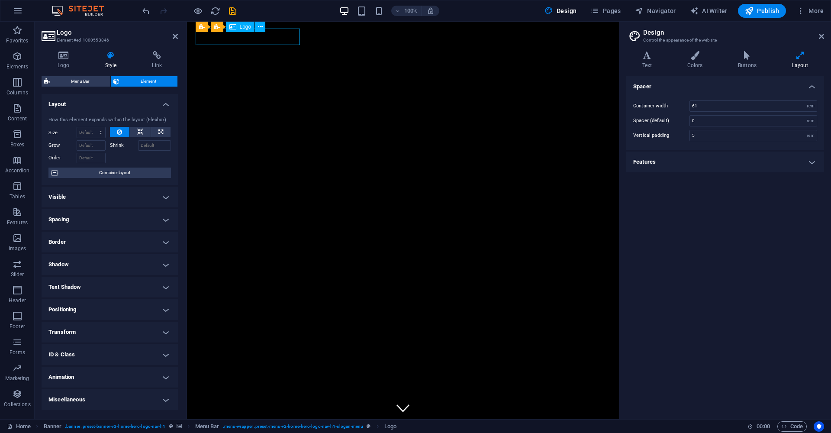
drag, startPoint x: 295, startPoint y: 38, endPoint x: 269, endPoint y: 38, distance: 25.5
click at [269, 426] on div "[PERSON_NAME]" at bounding box center [403, 434] width 408 height 17
click at [264, 426] on div "[PERSON_NAME]" at bounding box center [403, 434] width 408 height 17
click at [679, 165] on h4 "Features" at bounding box center [725, 161] width 198 height 21
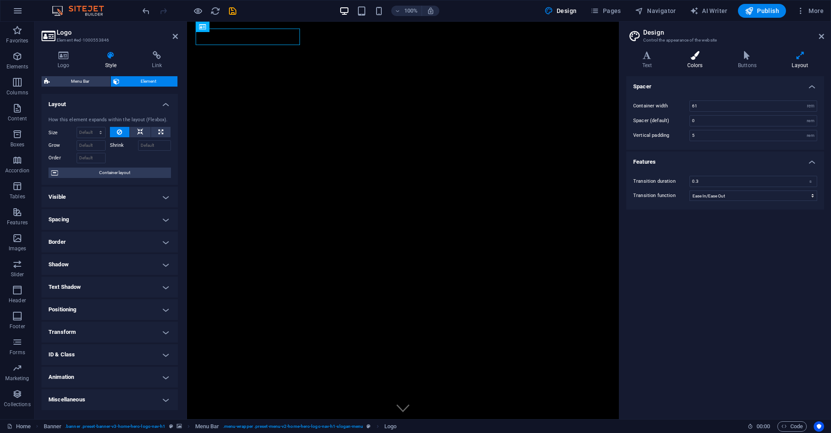
click at [695, 55] on icon at bounding box center [694, 55] width 47 height 9
click at [694, 158] on span at bounding box center [693, 157] width 7 height 7
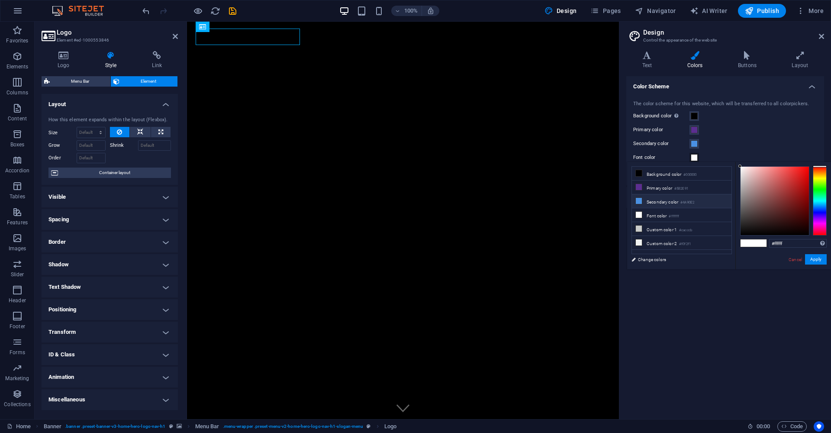
click at [679, 201] on li "Secondary color #4A90E2" at bounding box center [681, 201] width 99 height 14
type input "#4a90e2"
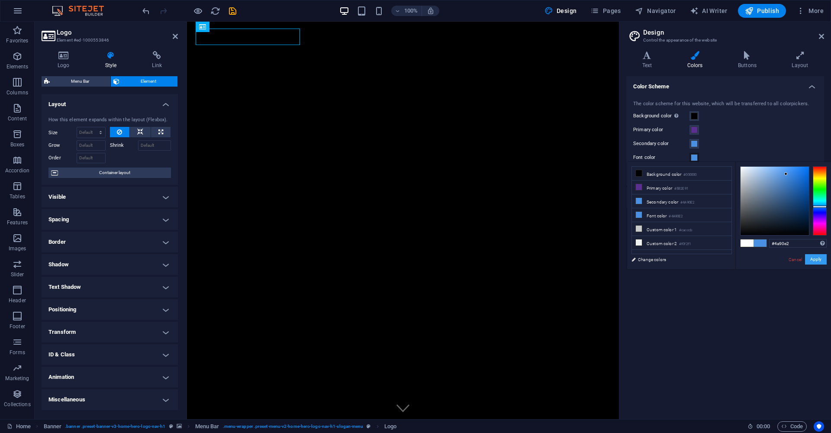
click at [821, 259] on button "Apply" at bounding box center [816, 259] width 22 height 10
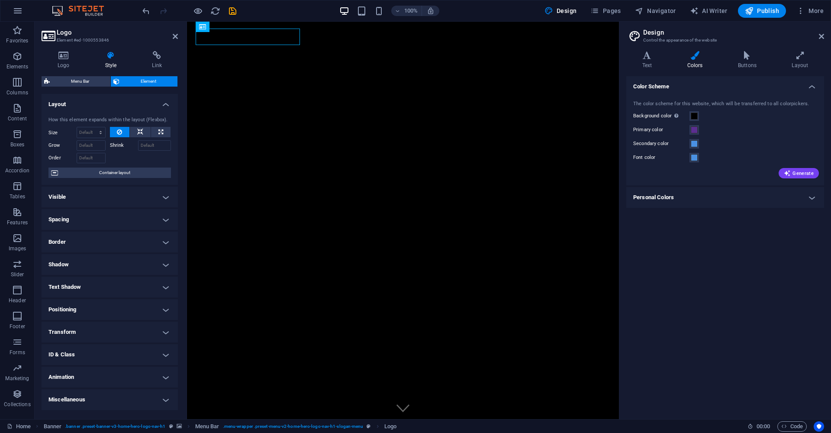
click at [776, 200] on h4 "Personal Colors" at bounding box center [725, 197] width 198 height 21
click at [694, 216] on span at bounding box center [693, 216] width 7 height 7
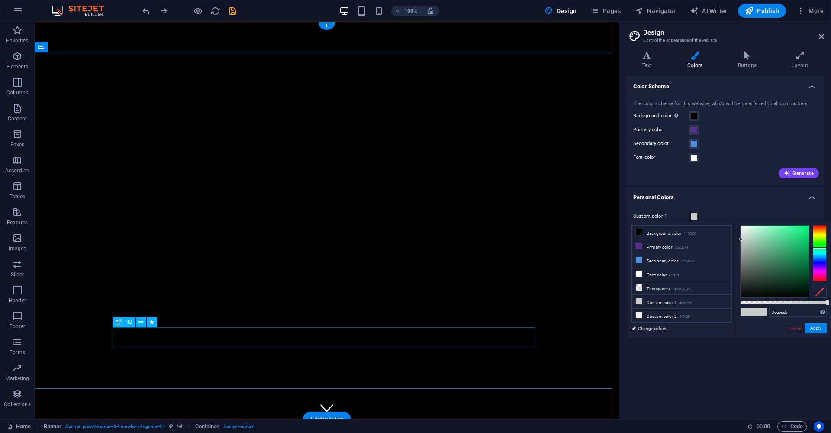
click at [205, 426] on div "[PERSON_NAME]" at bounding box center [326, 434] width 408 height 17
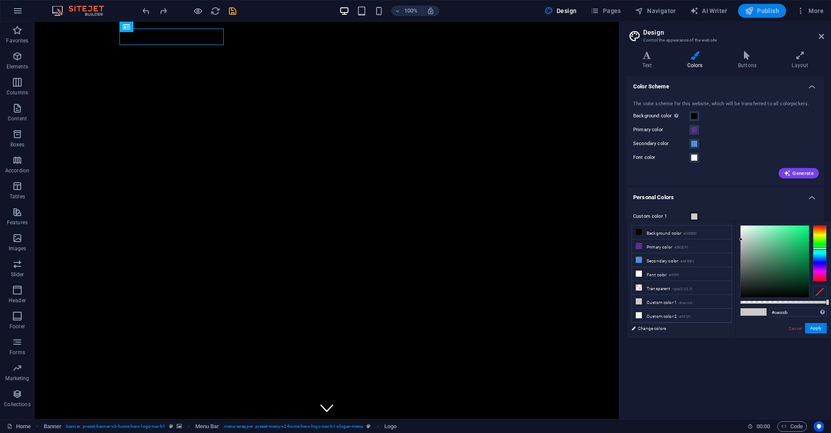
click at [764, 8] on span "Publish" at bounding box center [761, 10] width 34 height 9
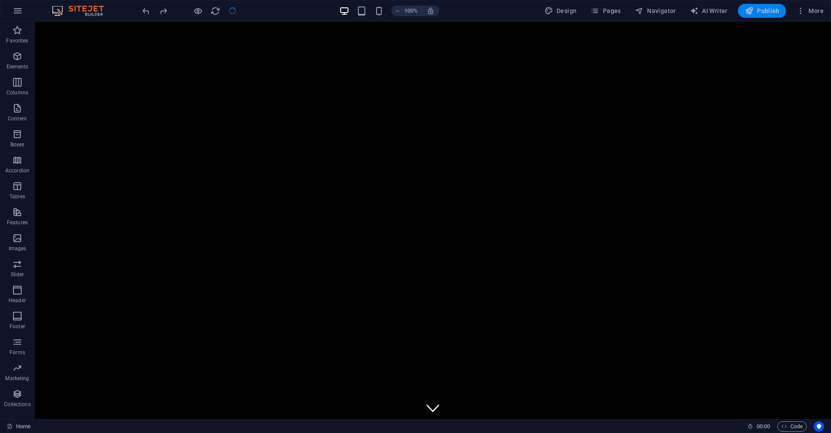
click at [753, 11] on icon "button" at bounding box center [748, 10] width 9 height 9
checkbox input "false"
